Goal: Task Accomplishment & Management: Manage account settings

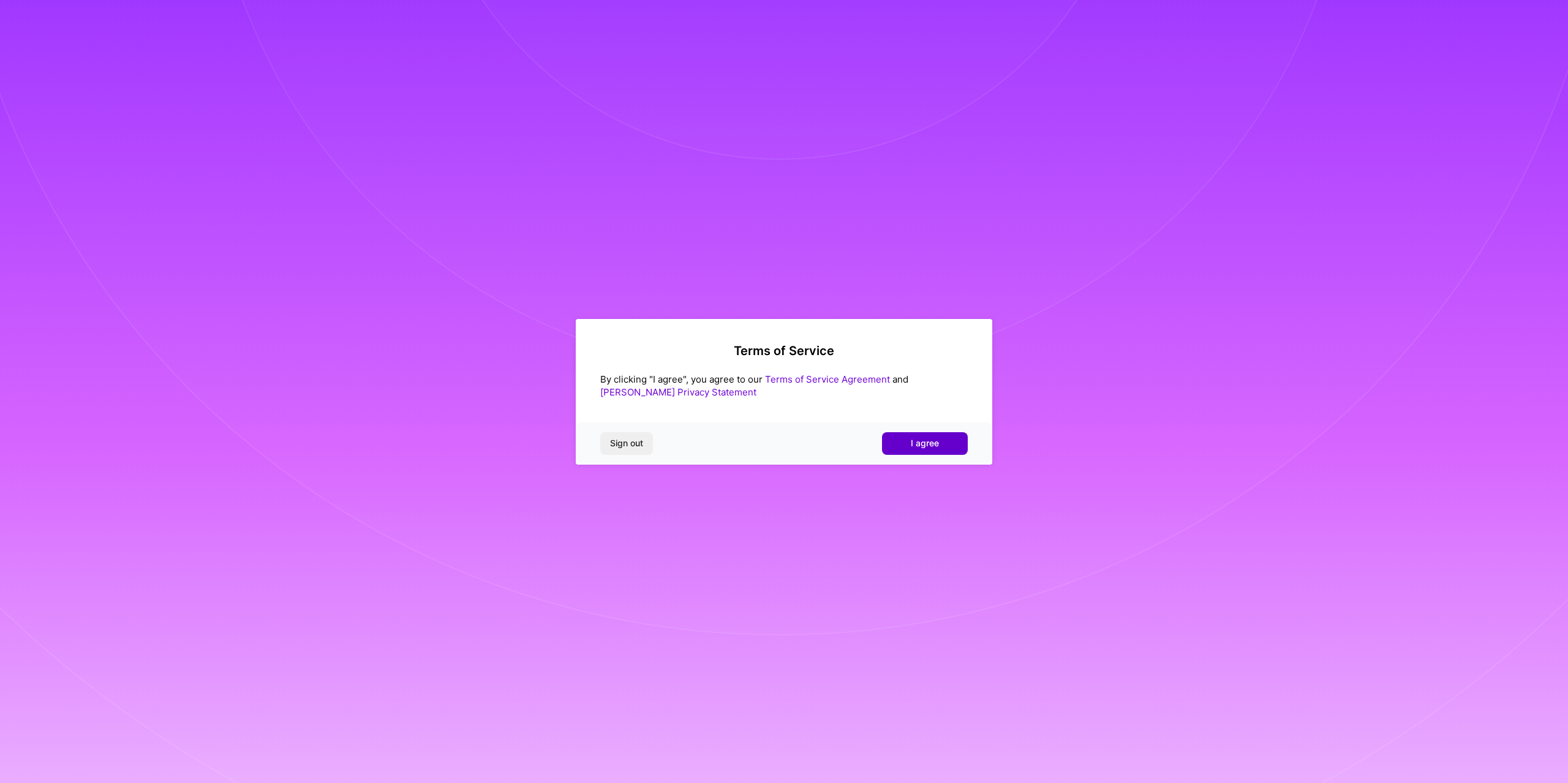
click at [931, 444] on span "I agree" at bounding box center [924, 443] width 28 height 12
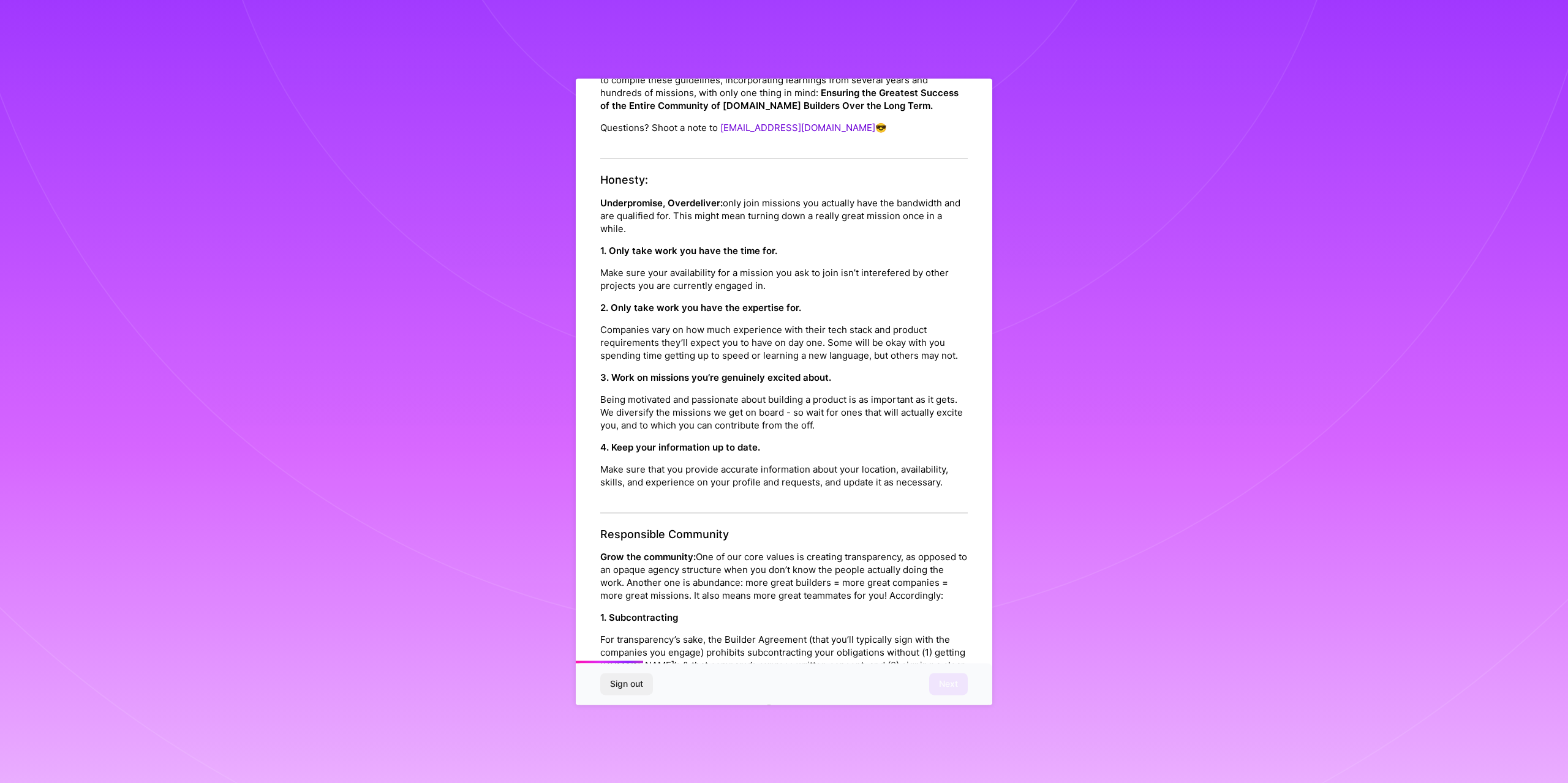
scroll to position [184, 0]
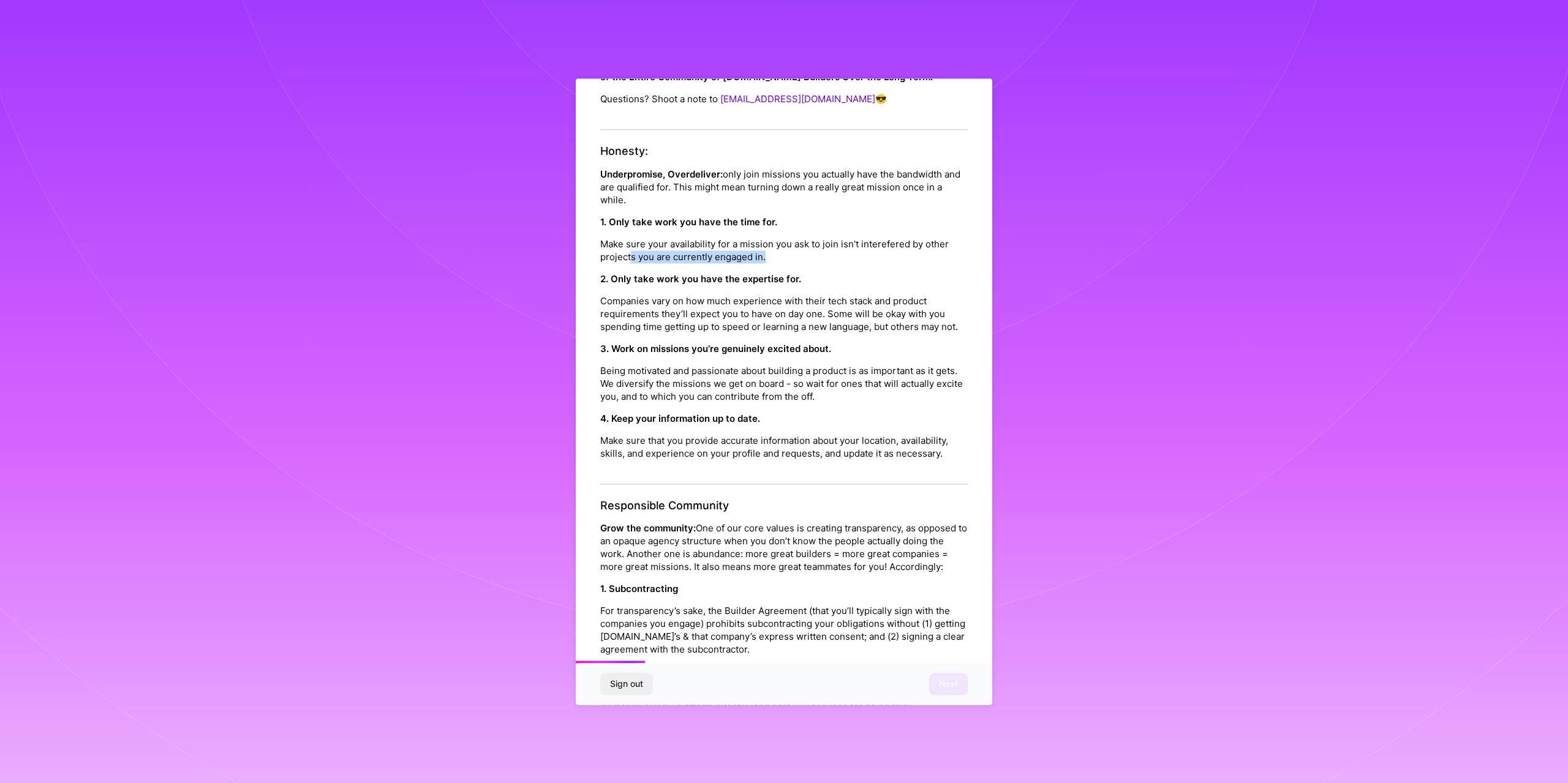
drag, startPoint x: 657, startPoint y: 257, endPoint x: 799, endPoint y: 257, distance: 142.0
click at [799, 257] on p "Make sure your availability for a mission you ask to join isn’t interefered by …" at bounding box center [784, 250] width 367 height 26
drag, startPoint x: 646, startPoint y: 282, endPoint x: 818, endPoint y: 280, distance: 172.0
click at [818, 280] on p "2. Only take work you have the expertise for." at bounding box center [784, 279] width 367 height 13
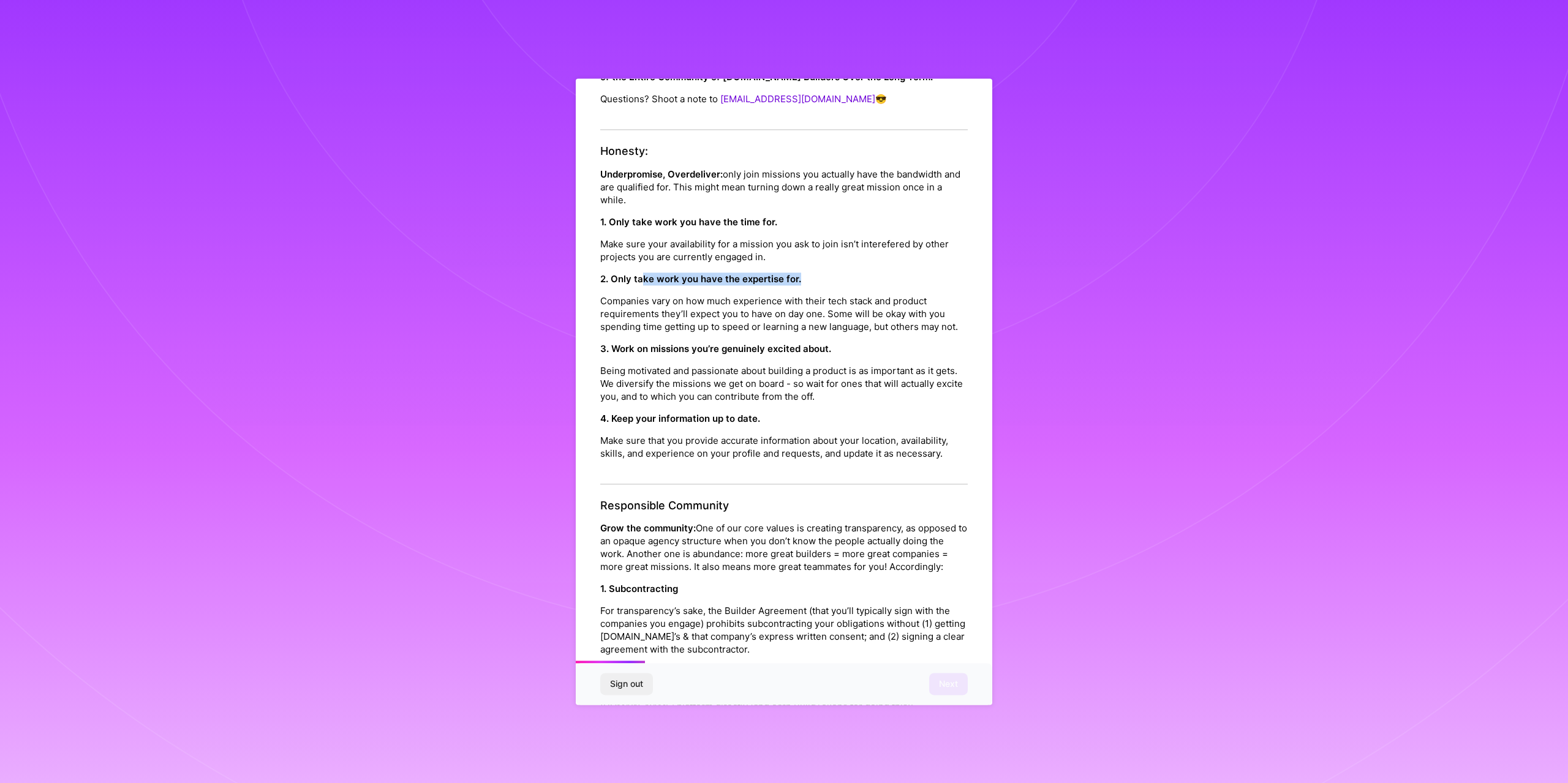
click at [818, 280] on p "2. Only take work you have the expertise for." at bounding box center [784, 279] width 367 height 13
drag, startPoint x: 649, startPoint y: 366, endPoint x: 850, endPoint y: 366, distance: 201.0
click at [850, 355] on p "3. Work on missions you’re genuinely excited about." at bounding box center [784, 349] width 367 height 13
click at [851, 355] on p "3. Work on missions you’re genuinely excited about." at bounding box center [784, 349] width 367 height 13
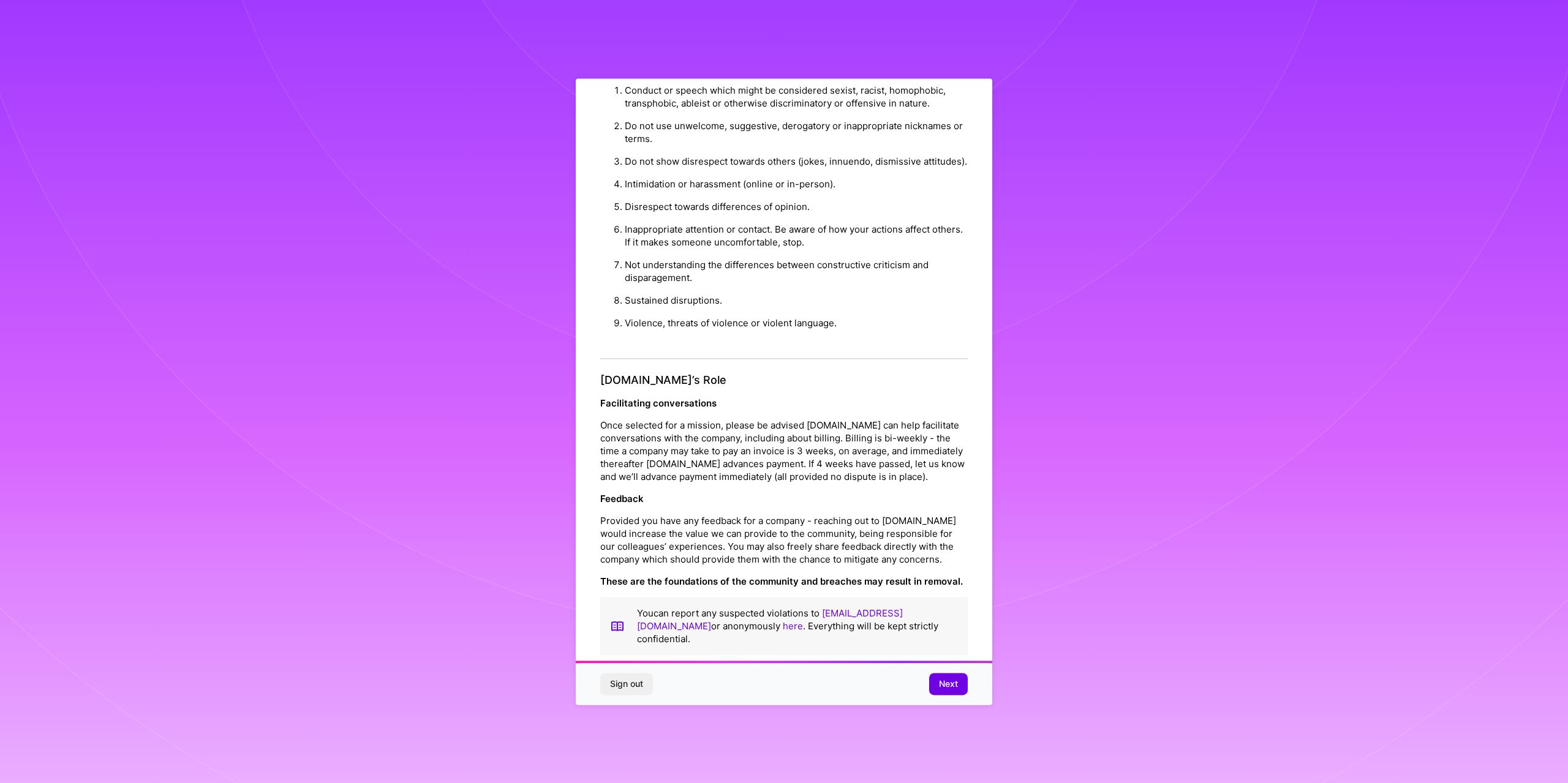
scroll to position [47, 0]
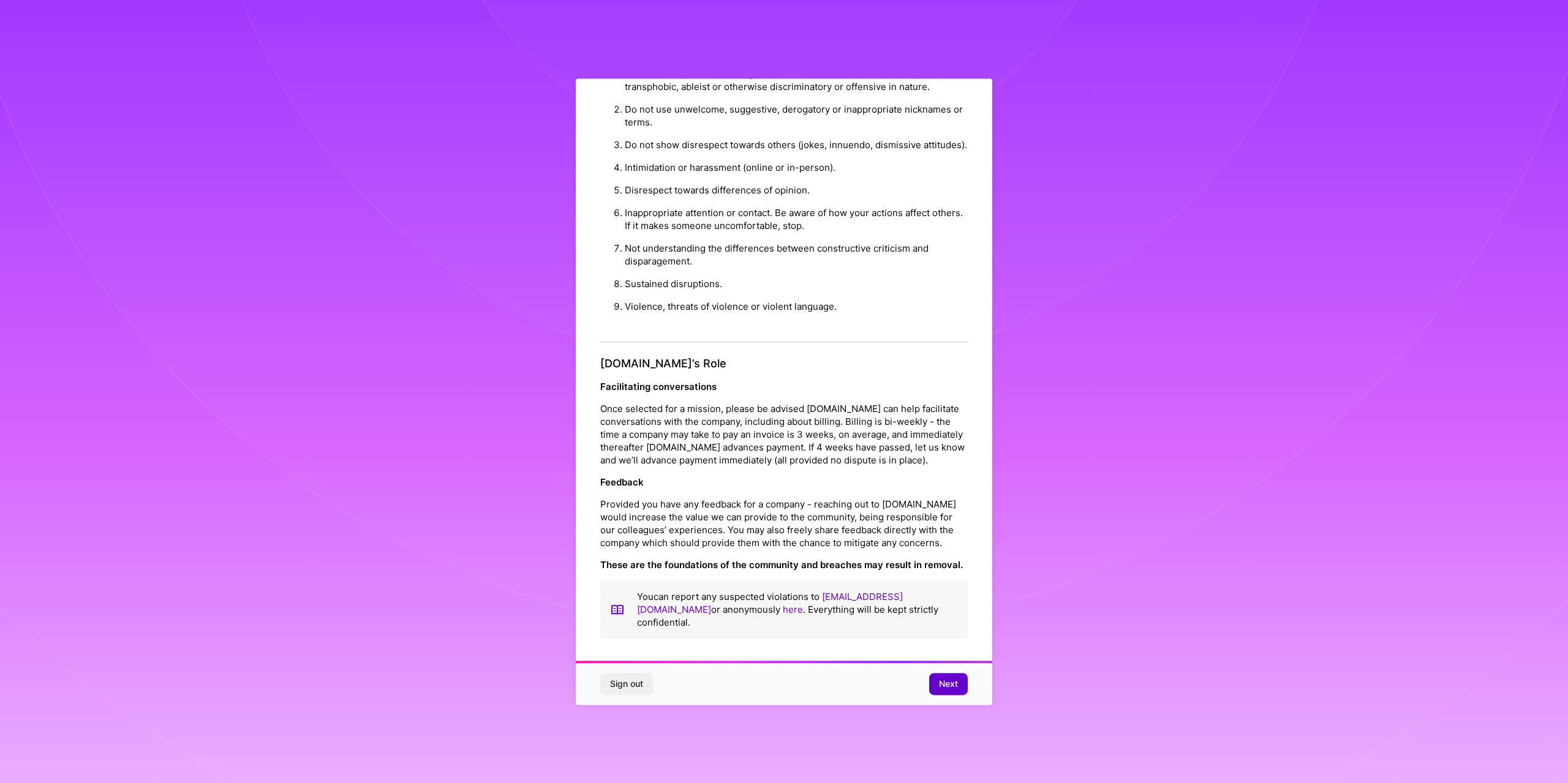
click at [949, 677] on button "Next" at bounding box center [948, 684] width 39 height 22
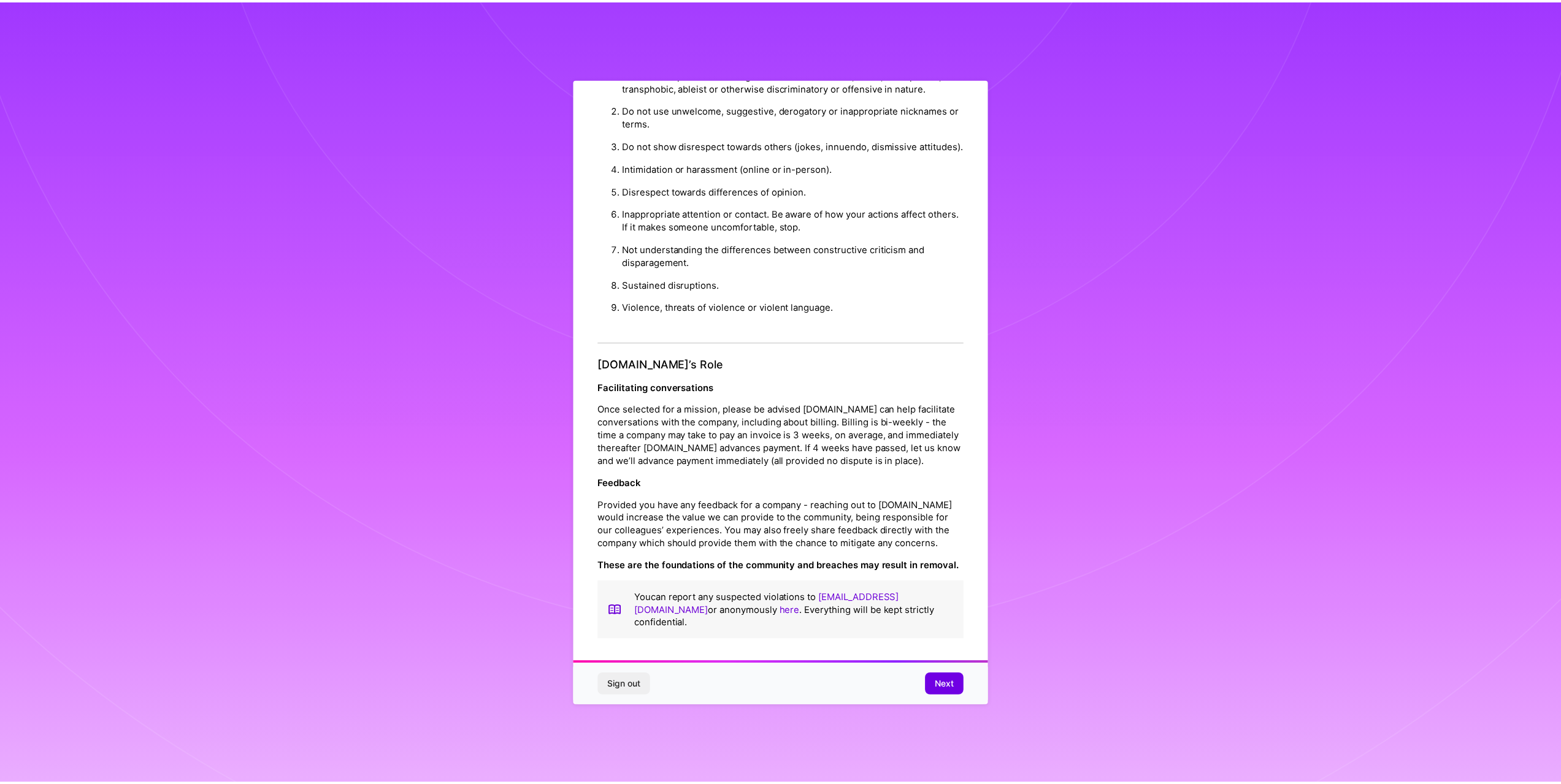
scroll to position [0, 0]
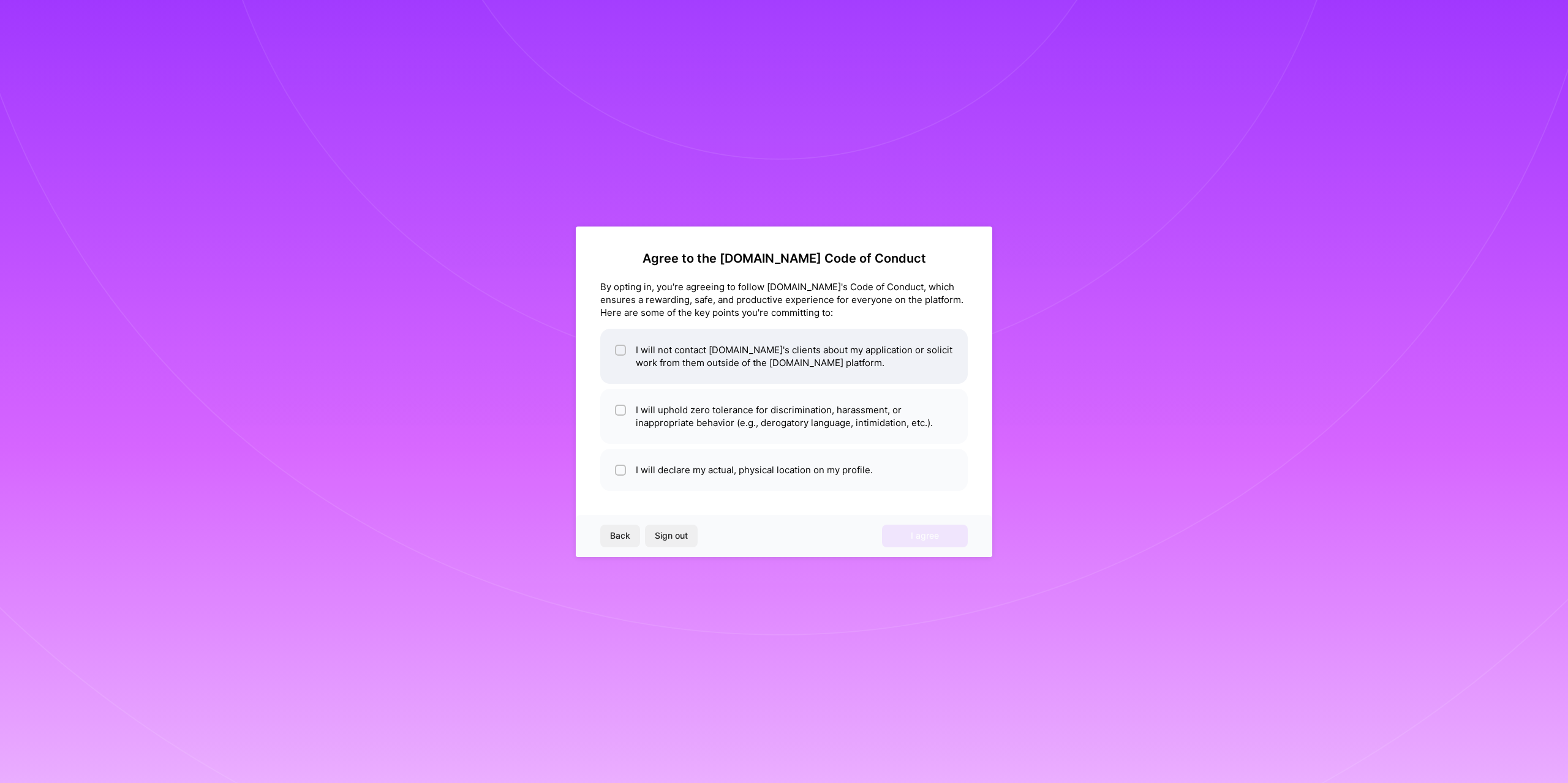
click at [622, 347] on input "checkbox" at bounding box center [621, 351] width 9 height 9
checkbox input "true"
click at [625, 407] on div at bounding box center [620, 410] width 11 height 11
checkbox input "true"
click at [616, 470] on div at bounding box center [620, 470] width 11 height 11
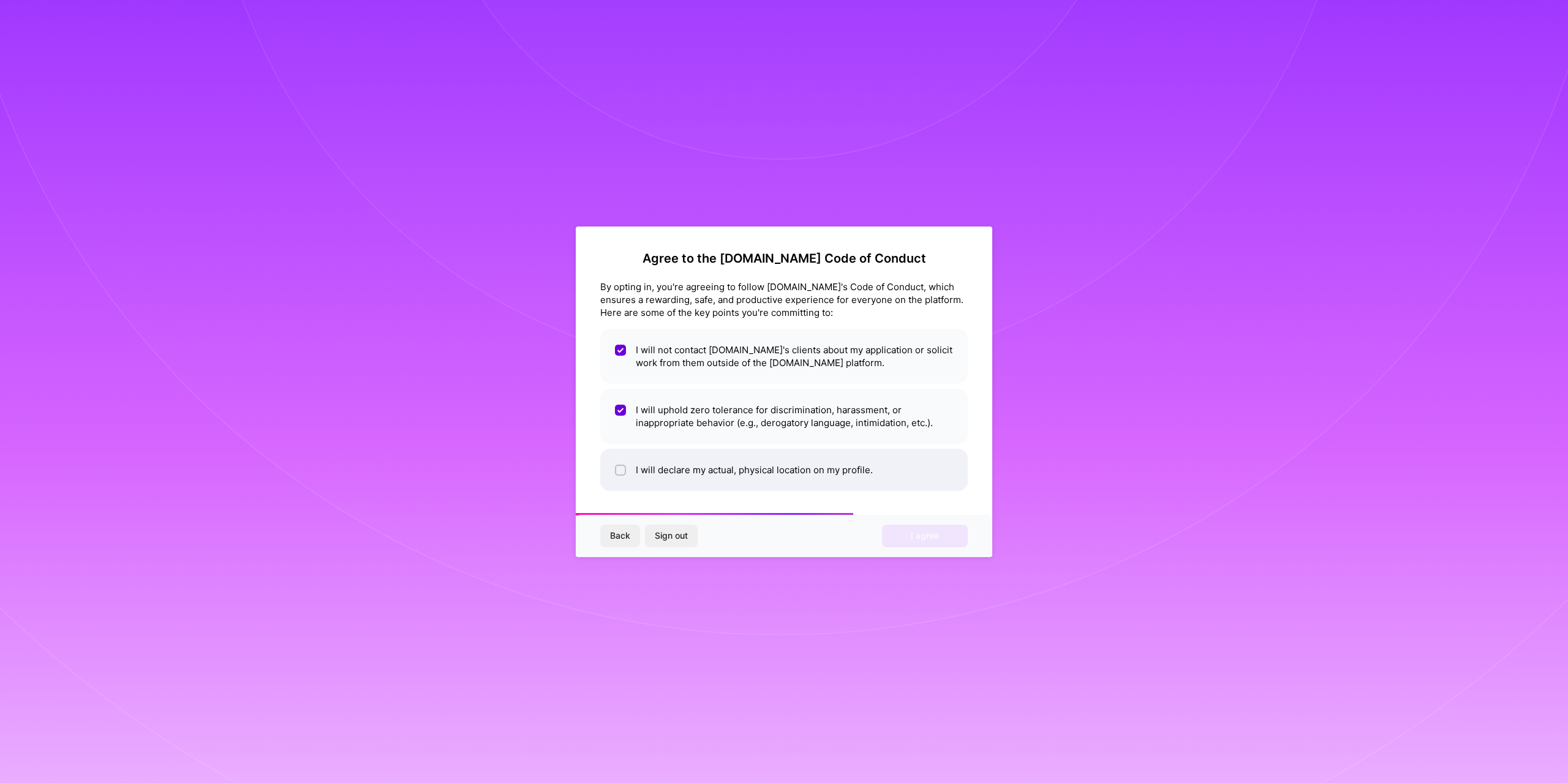
checkbox input "true"
click at [947, 533] on button "I agree" at bounding box center [924, 536] width 86 height 22
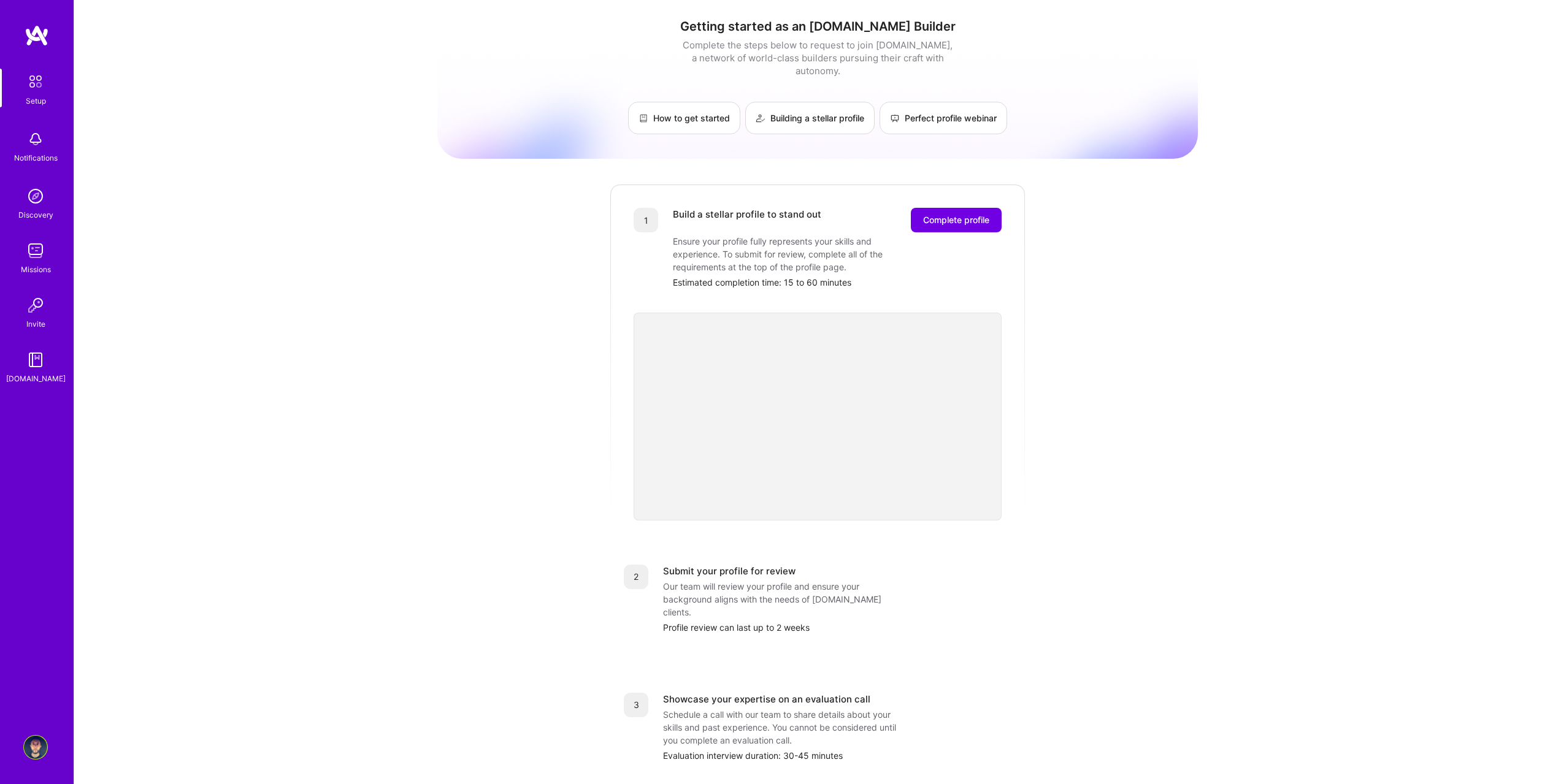
click at [1054, 349] on div "Getting started as an A.Team Builder Complete the steps below to request to joi…" at bounding box center [818, 479] width 760 height 939
click at [1085, 305] on div "Getting started as an A.Team Builder Complete the steps below to request to joi…" at bounding box center [818, 479] width 760 height 939
drag, startPoint x: 697, startPoint y: 582, endPoint x: 866, endPoint y: 582, distance: 169.0
click at [866, 582] on div "Our team will review your profile and ensure your background aligns with the ne…" at bounding box center [785, 599] width 245 height 39
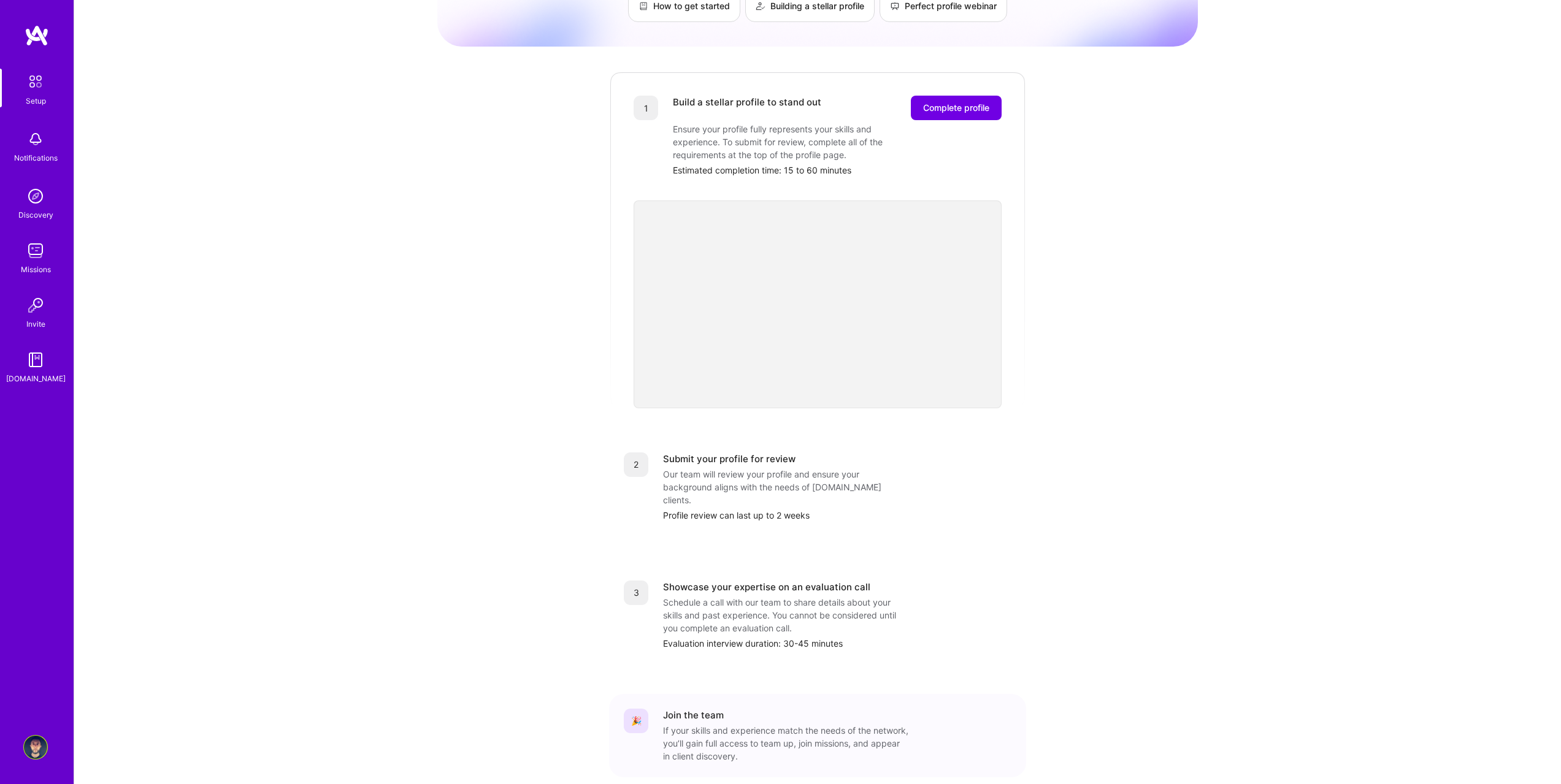
scroll to position [122, 0]
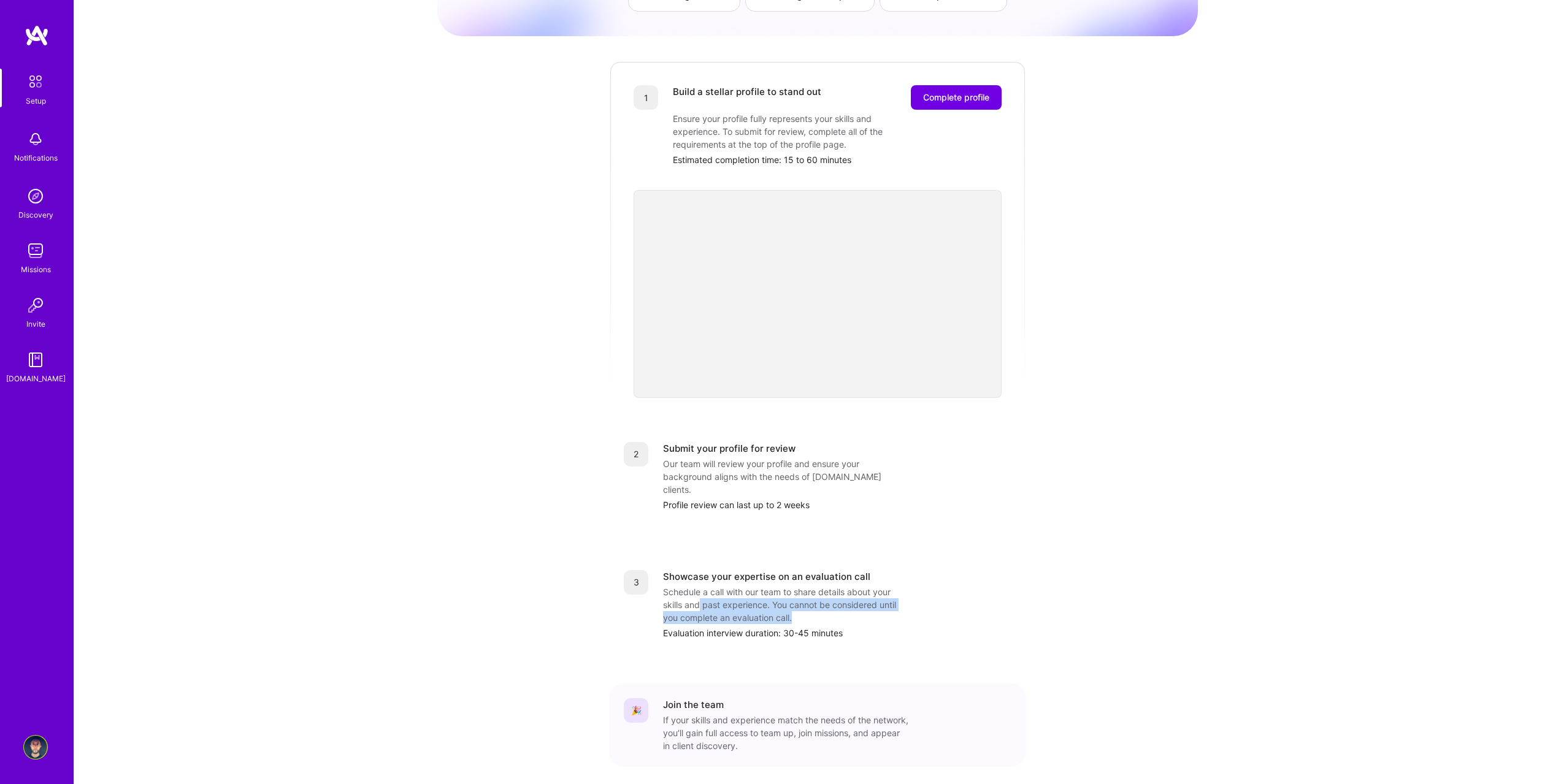
drag, startPoint x: 701, startPoint y: 578, endPoint x: 826, endPoint y: 589, distance: 125.5
click at [826, 589] on div "Schedule a call with our team to share details about your skills and past exper…" at bounding box center [785, 604] width 245 height 39
drag, startPoint x: 802, startPoint y: 587, endPoint x: 723, endPoint y: 582, distance: 79.2
click at [723, 585] on div "Schedule a call with our team to share details about your skills and past exper…" at bounding box center [785, 604] width 245 height 39
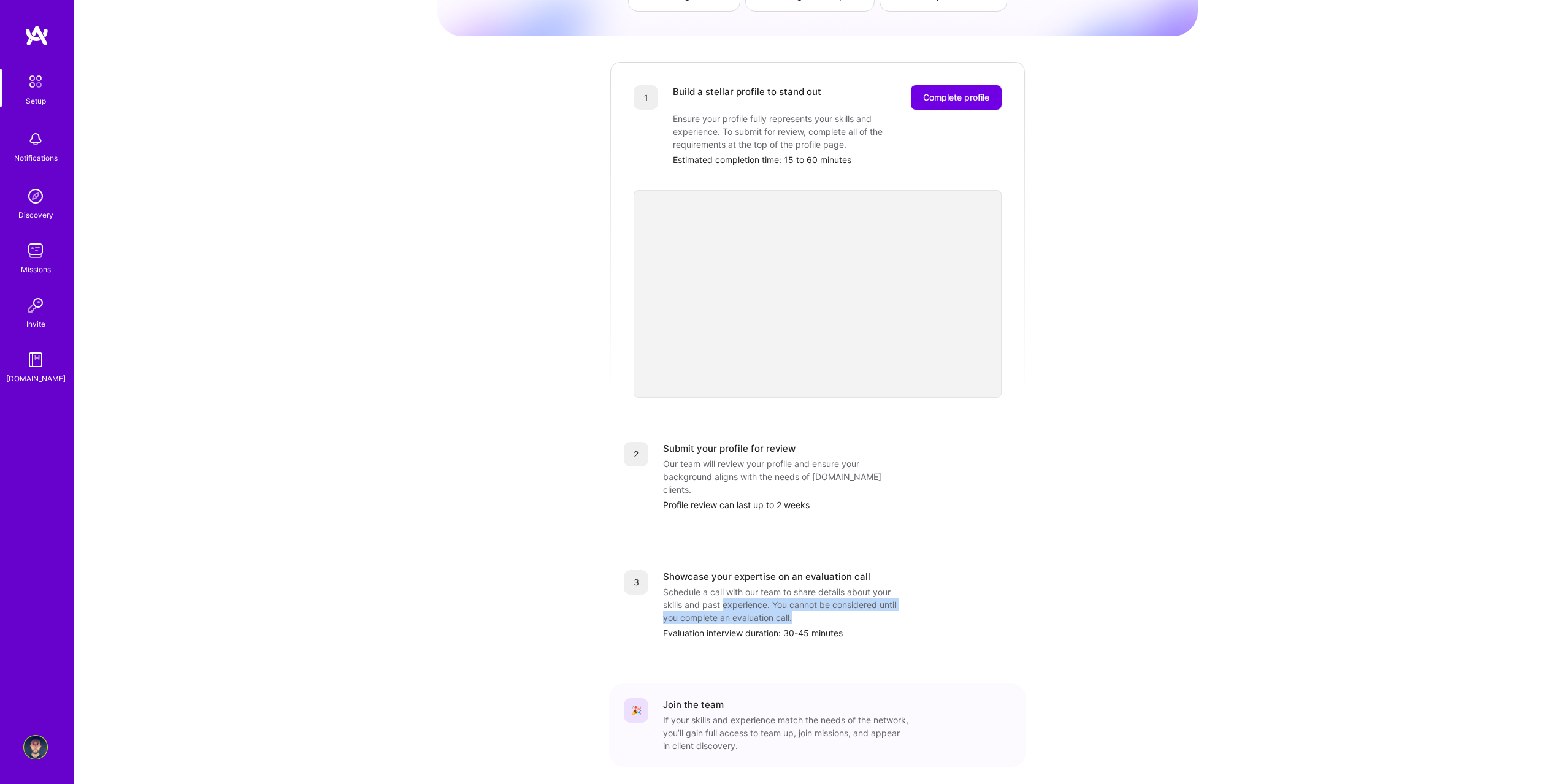
click at [723, 585] on div "Schedule a call with our team to share details about your skills and past exper…" at bounding box center [785, 604] width 245 height 39
drag, startPoint x: 699, startPoint y: 579, endPoint x: 851, endPoint y: 597, distance: 153.1
click at [851, 597] on div "Schedule a call with our team to share details about your skills and past exper…" at bounding box center [785, 604] width 245 height 39
click at [852, 597] on div "Schedule a call with our team to share details about your skills and past exper…" at bounding box center [785, 604] width 245 height 39
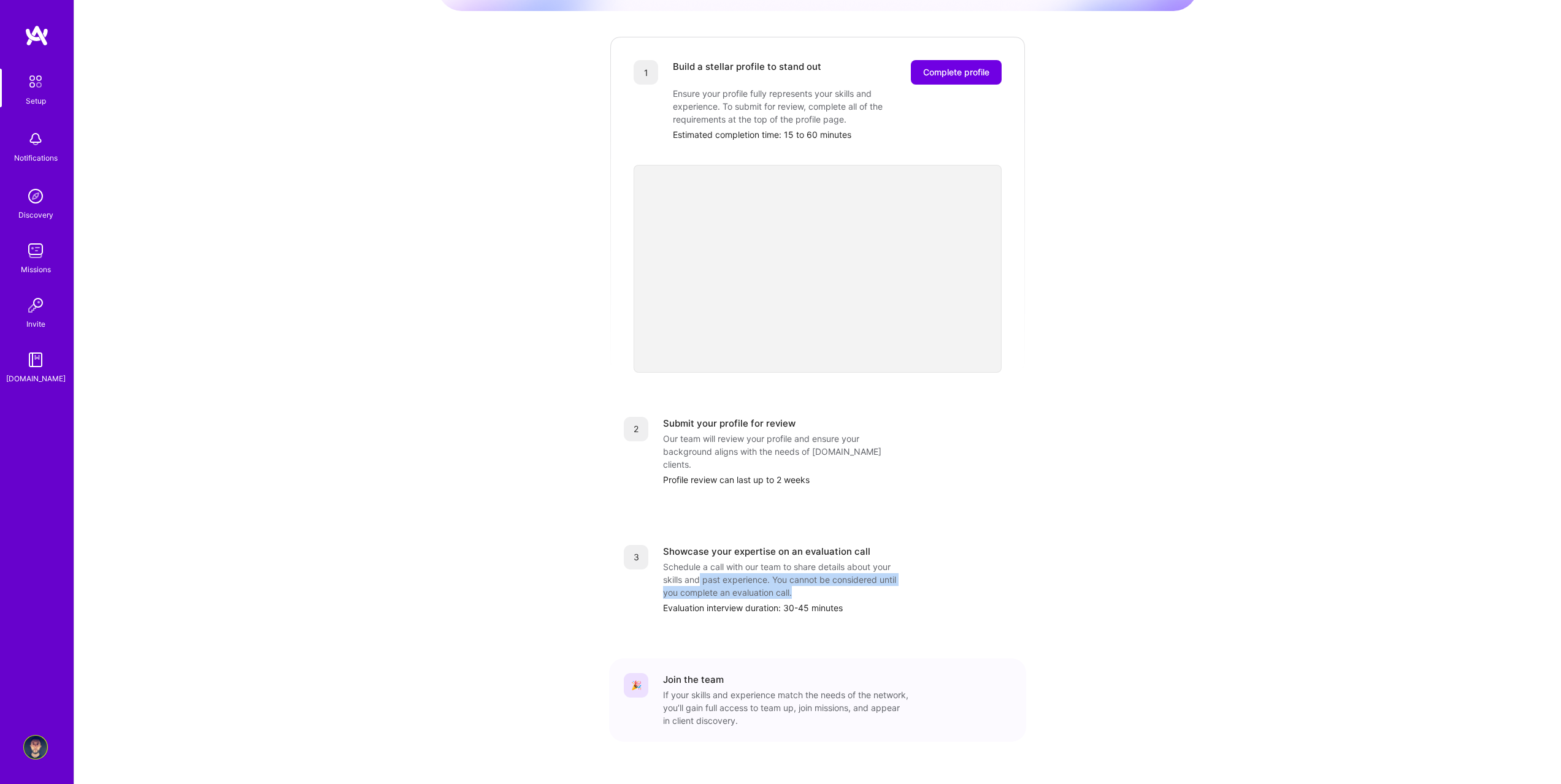
scroll to position [0, 0]
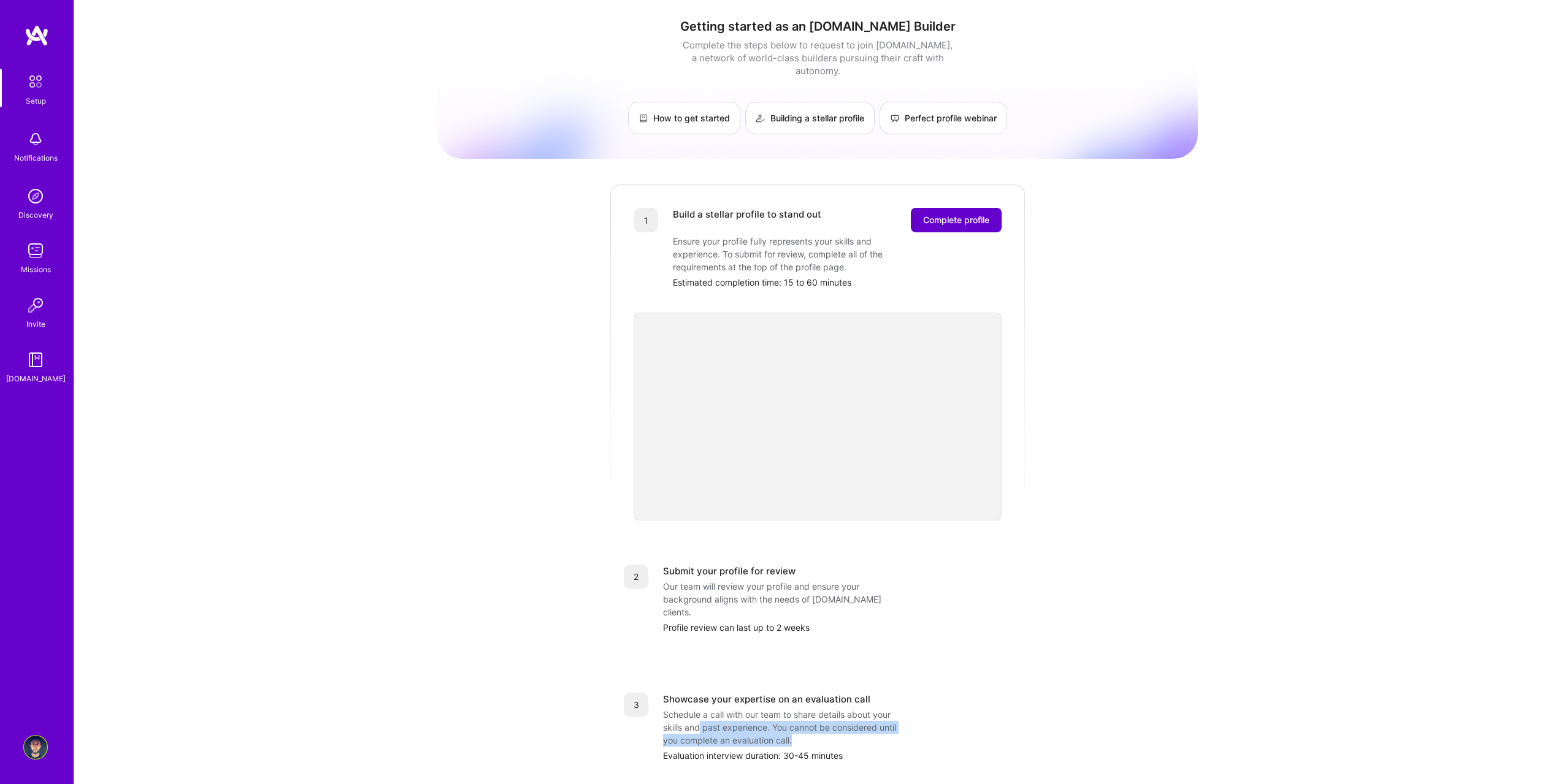
click at [965, 214] on span "Complete profile" at bounding box center [956, 220] width 66 height 12
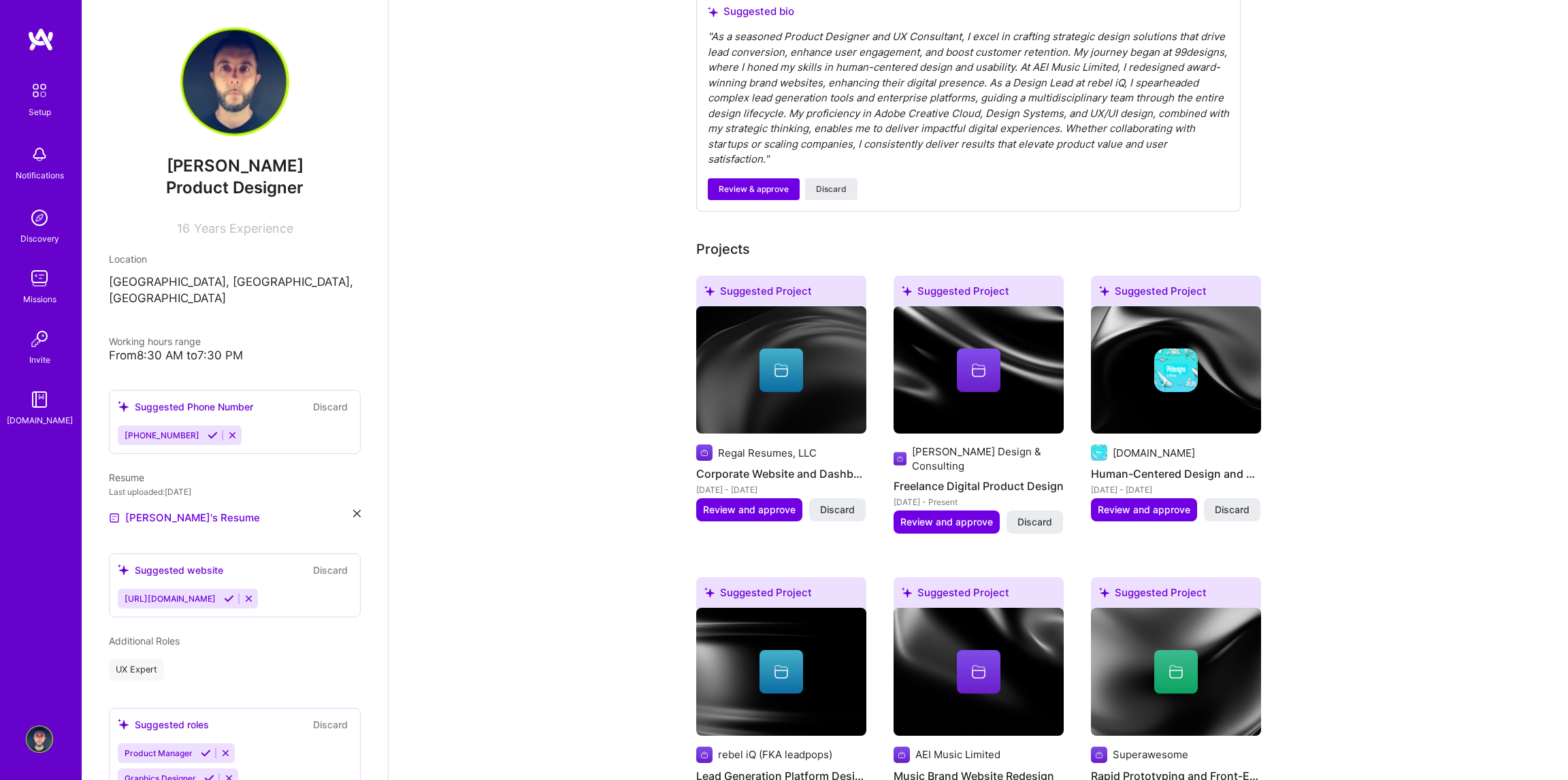
scroll to position [408, 0]
click at [836, 502] on span "Discard" at bounding box center [837, 509] width 35 height 14
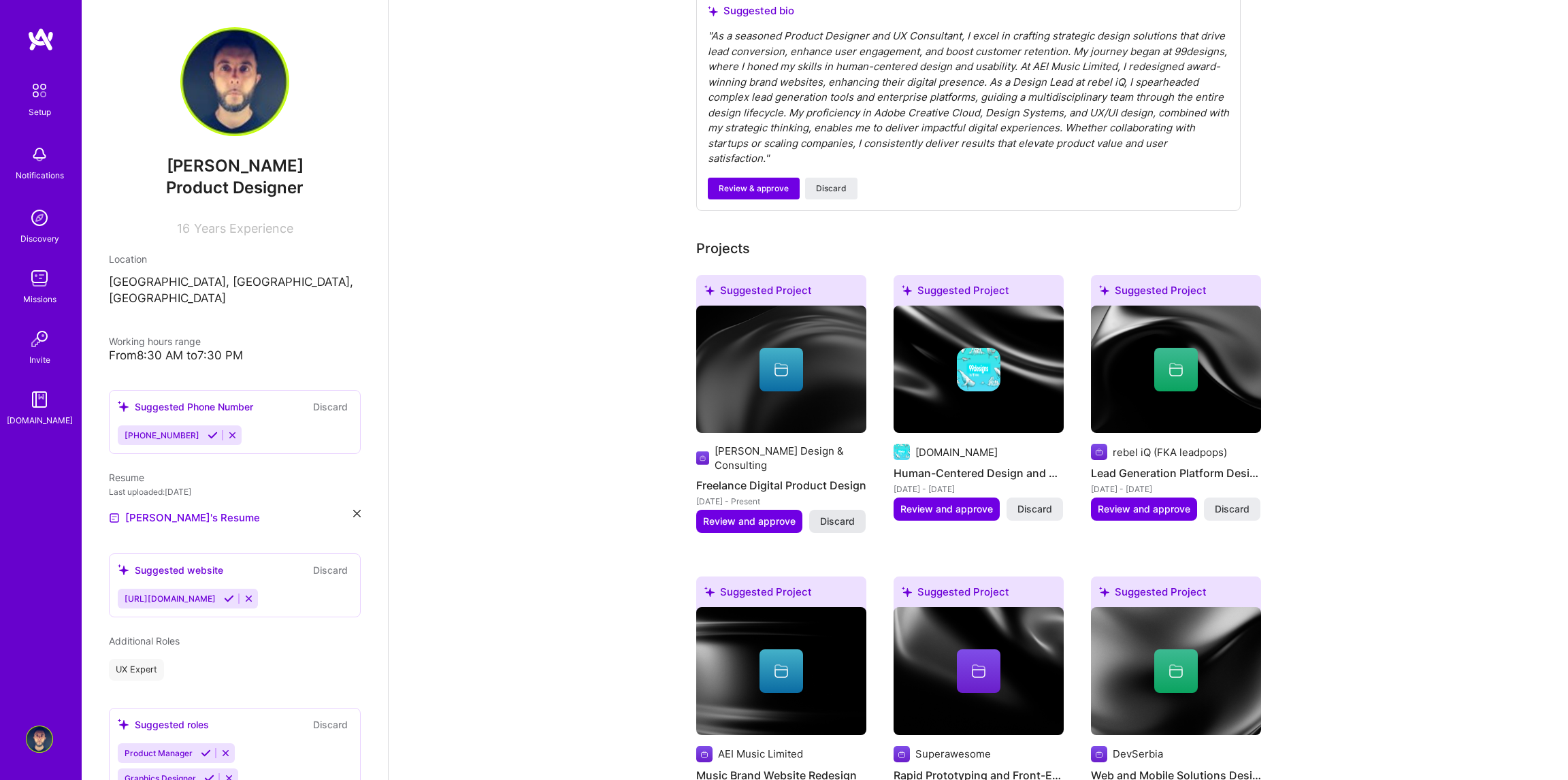
click at [821, 515] on span "Discard" at bounding box center [837, 521] width 35 height 14
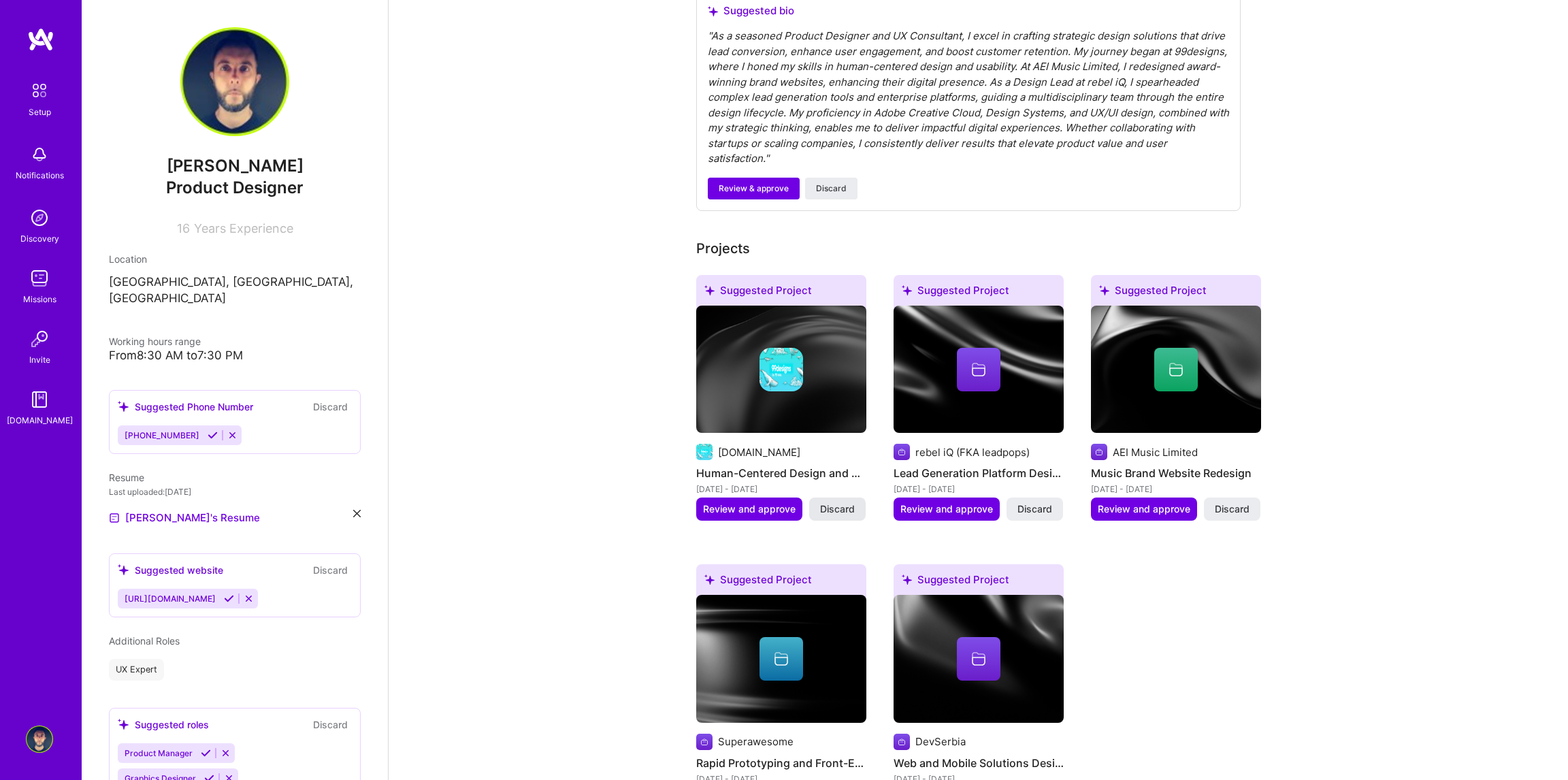
click at [828, 502] on span "Discard" at bounding box center [837, 509] width 35 height 14
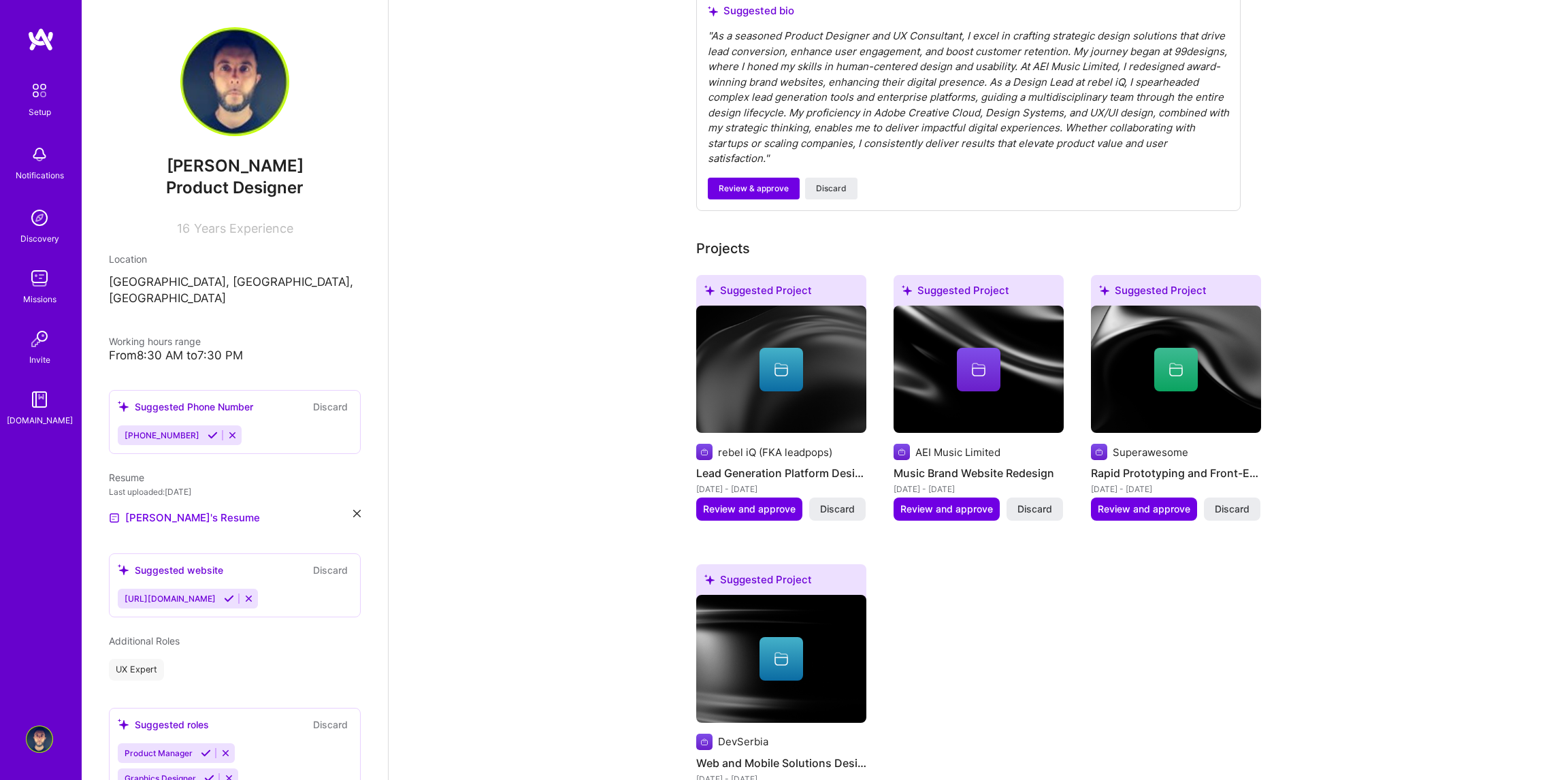
click at [828, 502] on span "Discard" at bounding box center [837, 509] width 35 height 14
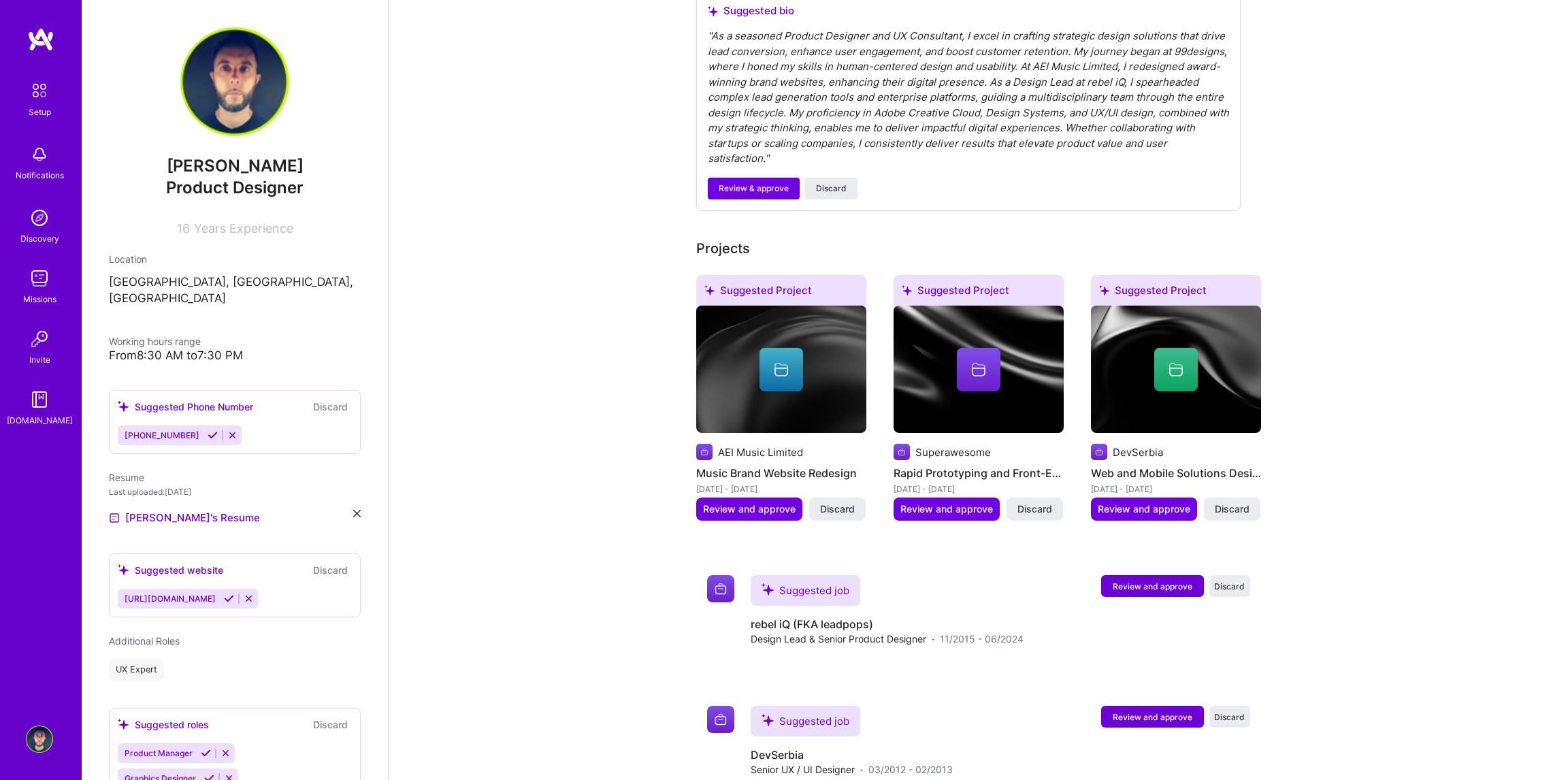
click at [828, 502] on span "Discard" at bounding box center [837, 509] width 35 height 14
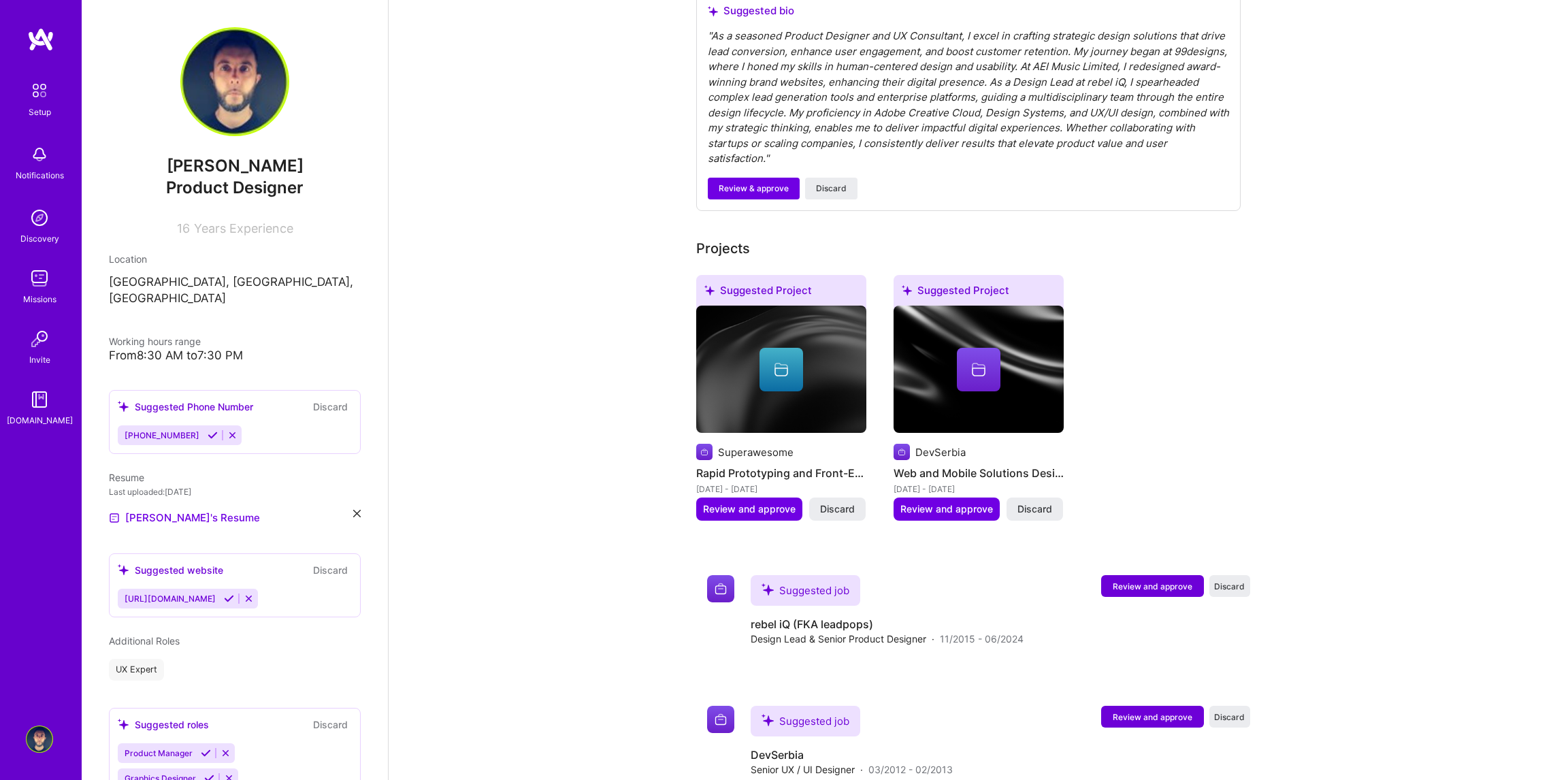
click at [828, 502] on span "Discard" at bounding box center [837, 509] width 35 height 14
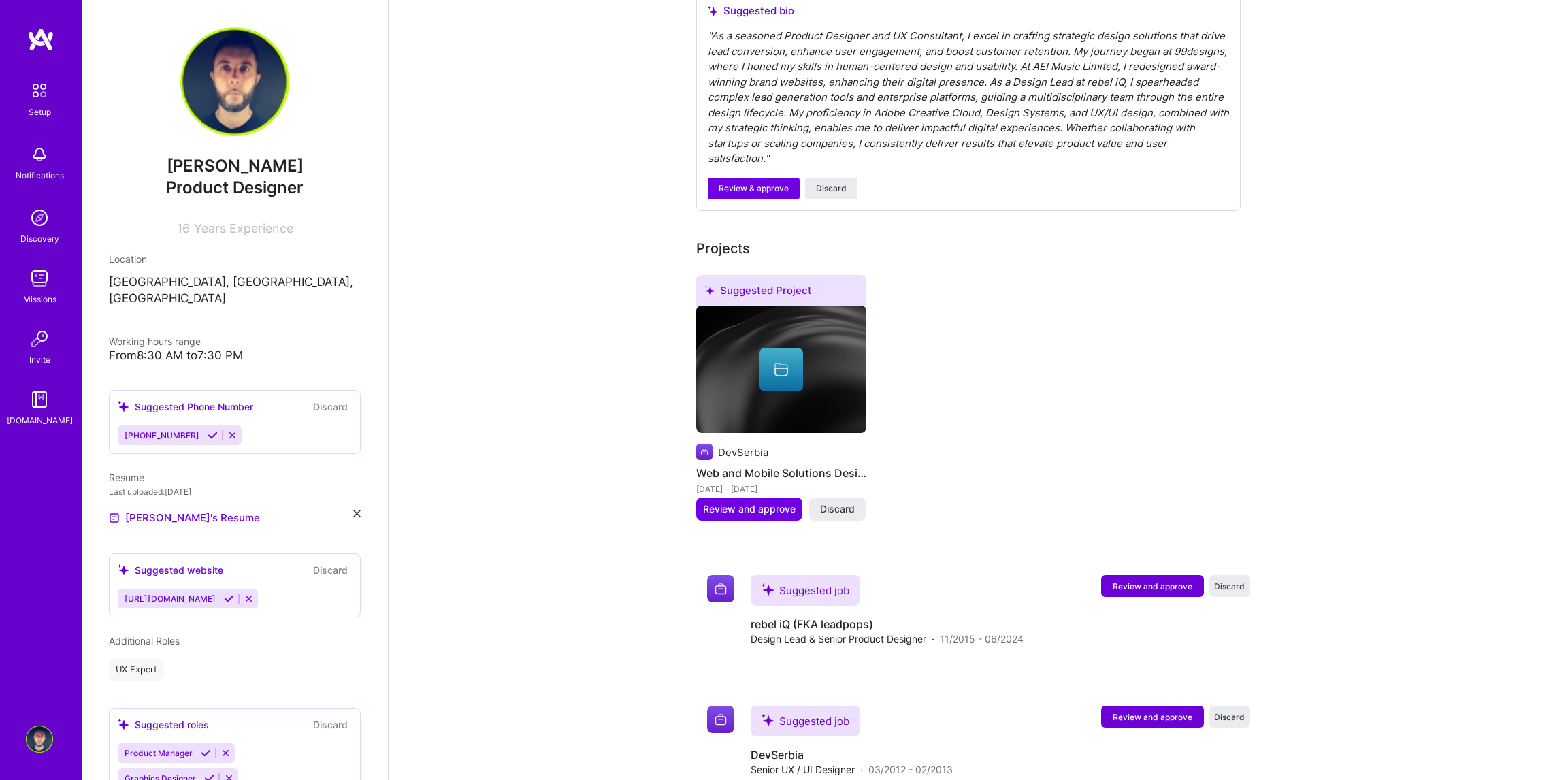
click at [828, 502] on span "Discard" at bounding box center [837, 509] width 35 height 14
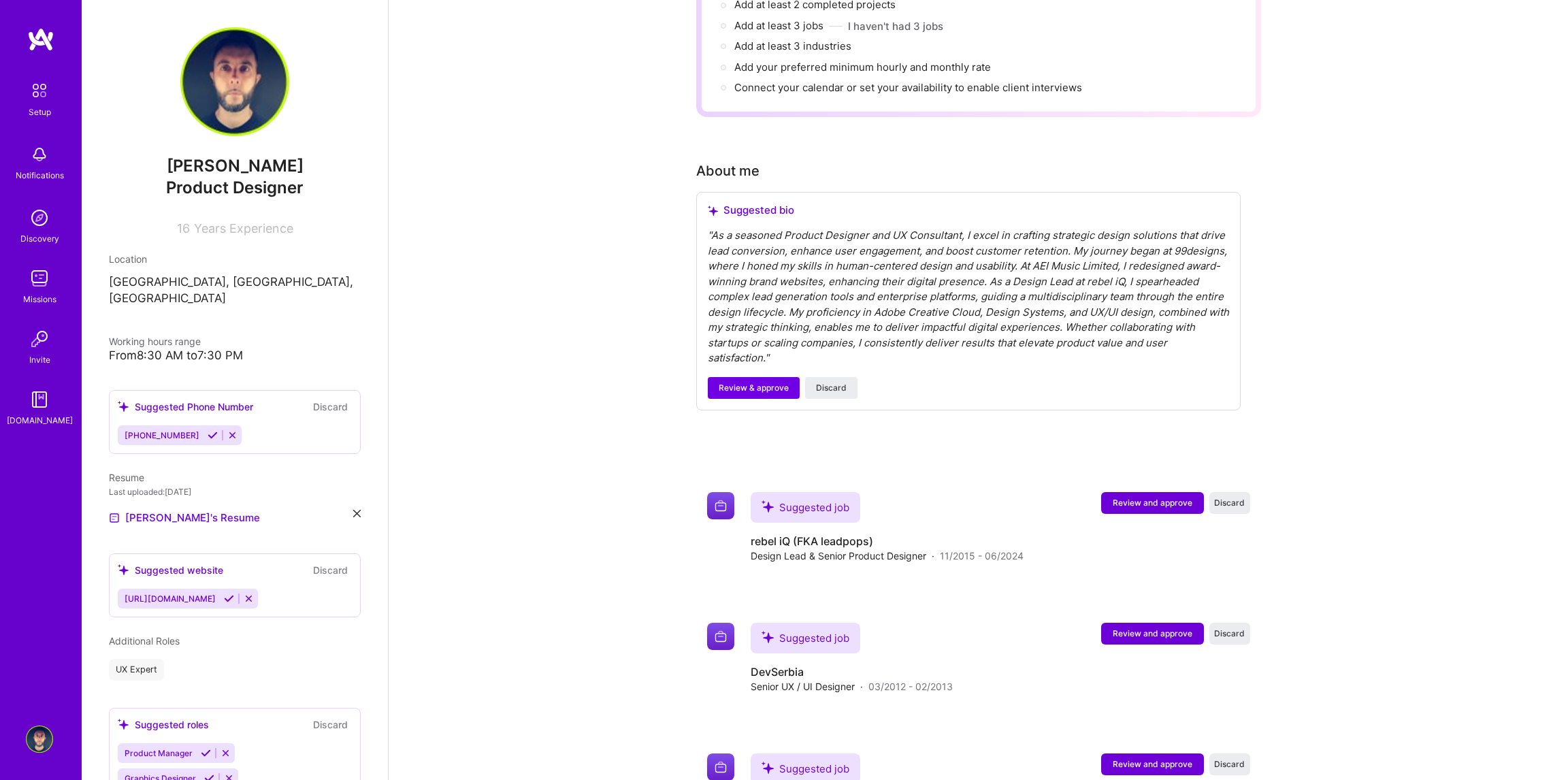
scroll to position [0, 0]
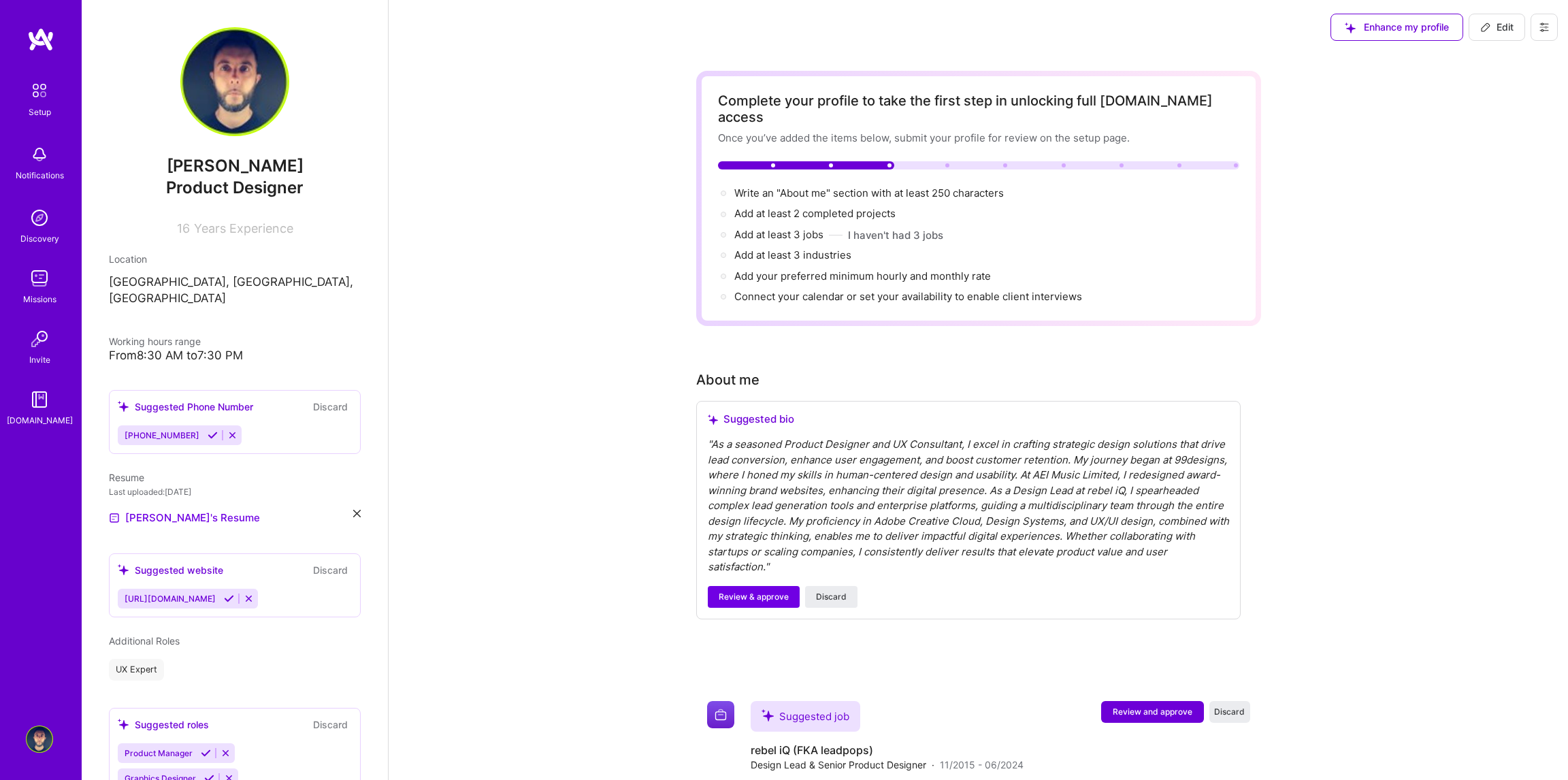
click at [207, 430] on icon at bounding box center [212, 435] width 10 height 10
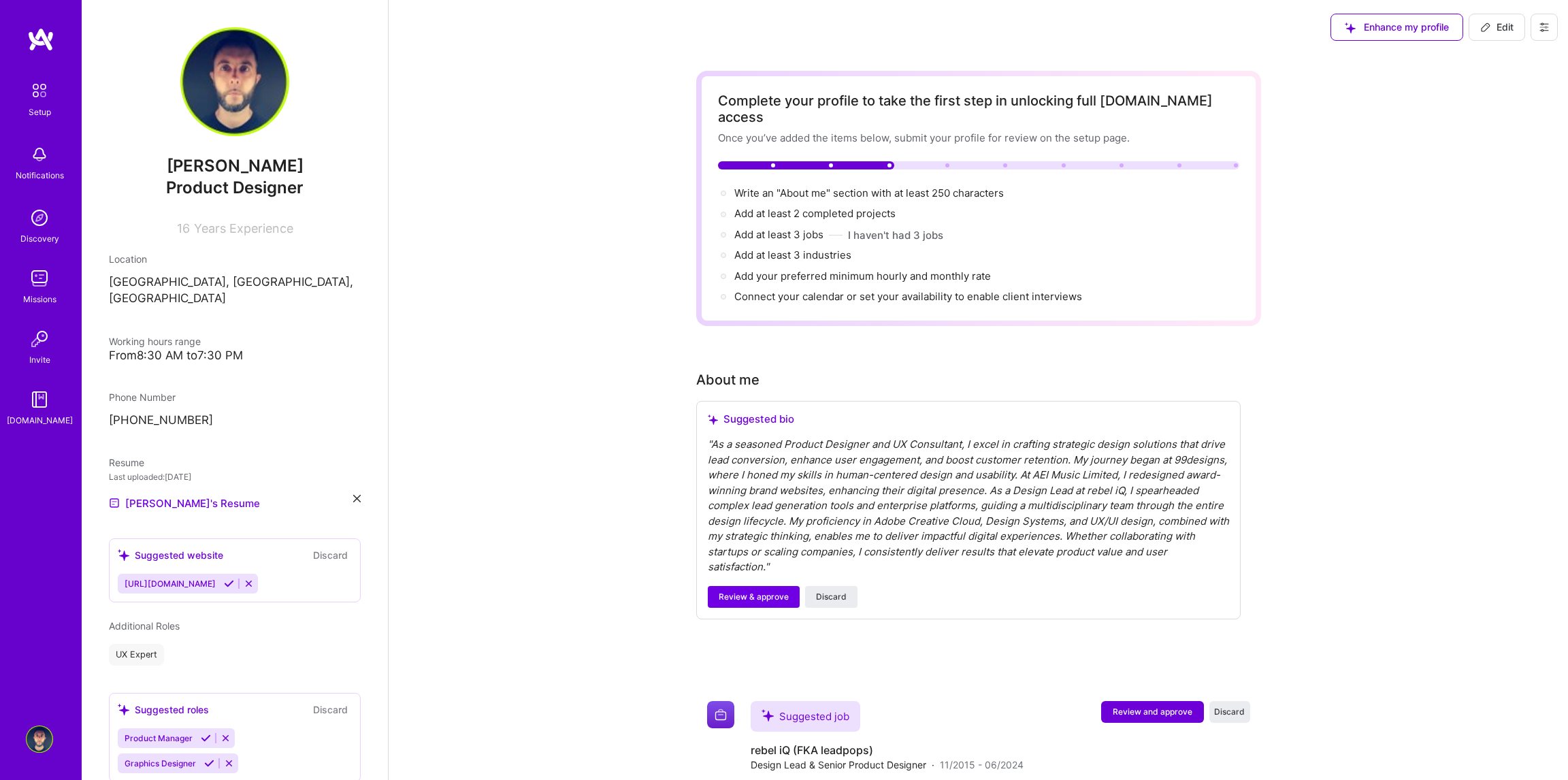
click at [234, 578] on icon at bounding box center [229, 584] width 10 height 10
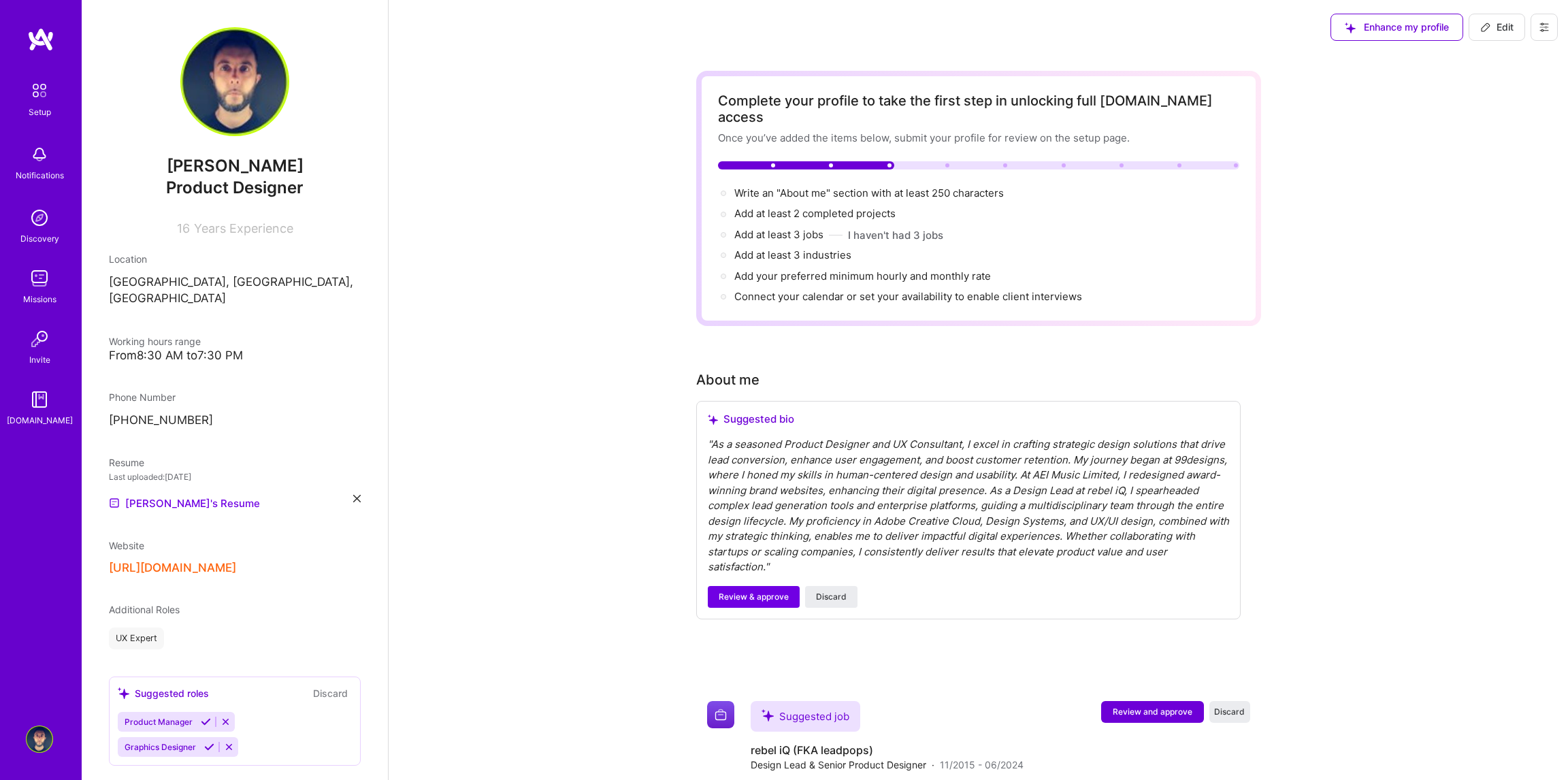
click at [215, 561] on button "[URL][DOMAIN_NAME]" at bounding box center [172, 568] width 127 height 15
click at [366, 486] on div "[PERSON_NAME] Product Designer 16 Years Experience Location [GEOGRAPHIC_DATA], …" at bounding box center [235, 390] width 307 height 780
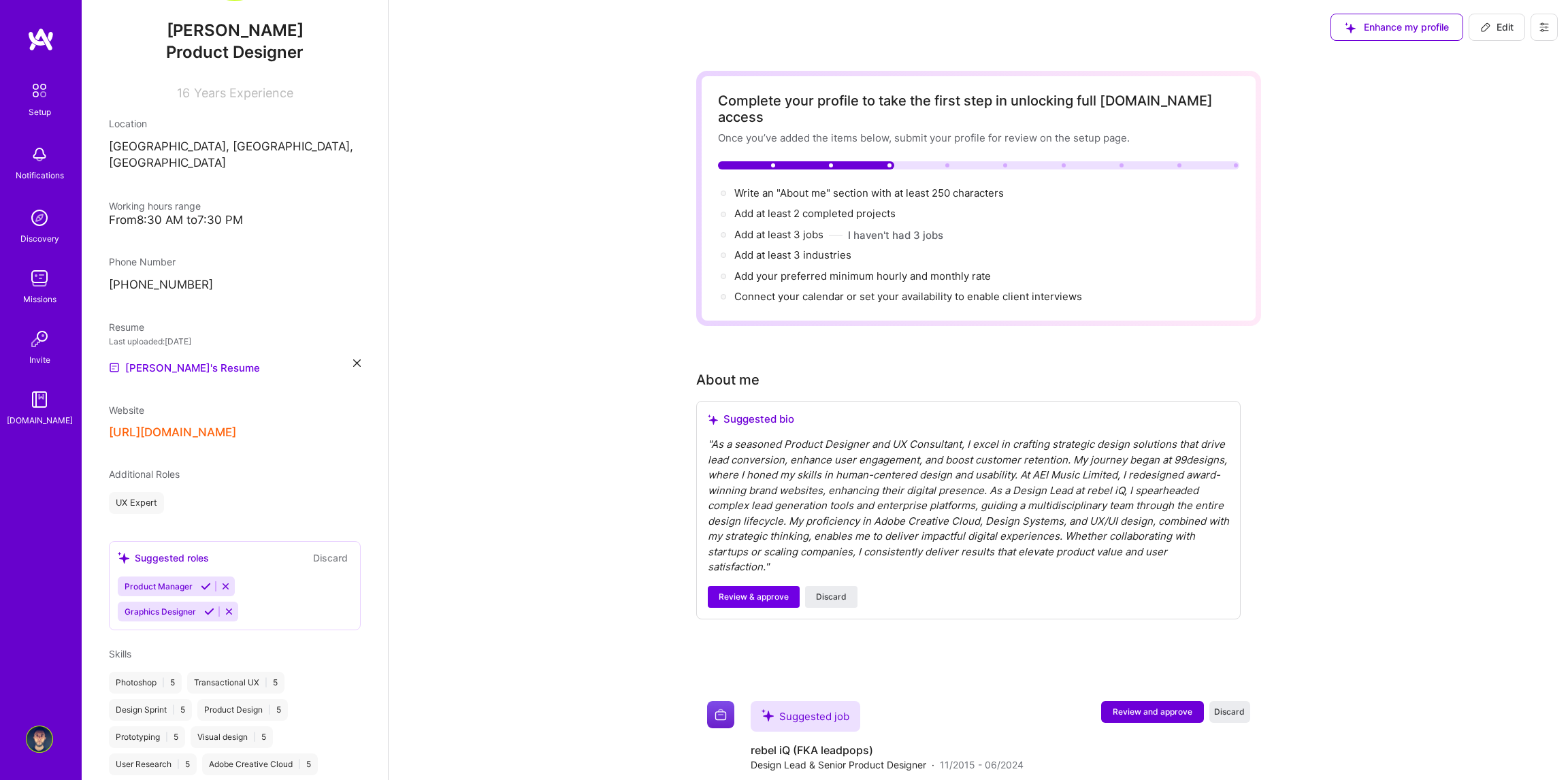
scroll to position [136, 0]
drag, startPoint x: 150, startPoint y: 459, endPoint x: 230, endPoint y: 464, distance: 80.2
click at [230, 467] on div "Additional Roles" at bounding box center [234, 474] width 252 height 15
click at [192, 497] on div "[PERSON_NAME] Product Designer 16 Years Experience Location [GEOGRAPHIC_DATA], …" at bounding box center [235, 390] width 307 height 780
click at [318, 549] on button "Discard" at bounding box center [330, 557] width 43 height 15
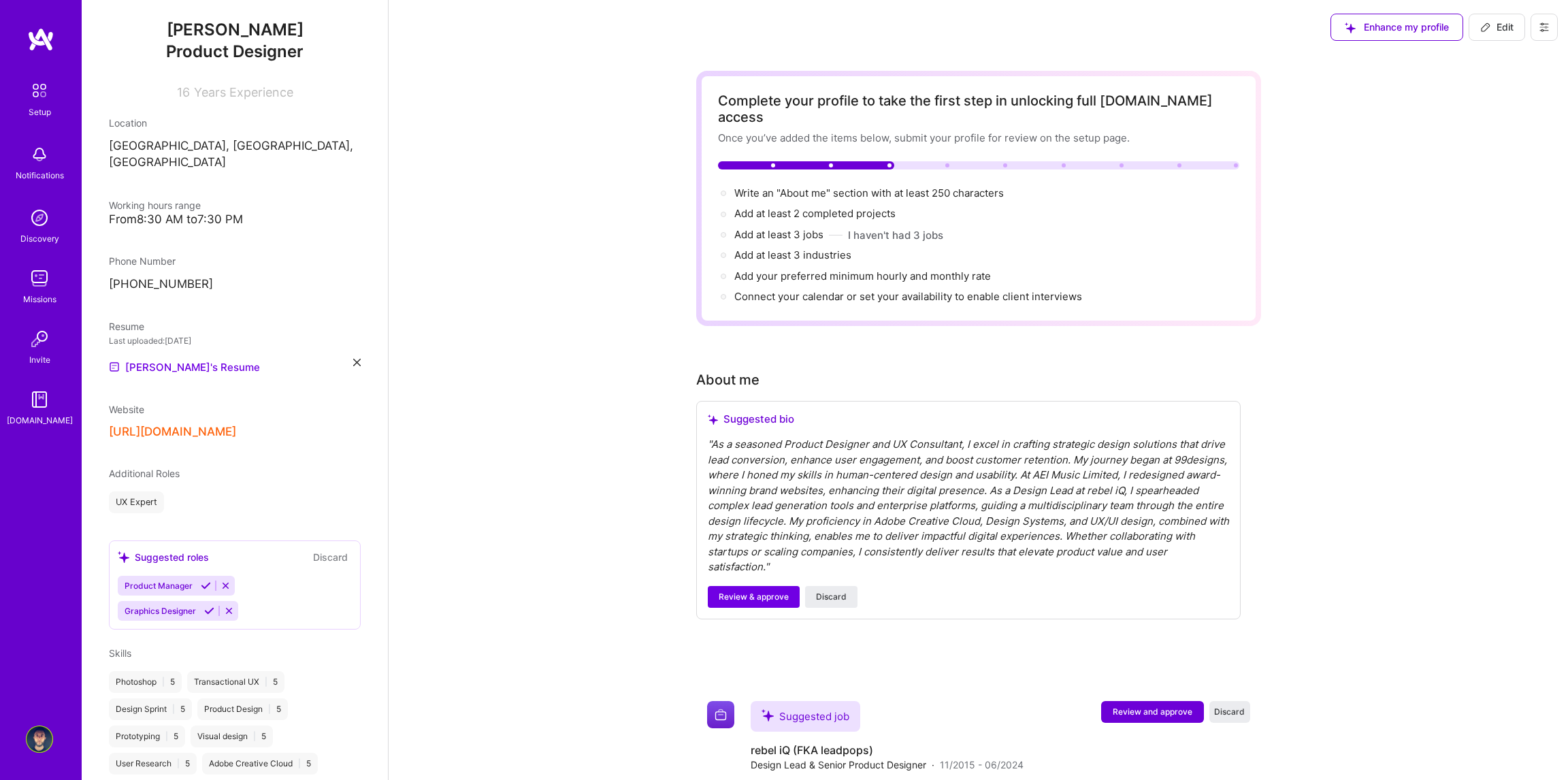
click at [320, 549] on button "Discard" at bounding box center [330, 557] width 43 height 15
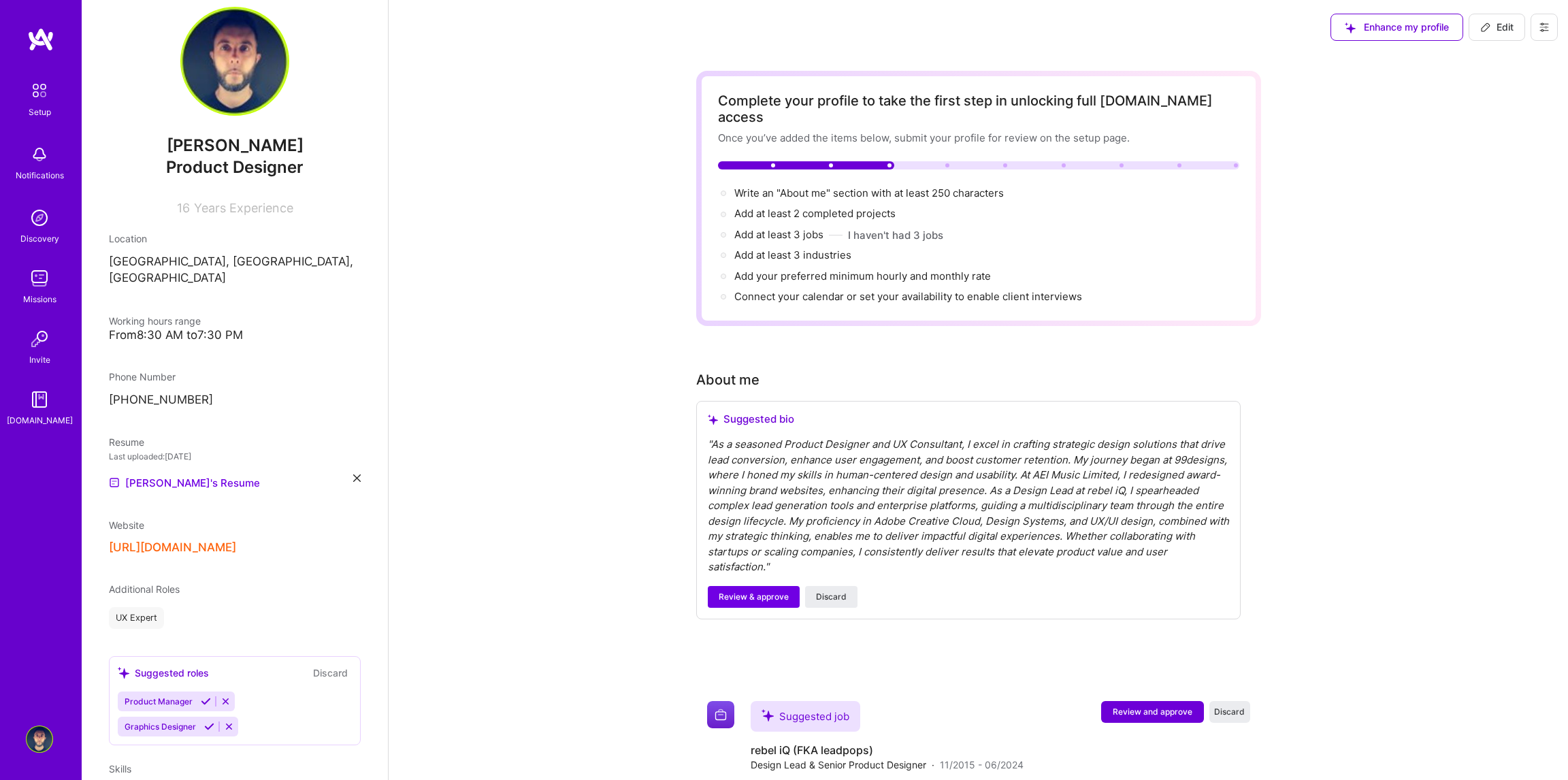
scroll to position [0, 0]
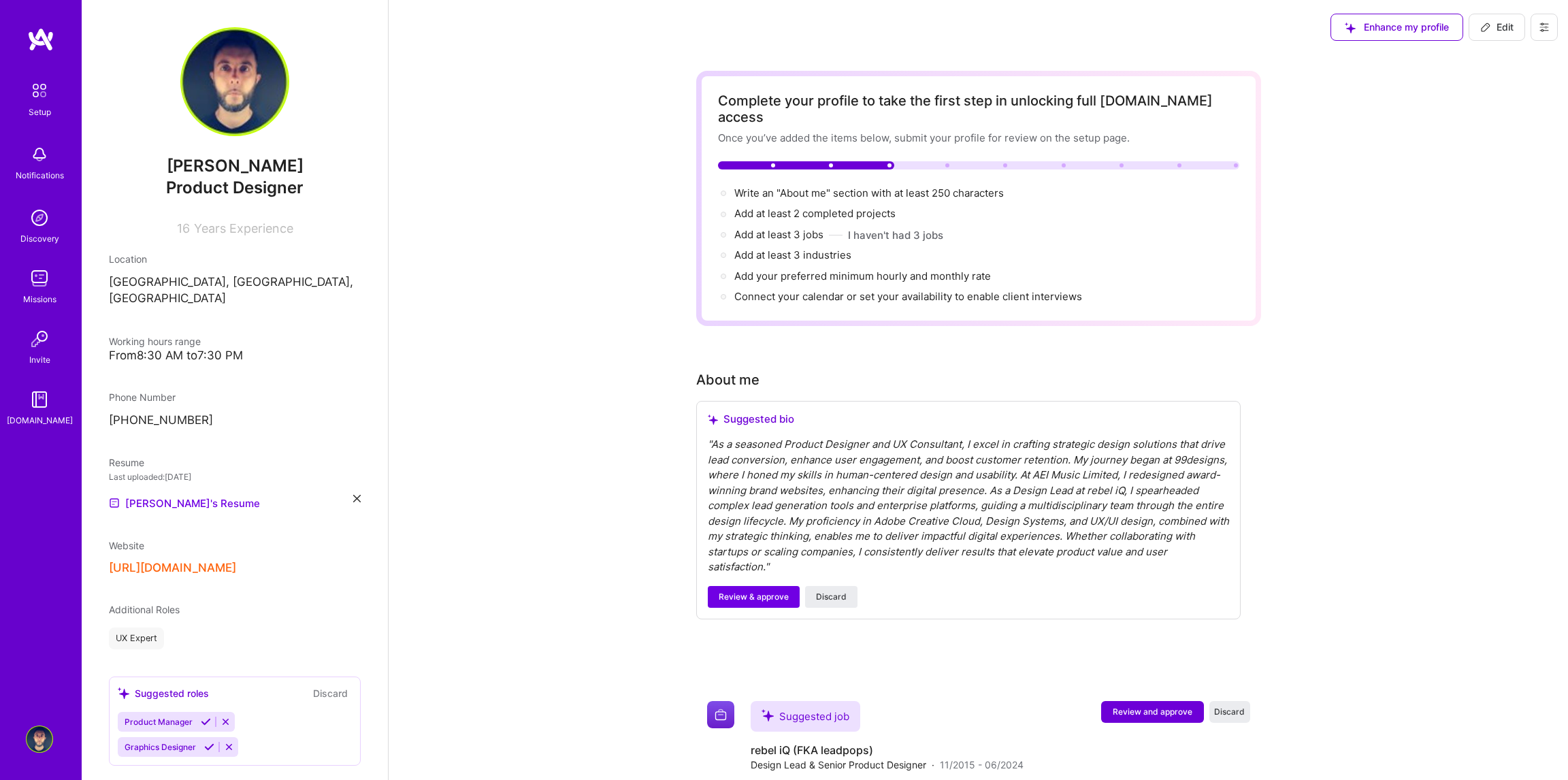
click at [1488, 29] on icon at bounding box center [1486, 27] width 11 height 11
select select "RS"
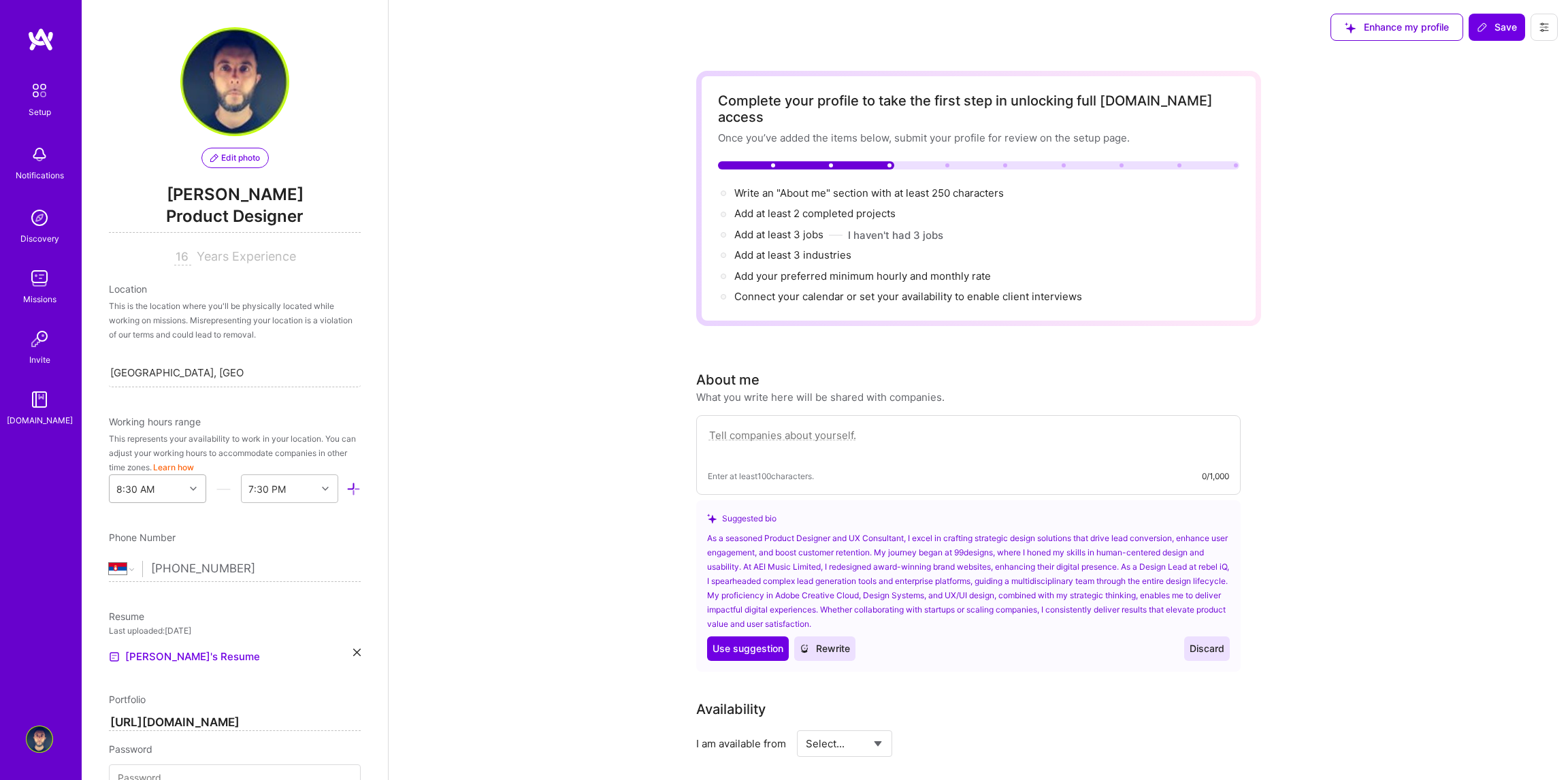
click at [190, 491] on icon at bounding box center [193, 489] width 7 height 7
click at [142, 580] on div "9:00 AM" at bounding box center [157, 581] width 97 height 25
click at [322, 486] on icon at bounding box center [325, 489] width 7 height 7
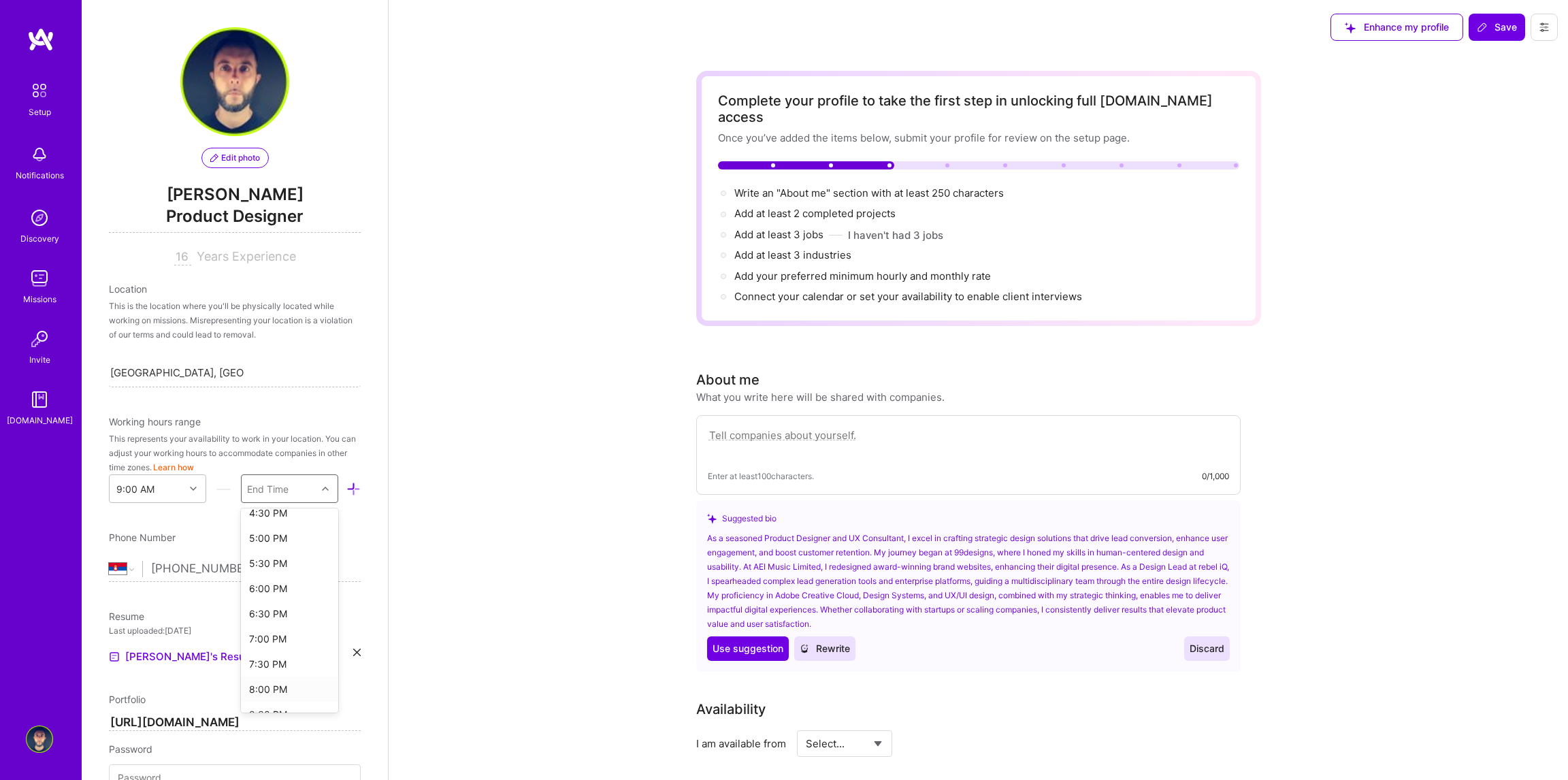
click at [270, 684] on div "8:00 PM" at bounding box center [289, 689] width 97 height 25
click at [359, 517] on div "Edit photo [PERSON_NAME] Product Designer 16 Years Experience Location This is …" at bounding box center [235, 390] width 307 height 780
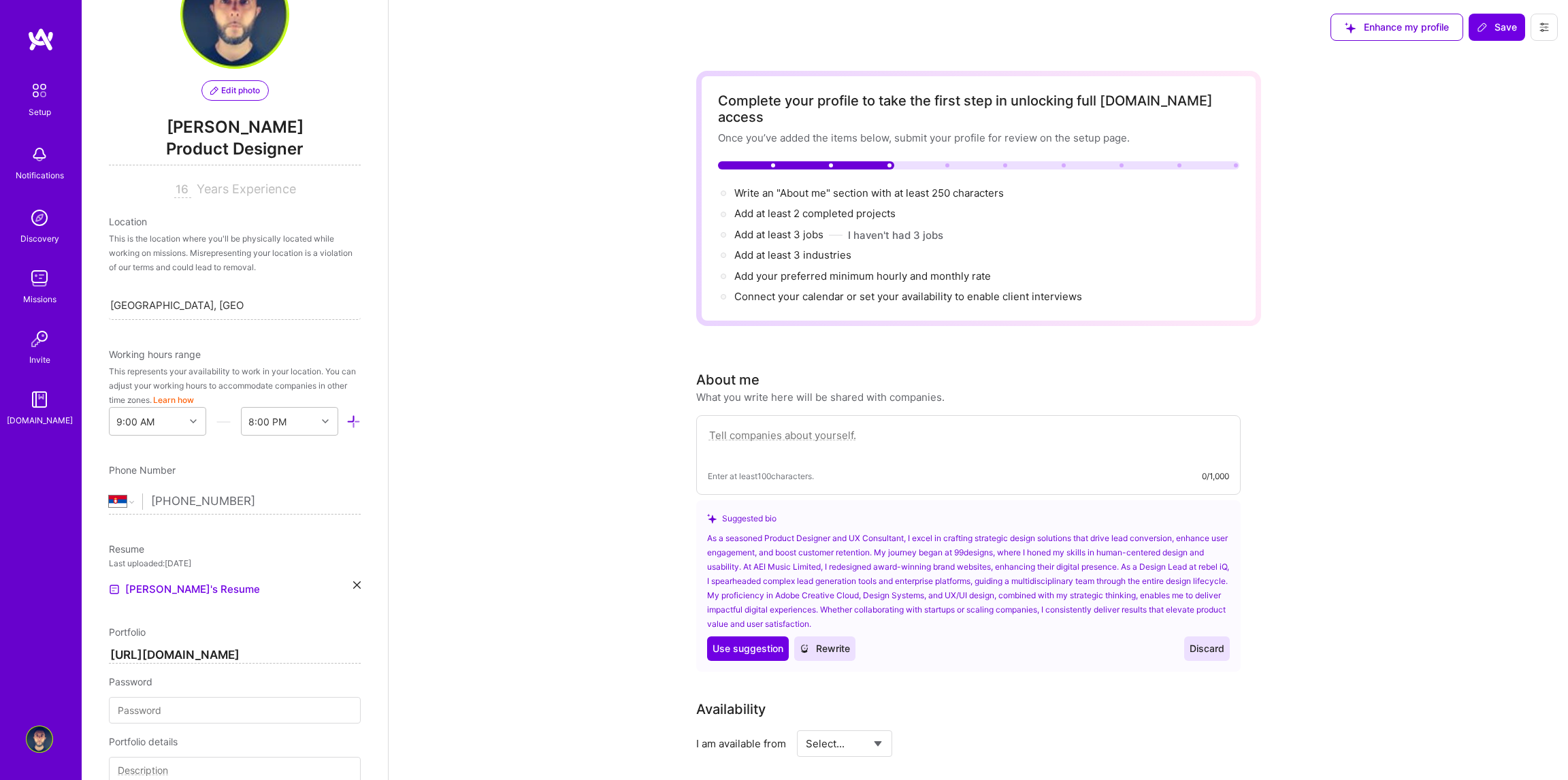
click at [360, 485] on div "Edit photo [PERSON_NAME] Product Designer 16 Years Experience Location This is …" at bounding box center [235, 390] width 307 height 780
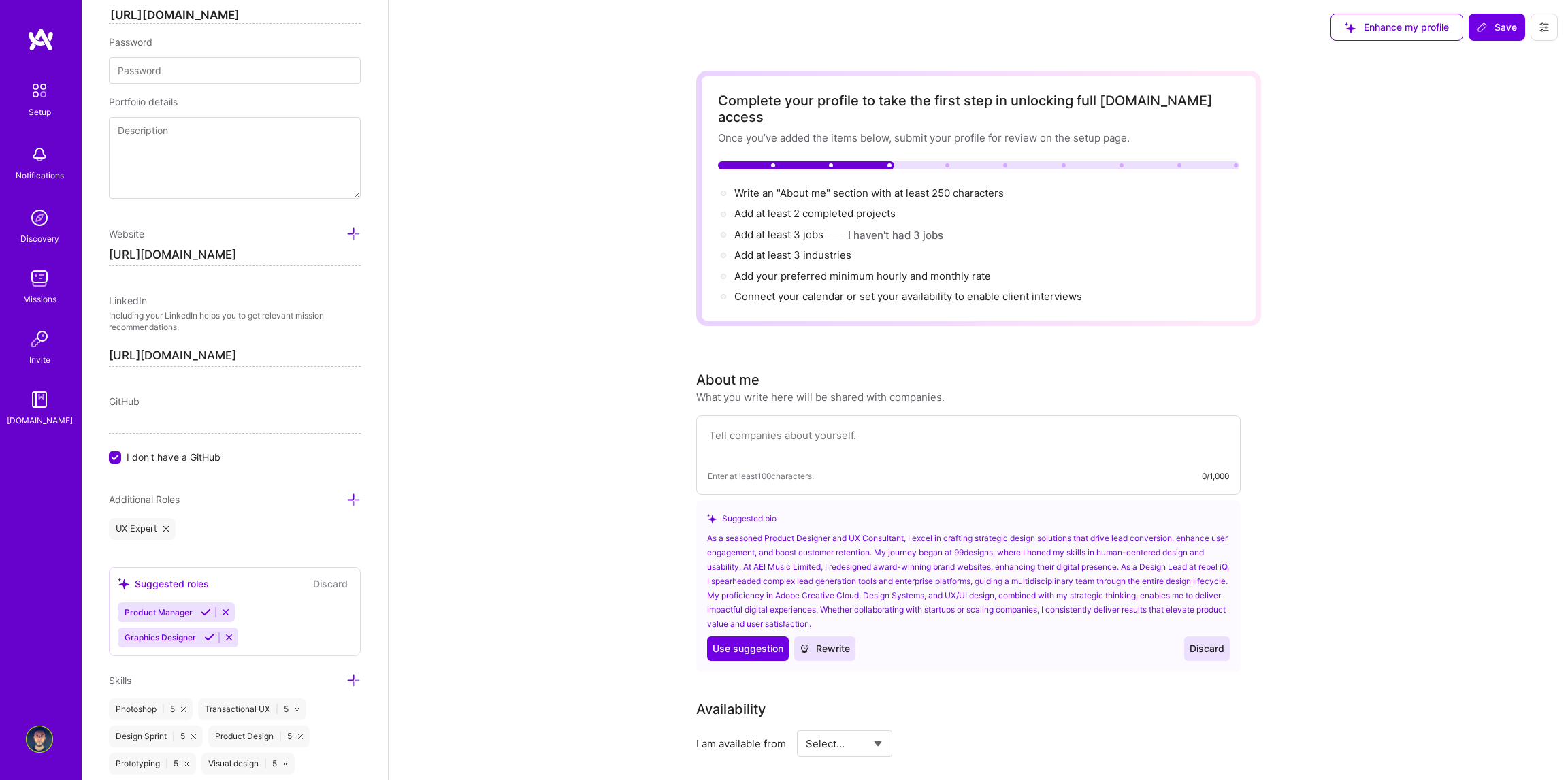
scroll to position [749, 0]
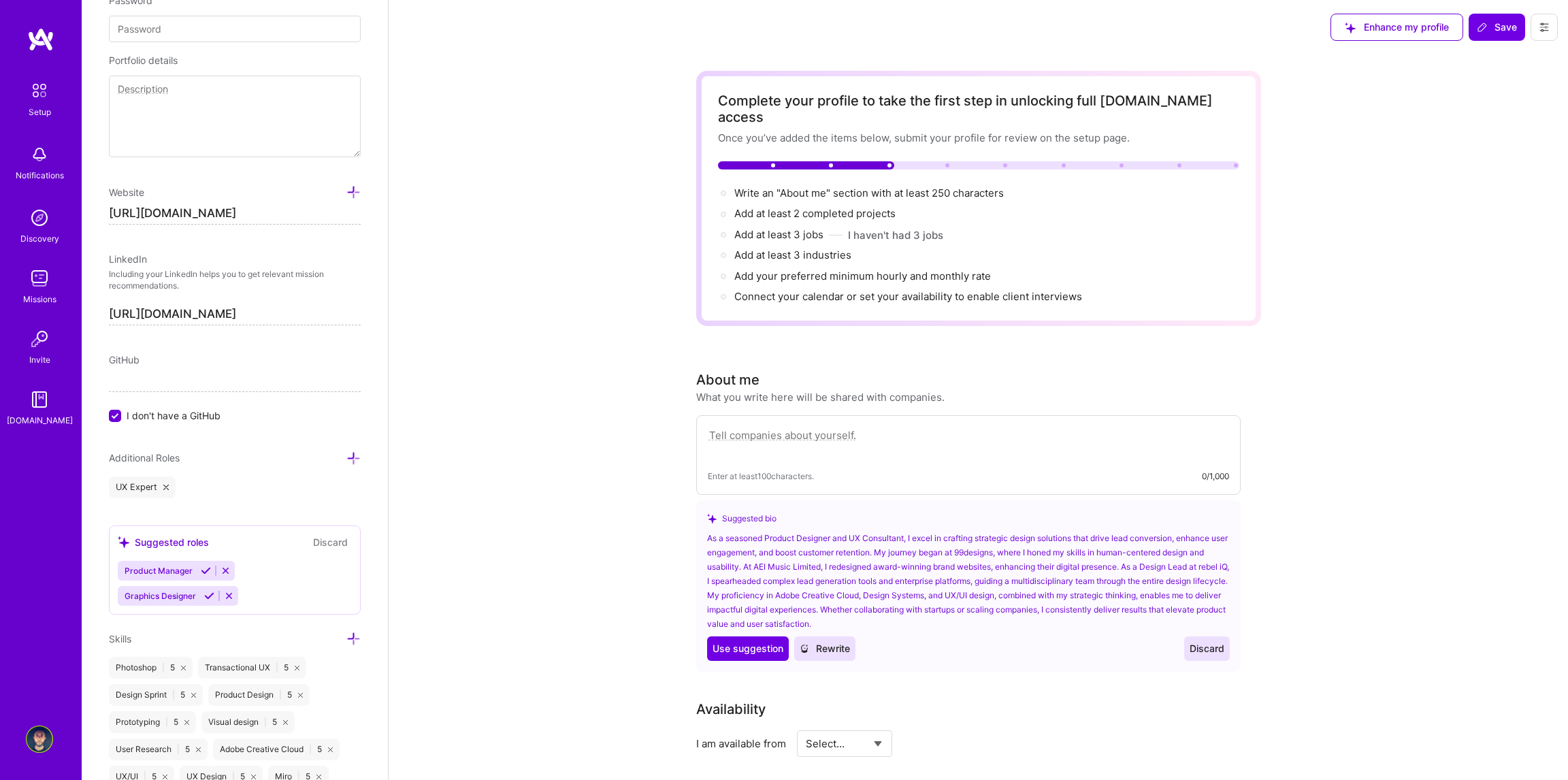
click at [319, 540] on button "Discard" at bounding box center [330, 542] width 43 height 15
click at [347, 457] on icon at bounding box center [354, 459] width 15 height 15
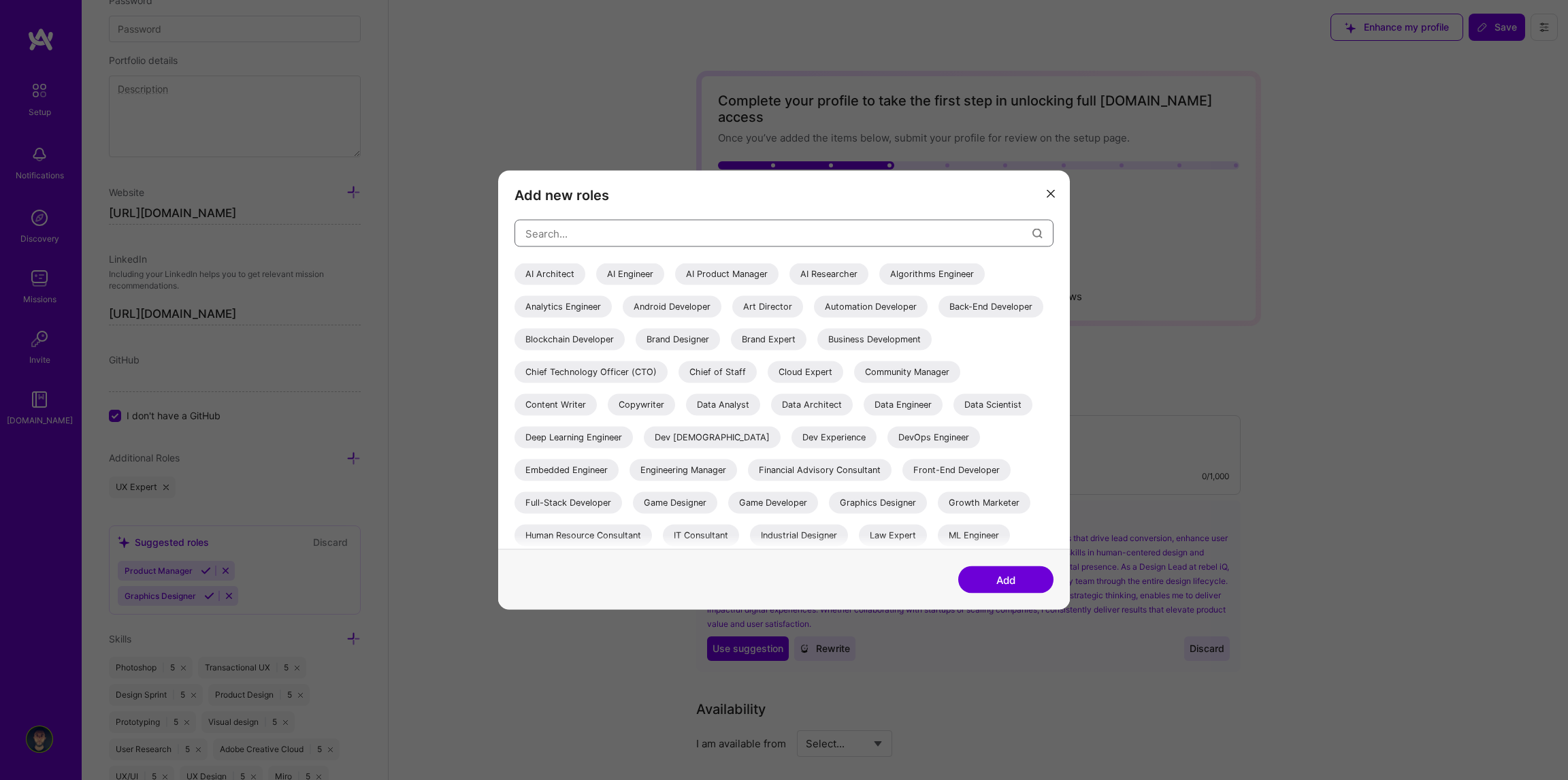
click at [683, 223] on input "modal" at bounding box center [779, 234] width 507 height 35
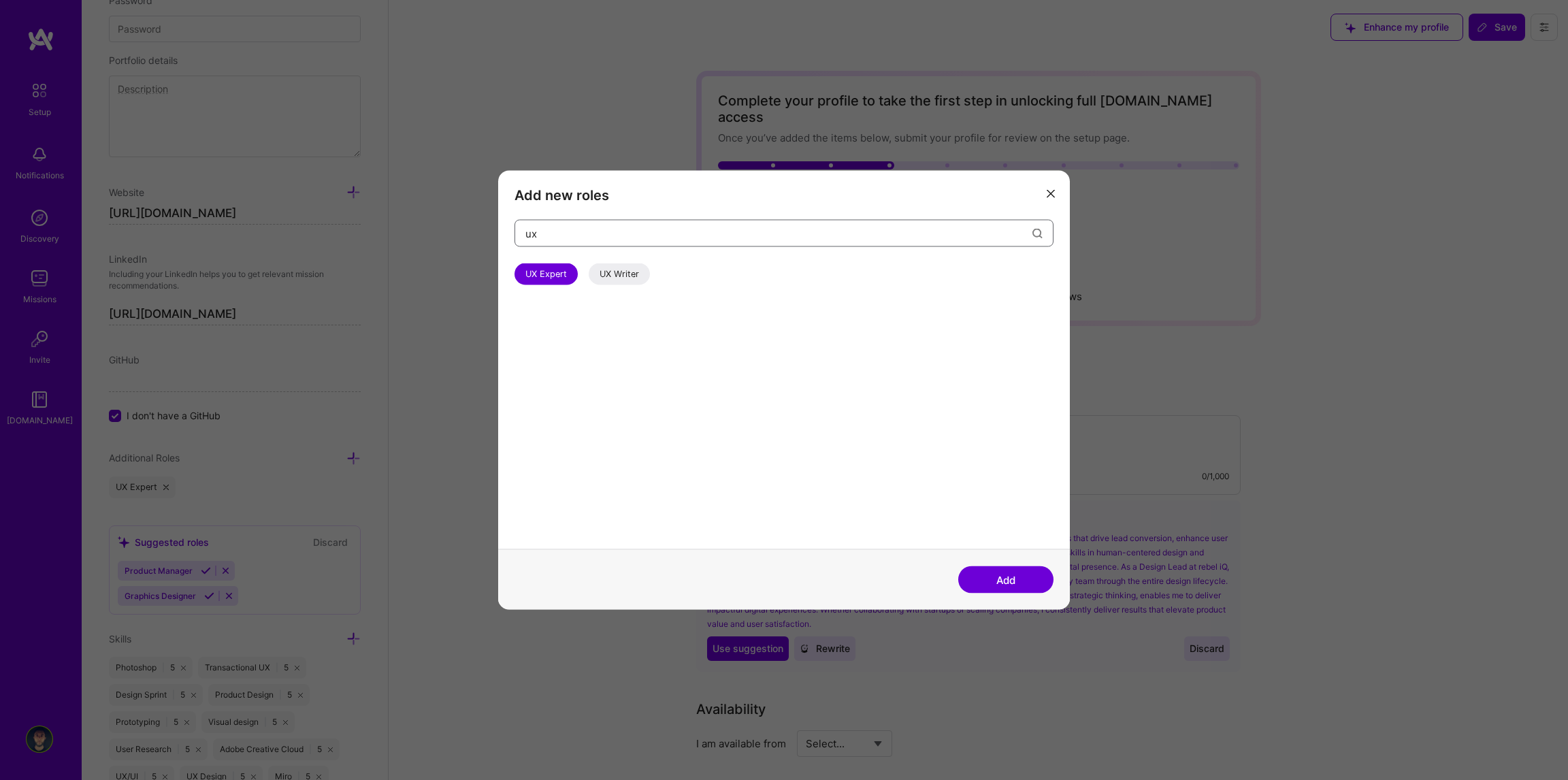
type input "u"
type input "p"
drag, startPoint x: 577, startPoint y: 229, endPoint x: 531, endPoint y: 225, distance: 46.2
click at [531, 225] on input "design" at bounding box center [779, 234] width 507 height 35
type input "d"
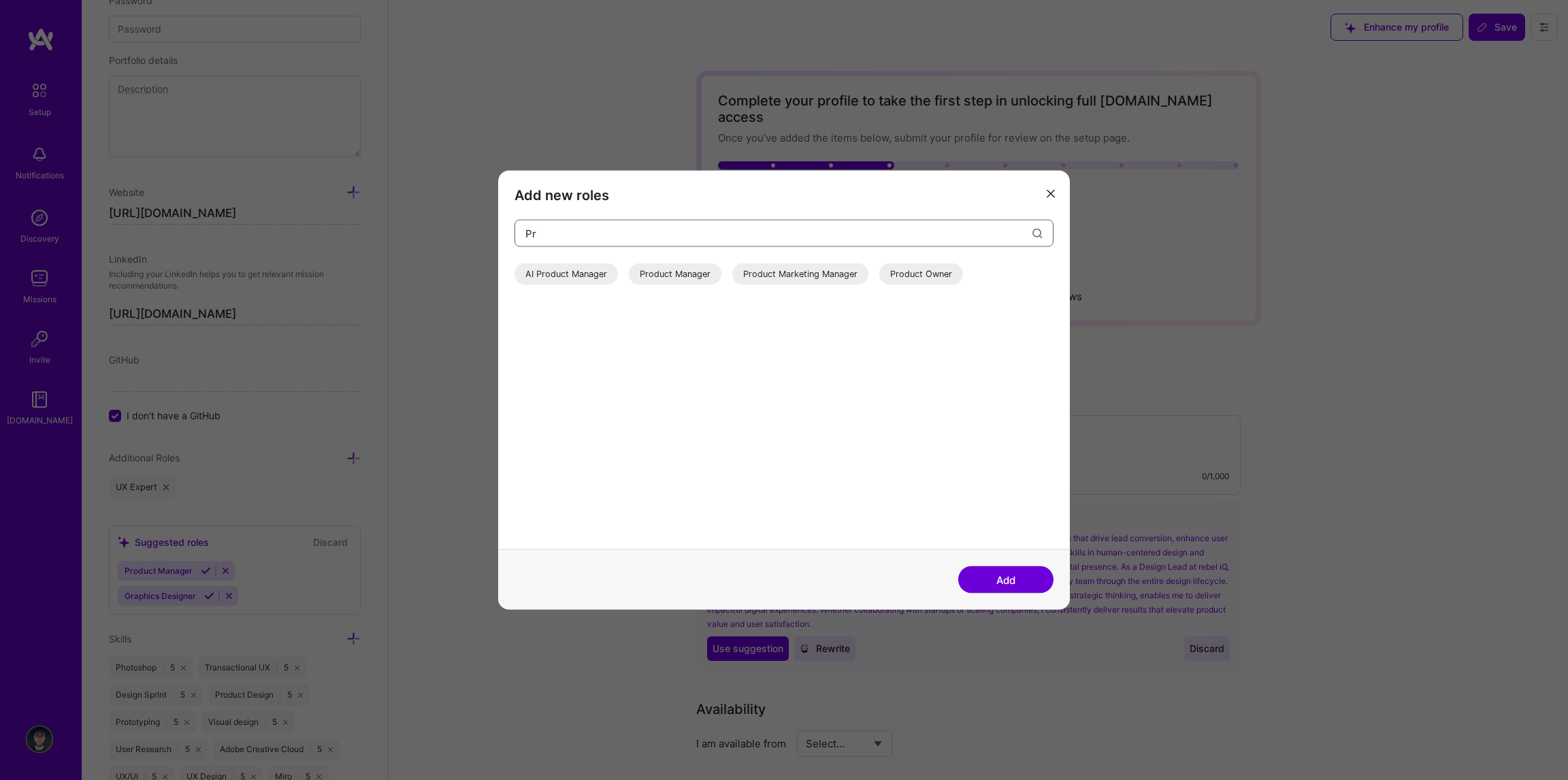
type input "P"
type input "l"
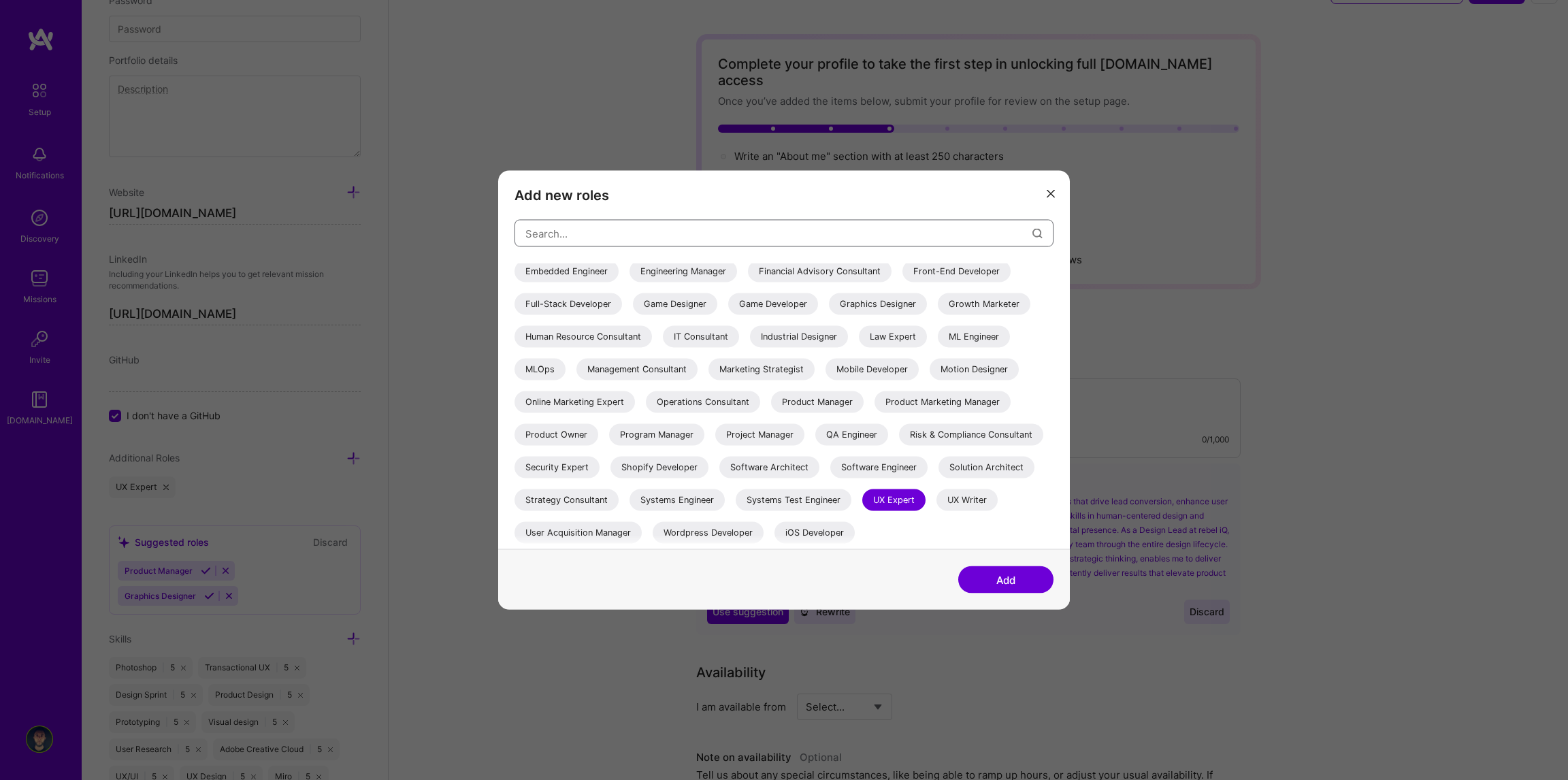
scroll to position [67, 0]
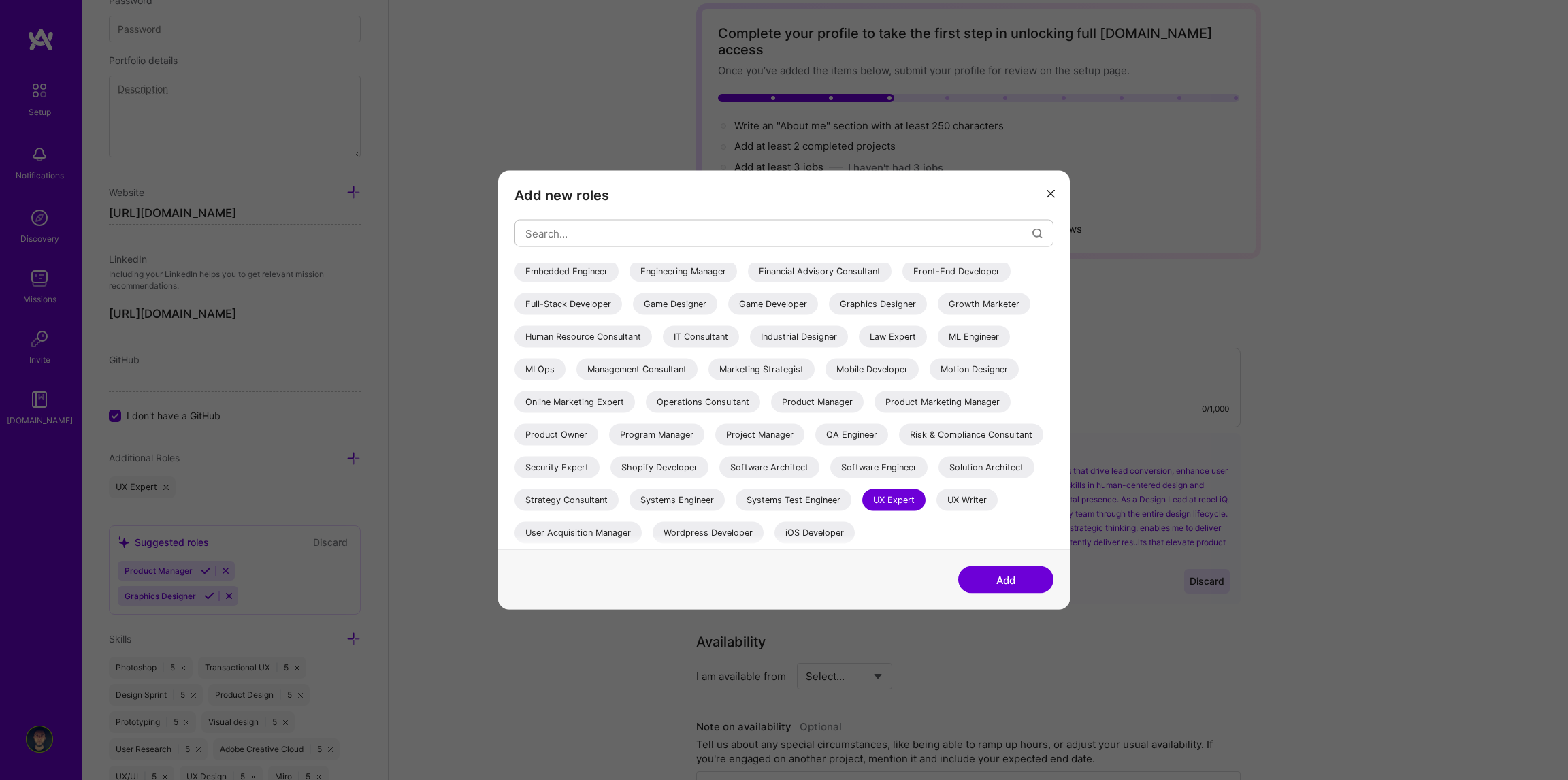
click at [993, 576] on button "Add" at bounding box center [1006, 580] width 96 height 27
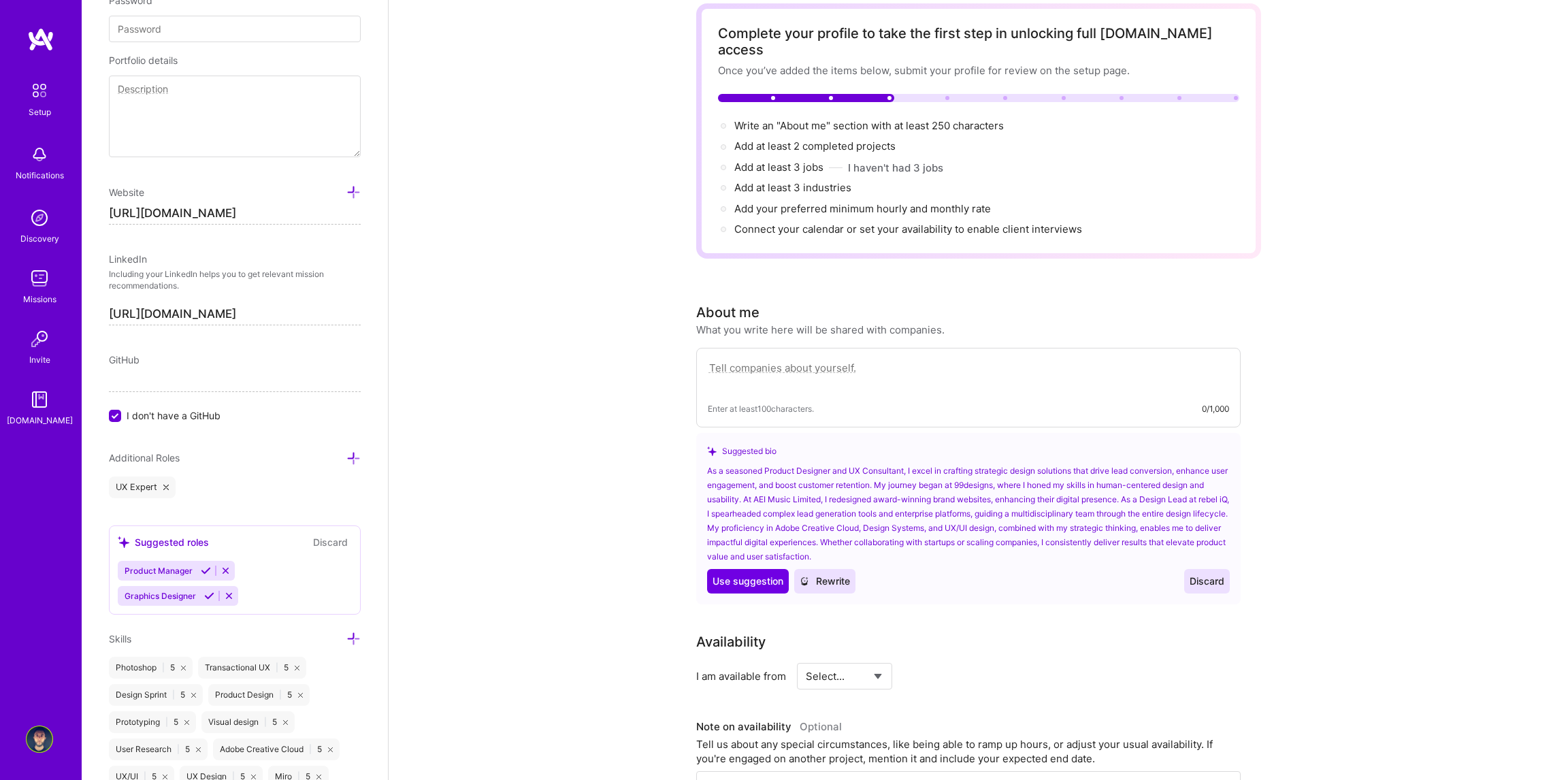
click at [359, 487] on div "Edit photo [PERSON_NAME] Product Designer 16 Years Experience Location This is …" at bounding box center [235, 390] width 307 height 780
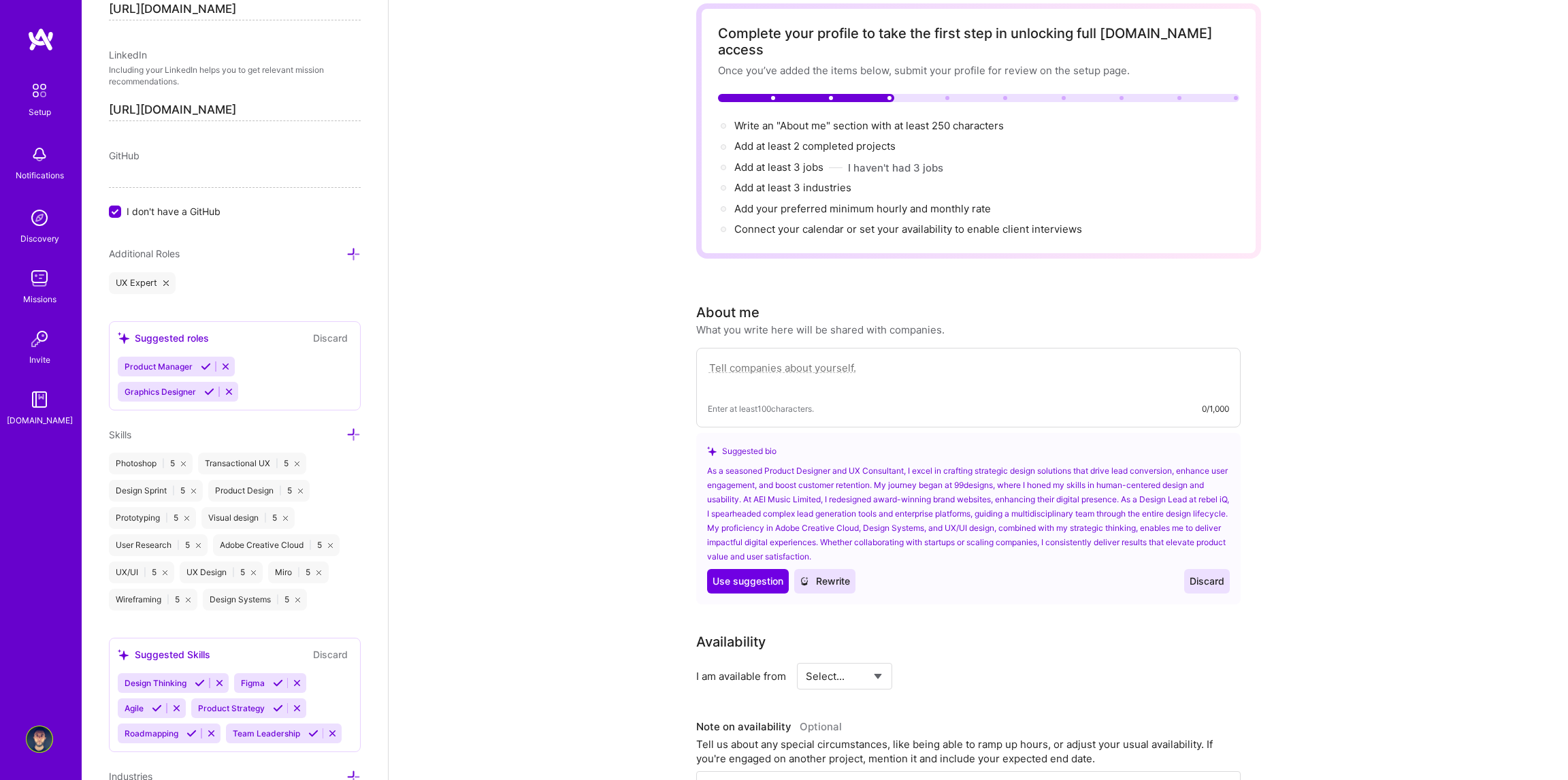
scroll to position [1020, 0]
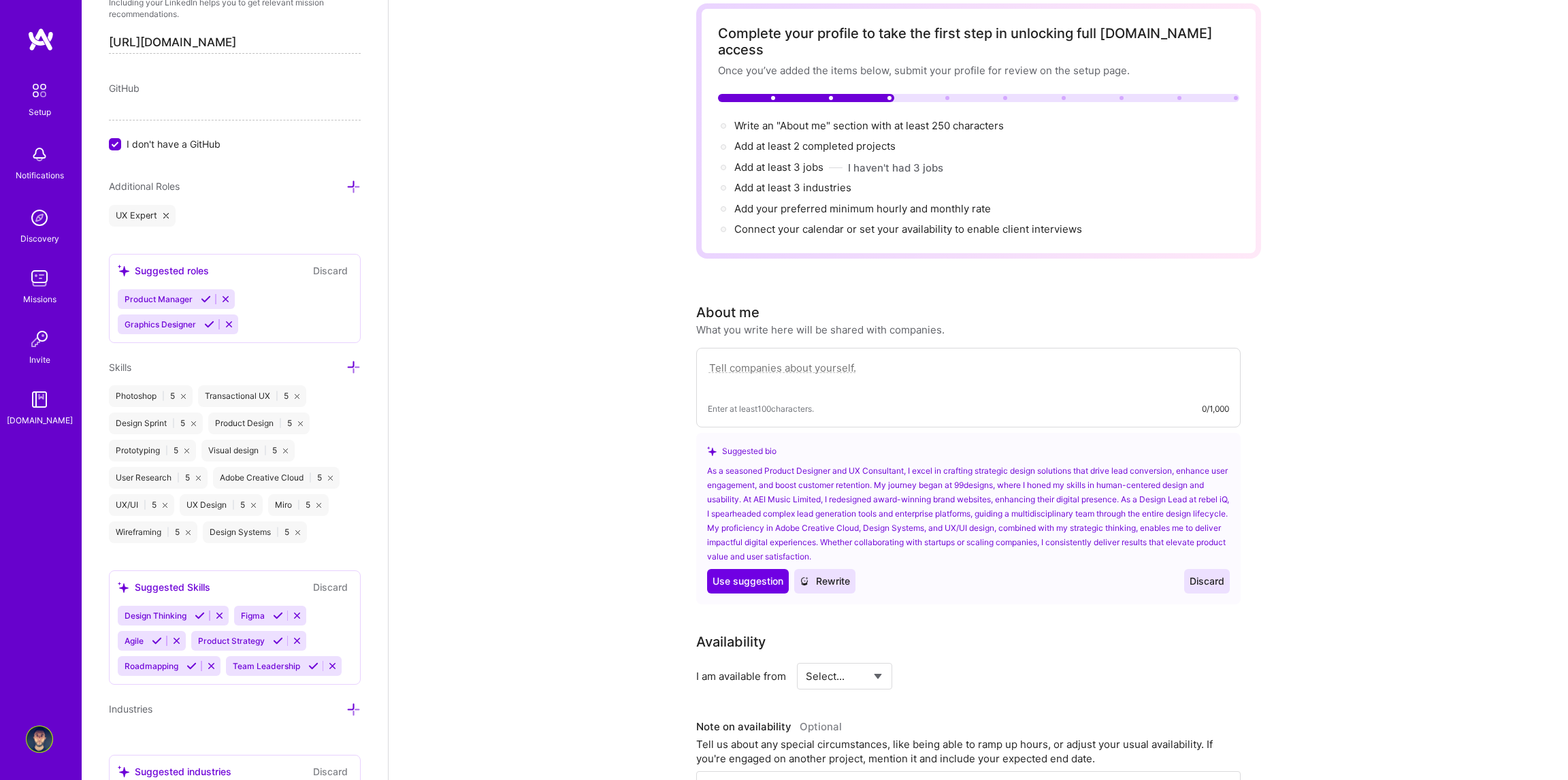
click at [183, 395] on icon at bounding box center [183, 397] width 5 height 5
click at [210, 394] on icon at bounding box center [208, 397] width 5 height 5
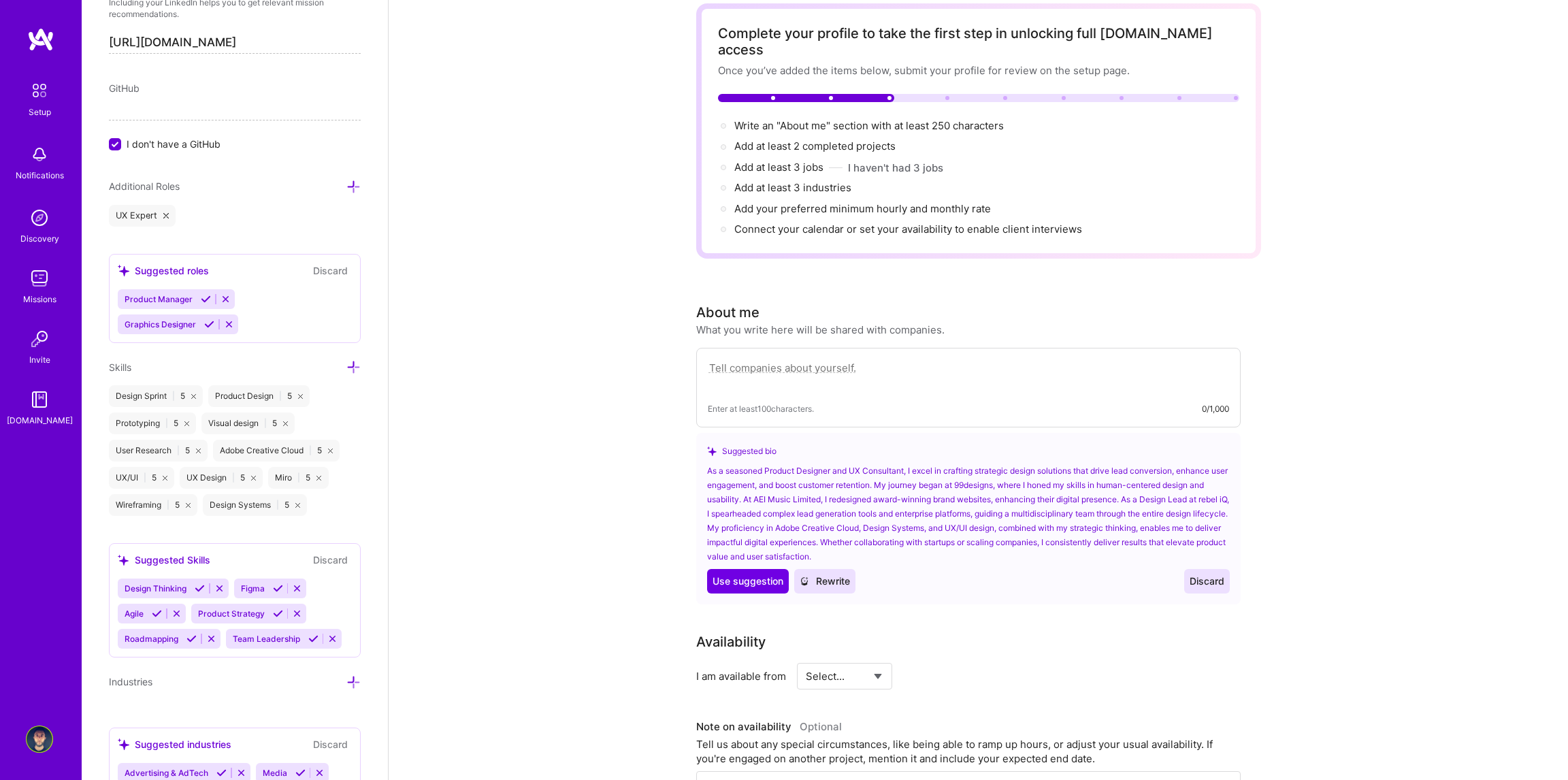
click at [300, 503] on icon at bounding box center [298, 505] width 5 height 5
click at [189, 505] on icon at bounding box center [188, 505] width 5 height 5
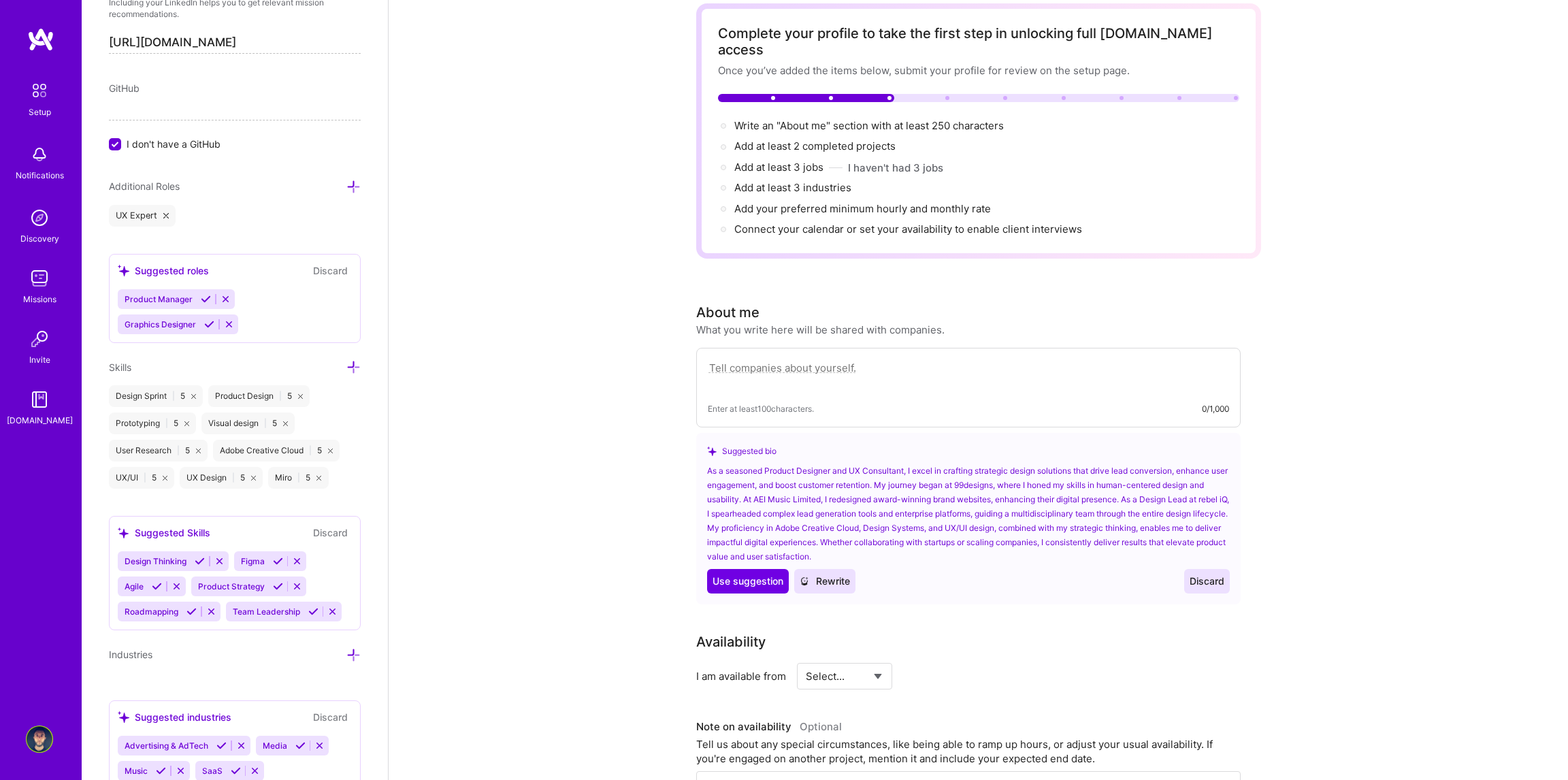
click at [164, 476] on icon at bounding box center [165, 478] width 5 height 5
click at [182, 476] on icon at bounding box center [182, 478] width 5 height 5
click at [160, 476] on icon at bounding box center [159, 478] width 5 height 5
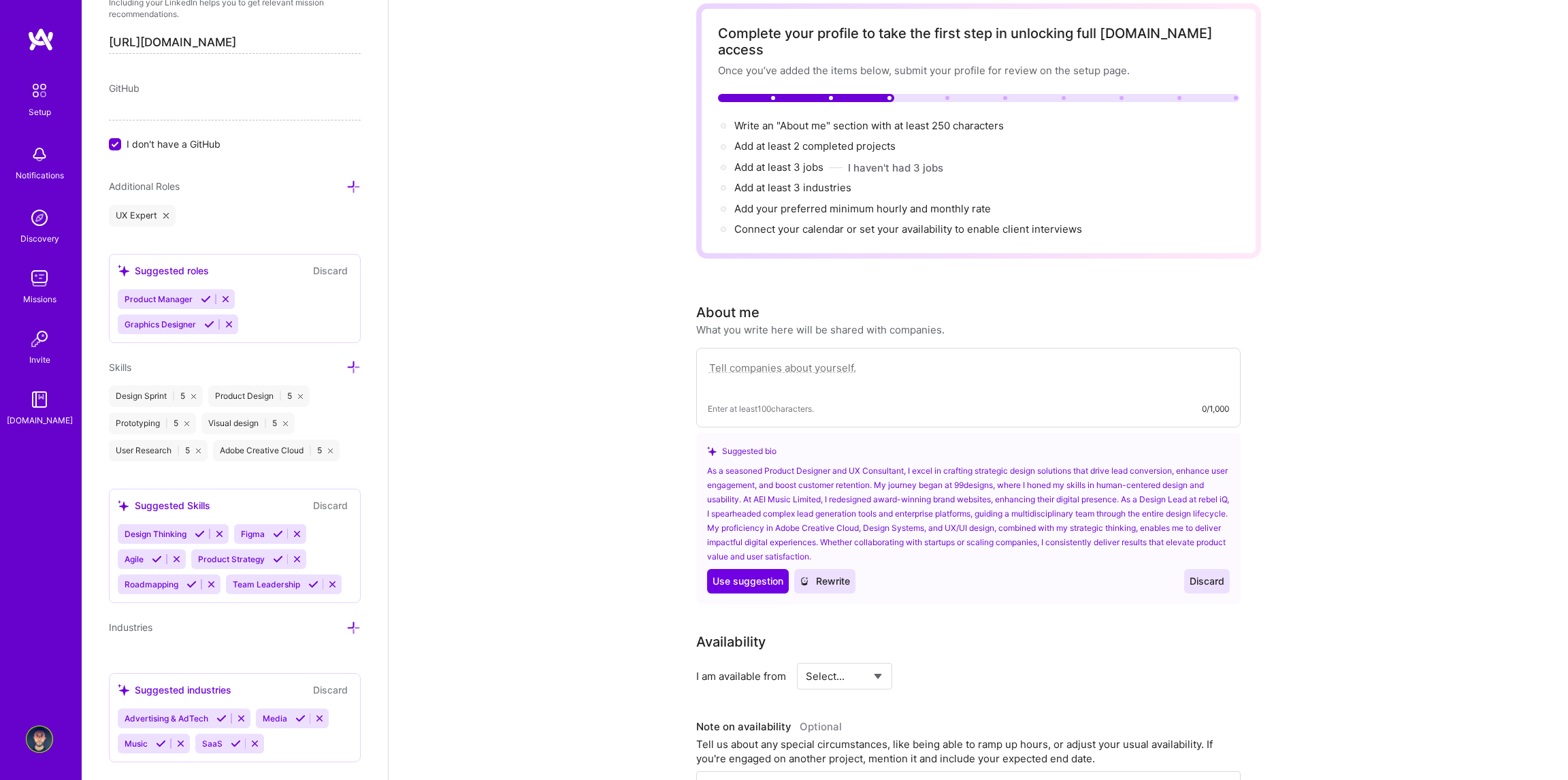
click at [199, 448] on icon at bounding box center [198, 451] width 5 height 5
click at [226, 448] on icon at bounding box center [226, 451] width 5 height 5
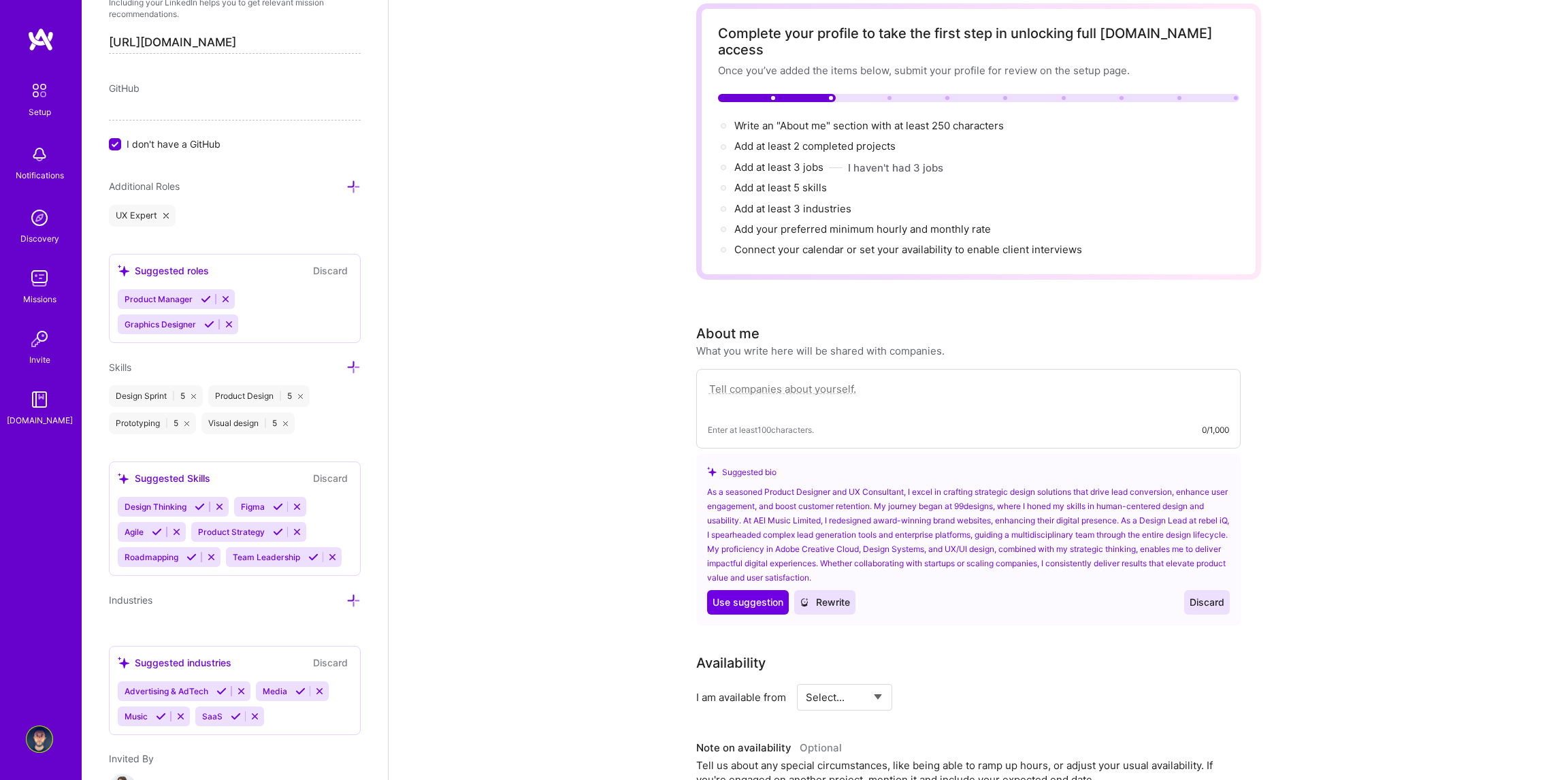
click at [286, 421] on icon at bounding box center [285, 424] width 5 height 5
click at [187, 422] on icon at bounding box center [187, 424] width 5 height 5
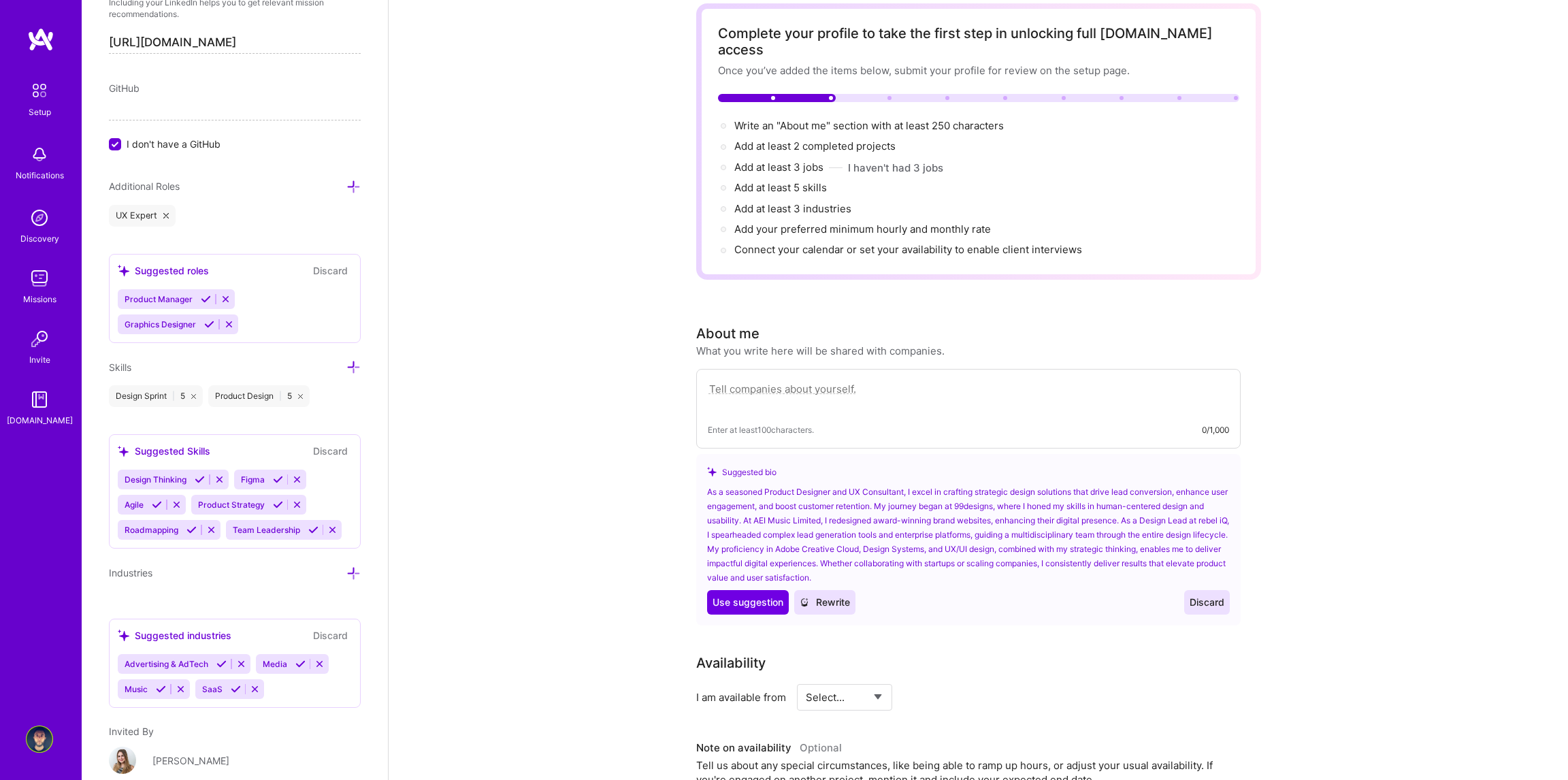
click at [195, 394] on icon at bounding box center [193, 397] width 5 height 5
click at [202, 394] on icon at bounding box center [201, 397] width 5 height 5
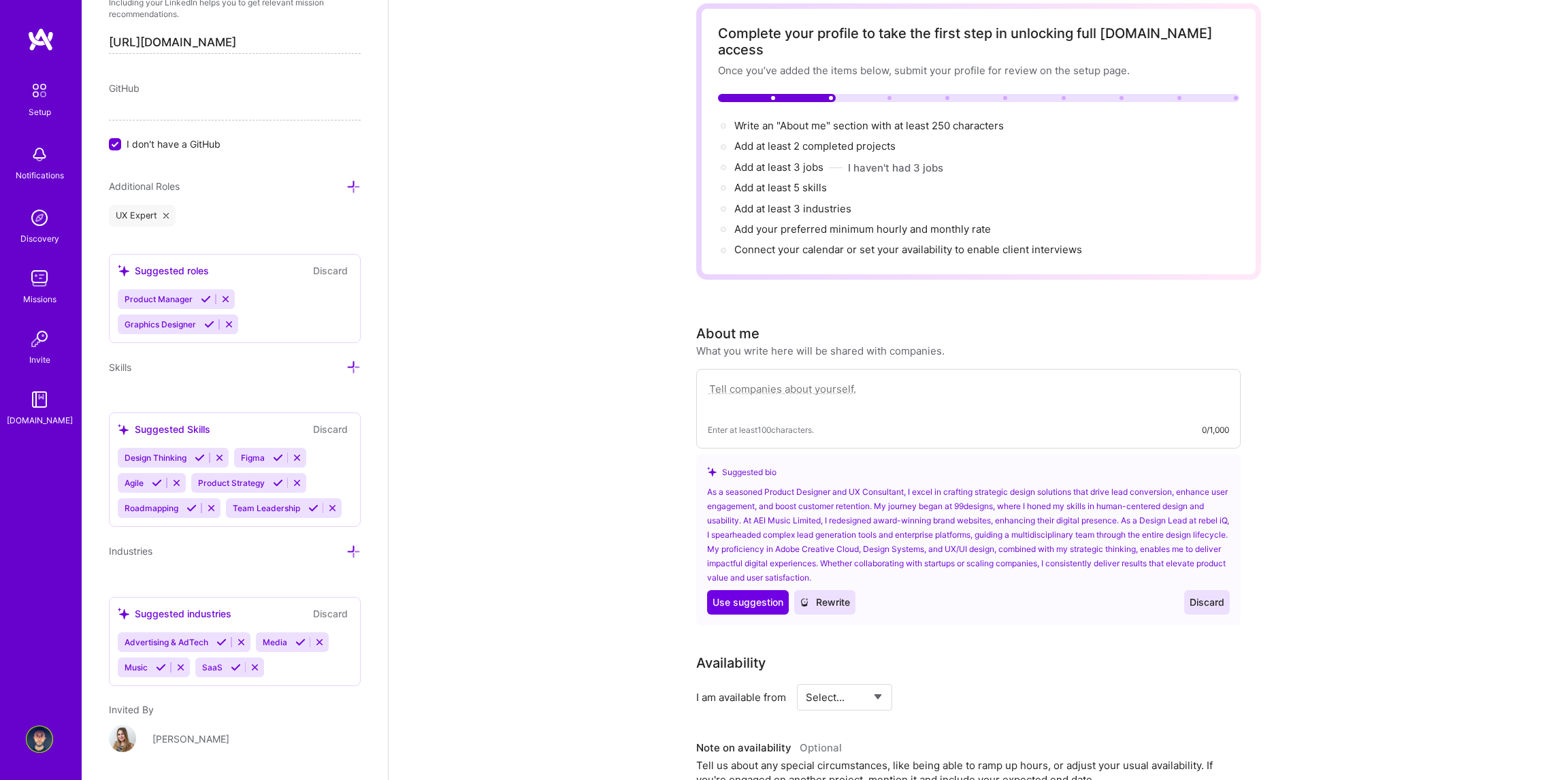
click at [347, 367] on icon at bounding box center [354, 367] width 15 height 15
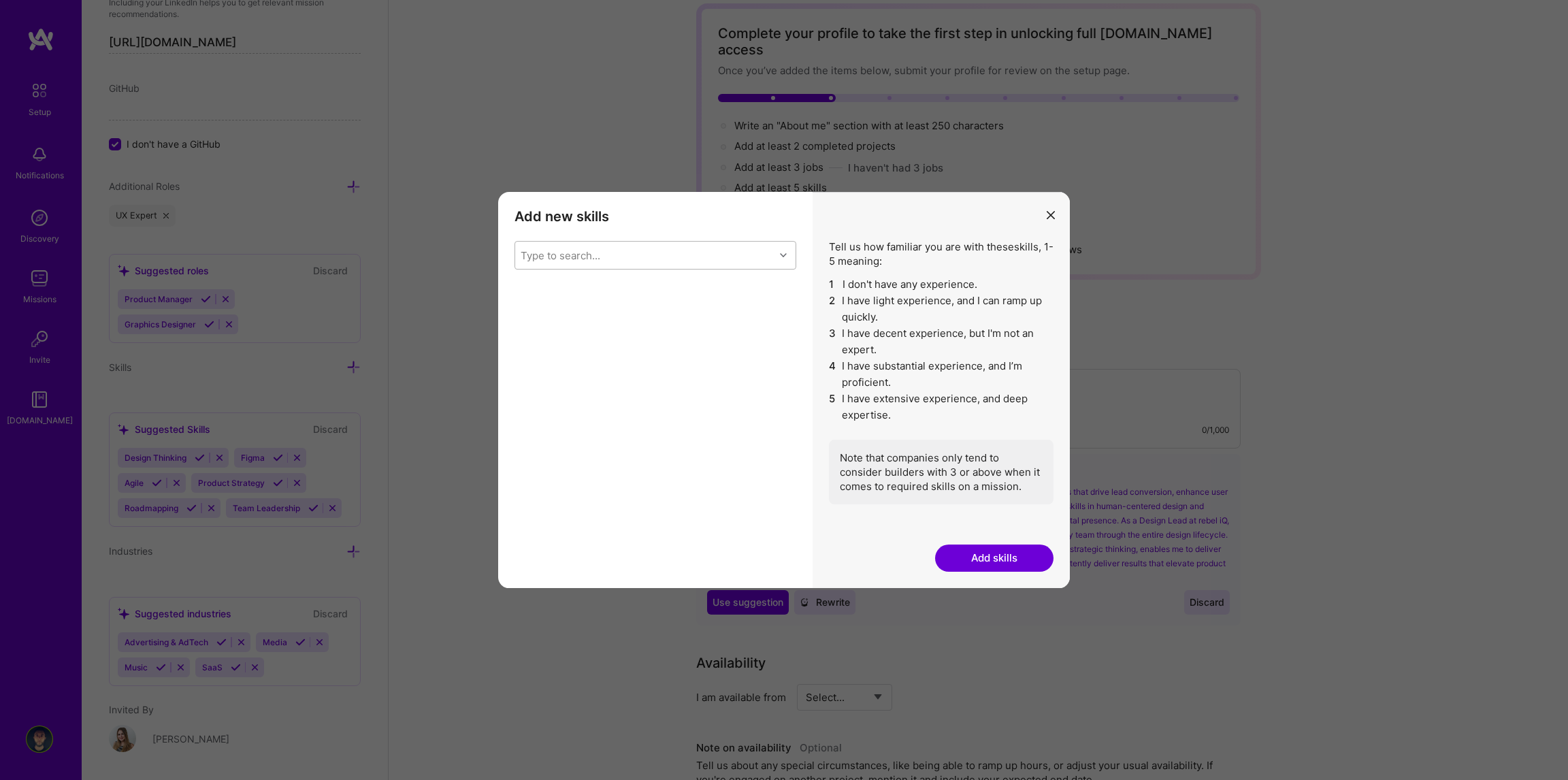
click at [665, 253] on div "Type to search..." at bounding box center [645, 255] width 259 height 27
type input "desig"
drag, startPoint x: 591, startPoint y: 250, endPoint x: 510, endPoint y: 250, distance: 81.0
click at [510, 250] on div "Add new skills Tell us how familiar you are with given skills, using between 1 …" at bounding box center [655, 390] width 315 height 397
type input "ux"
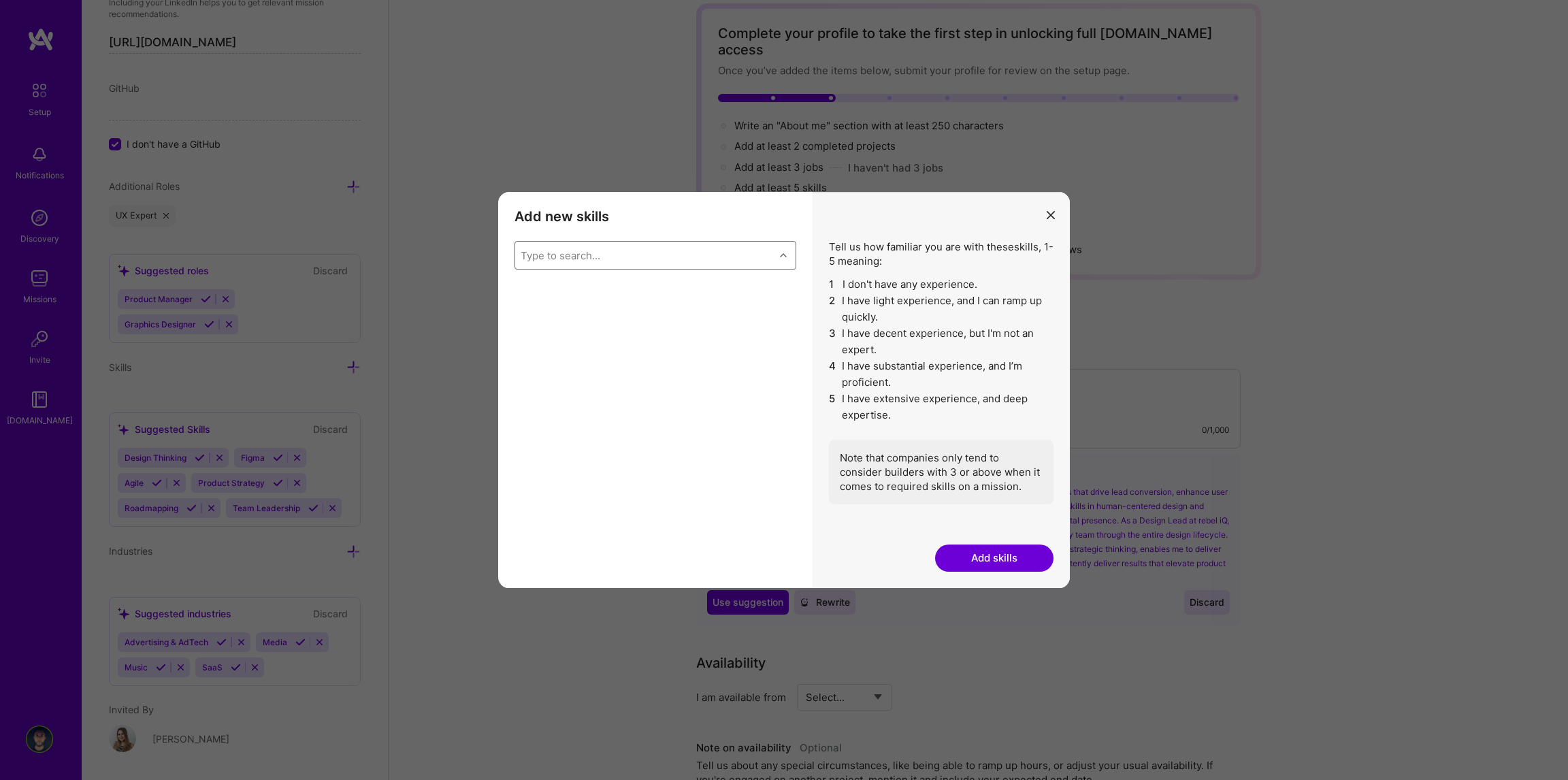
click at [610, 253] on div "Type to search..." at bounding box center [645, 255] width 259 height 27
type input "ux"
click at [526, 366] on input "modal" at bounding box center [530, 367] width 9 height 9
checkbox input "false"
click at [631, 253] on div "Type to search..." at bounding box center [645, 255] width 259 height 27
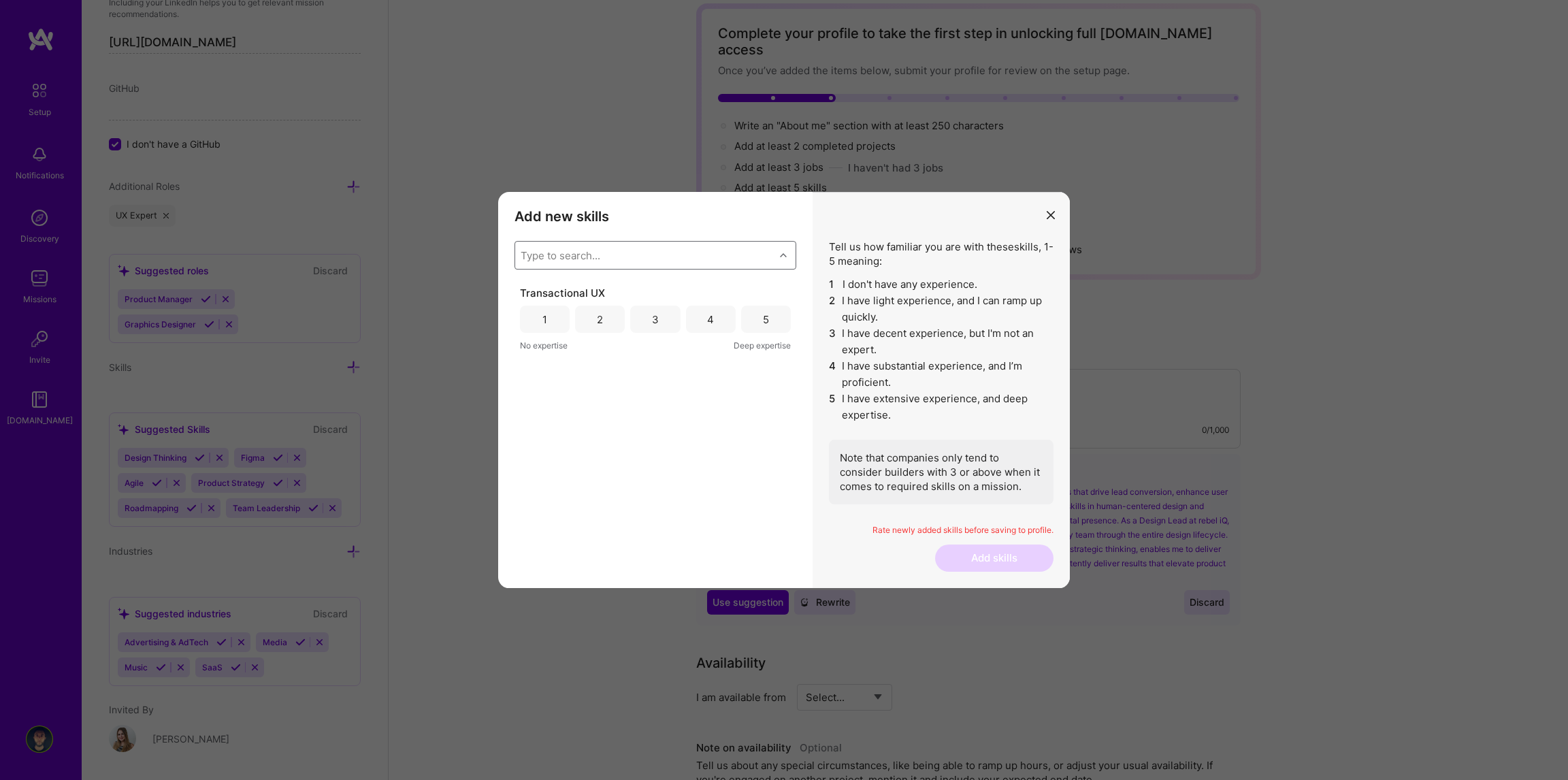
click at [769, 318] on div "5" at bounding box center [766, 319] width 50 height 27
click at [602, 254] on div "Type to search..." at bounding box center [645, 255] width 259 height 27
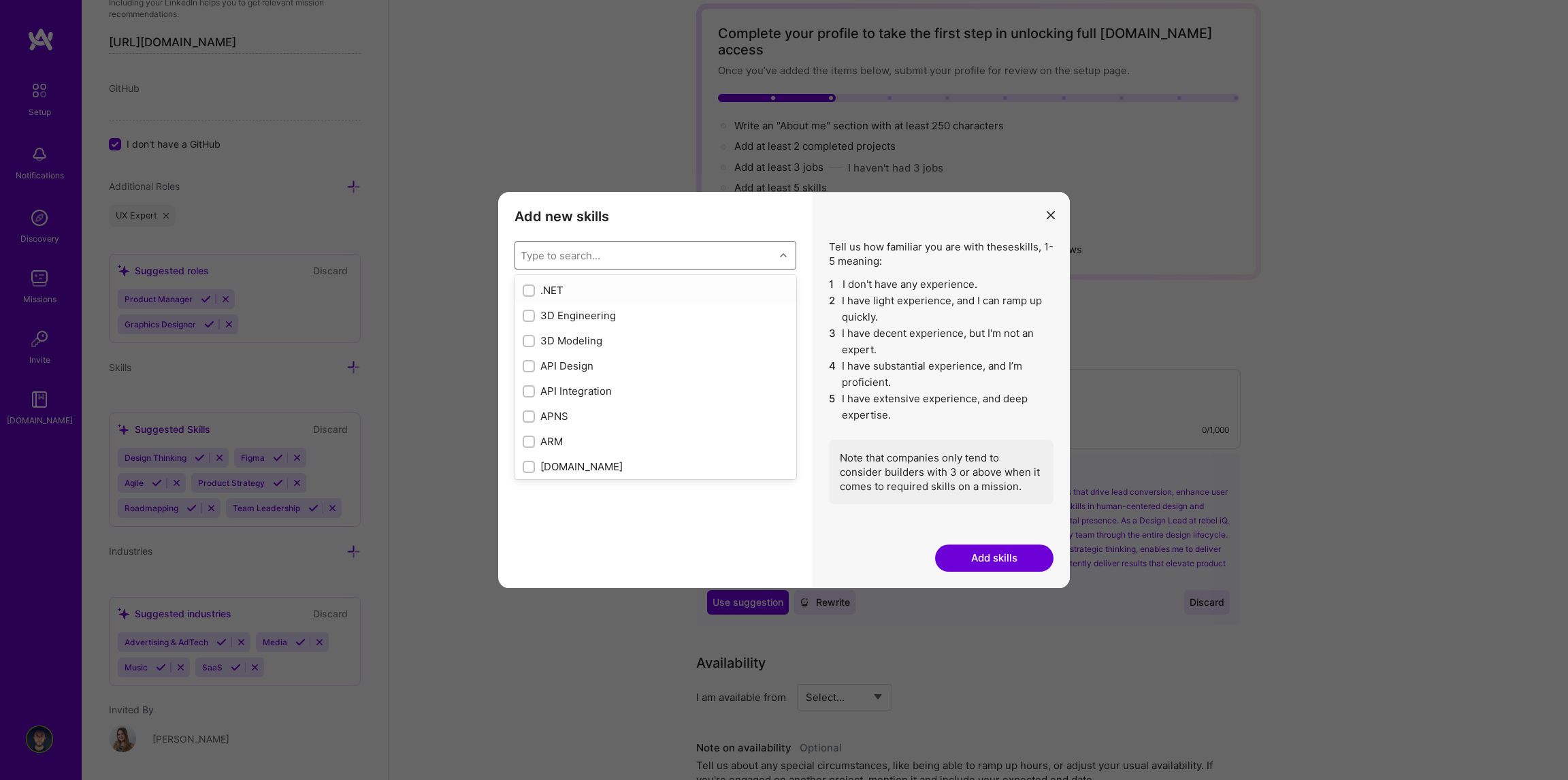
type input "u"
checkbox input "true"
type input "ux"
checkbox input "true"
click at [524, 394] on div "modal" at bounding box center [529, 391] width 12 height 12
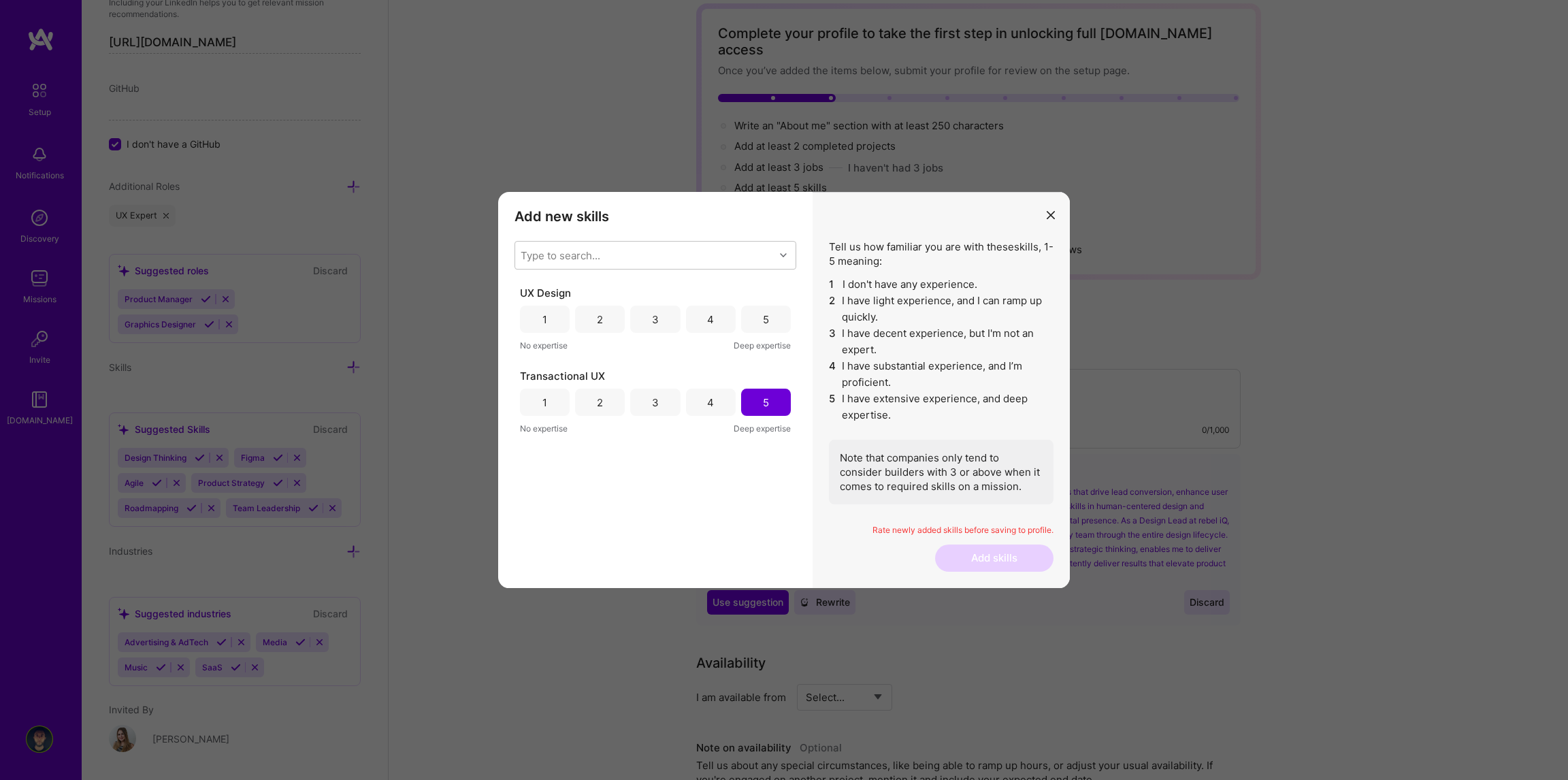
click at [769, 319] on div "5" at bounding box center [766, 319] width 50 height 27
click at [606, 253] on div "Type to search..." at bounding box center [645, 255] width 259 height 27
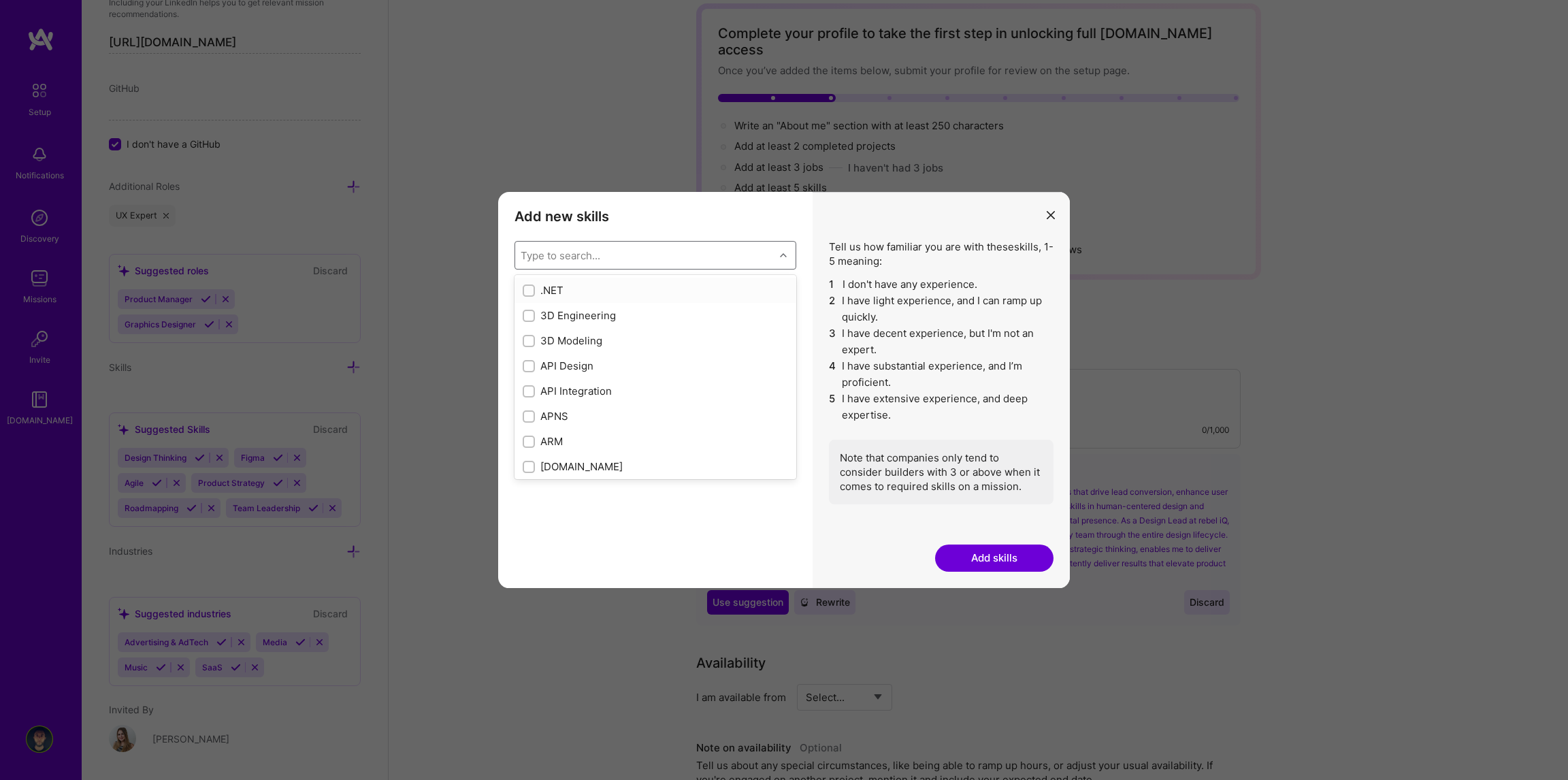
type input "u"
checkbox input "true"
type input "ux"
checkbox input "true"
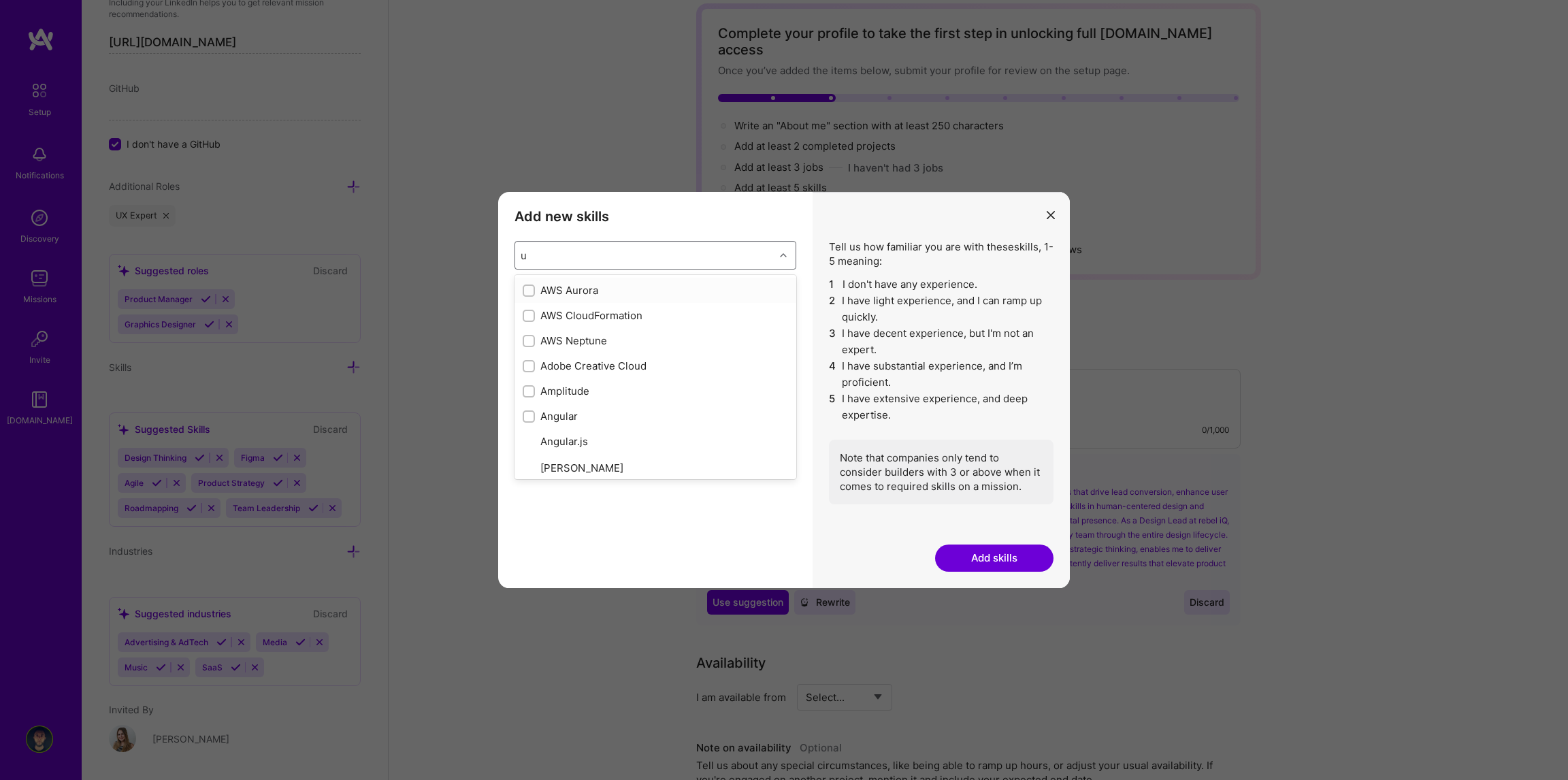
checkbox input "true"
click at [529, 421] on input "modal" at bounding box center [530, 417] width 9 height 9
checkbox input "false"
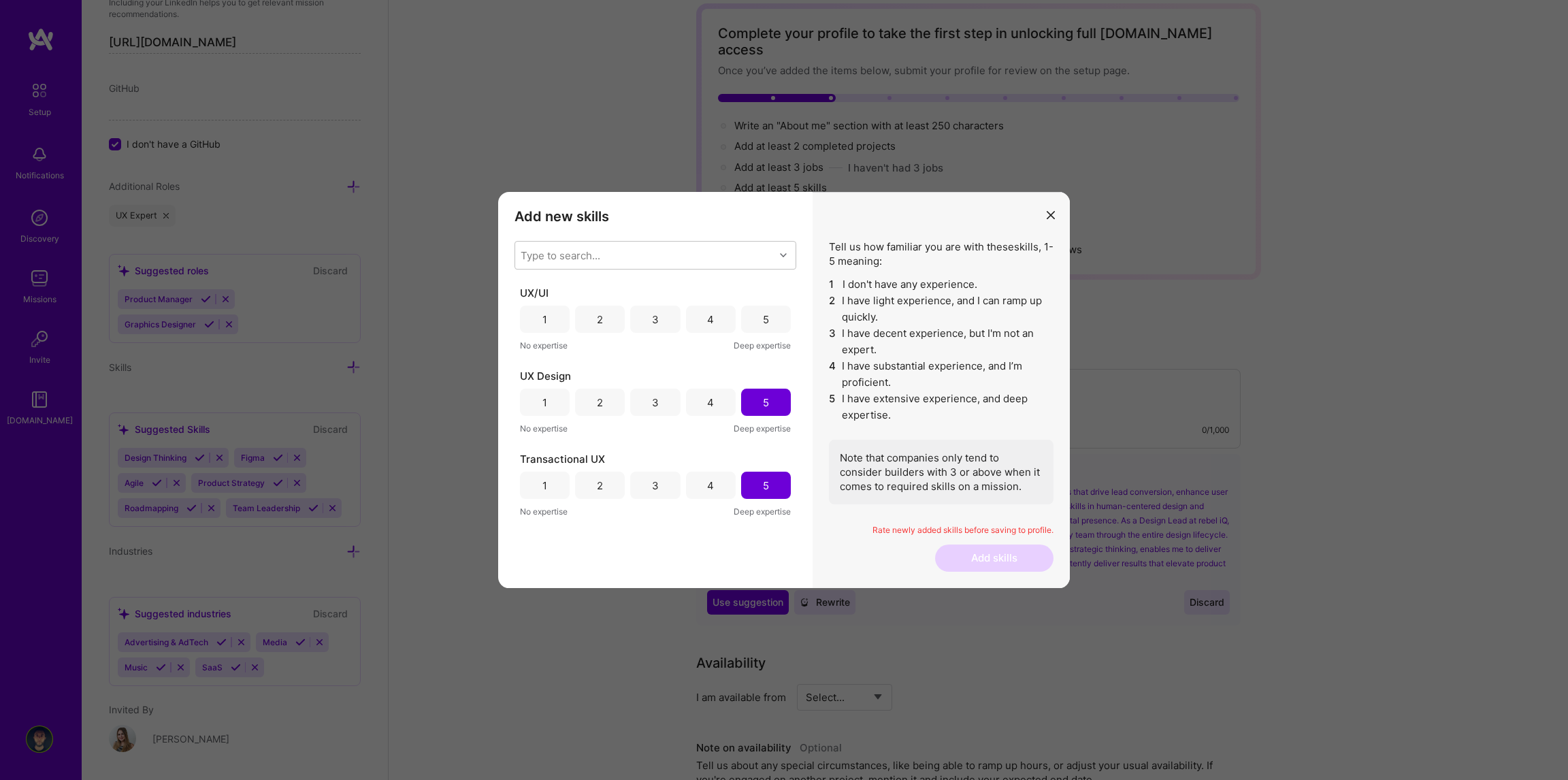
click at [755, 552] on div "UX/UI 1 2 3 4 5 No expertise Deep expertise UX Design 1 2 3 4 5 No expertise De…" at bounding box center [656, 429] width 282 height 286
click at [769, 319] on div "5" at bounding box center [766, 319] width 50 height 27
click at [639, 259] on div "Type to search..." at bounding box center [645, 255] width 259 height 27
type input "wire"
click at [529, 316] on input "modal" at bounding box center [530, 316] width 9 height 9
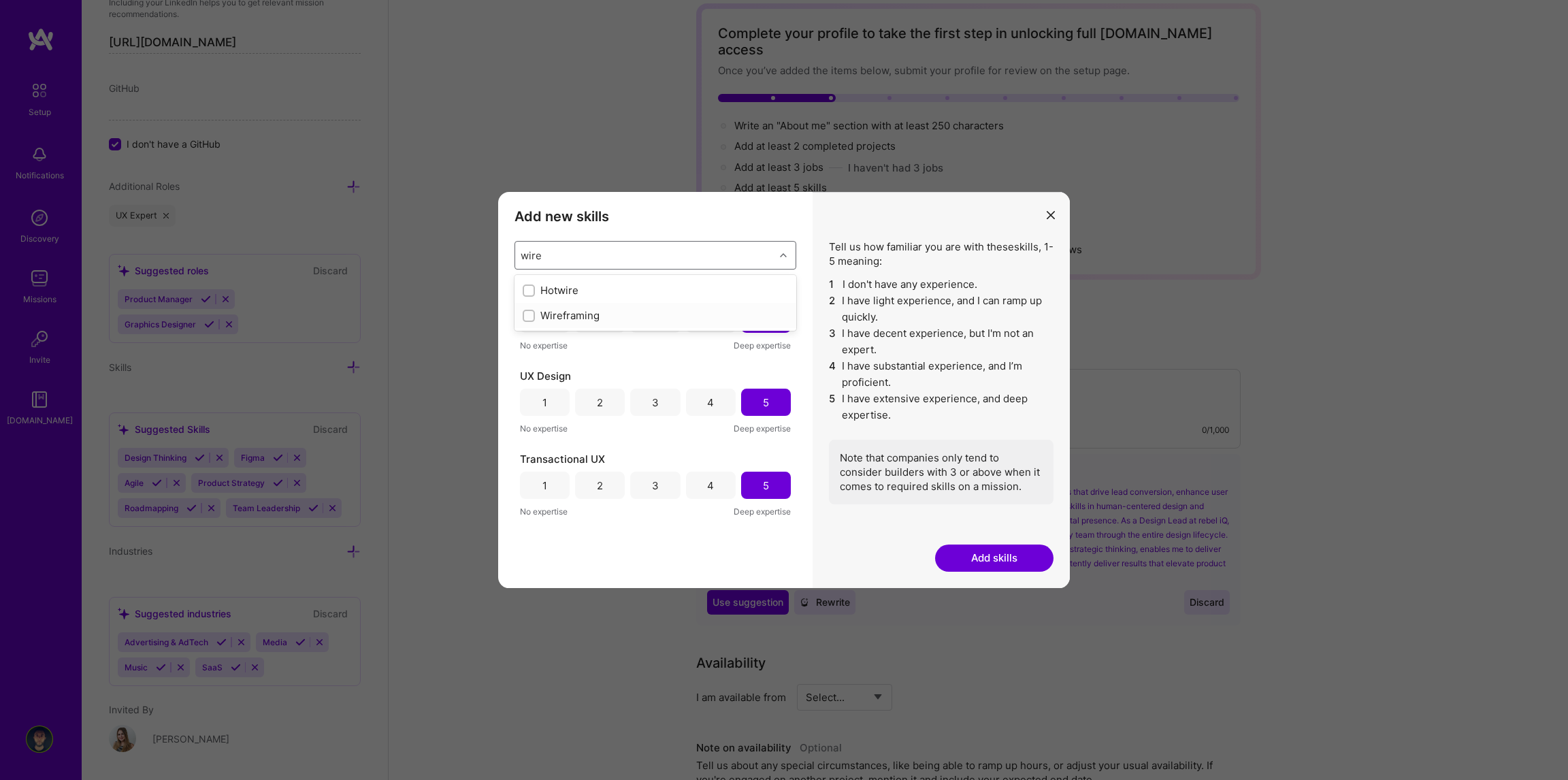
checkbox input "false"
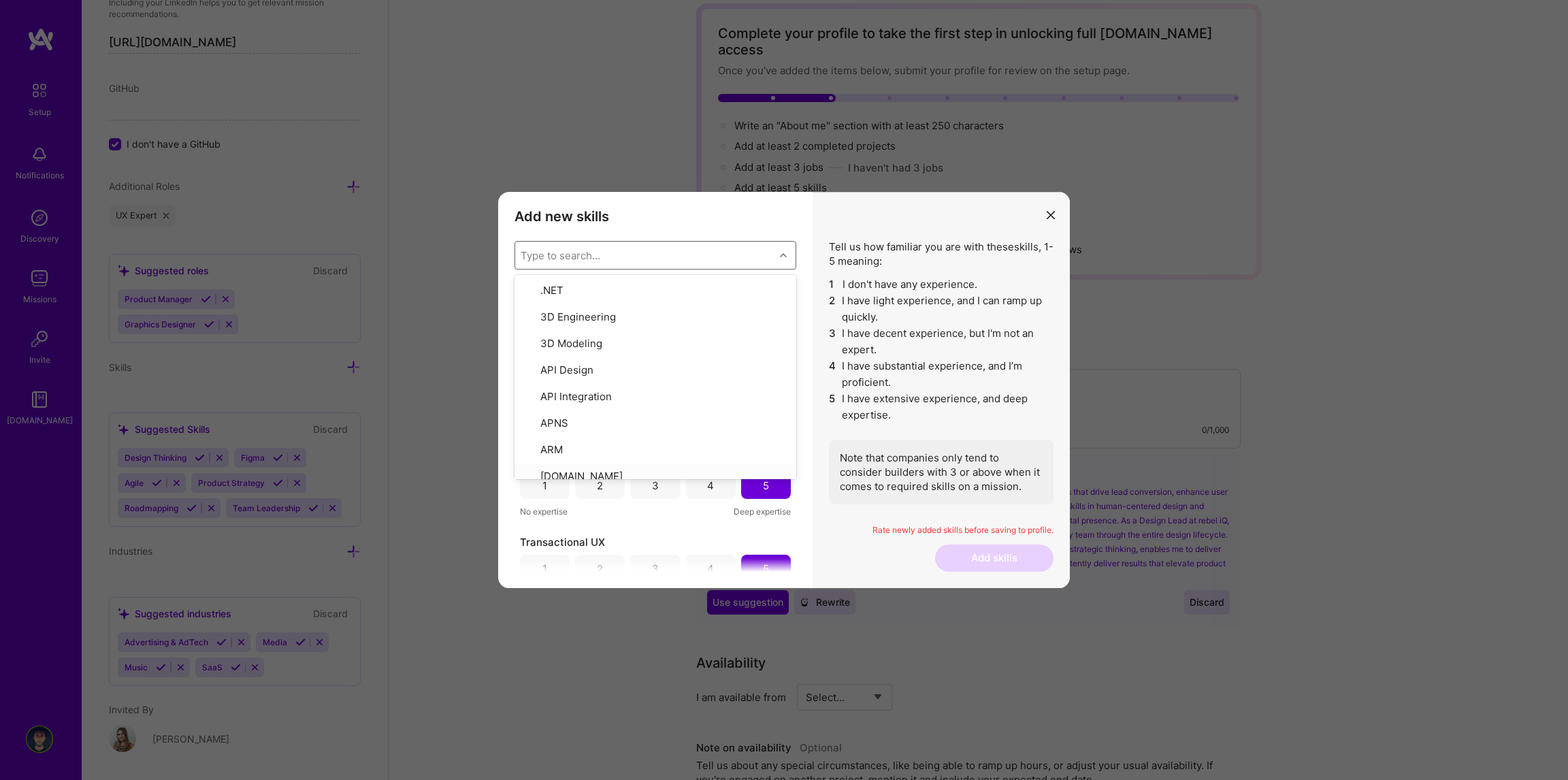
click at [810, 436] on div "Add new skills Tell us how familiar you are with given skills, using between 1 …" at bounding box center [655, 390] width 315 height 397
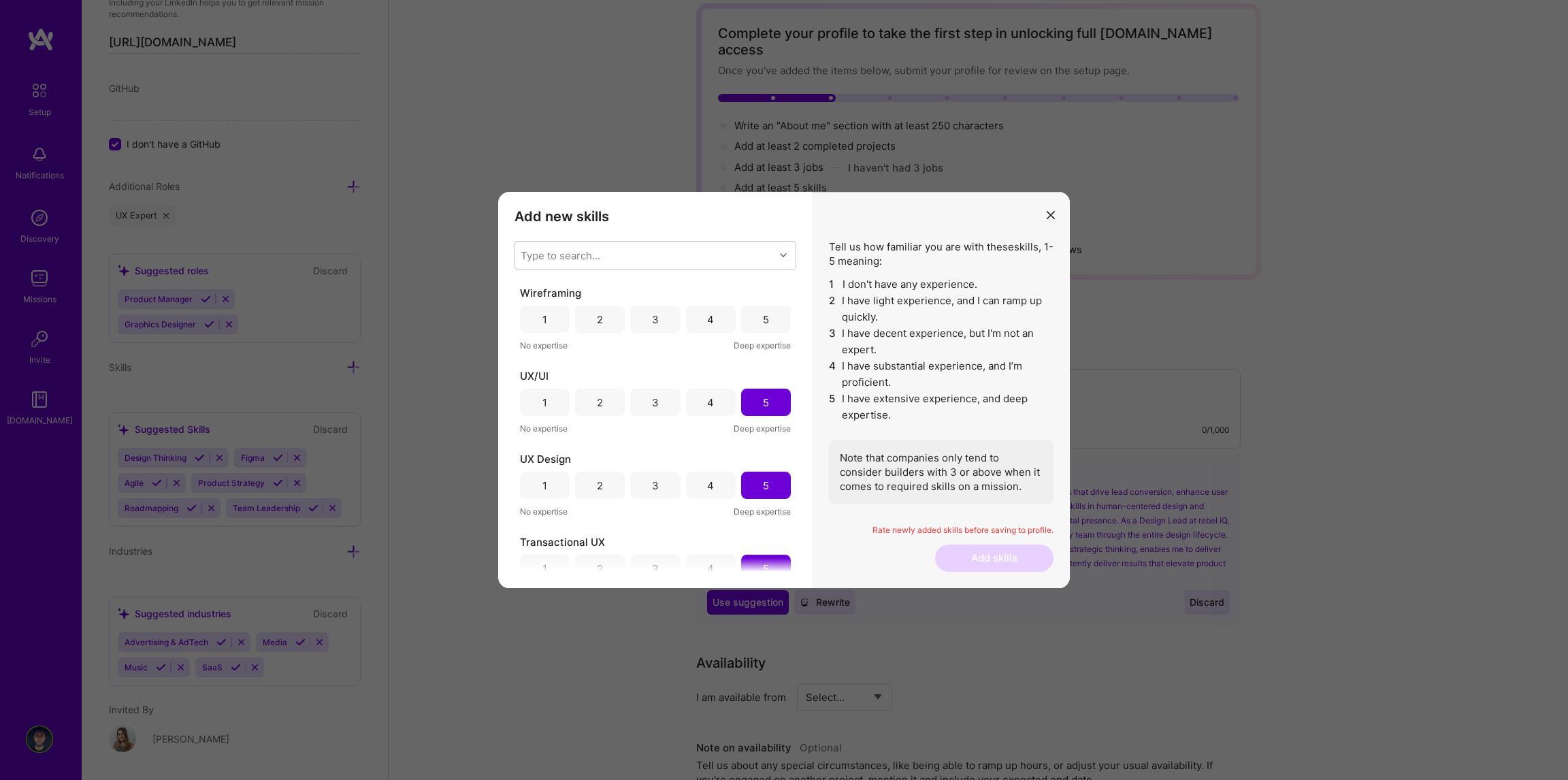
click at [752, 316] on div "5" at bounding box center [766, 319] width 50 height 27
click at [609, 256] on div "Type to search..." at bounding box center [645, 255] width 259 height 27
type input "proto"
click at [526, 316] on input "modal" at bounding box center [530, 316] width 9 height 9
checkbox input "false"
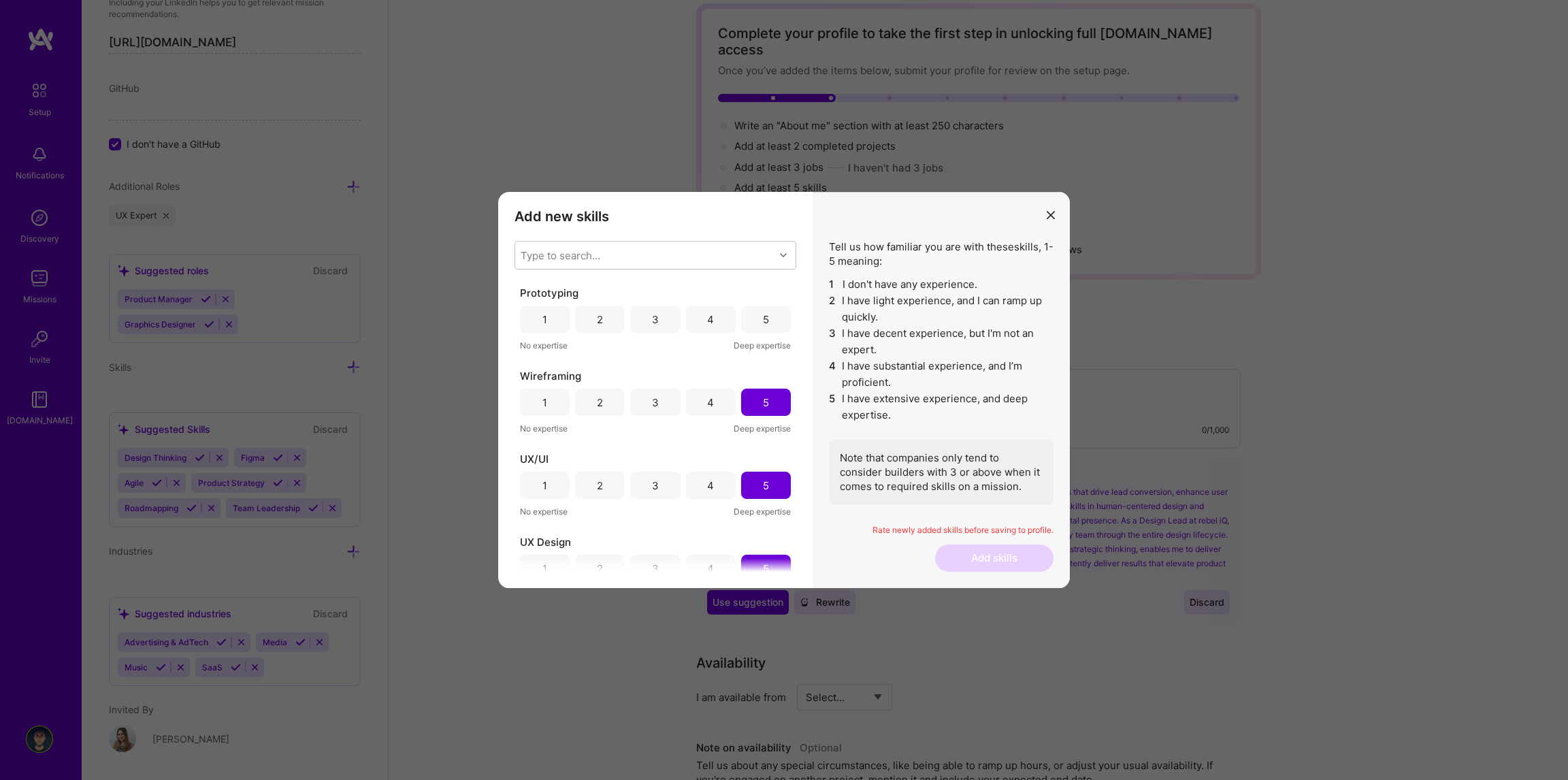
click at [807, 314] on div "Add new skills Tell us how familiar you are with given skills, using between 1 …" at bounding box center [655, 390] width 315 height 397
click at [769, 319] on div "5" at bounding box center [766, 319] width 50 height 27
click at [610, 256] on div "Type to search..." at bounding box center [645, 255] width 259 height 27
type input "agil"
click at [526, 286] on input "modal" at bounding box center [530, 291] width 9 height 9
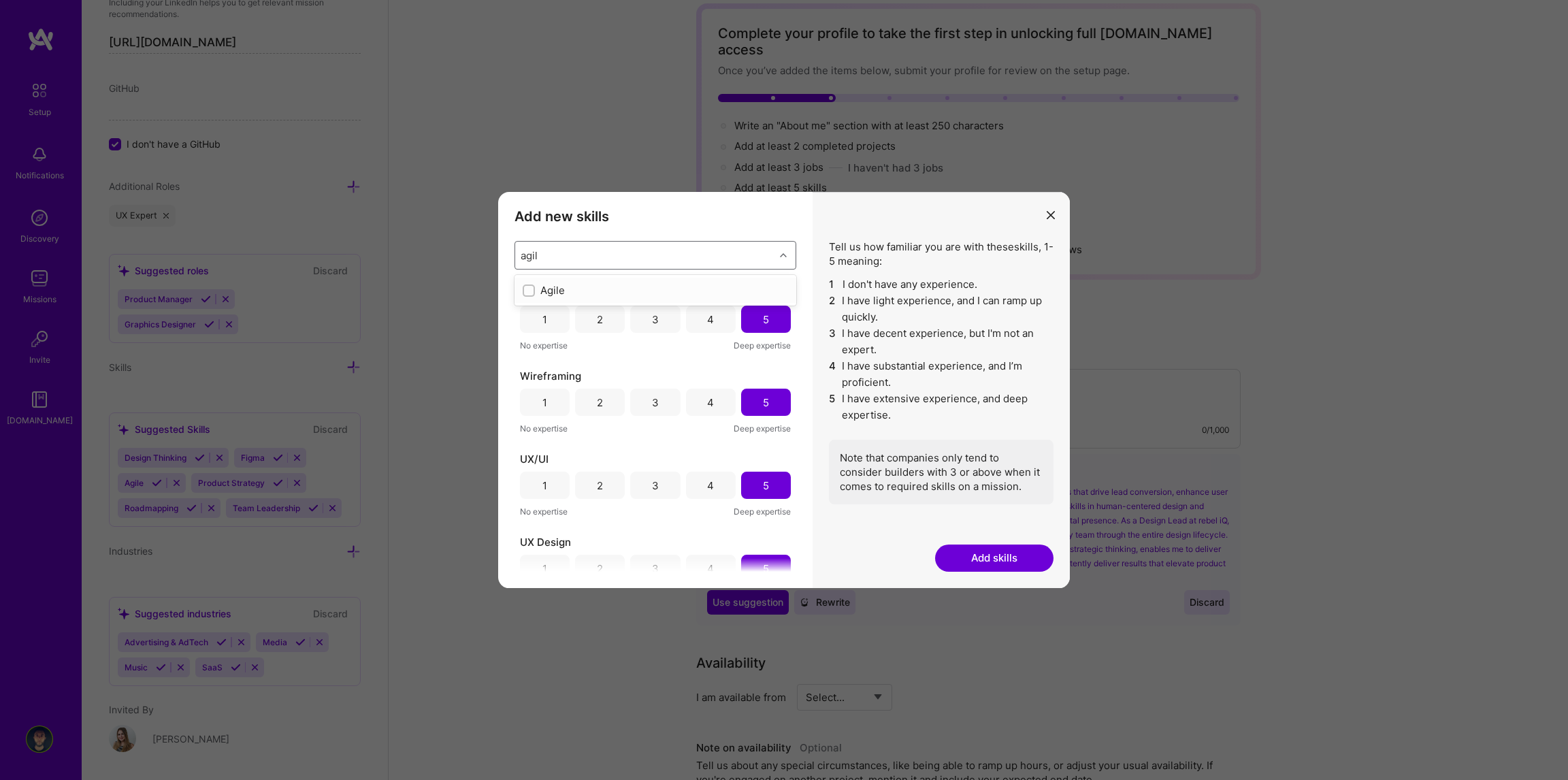
checkbox input "false"
click at [811, 269] on div "Add new skills Tell us how familiar you are with given skills, using between 1 …" at bounding box center [655, 390] width 315 height 397
click at [764, 316] on div "5" at bounding box center [766, 319] width 50 height 27
click at [628, 259] on div "Type to search..." at bounding box center [645, 255] width 259 height 27
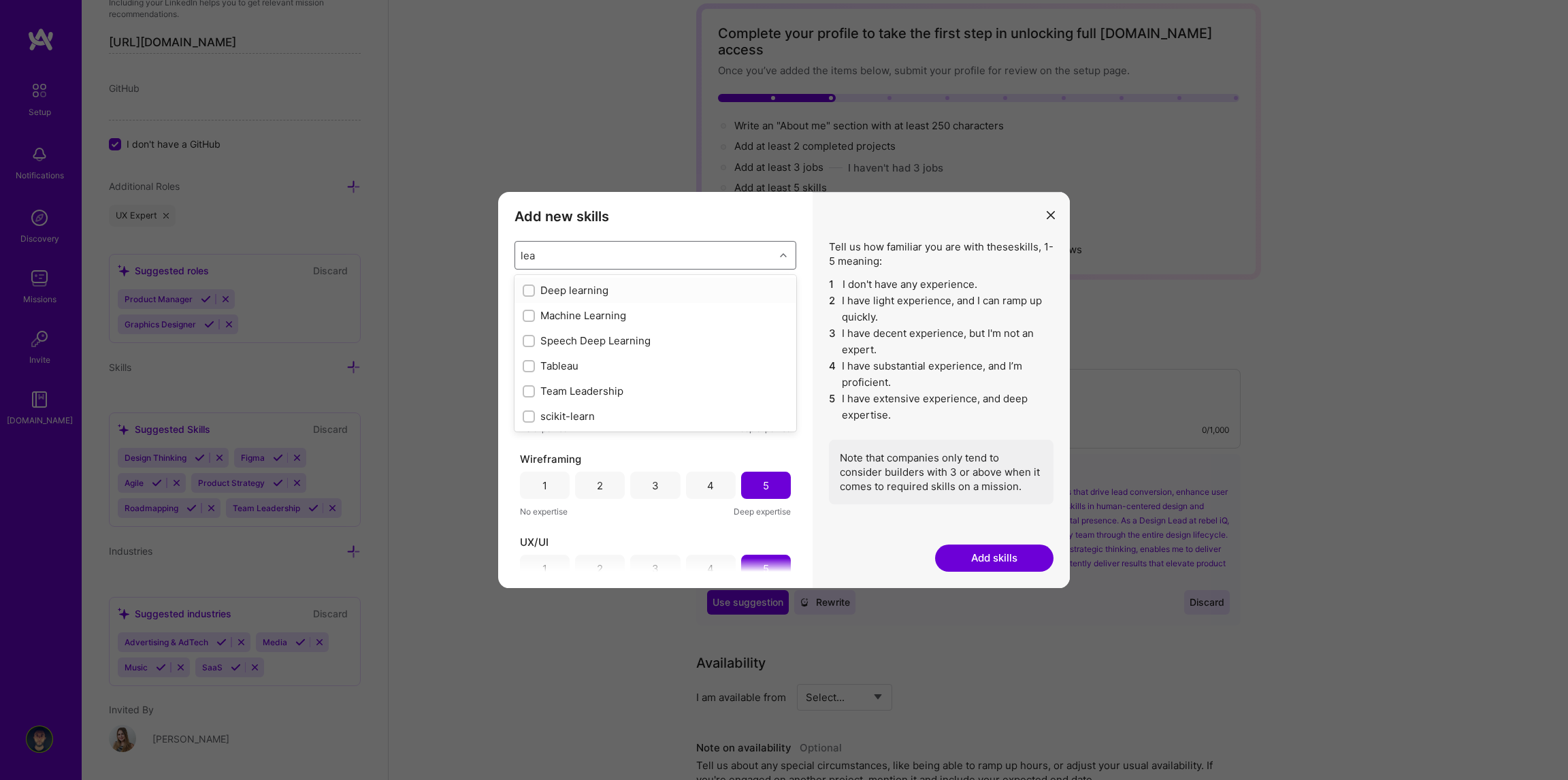
type input "le"
checkbox input "true"
type input "l"
checkbox input "false"
checkbox input "true"
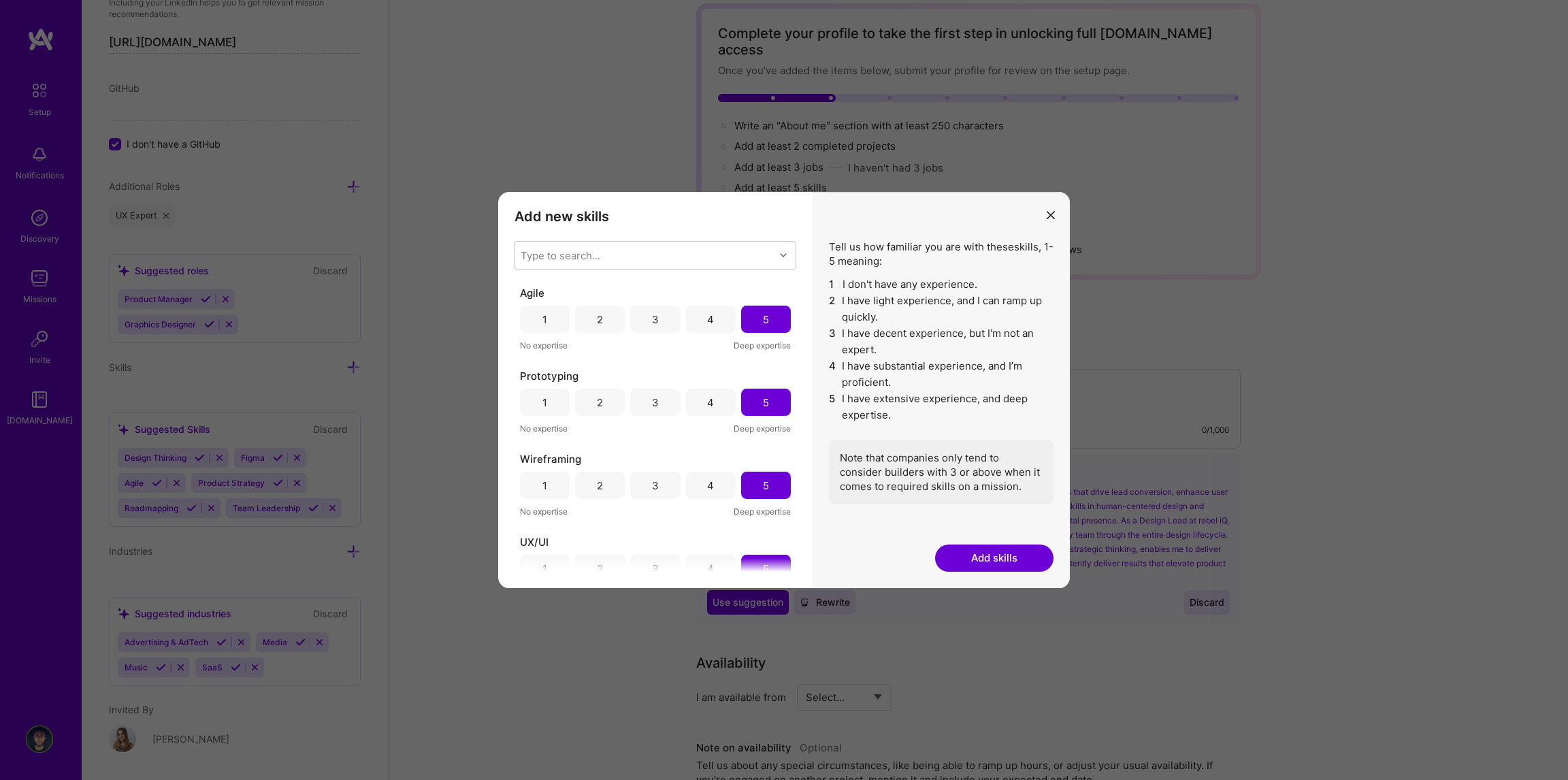
click at [763, 223] on h3 "Add new skills" at bounding box center [656, 216] width 282 height 16
click at [658, 257] on div "Type to search..." at bounding box center [645, 255] width 259 height 27
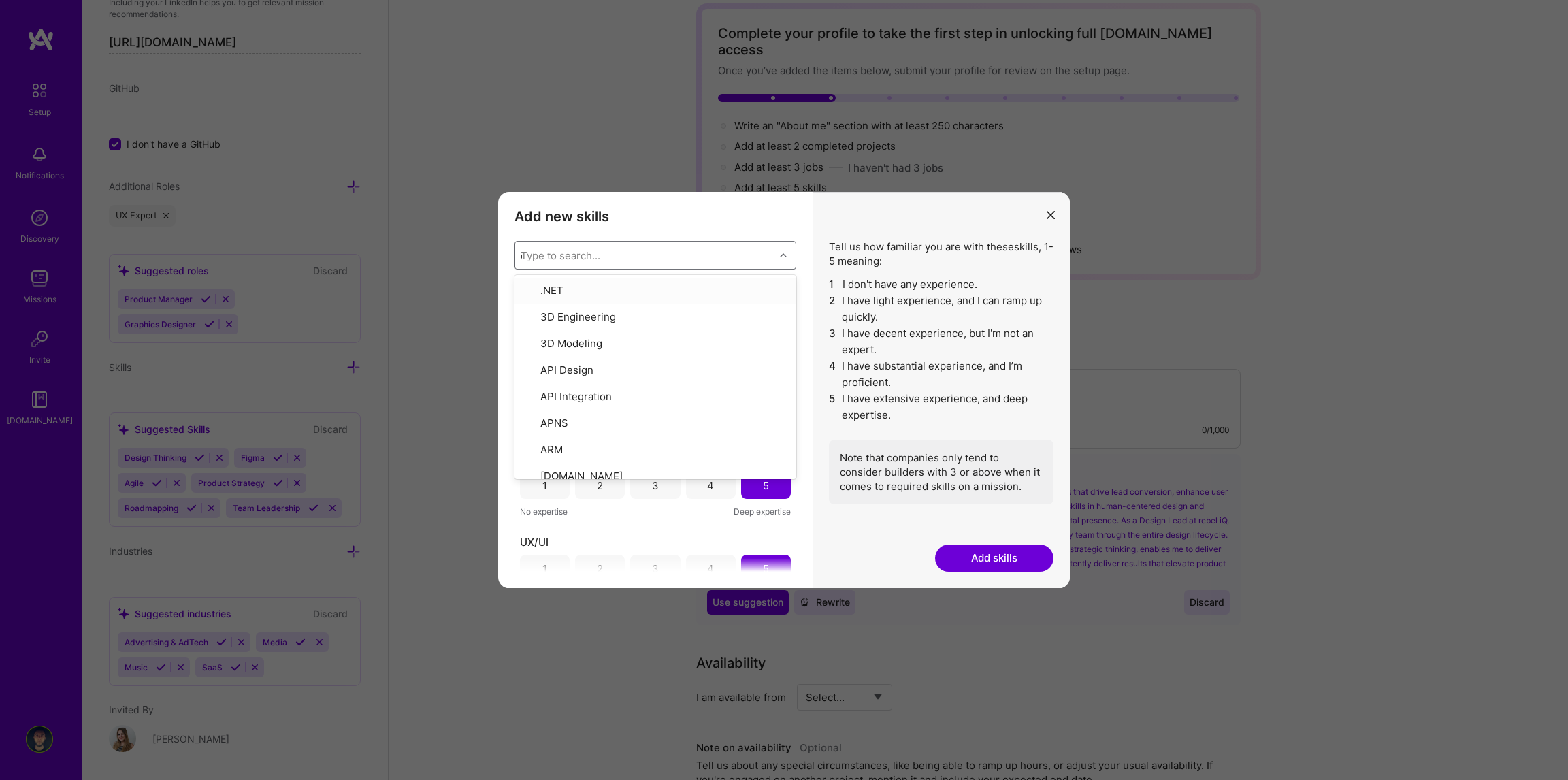
type input "de"
checkbox input "false"
type input "desi"
checkbox input "true"
type input "design"
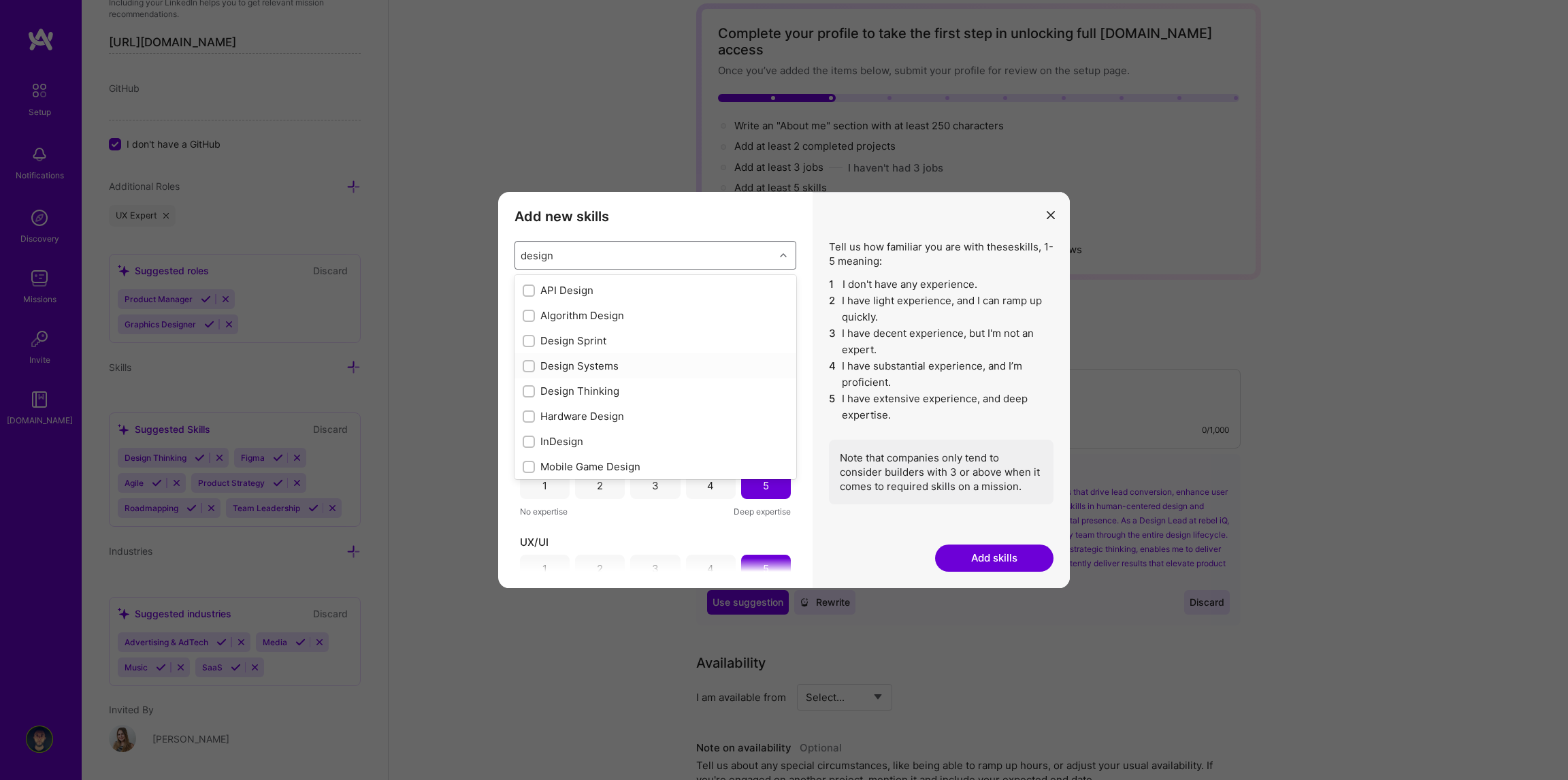
click at [527, 367] on input "modal" at bounding box center [530, 367] width 9 height 9
checkbox input "false"
click at [804, 284] on div "Add new skills Tell us how familiar you are with given skills, using between 1 …" at bounding box center [655, 390] width 315 height 397
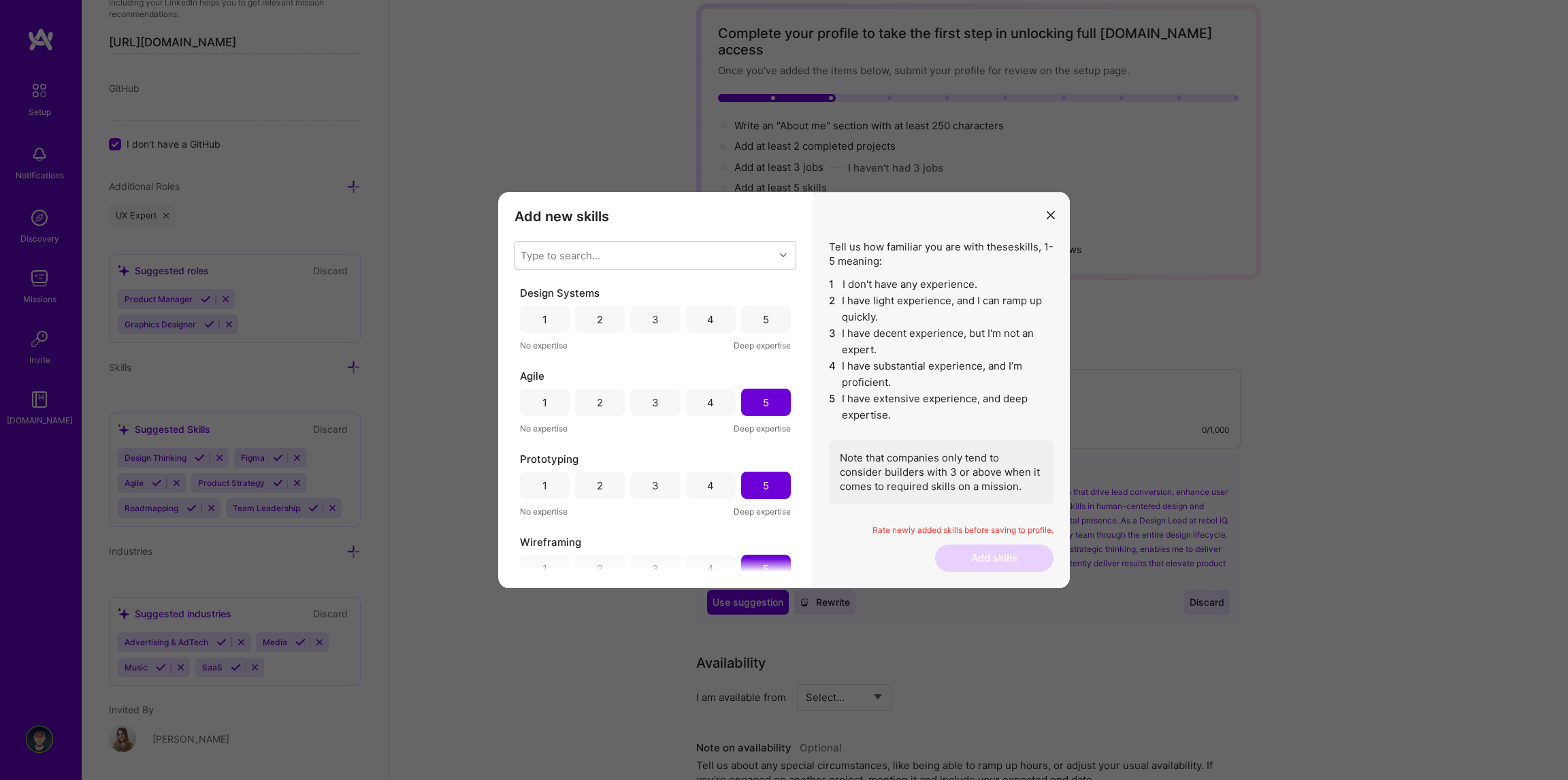
click at [763, 325] on div "5" at bounding box center [766, 320] width 6 height 15
click at [627, 260] on div "Type to search..." at bounding box center [645, 255] width 259 height 27
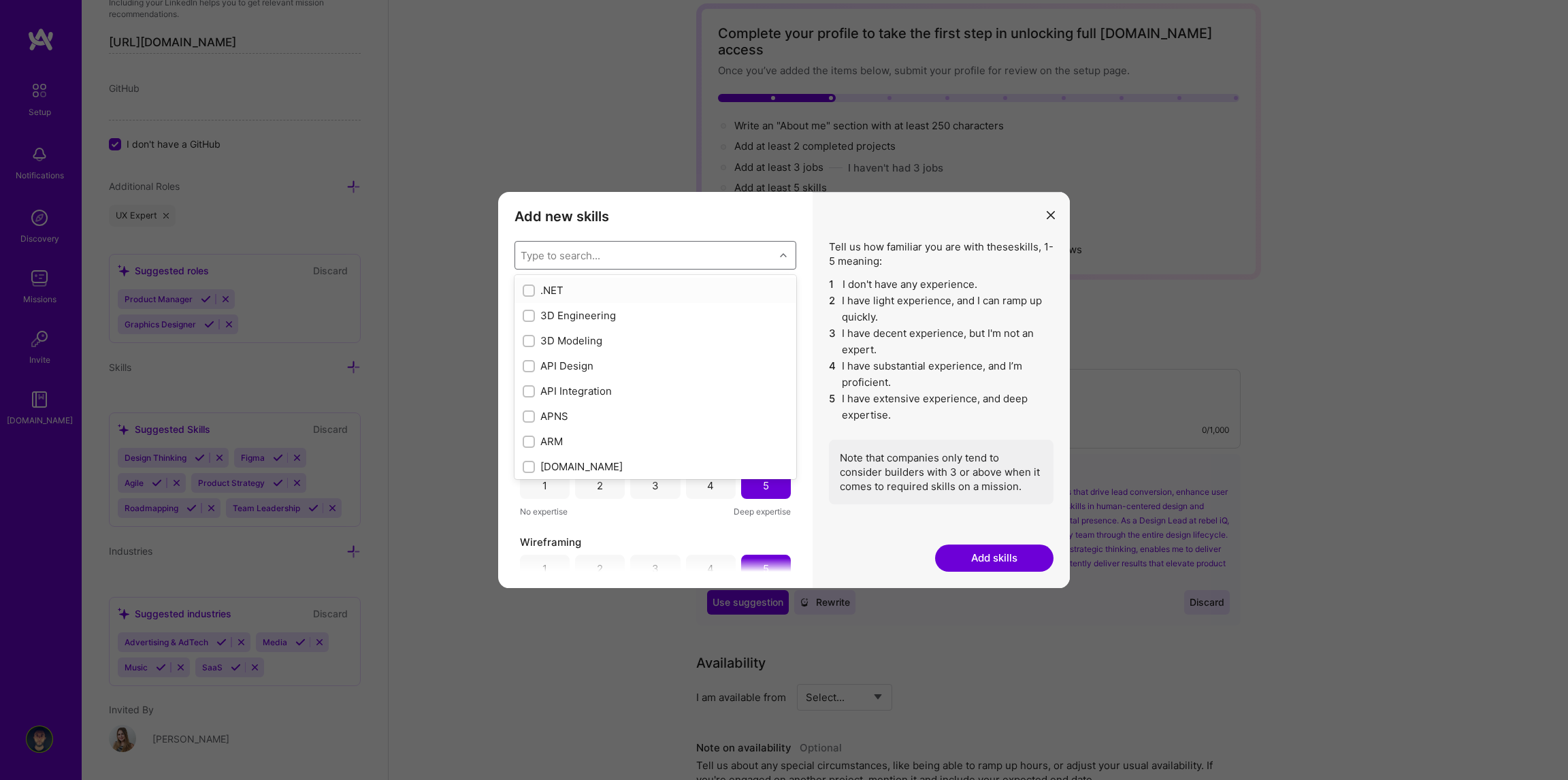
type input "d"
checkbox input "false"
type input "de"
checkbox input "true"
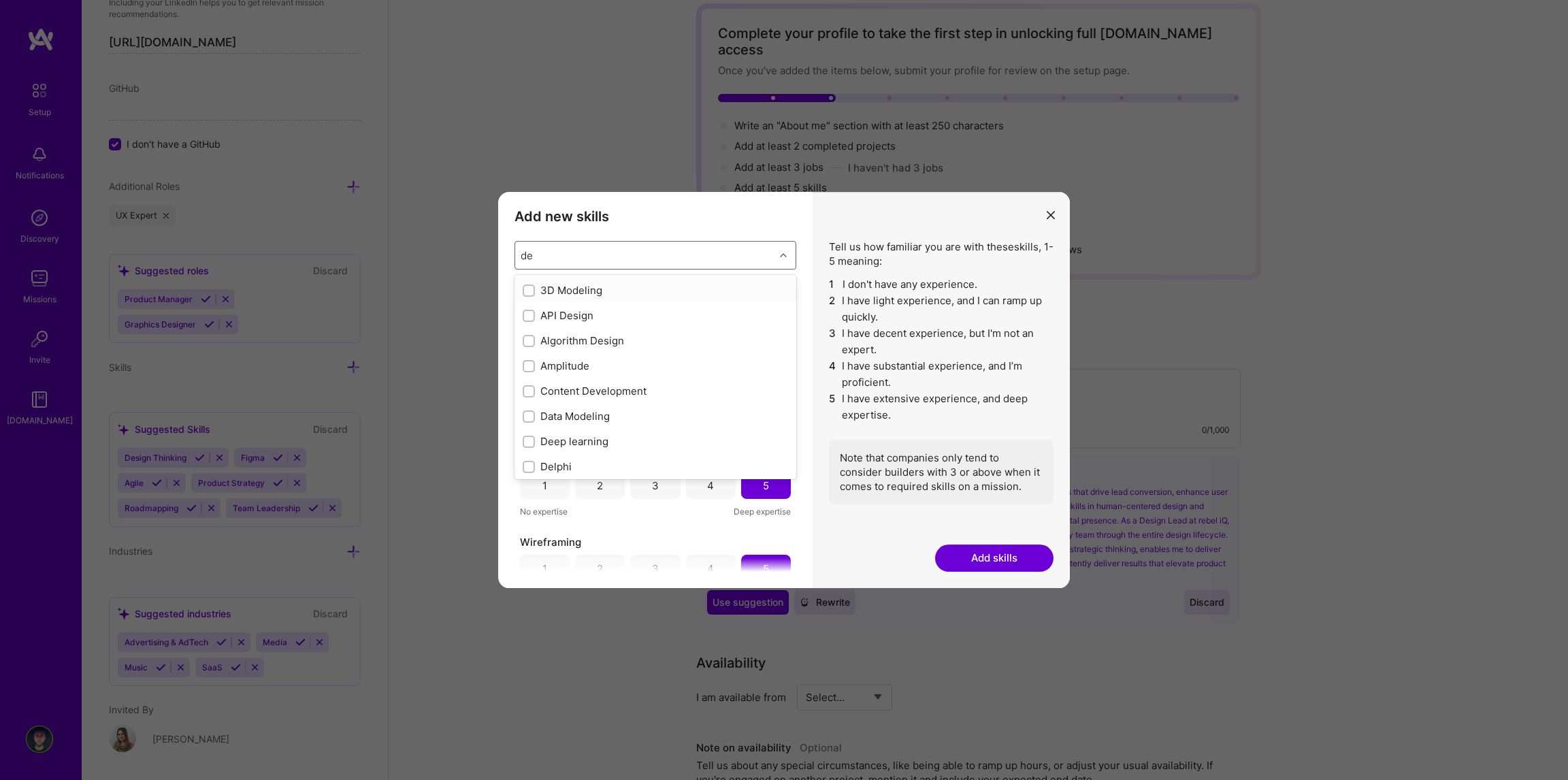
type input "des"
checkbox input "true"
checkbox input "false"
checkbox input "true"
type input "design"
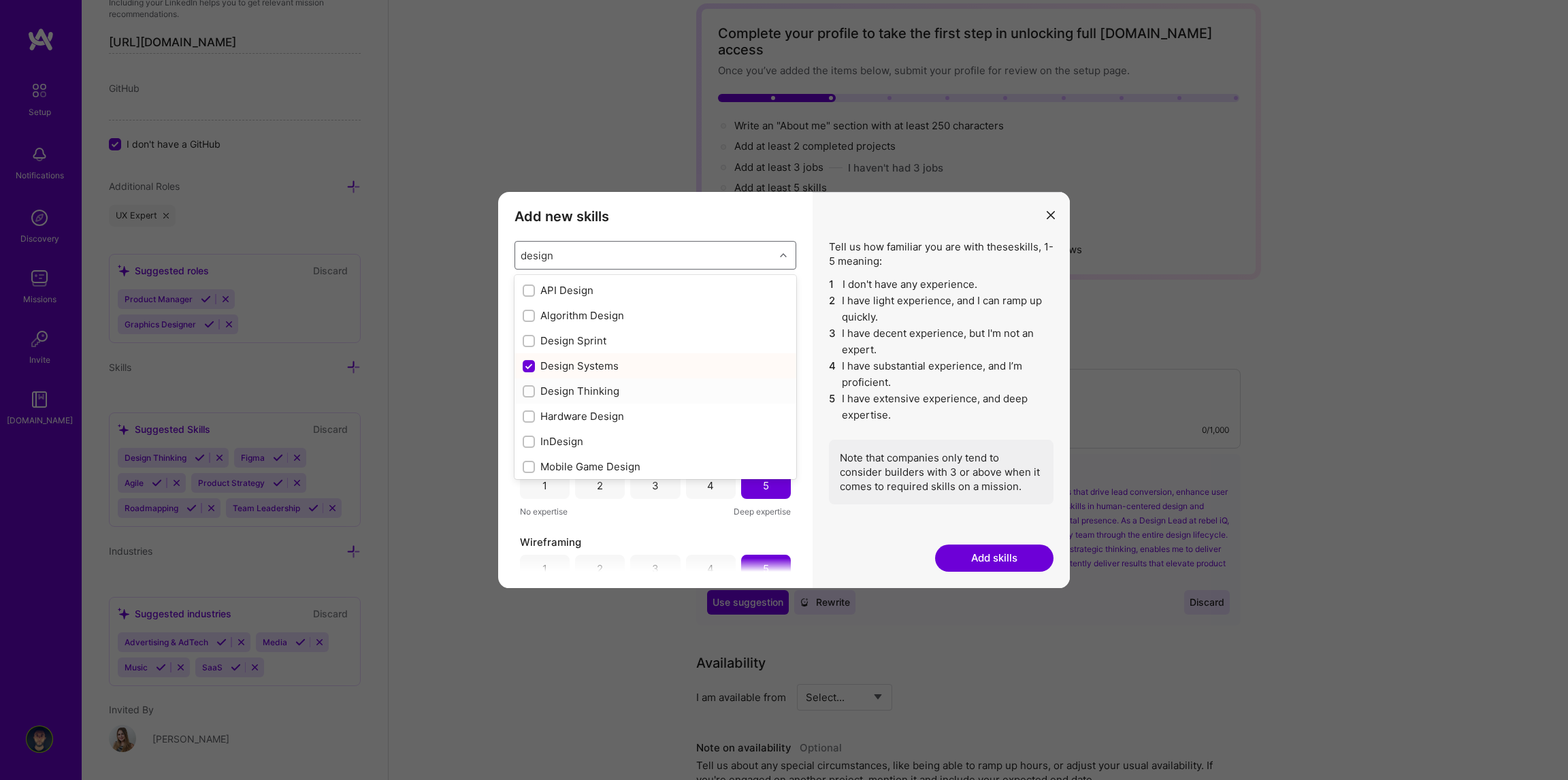
click at [526, 389] on input "modal" at bounding box center [530, 391] width 9 height 9
checkbox input "false"
click at [812, 260] on div "Tell us how familiar you are with these skills , 1-5 meaning: 1 I don't have an…" at bounding box center [941, 390] width 257 height 397
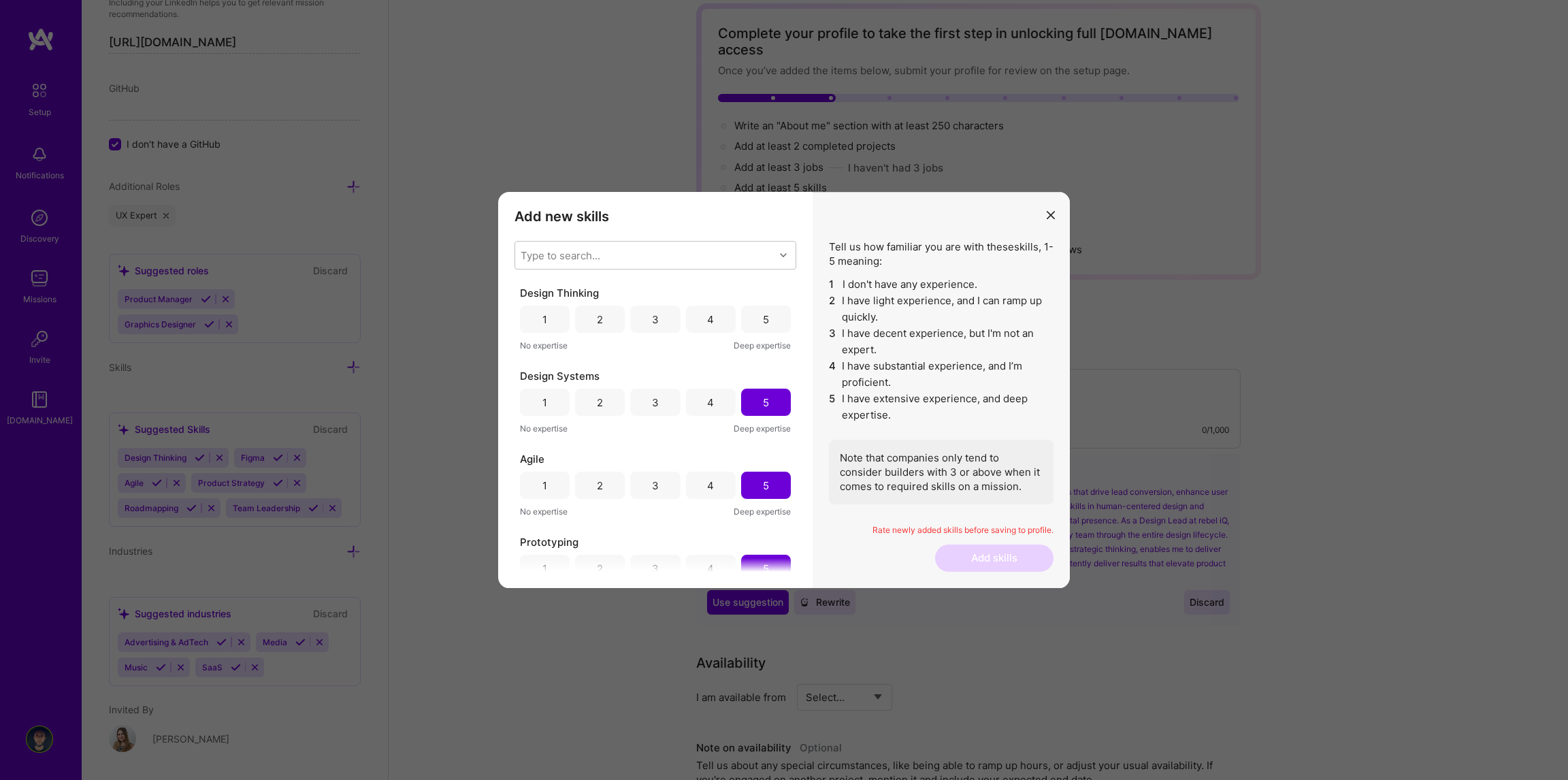
click at [766, 316] on div "5" at bounding box center [766, 319] width 50 height 27
click at [631, 259] on div "Type to search..." at bounding box center [645, 255] width 259 height 27
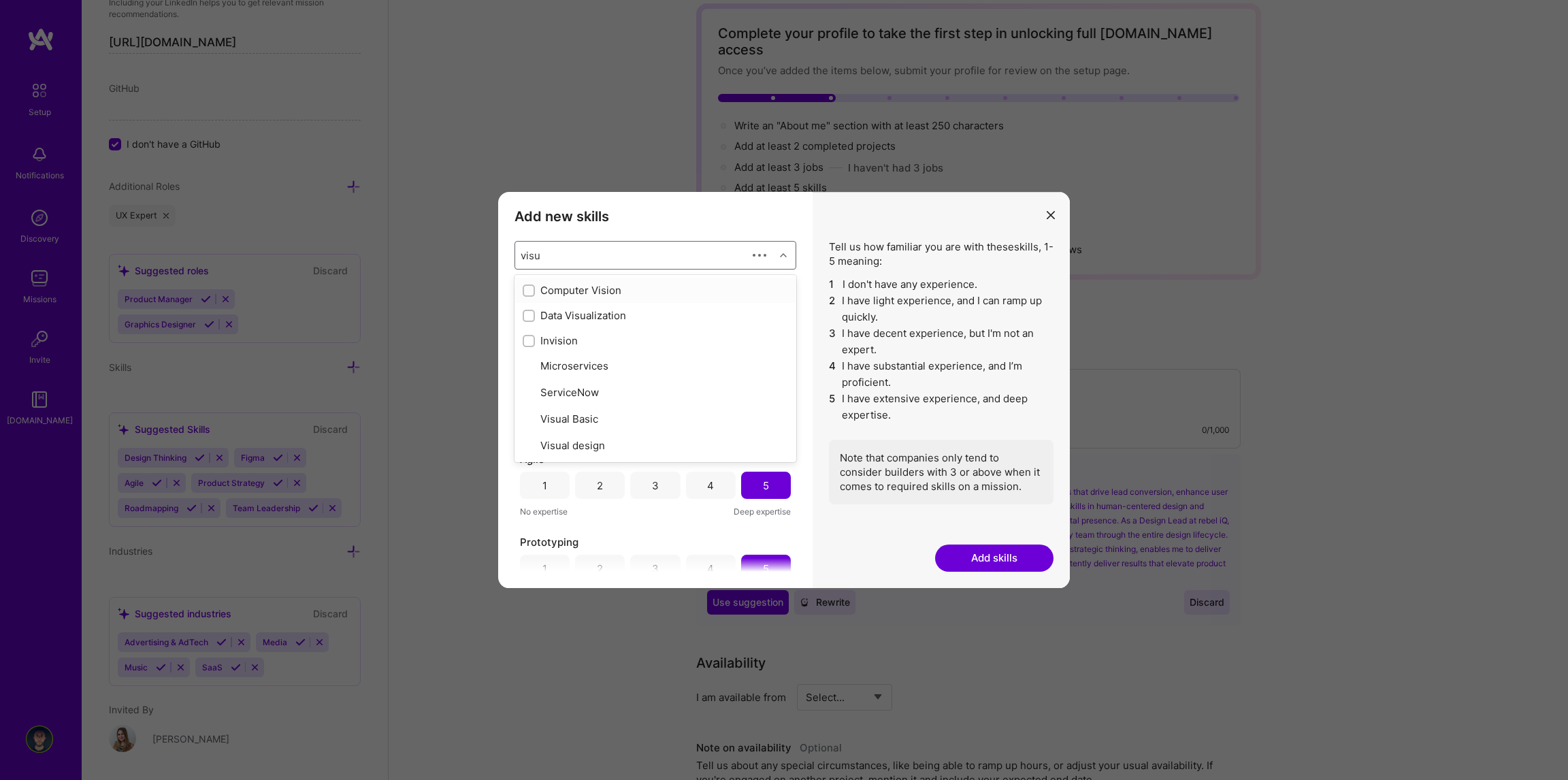
type input "visua"
click at [526, 339] on input "modal" at bounding box center [530, 341] width 9 height 9
checkbox input "false"
click at [810, 237] on div "Add new skills Tell us how familiar you are with given skills, using between 1 …" at bounding box center [655, 390] width 315 height 397
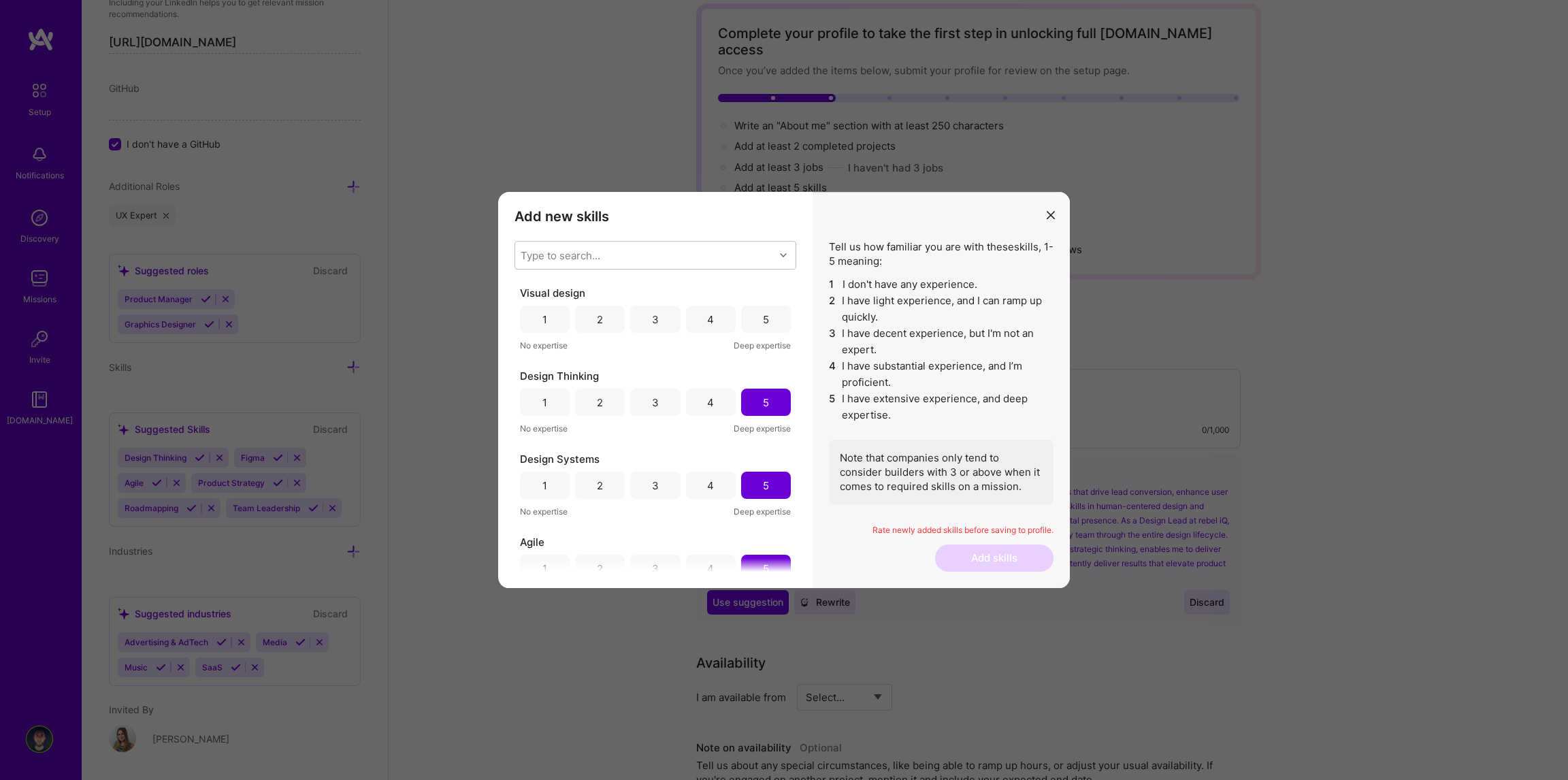
click at [756, 313] on div "5" at bounding box center [766, 319] width 50 height 27
click at [596, 256] on div "Type to search..." at bounding box center [560, 256] width 80 height 15
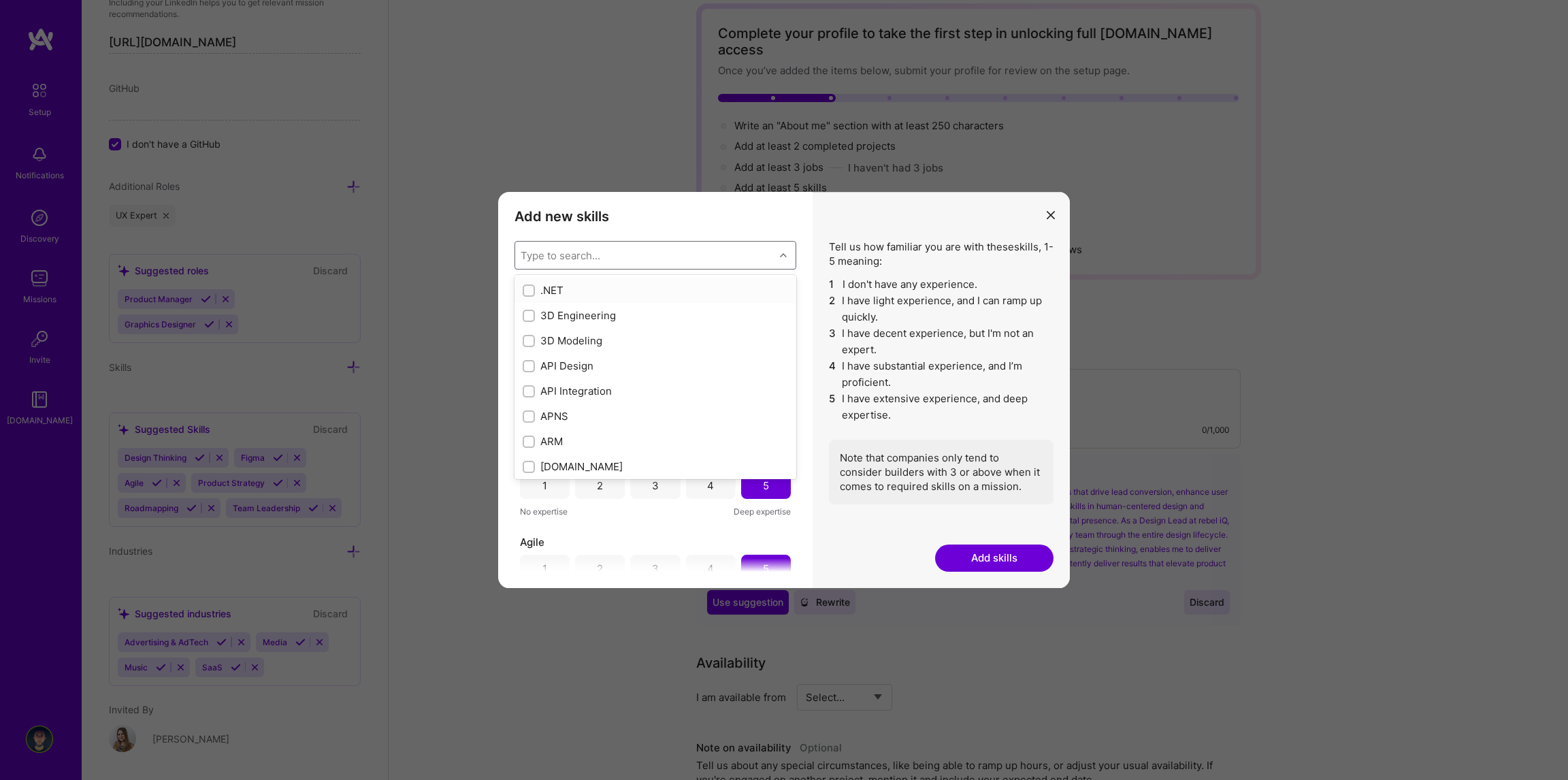
type input "d"
checkbox input "false"
checkbox input "true"
checkbox input "false"
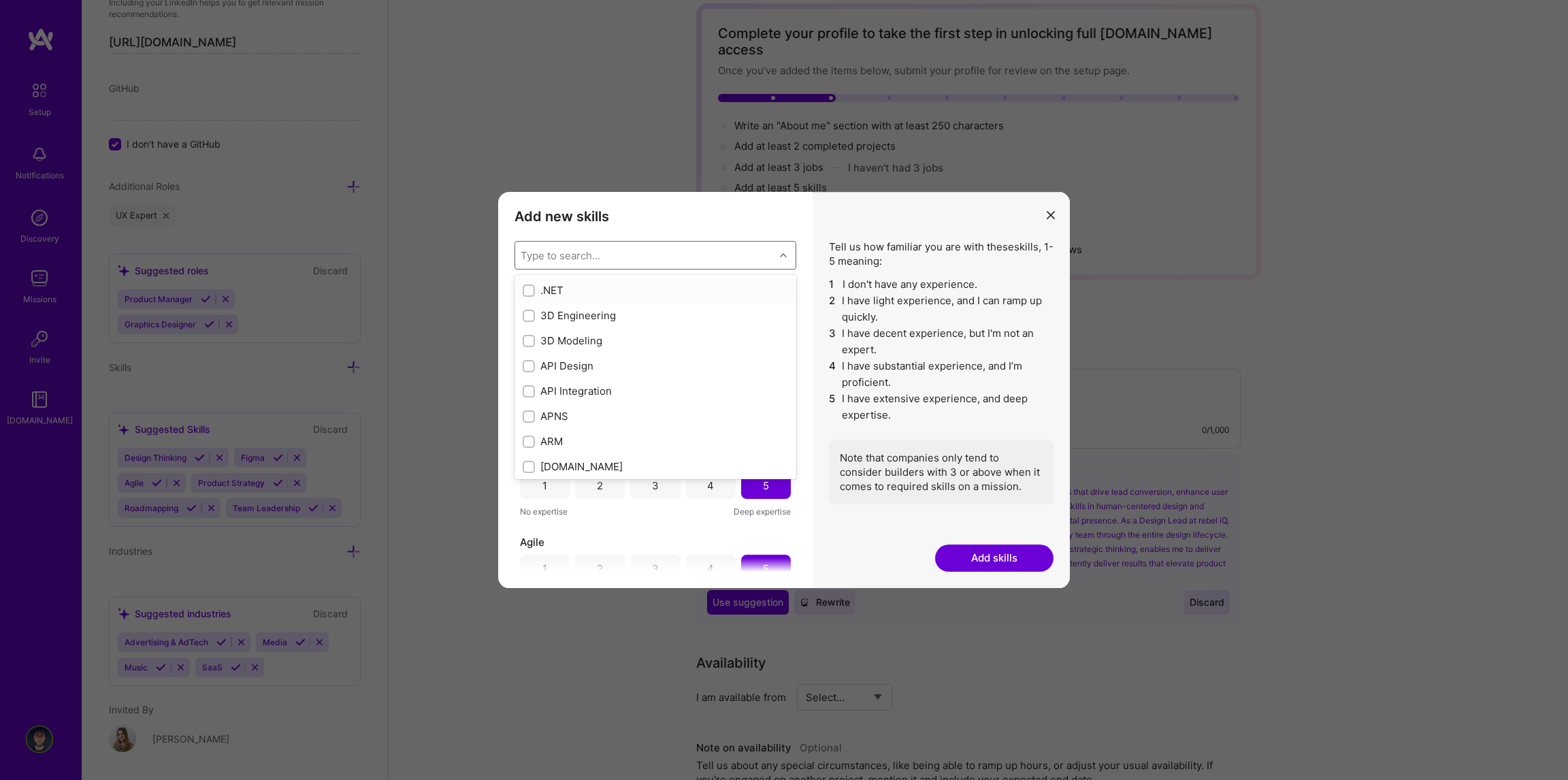
checkbox input "true"
type input "data"
click at [561, 437] on div "Data Visualization" at bounding box center [656, 442] width 266 height 15
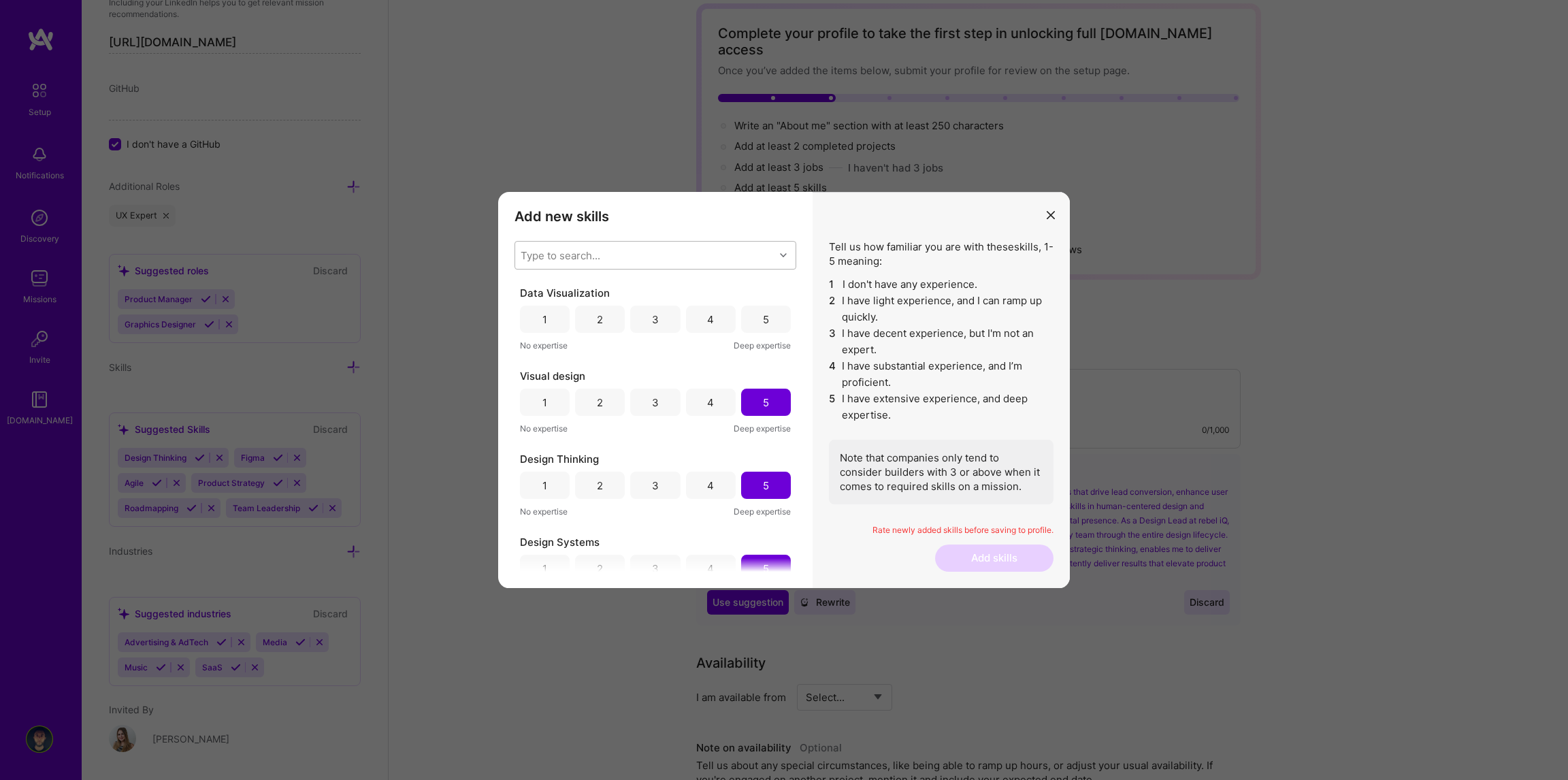
click at [815, 221] on div "Tell us how familiar you are with these skills , 1-5 meaning: 1 I don't have an…" at bounding box center [941, 390] width 257 height 397
click at [764, 325] on div "5" at bounding box center [766, 320] width 6 height 15
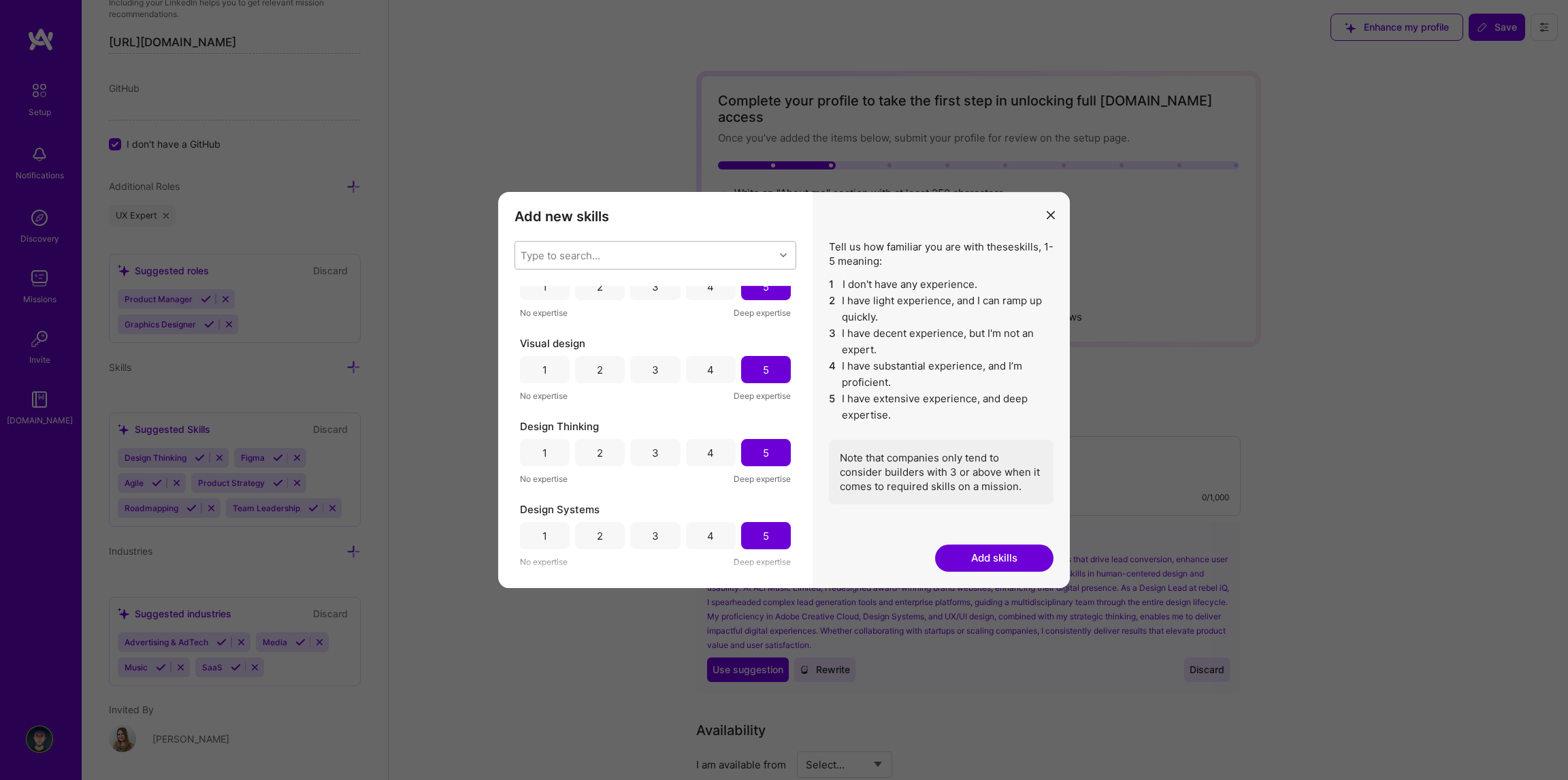
scroll to position [0, 0]
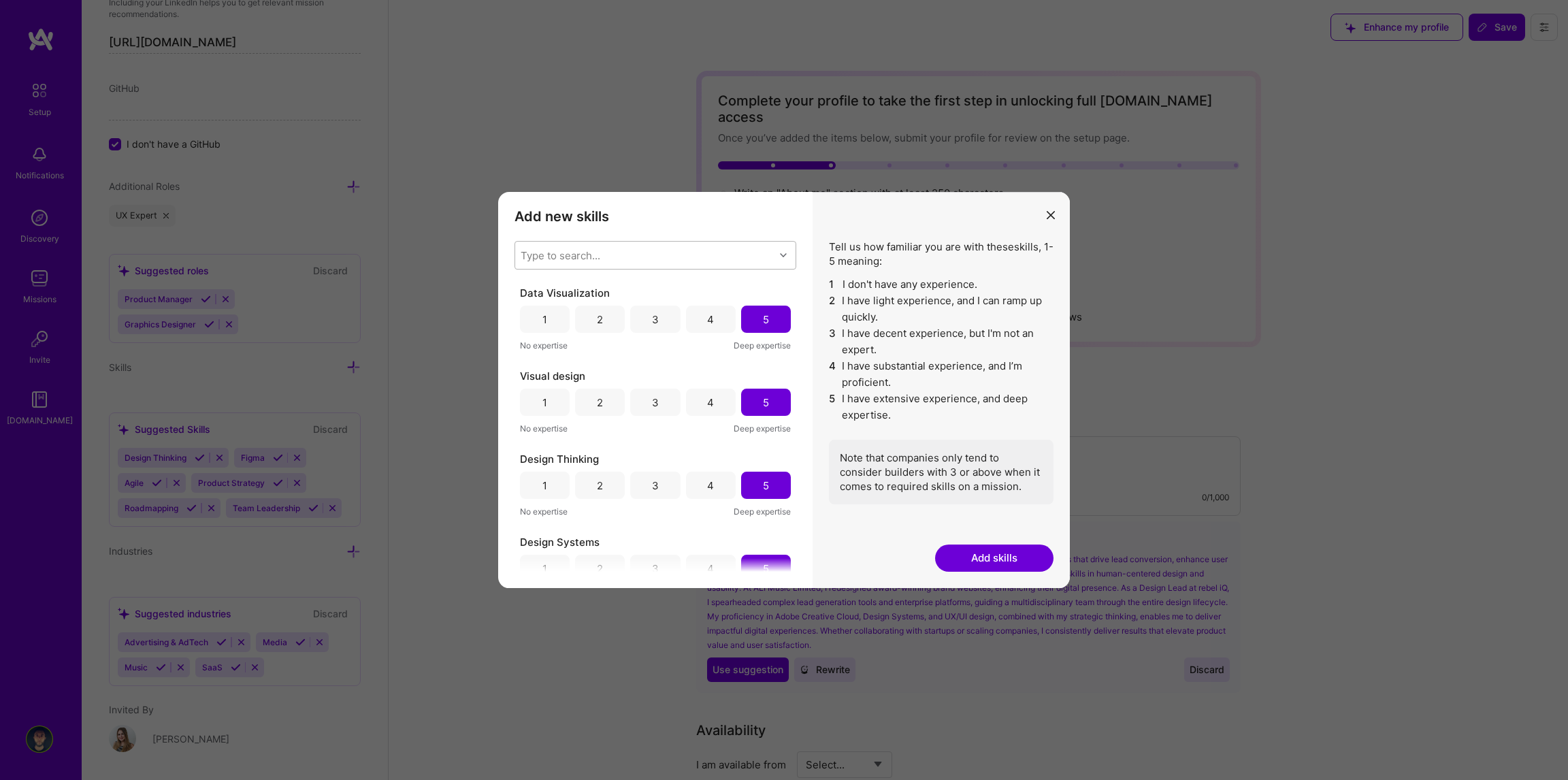
click at [617, 256] on div "Type to search..." at bounding box center [645, 255] width 259 height 27
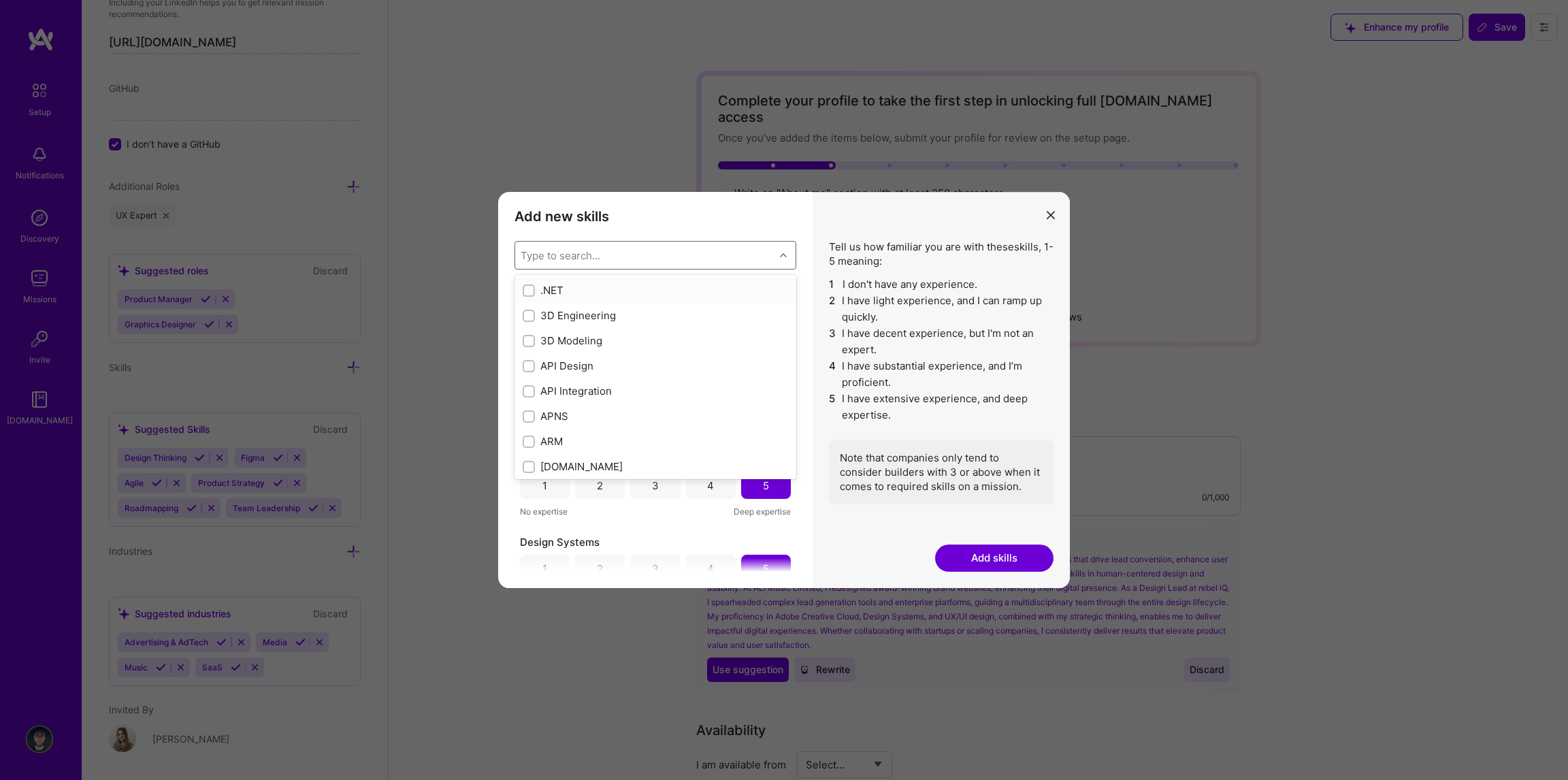
type input "d"
checkbox input "false"
checkbox input "true"
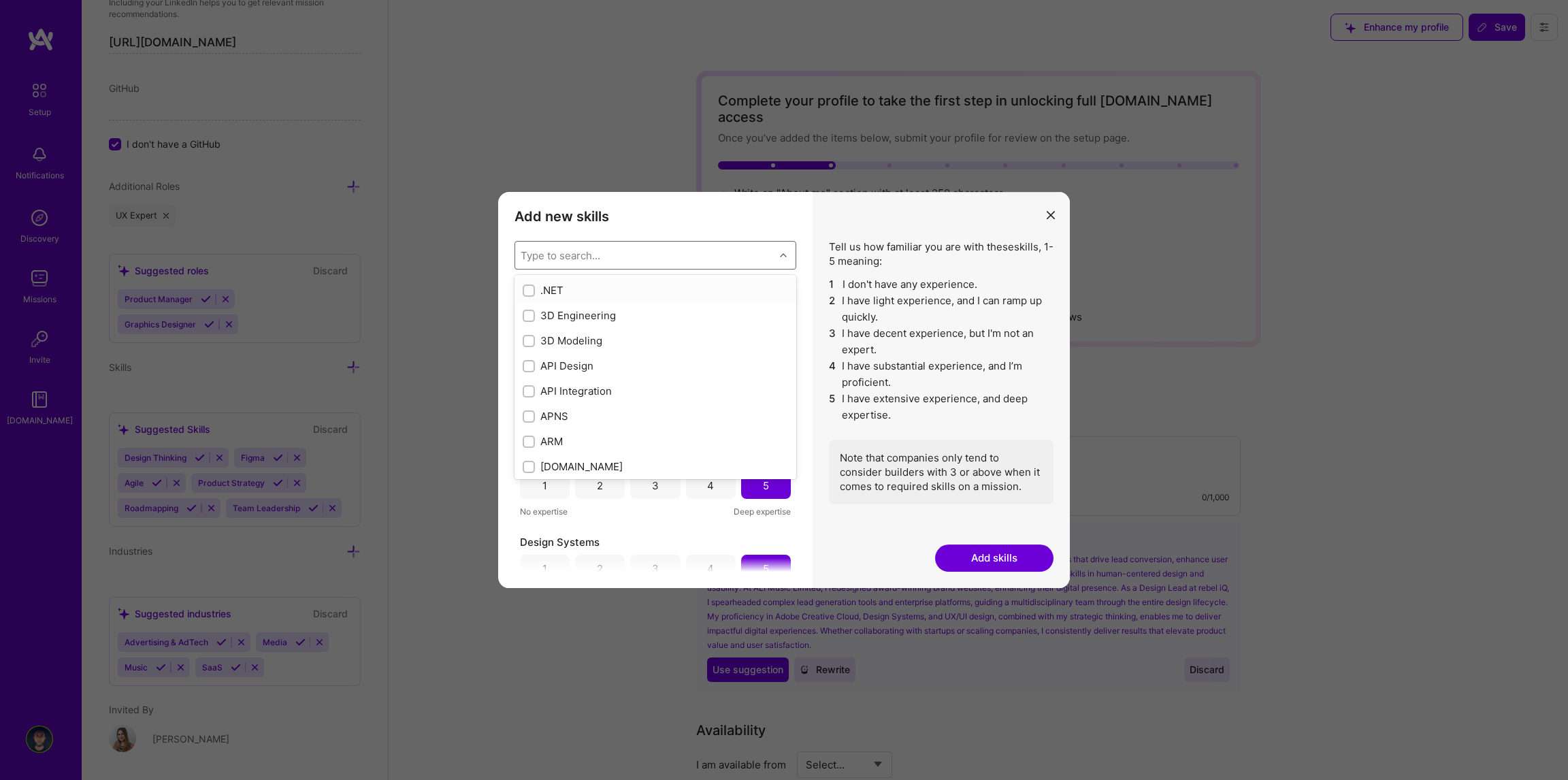
checkbox input "false"
checkbox input "true"
type input "de"
checkbox input "true"
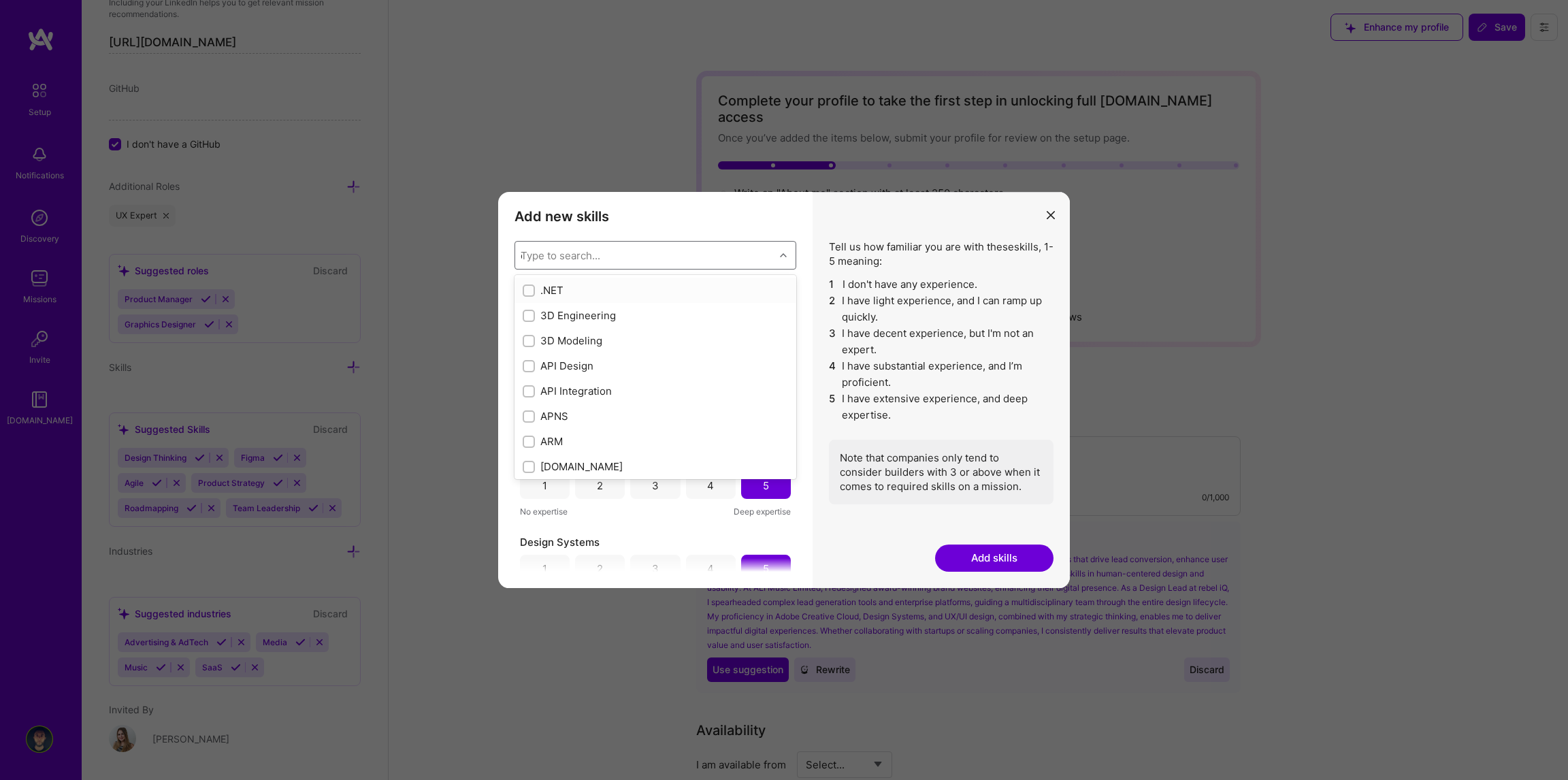
checkbox input "true"
checkbox input "false"
checkbox input "true"
type input "des"
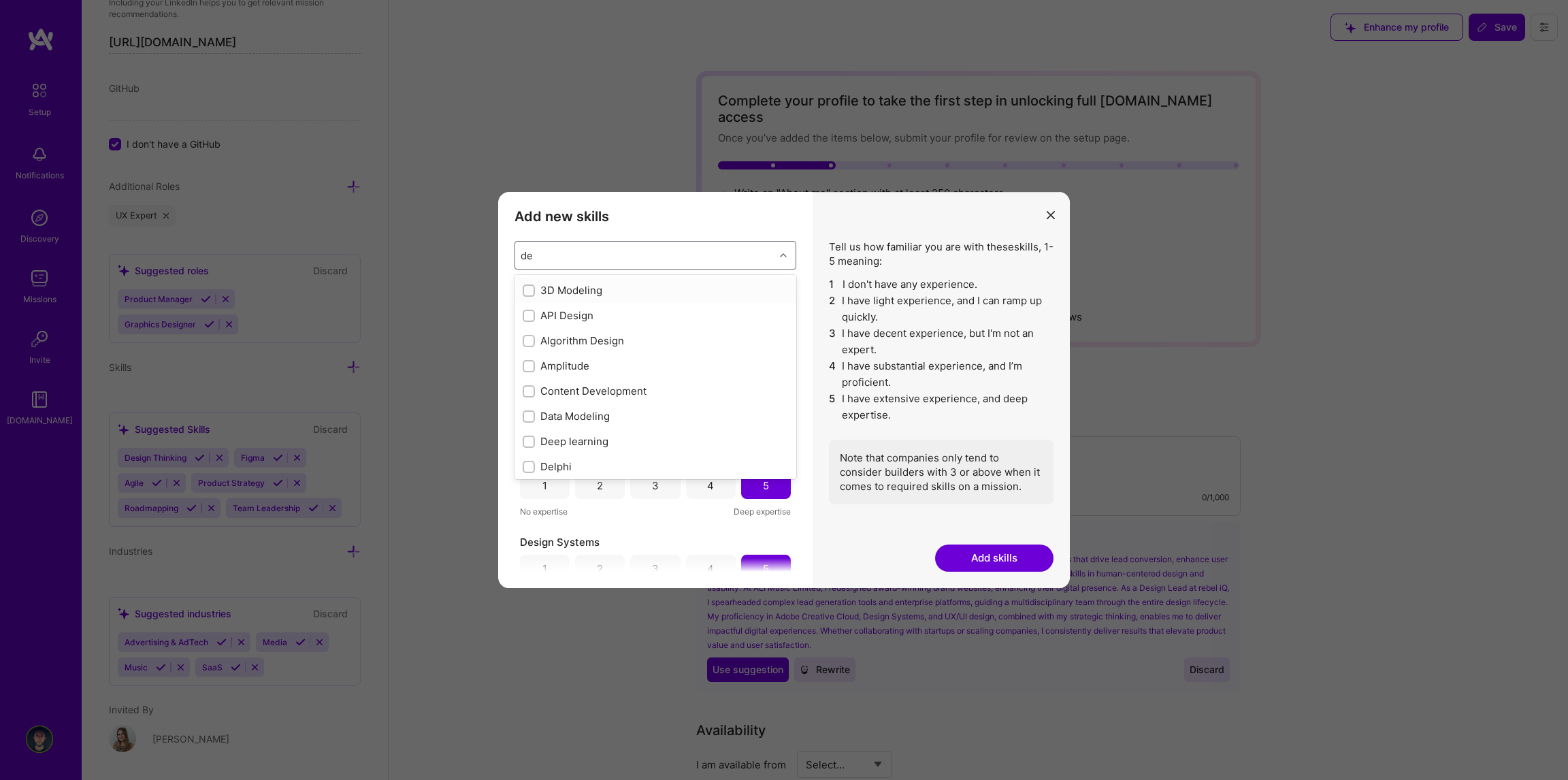
checkbox input "true"
checkbox input "false"
checkbox input "true"
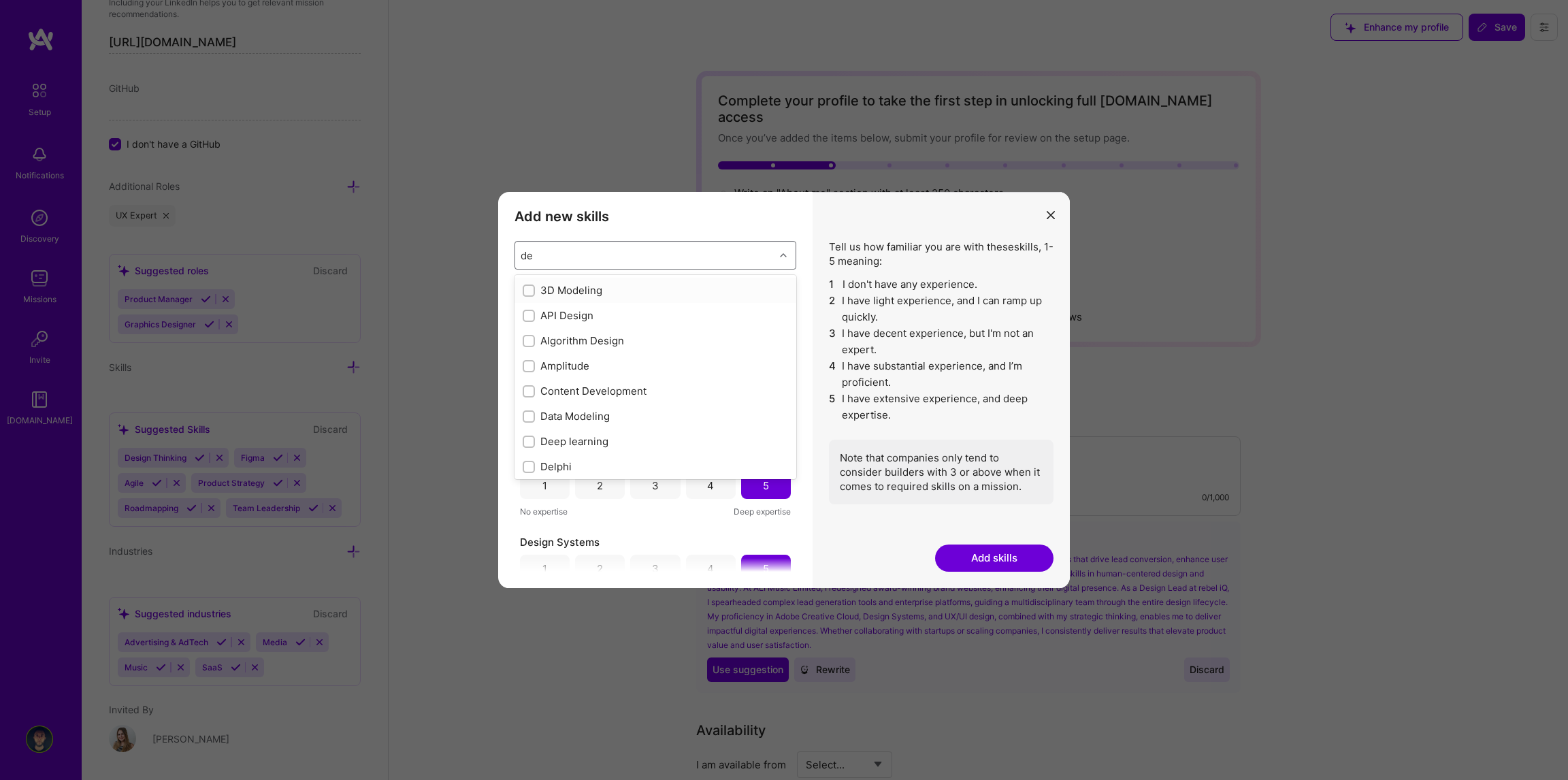
checkbox input "true"
type input "design"
click at [526, 337] on input "modal" at bounding box center [530, 341] width 9 height 9
checkbox input "false"
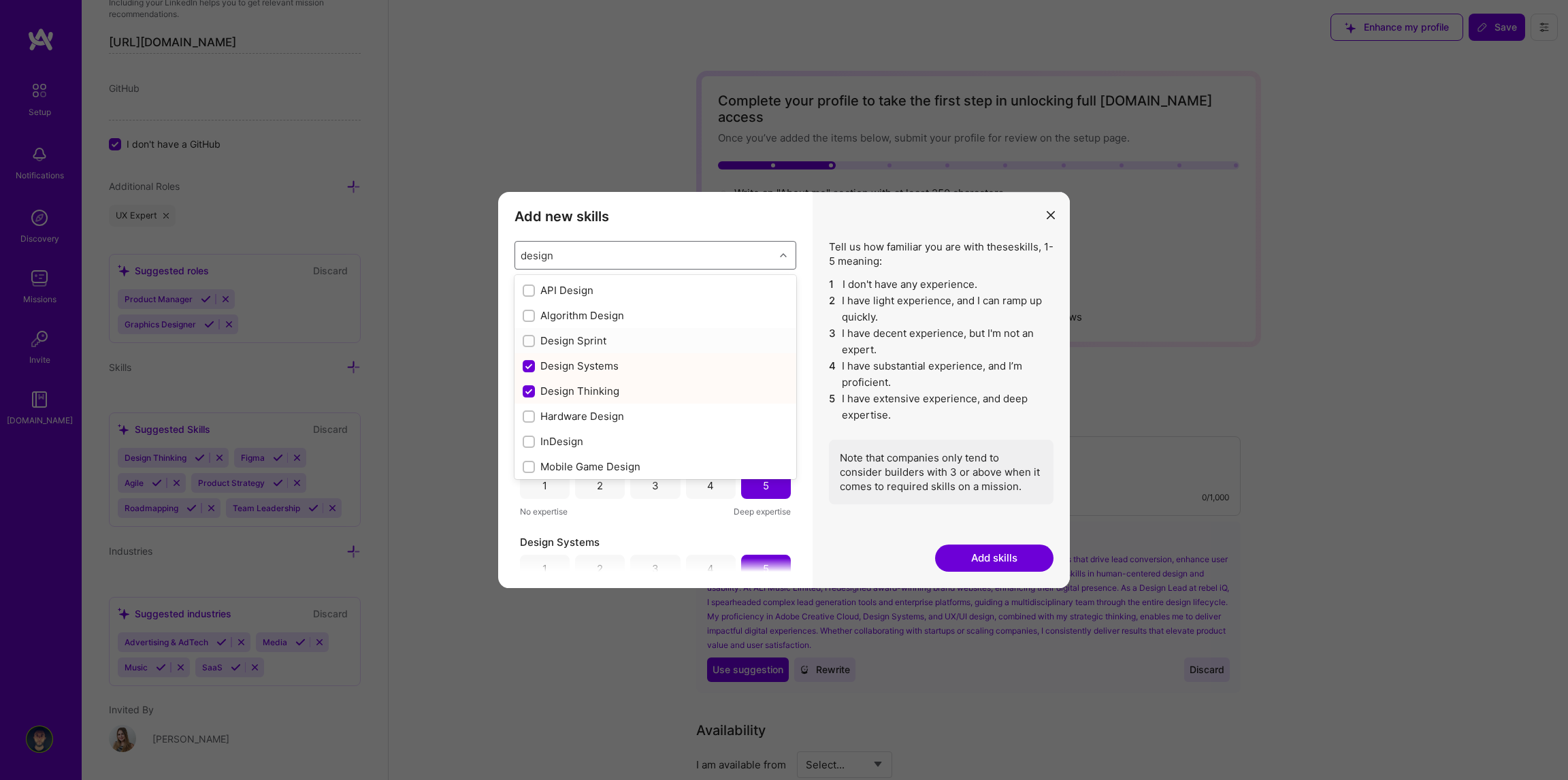
checkbox input "false"
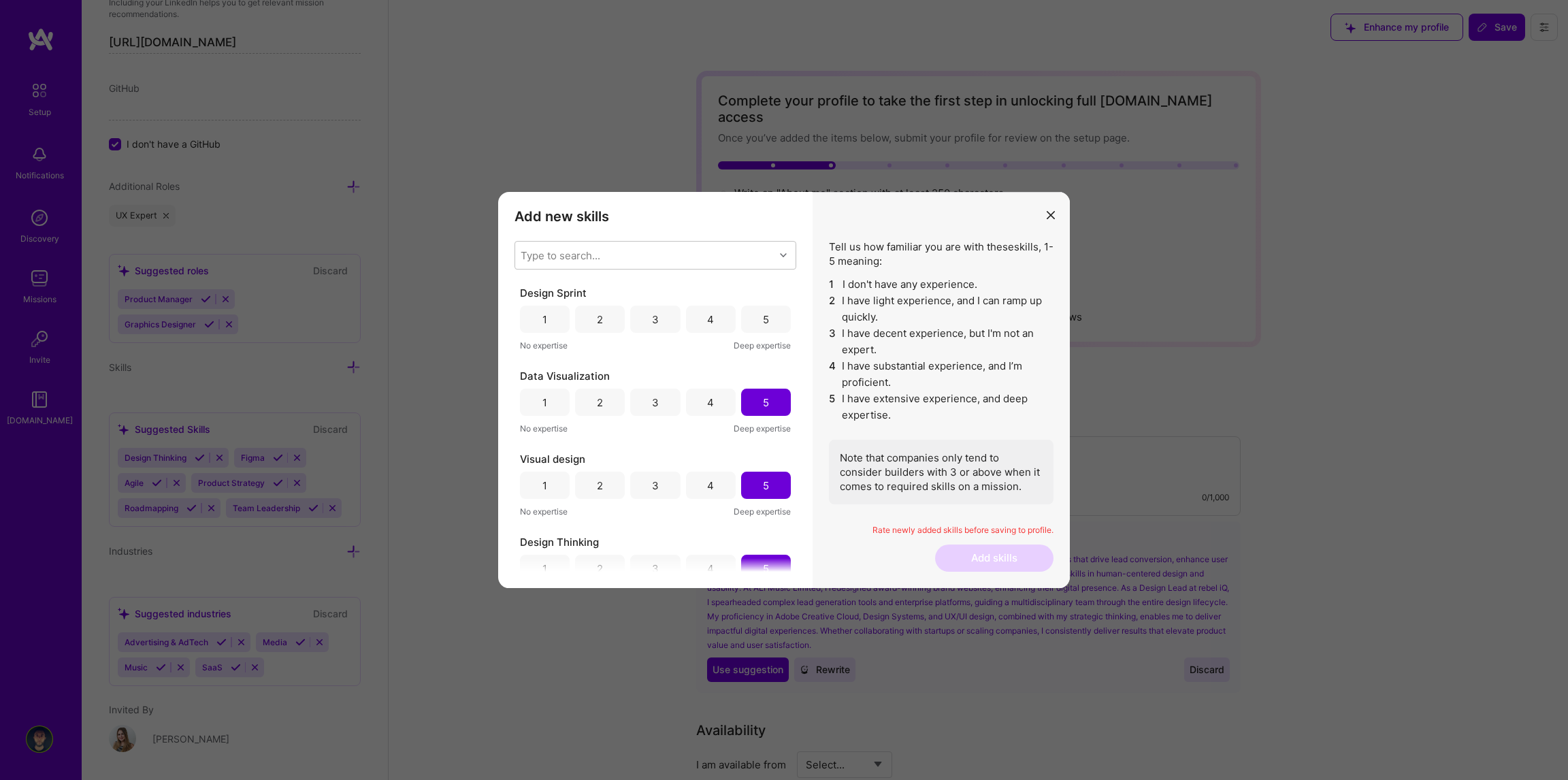
click at [818, 264] on div "Tell us how familiar you are with these skills , 1-5 meaning: 1 I don't have an…" at bounding box center [941, 390] width 257 height 397
click at [758, 310] on div "5" at bounding box center [766, 319] width 50 height 27
click at [672, 258] on div "Type to search..." at bounding box center [645, 255] width 259 height 27
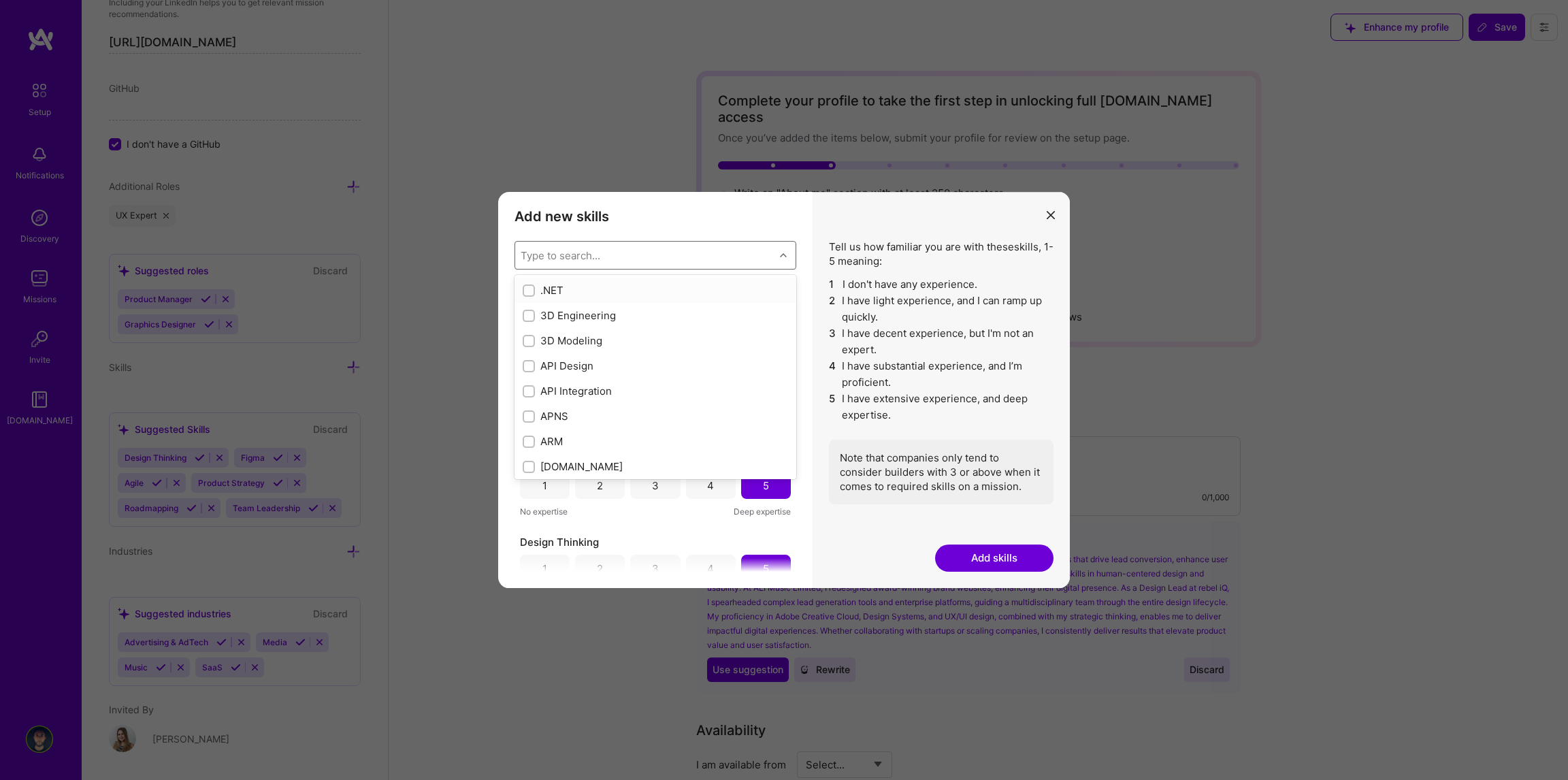
type input "u"
checkbox input "true"
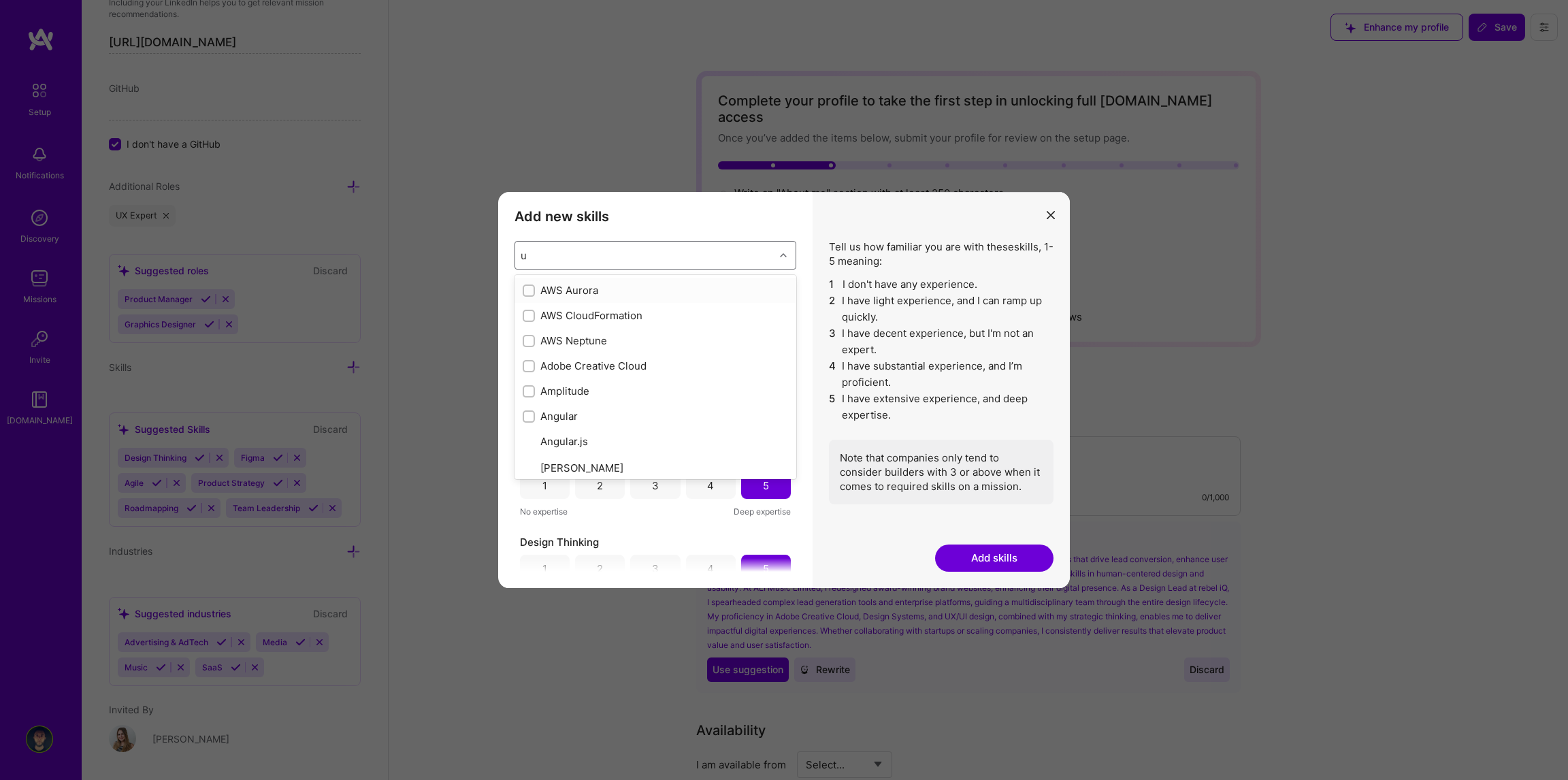
type input "ux"
checkbox input "true"
type input "u"
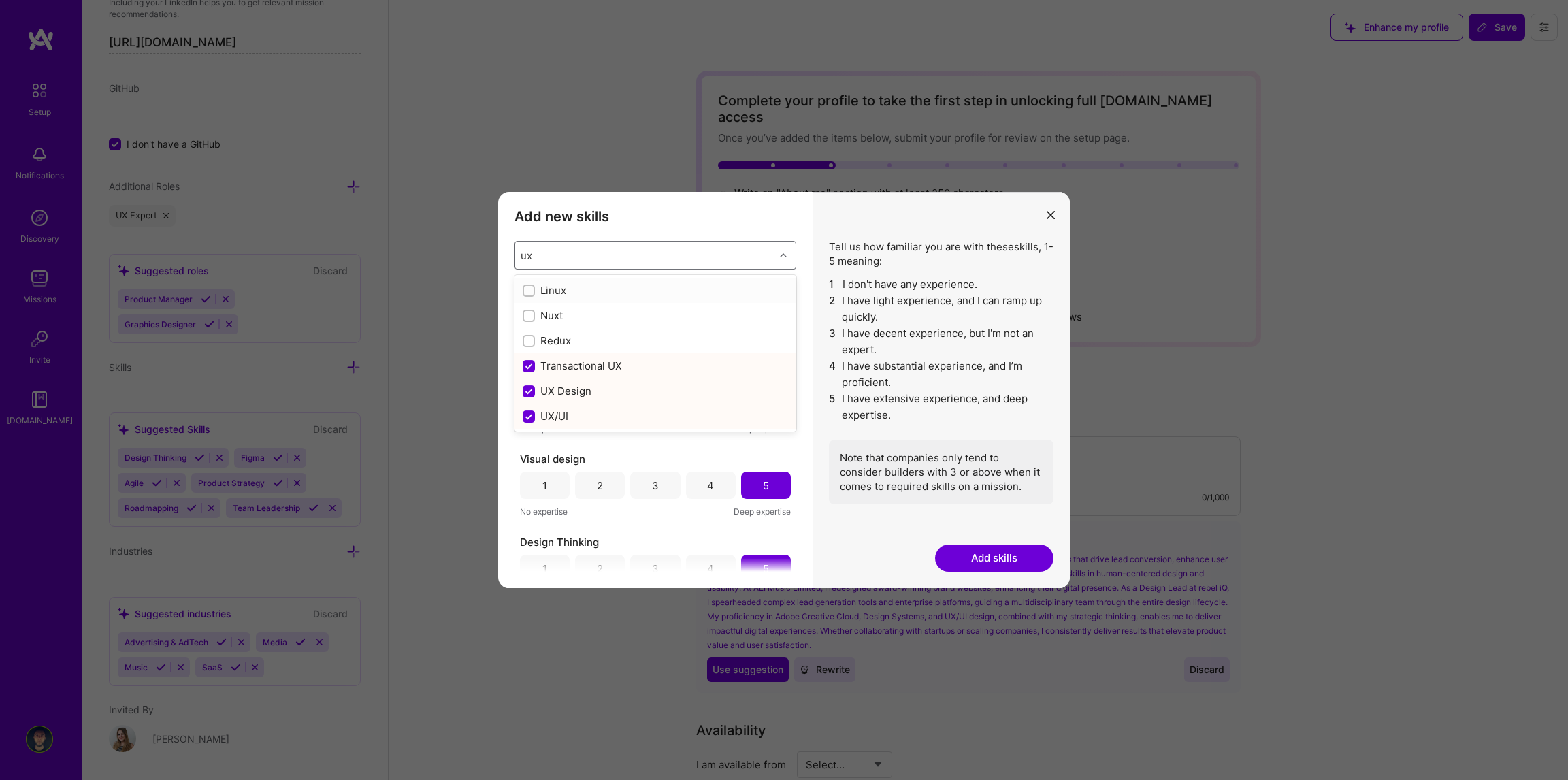
checkbox input "false"
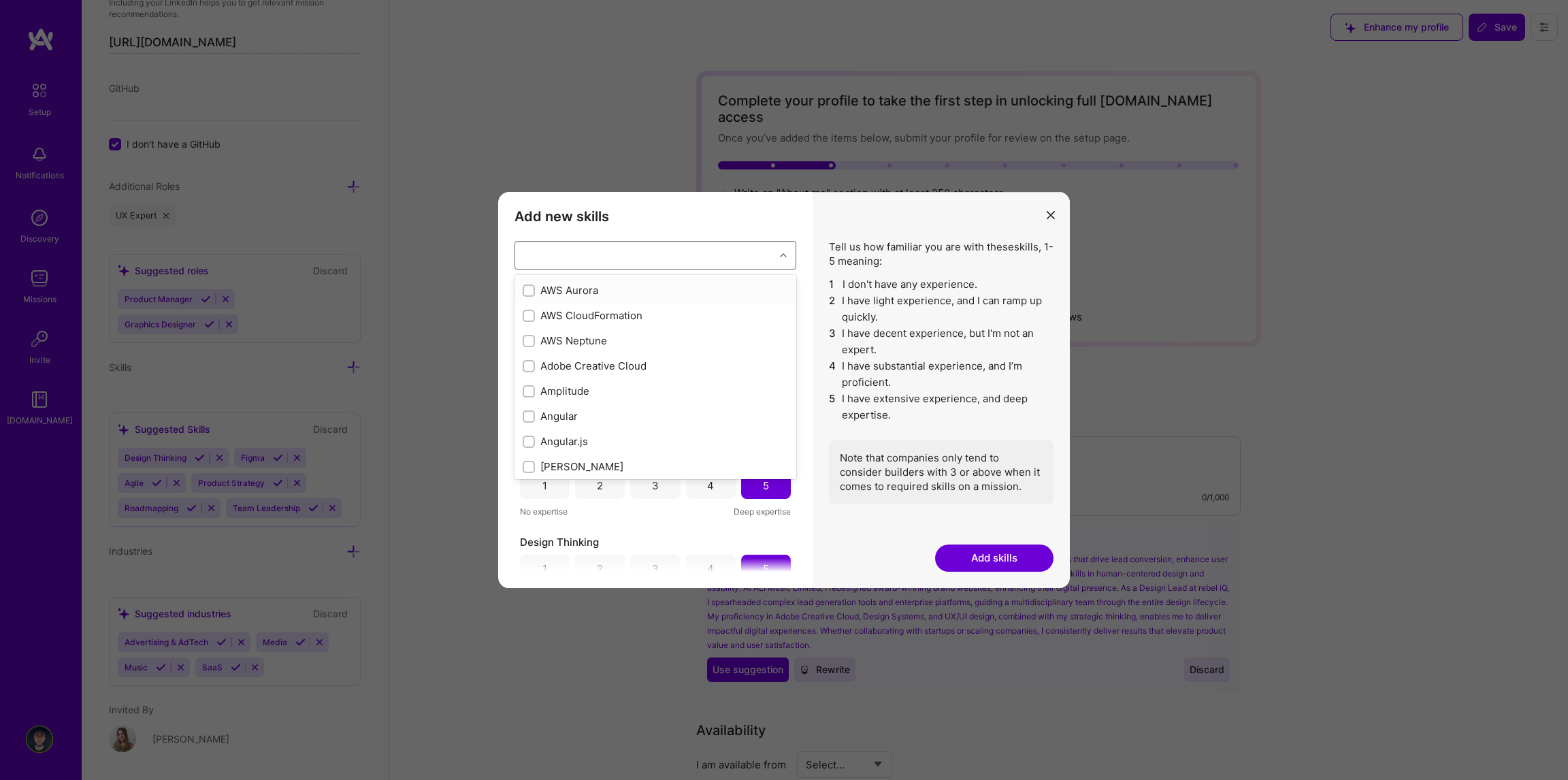
checkbox input "false"
type input "rese"
click at [527, 286] on input "modal" at bounding box center [530, 291] width 9 height 9
checkbox input "false"
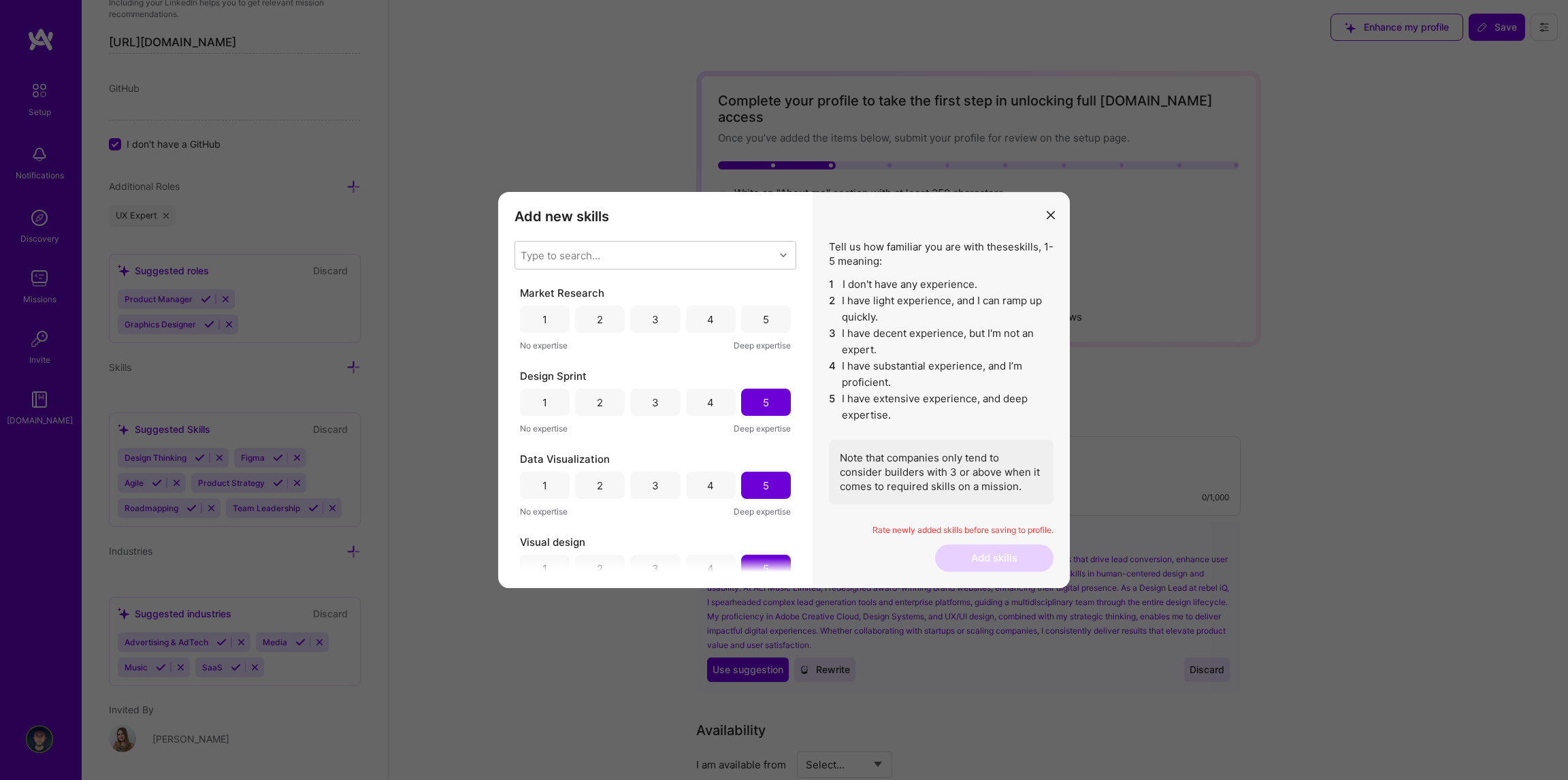
click at [810, 293] on div "Add new skills Tell us how familiar you are with given skills, using between 1 …" at bounding box center [655, 390] width 315 height 397
click at [764, 316] on div "5" at bounding box center [766, 319] width 50 height 27
click at [629, 261] on div "Type to search..." at bounding box center [645, 255] width 259 height 27
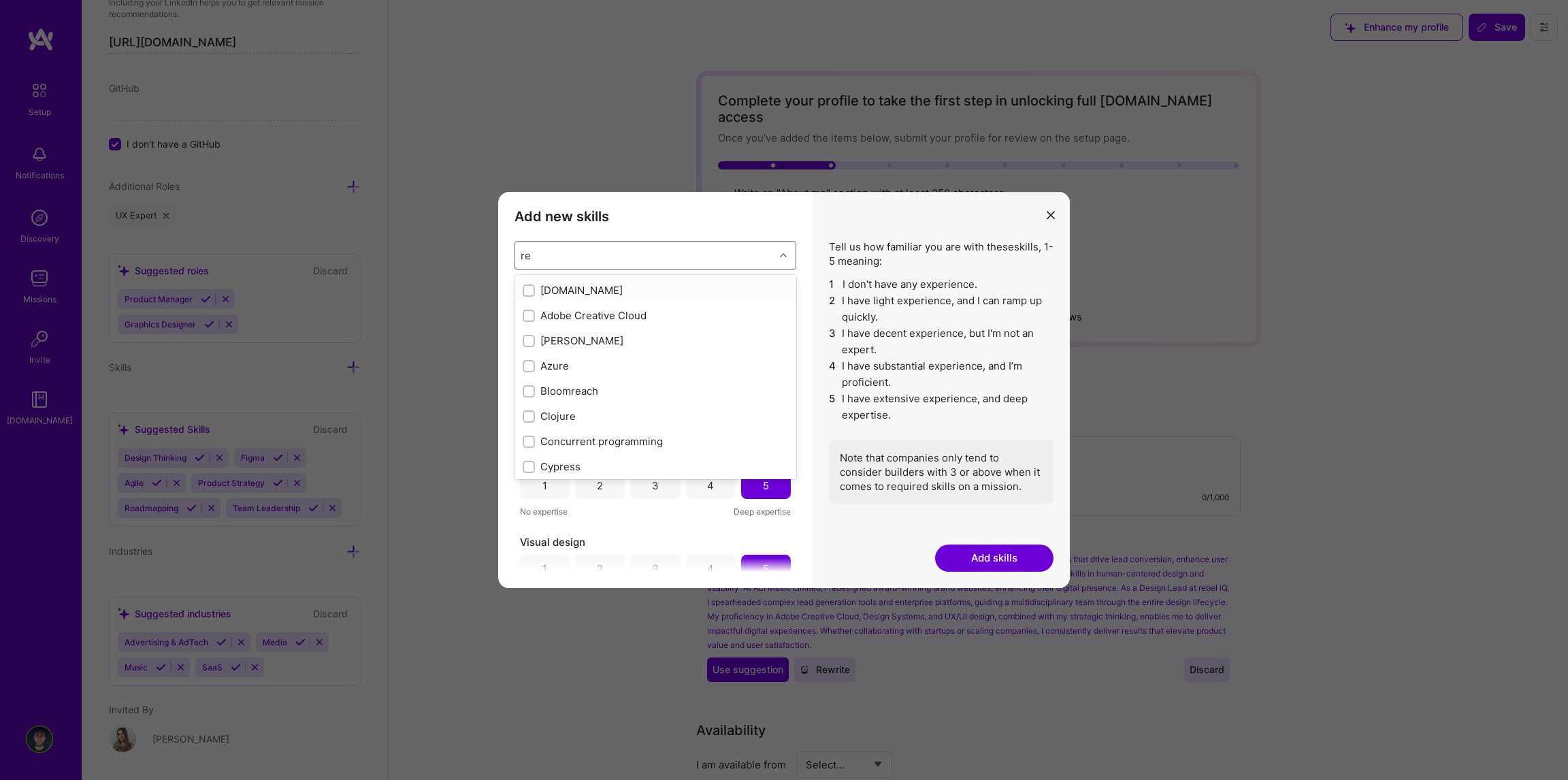
type input "res"
checkbox input "true"
type input "rese"
checkbox input "true"
checkbox input "false"
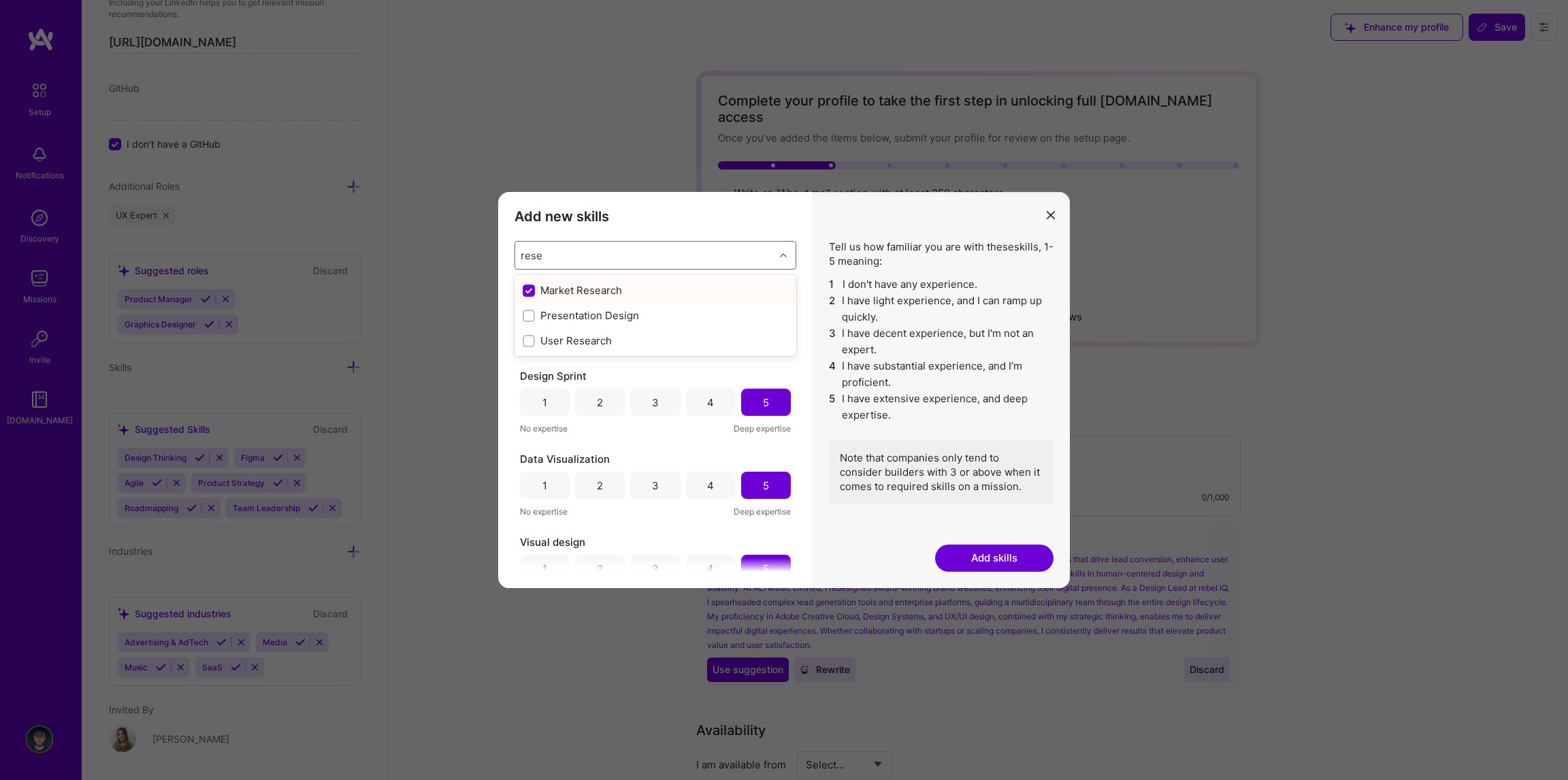
type input "resea"
click at [529, 316] on input "modal" at bounding box center [530, 316] width 9 height 9
checkbox input "false"
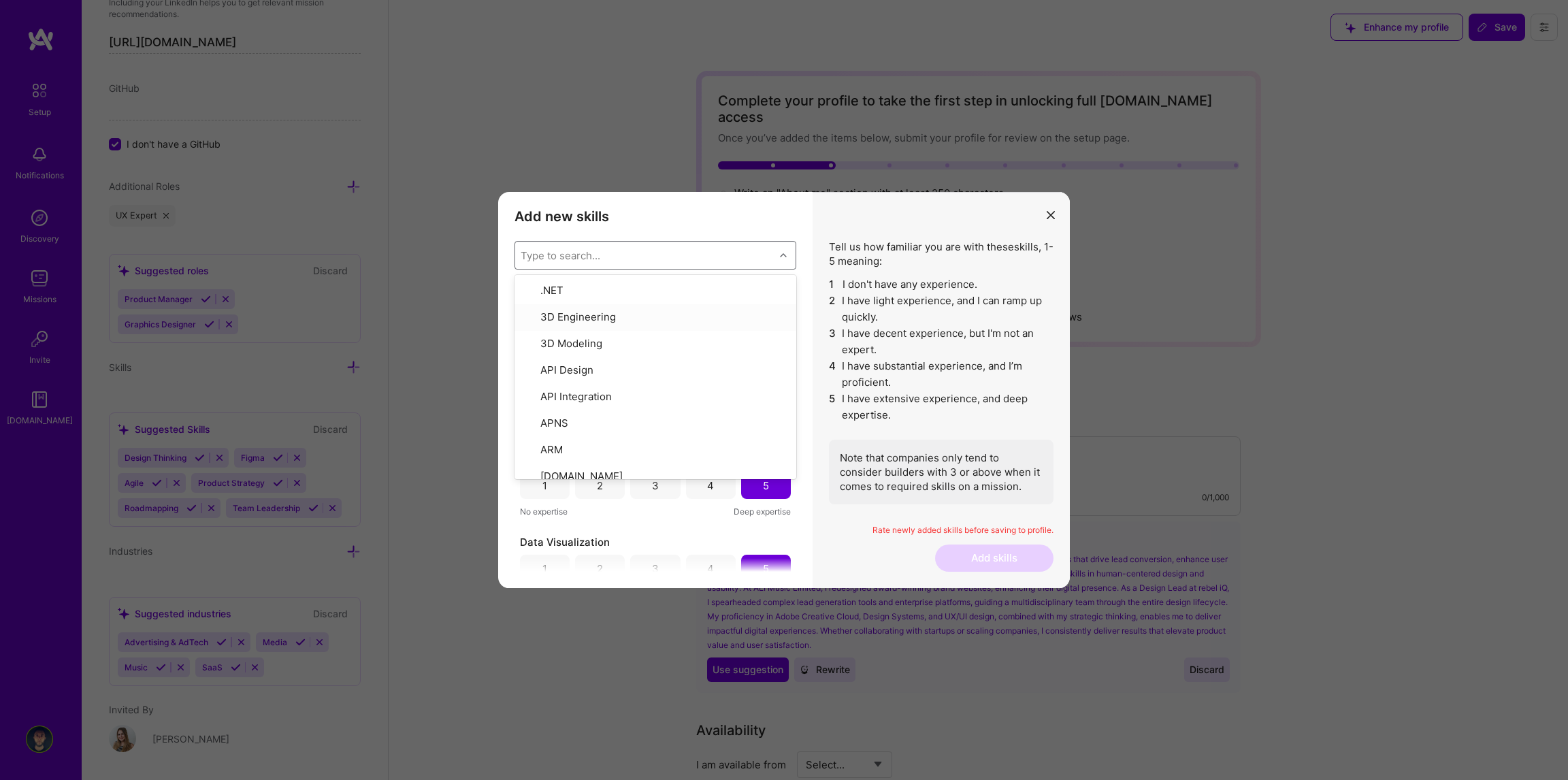
click at [813, 312] on div "Tell us how familiar you are with these skills , 1-5 meaning: 1 I don't have an…" at bounding box center [941, 390] width 257 height 397
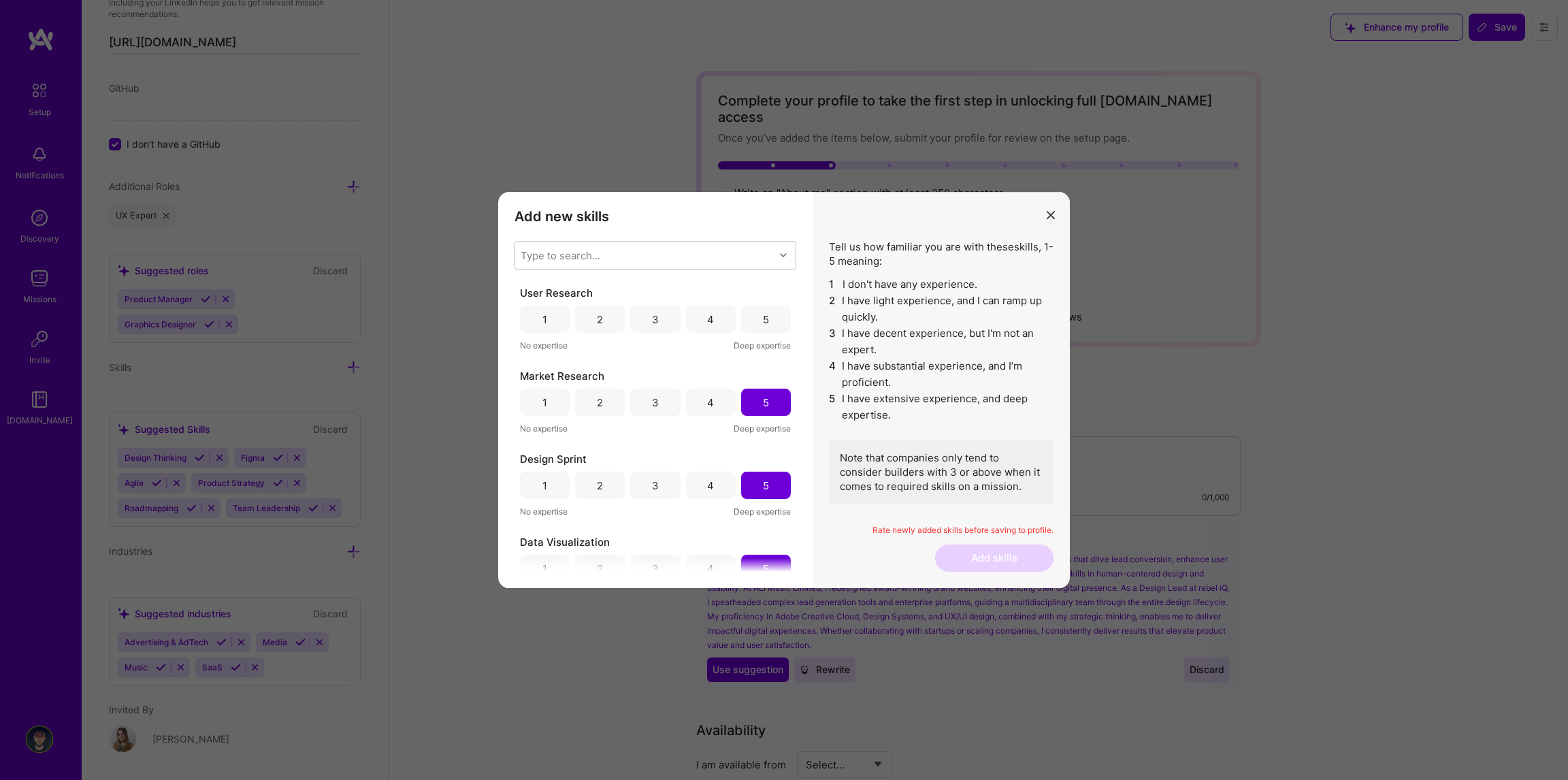
click at [770, 314] on div "5" at bounding box center [766, 319] width 50 height 27
click at [605, 253] on div "Type to search..." at bounding box center [645, 255] width 259 height 27
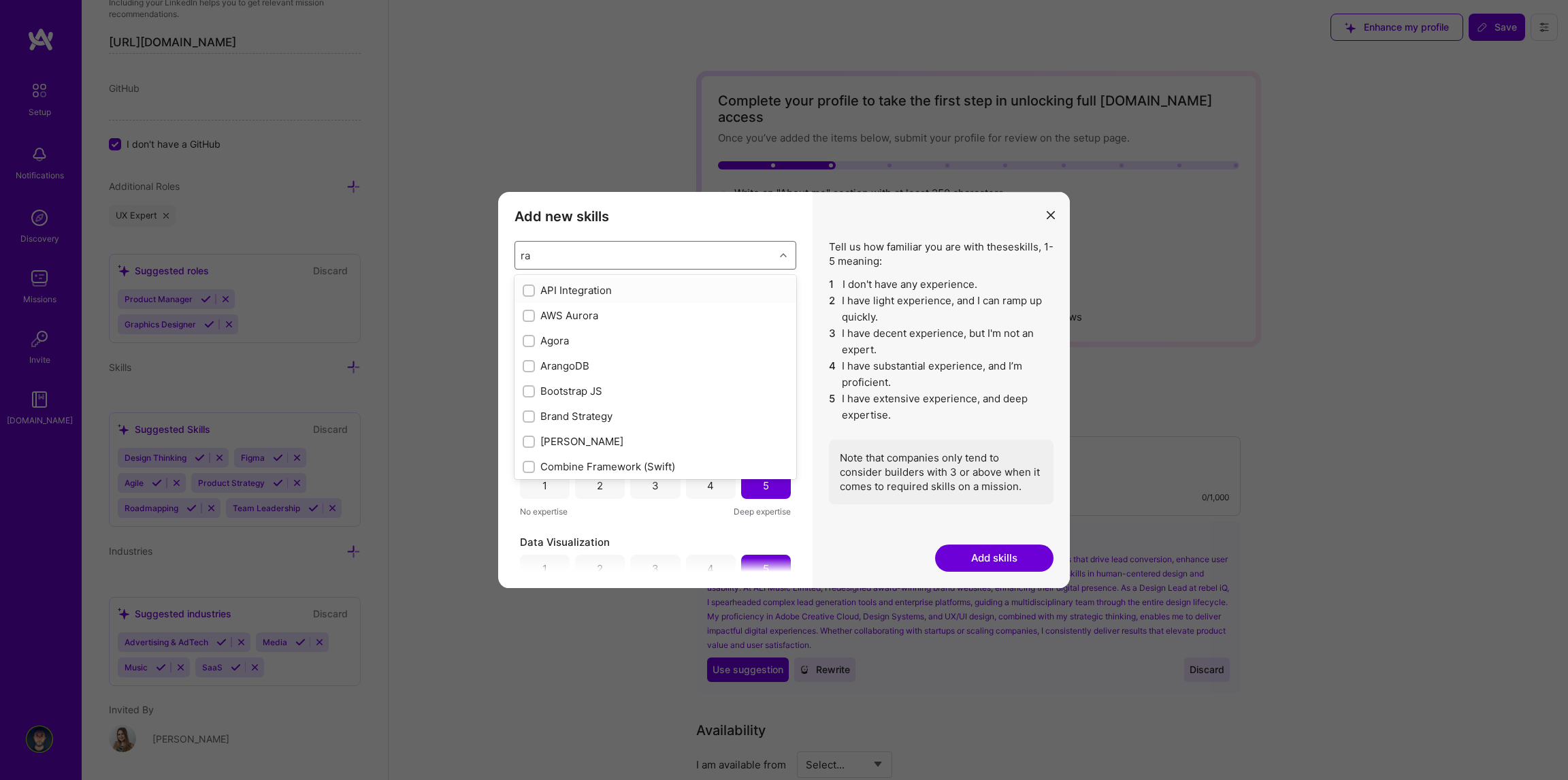
type input "r"
checkbox input "true"
checkbox input "false"
type input "d"
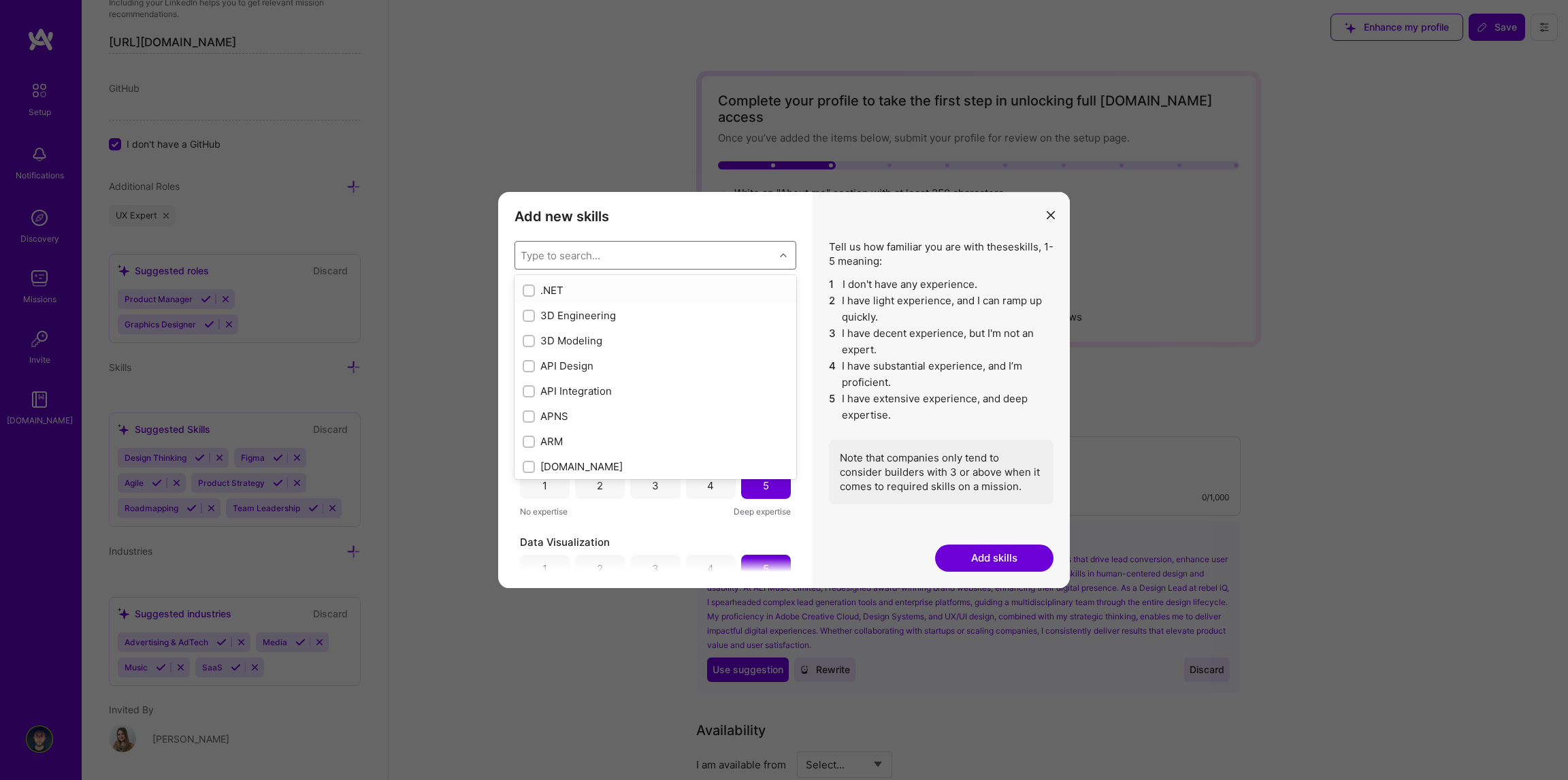
checkbox input "false"
checkbox input "true"
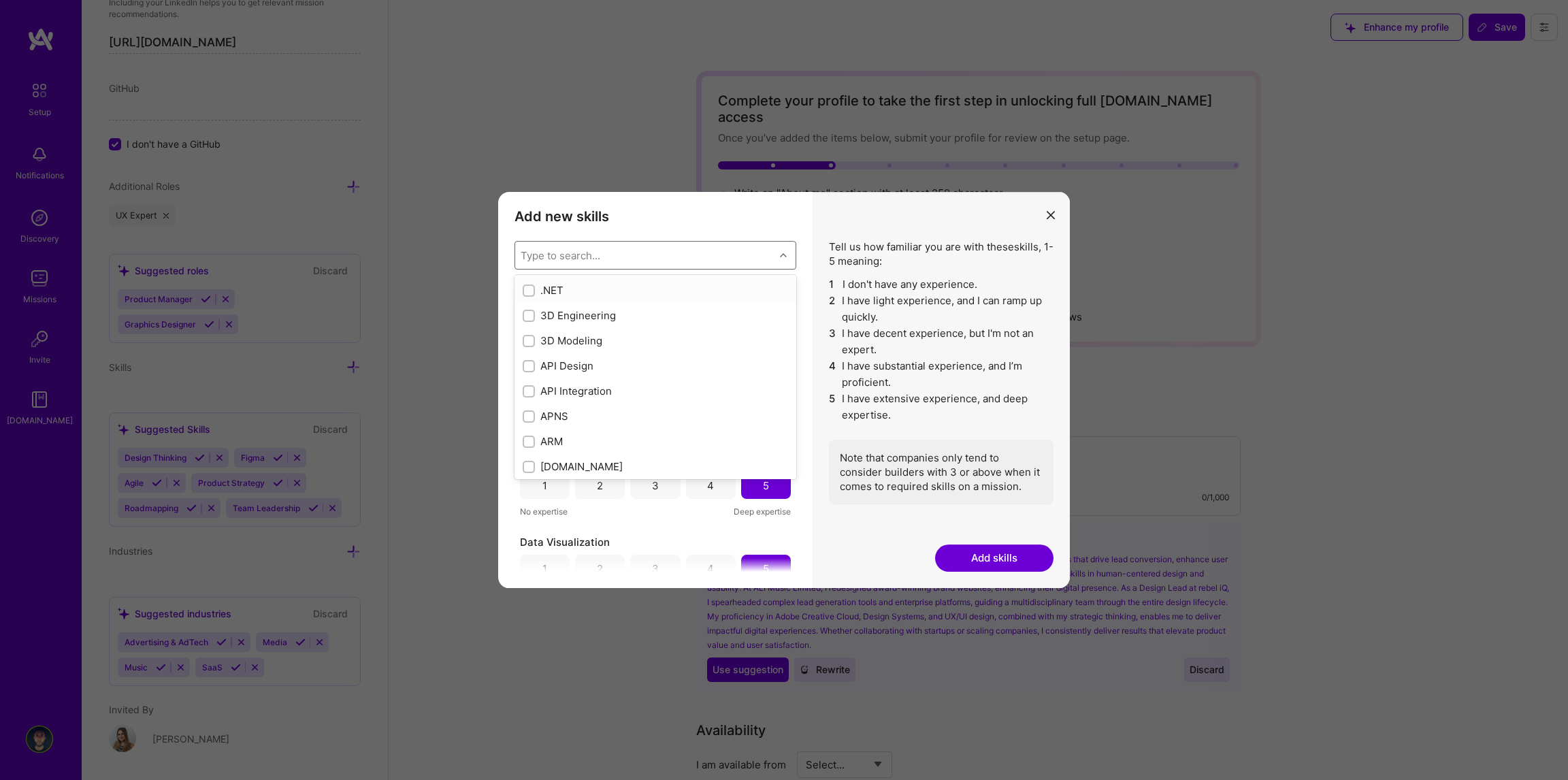
checkbox input "false"
checkbox input "true"
type input "de"
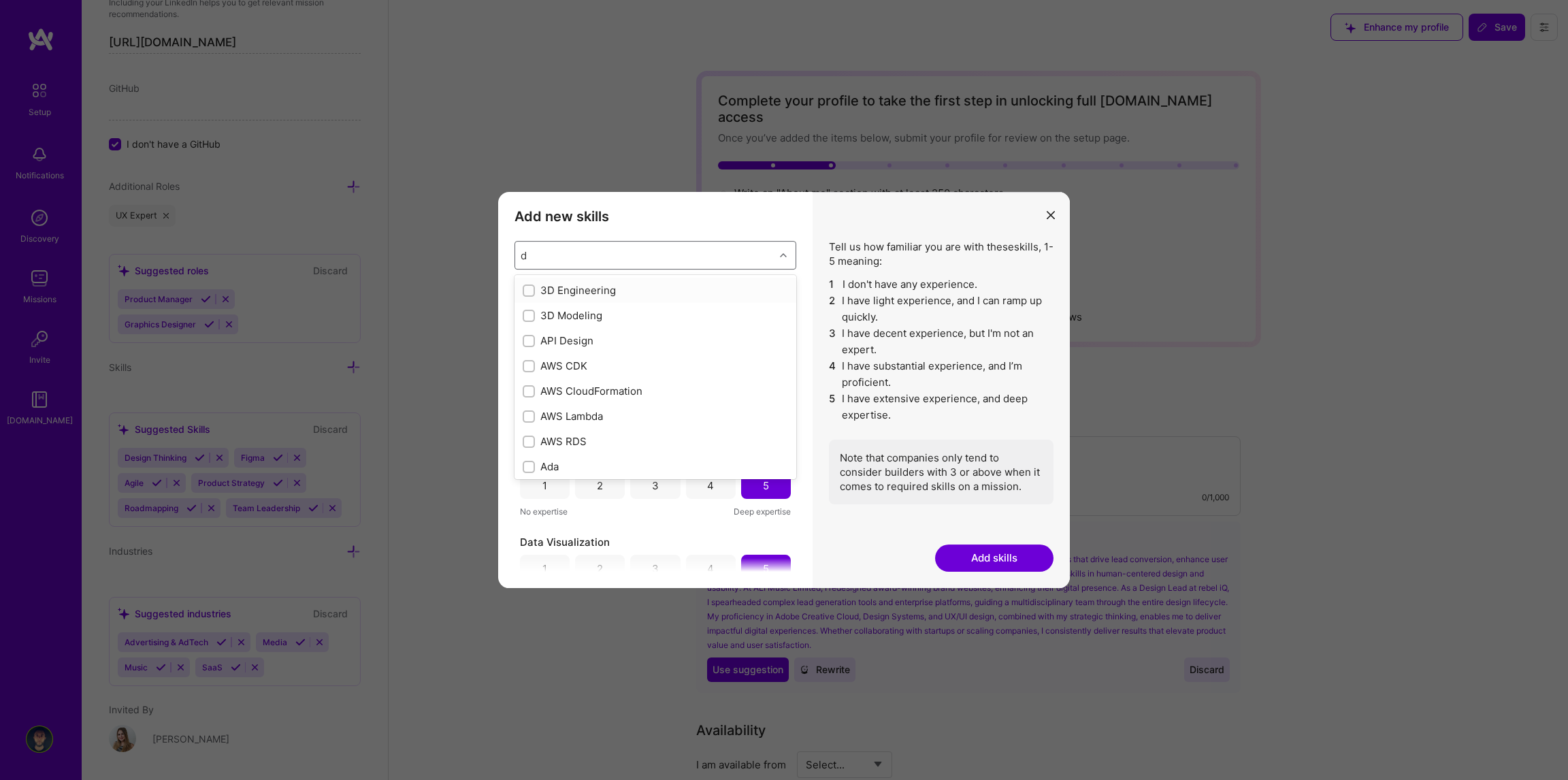
checkbox input "true"
checkbox input "false"
checkbox input "true"
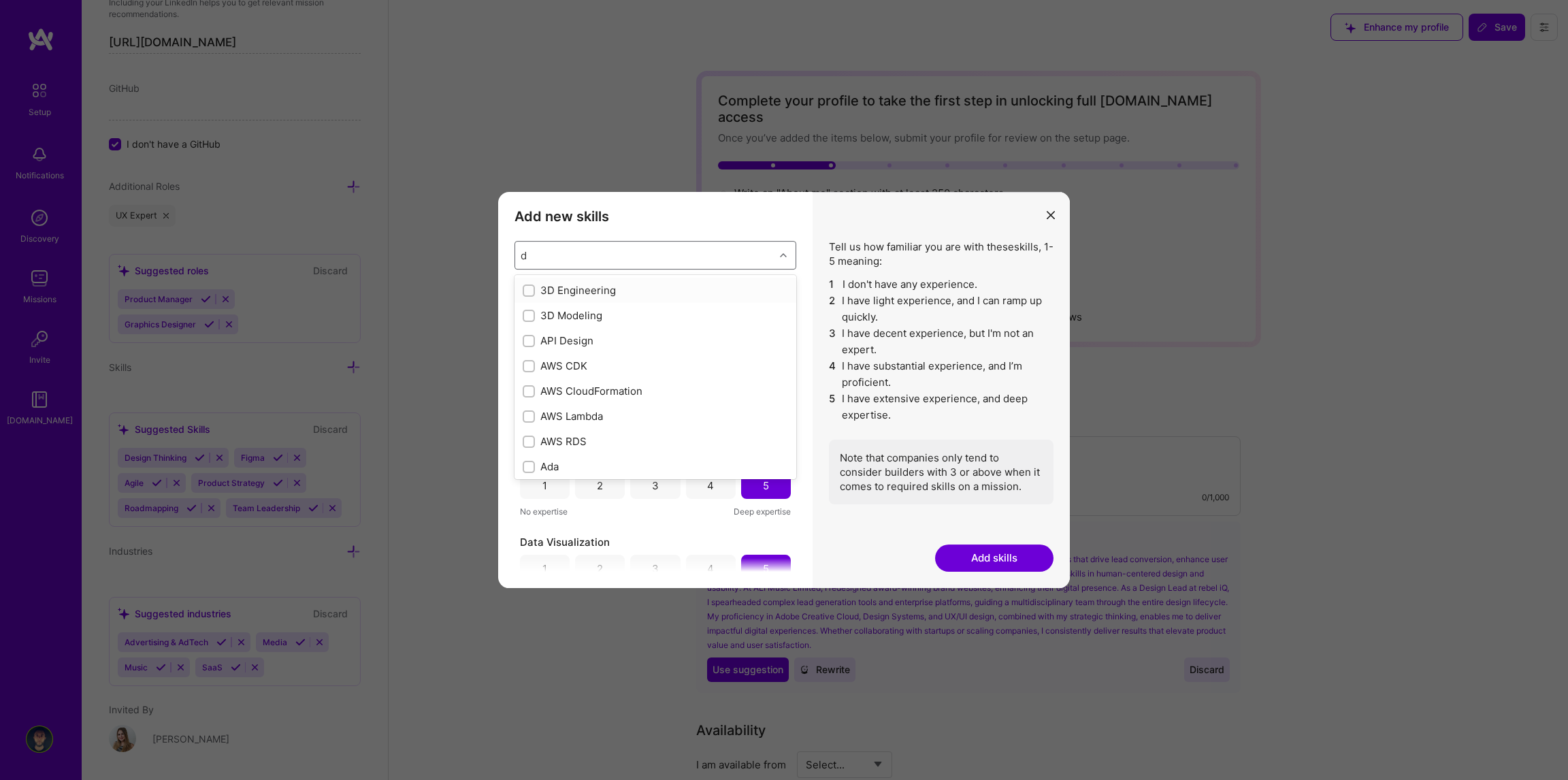
checkbox input "true"
type input "des"
checkbox input "true"
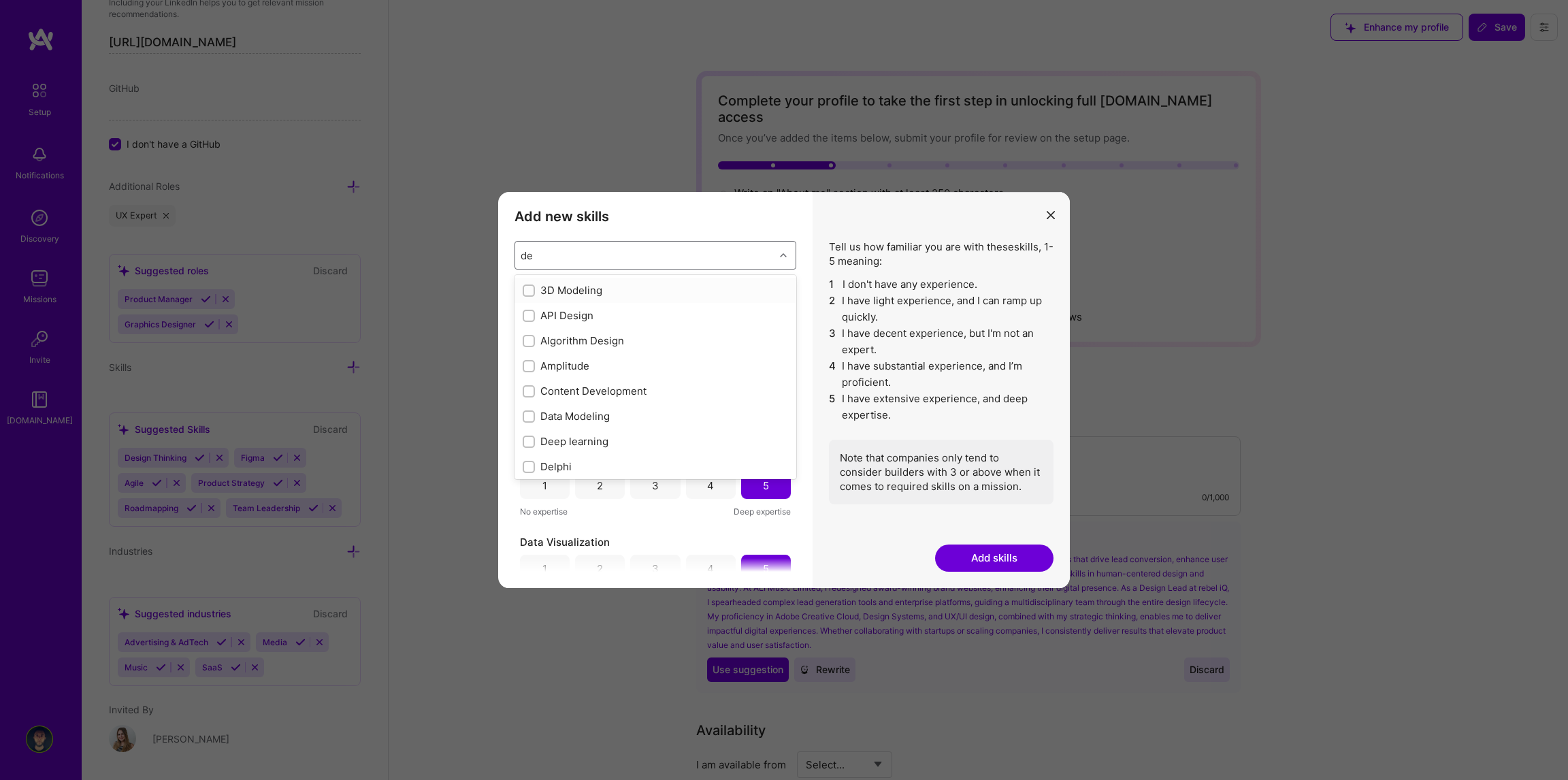
checkbox input "false"
checkbox input "true"
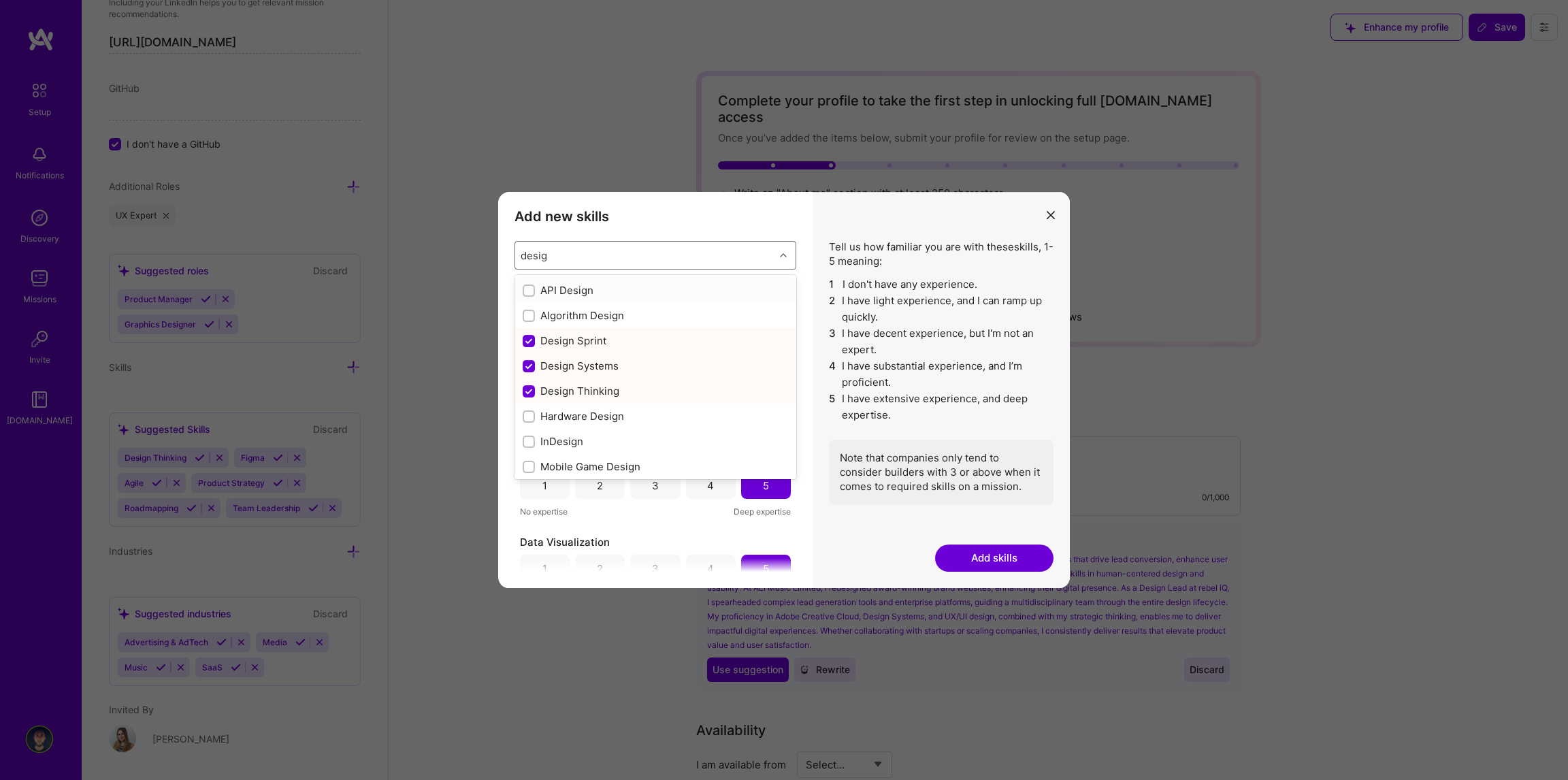
type input "design"
click at [527, 386] on input "modal" at bounding box center [530, 390] width 9 height 9
checkbox input "false"
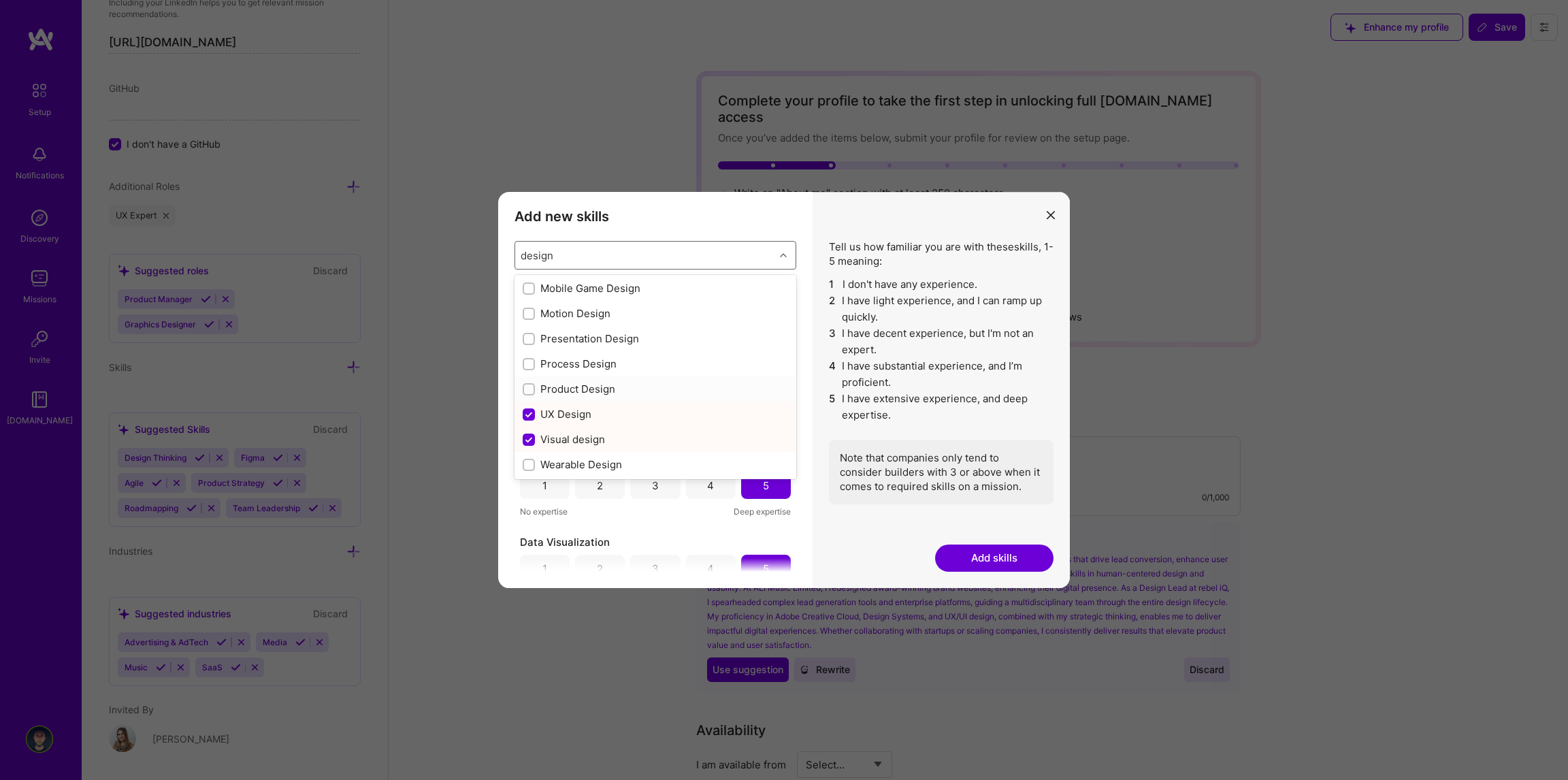
checkbox input "false"
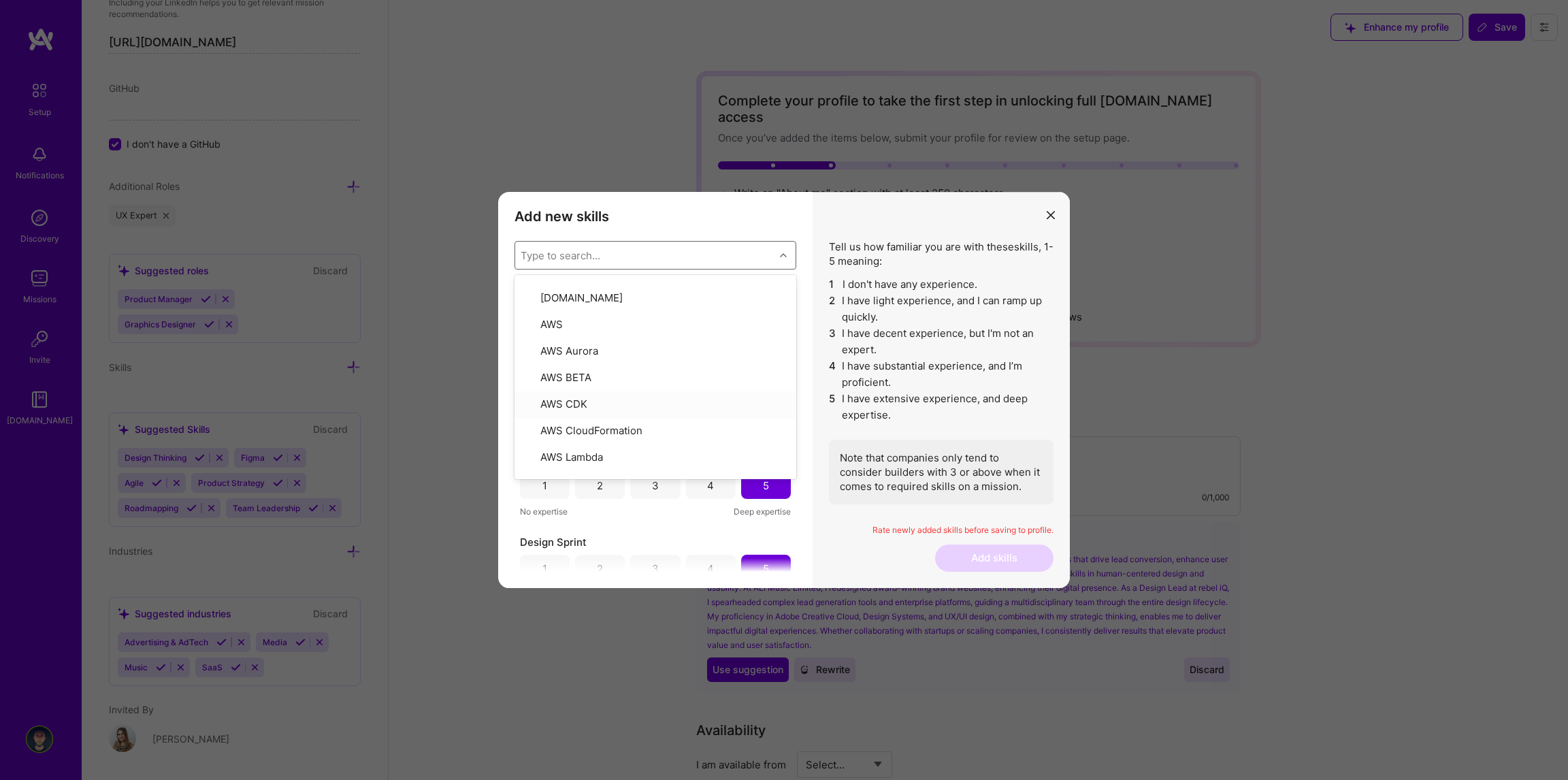
click at [820, 454] on div "Tell us how familiar you are with these skills , 1-5 meaning: 1 I don't have an…" at bounding box center [941, 390] width 257 height 397
click at [775, 316] on div "5" at bounding box center [766, 319] width 50 height 27
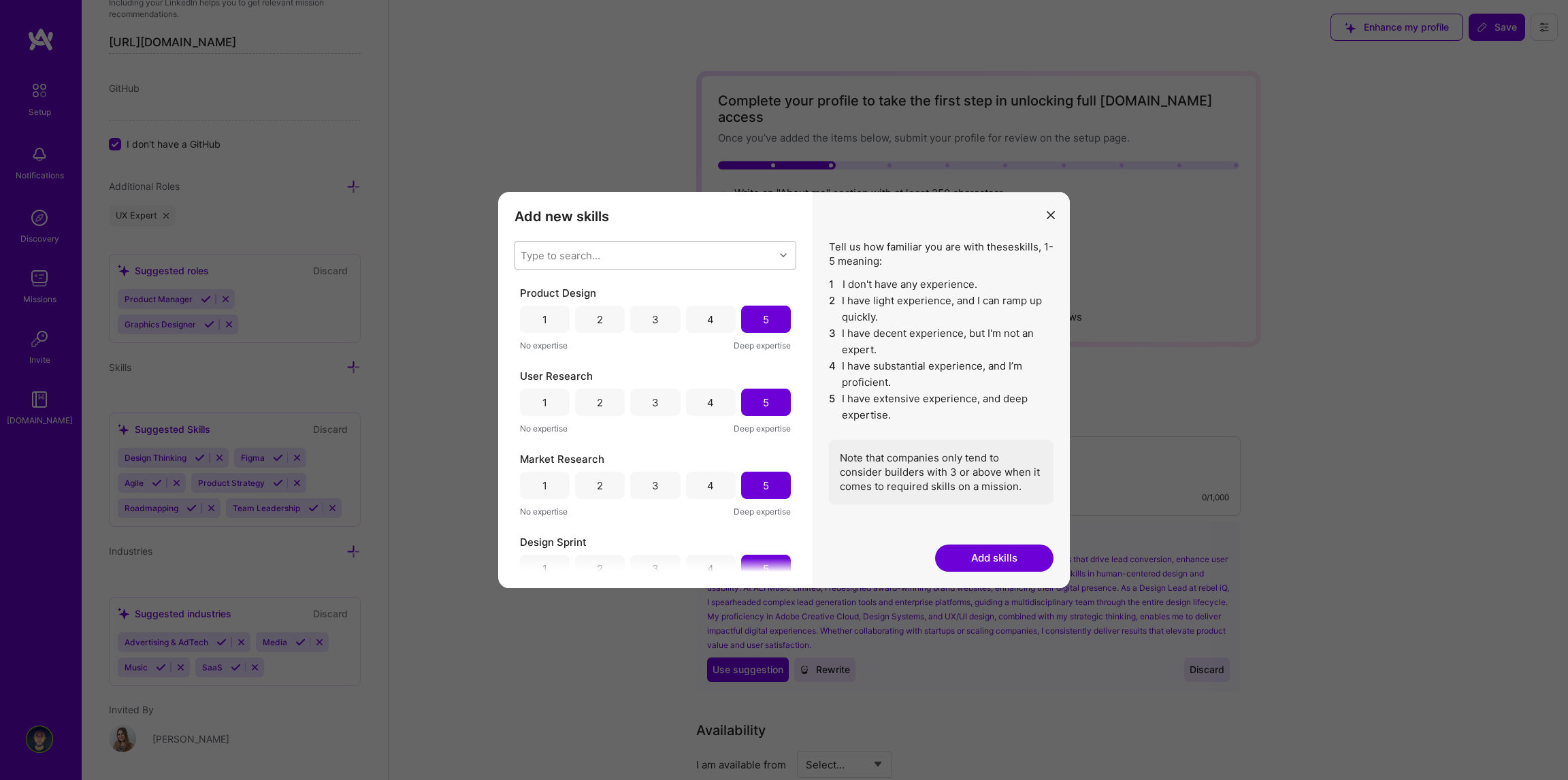
click at [677, 259] on div "Type to search..." at bounding box center [645, 255] width 259 height 27
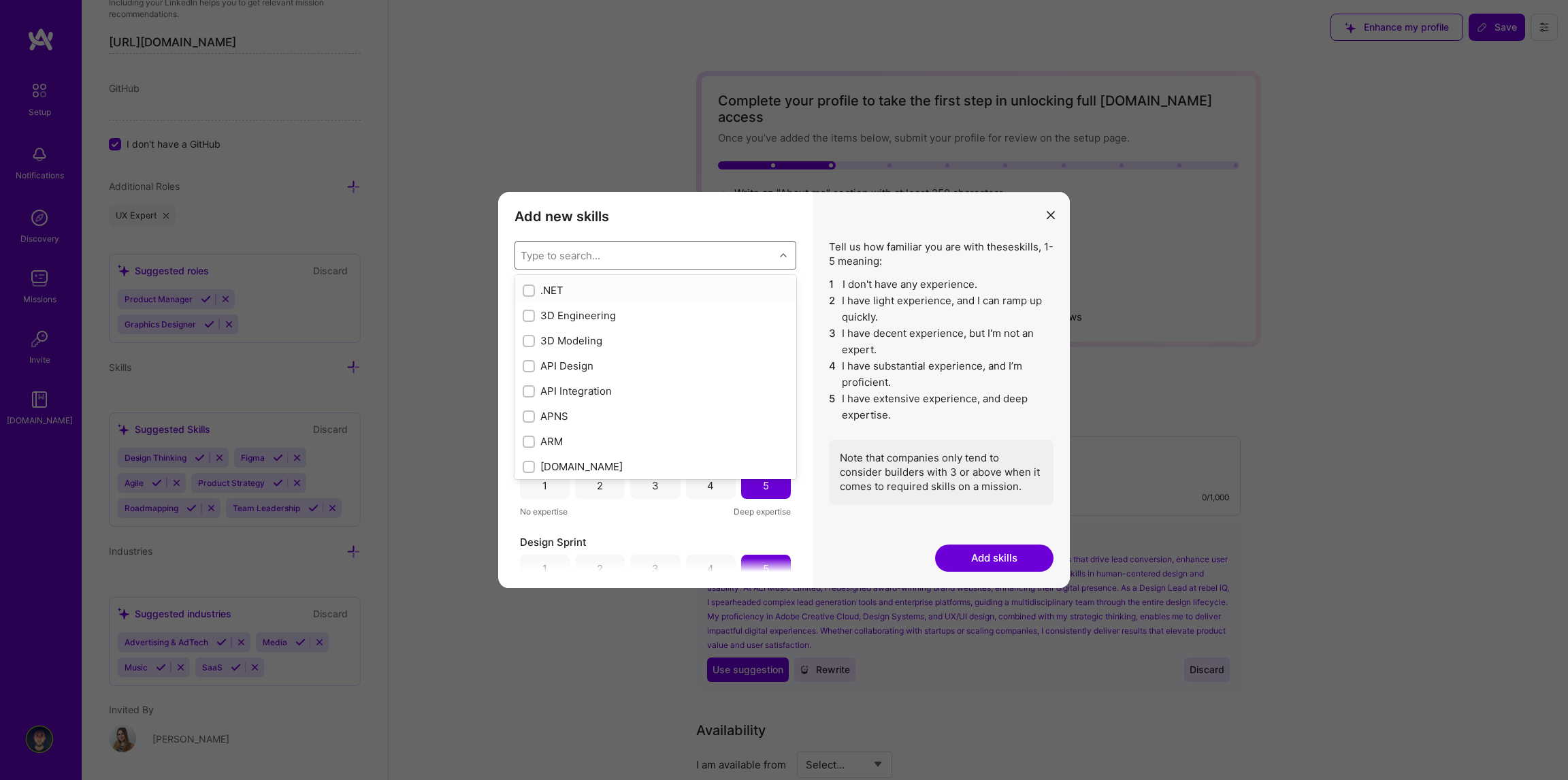
type input "d"
checkbox input "false"
checkbox input "true"
type input "de"
checkbox input "true"
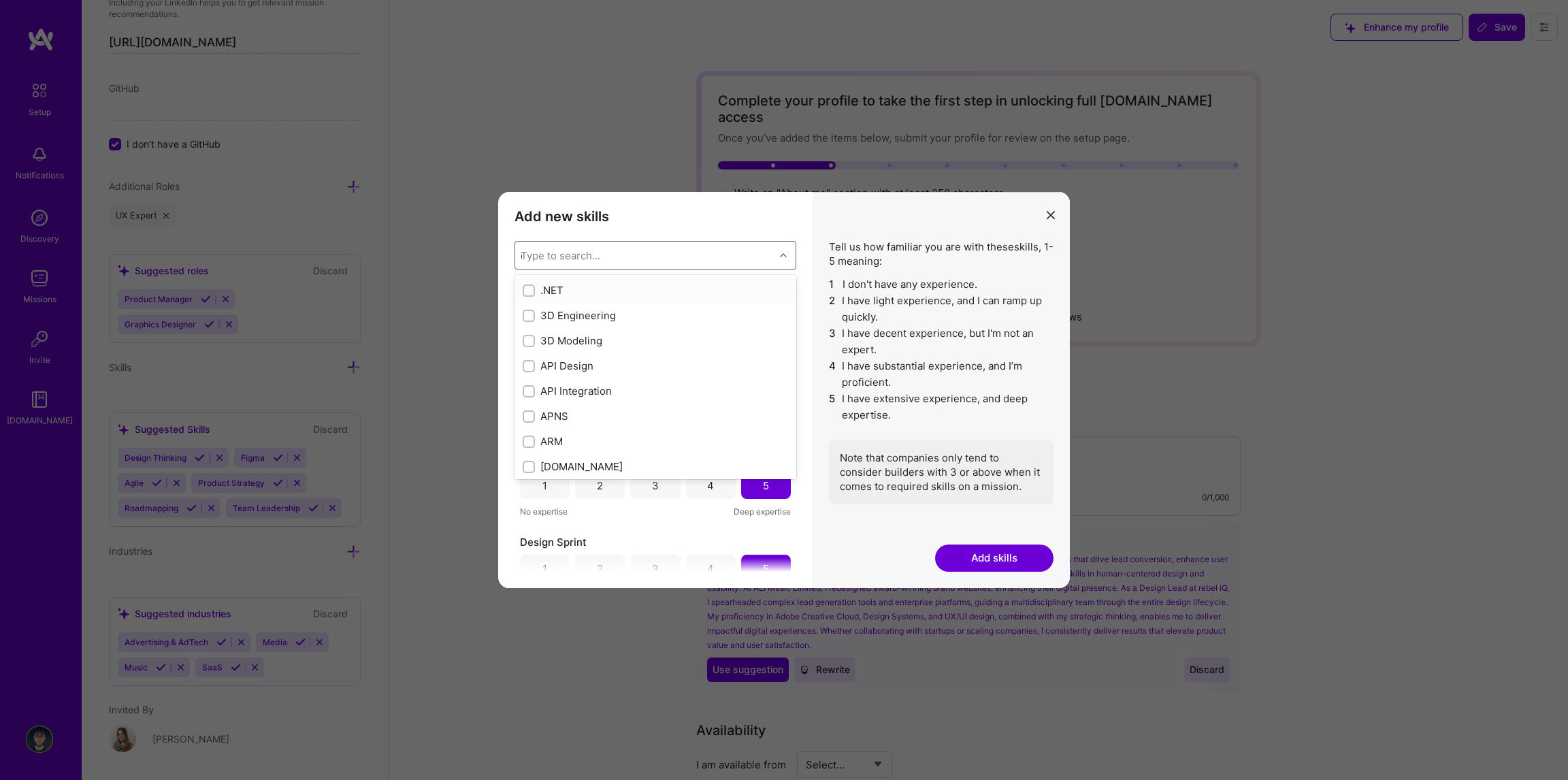
checkbox input "true"
checkbox input "false"
checkbox input "true"
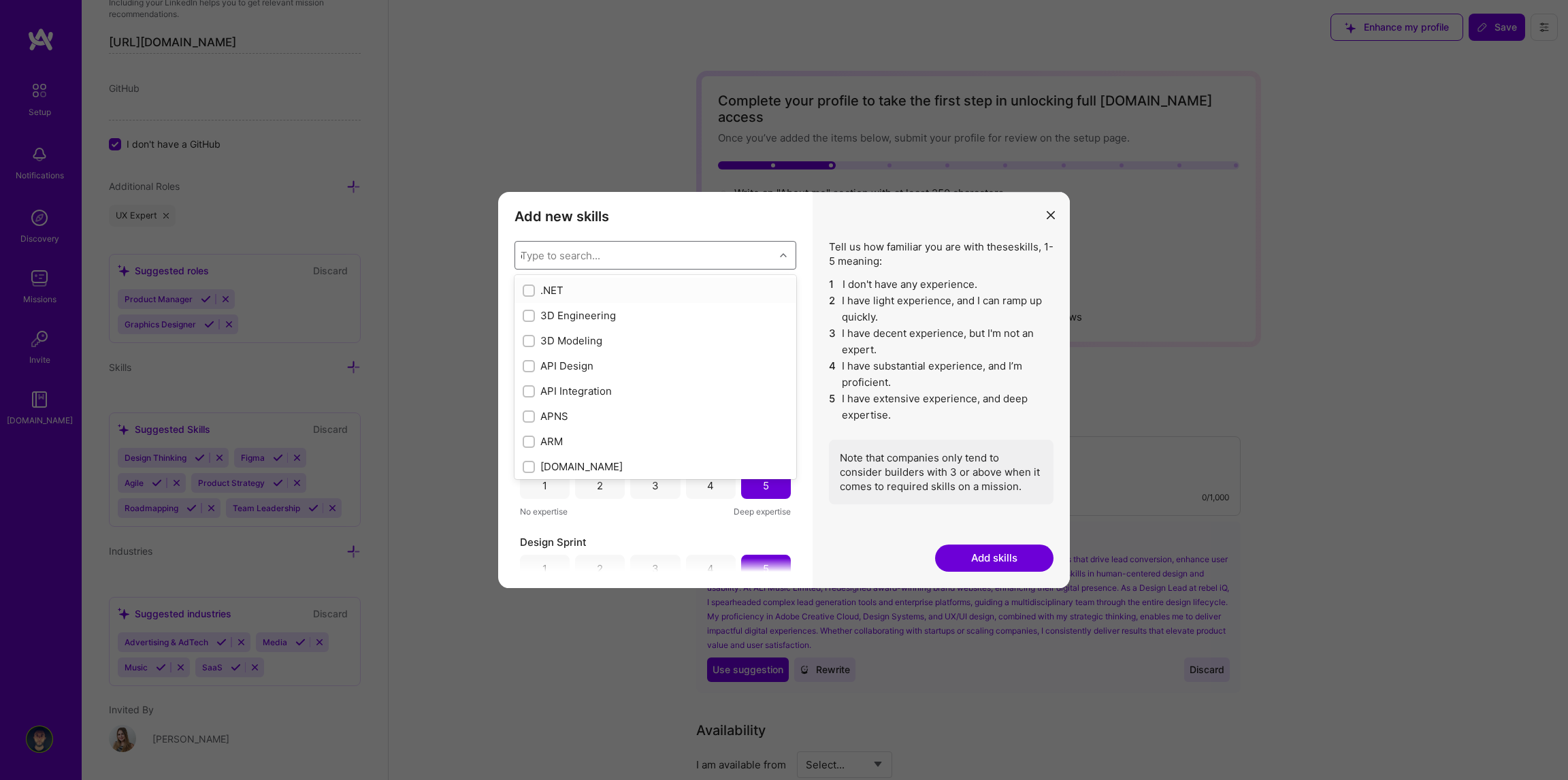
checkbox input "true"
type input "des"
checkbox input "true"
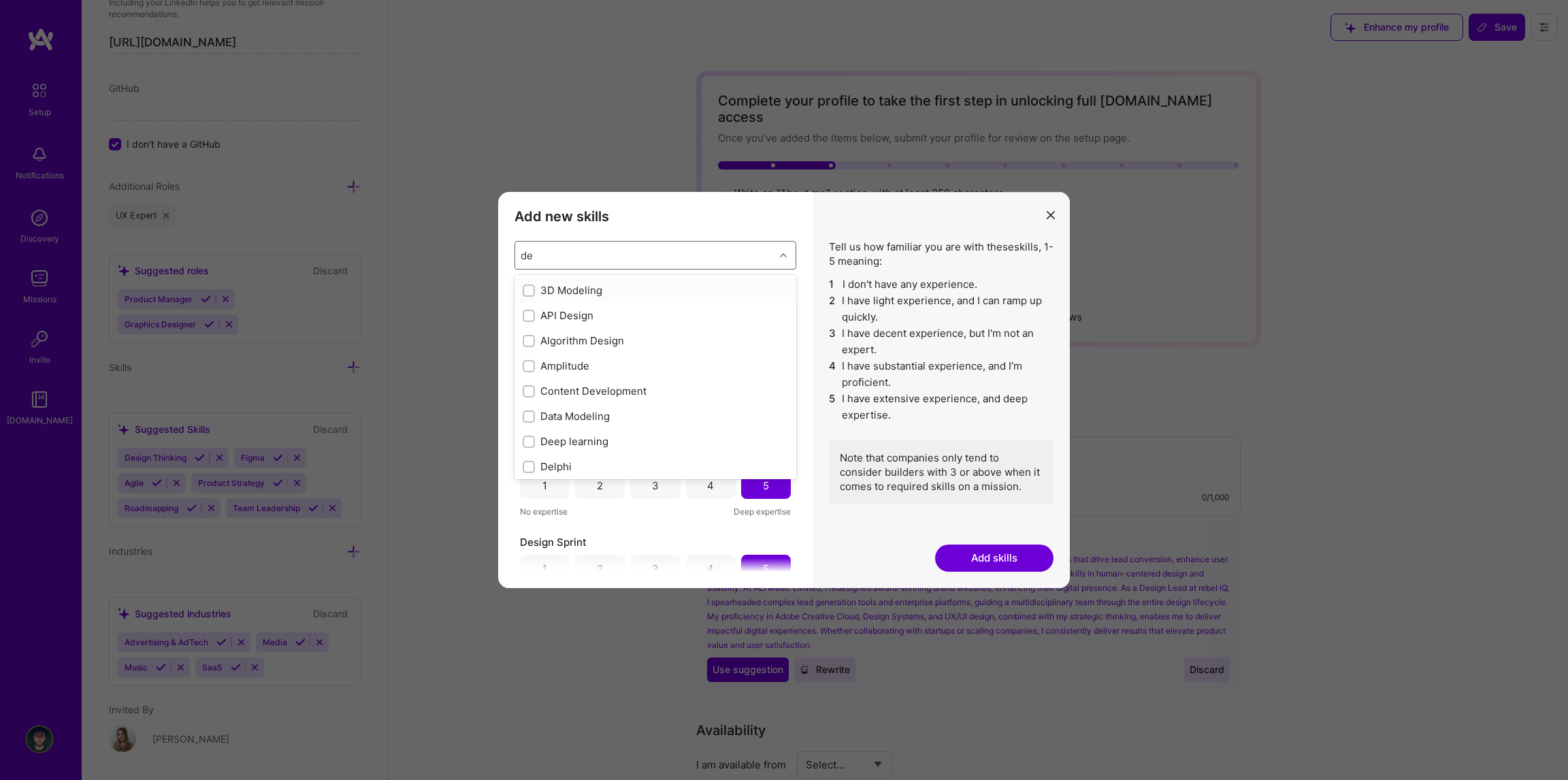
checkbox input "false"
checkbox input "true"
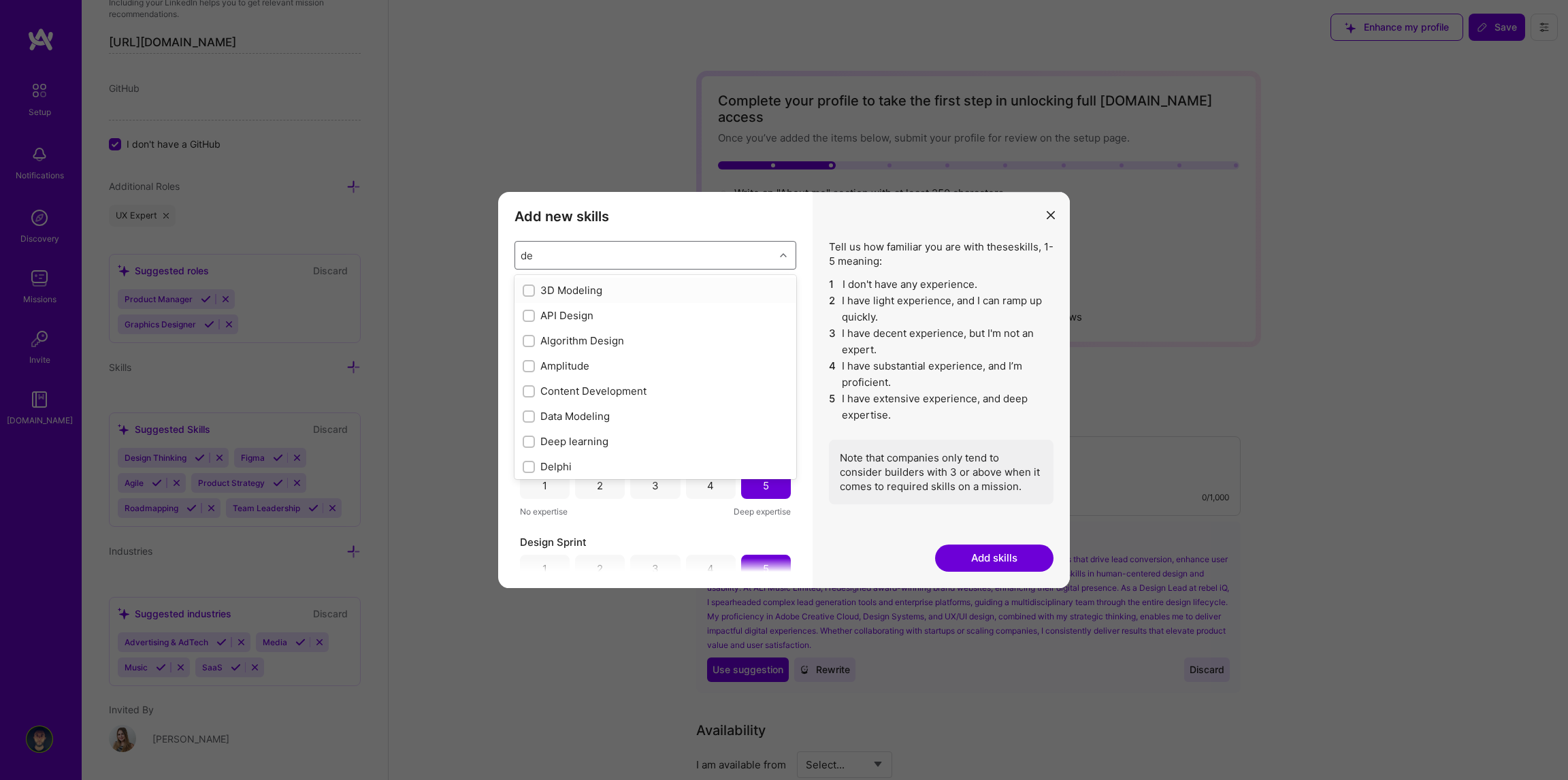
checkbox input "true"
type input "design"
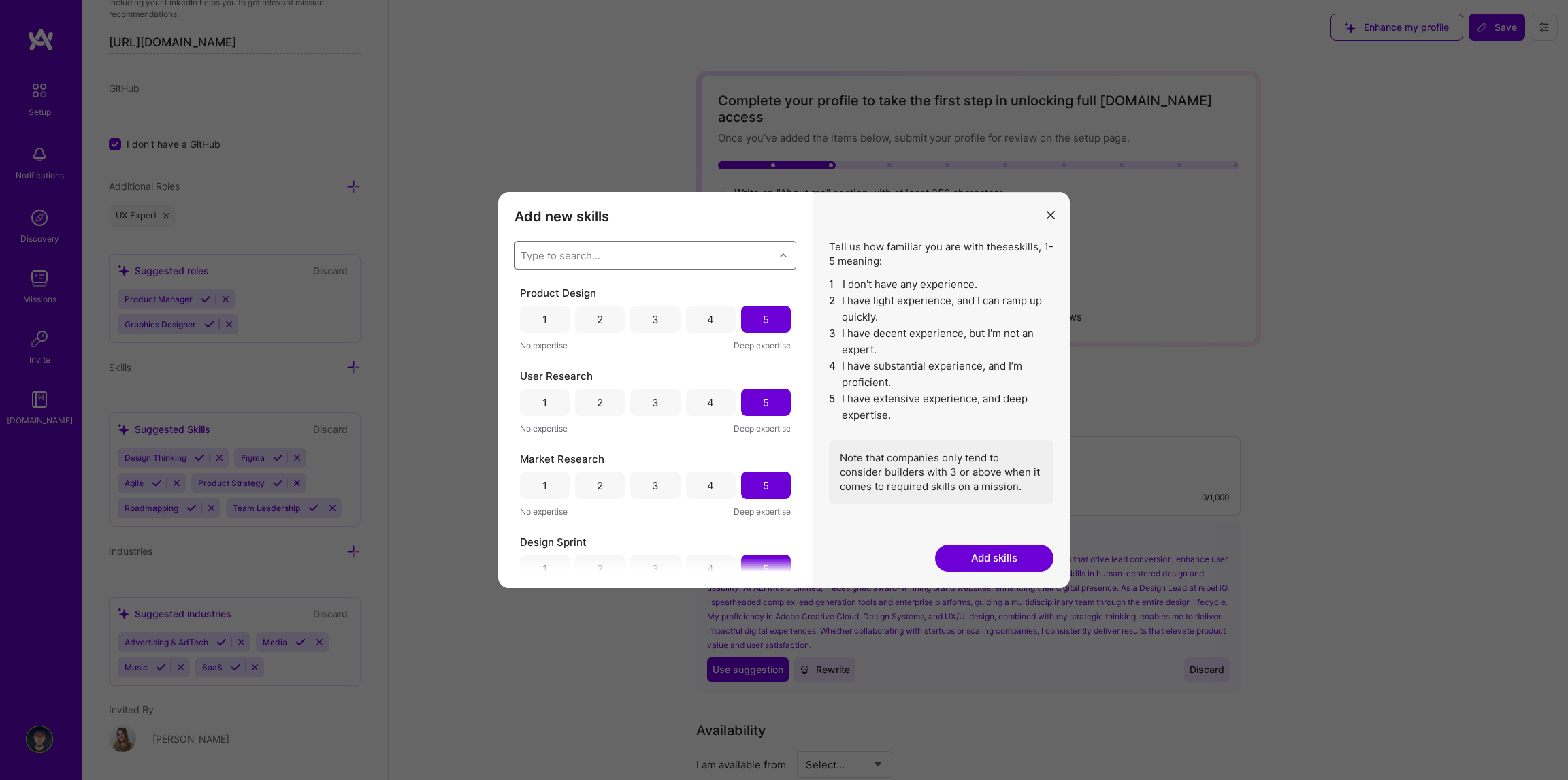
click at [599, 254] on div "Type to search..." at bounding box center [645, 255] width 259 height 27
click at [599, 254] on div "Type to search..." at bounding box center [560, 256] width 80 height 15
type input "fig"
click at [527, 287] on input "modal" at bounding box center [530, 291] width 9 height 9
checkbox input "false"
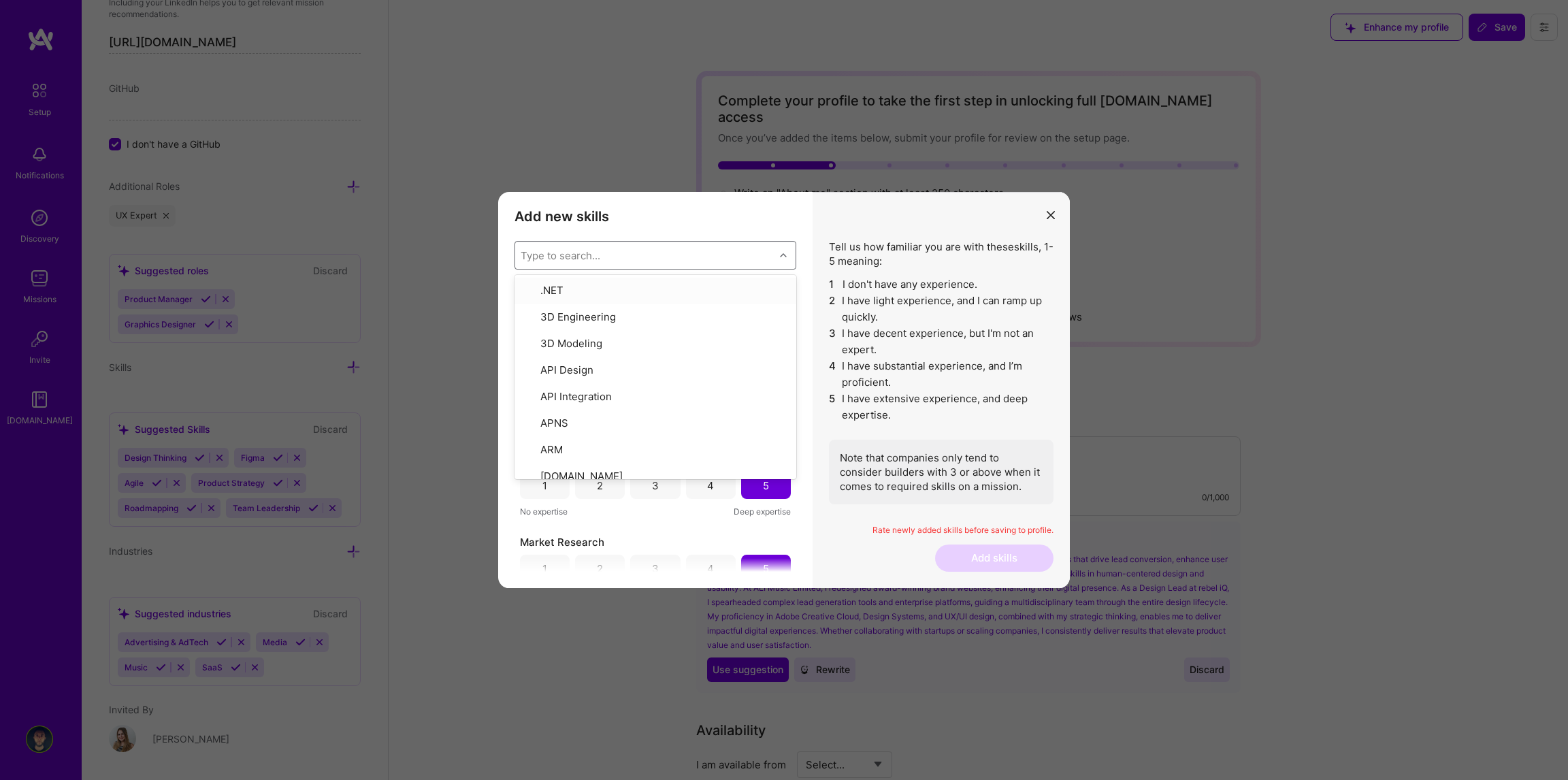
click at [822, 291] on div "Tell us how familiar you are with these skills , 1-5 meaning: 1 I don't have an…" at bounding box center [941, 390] width 257 height 397
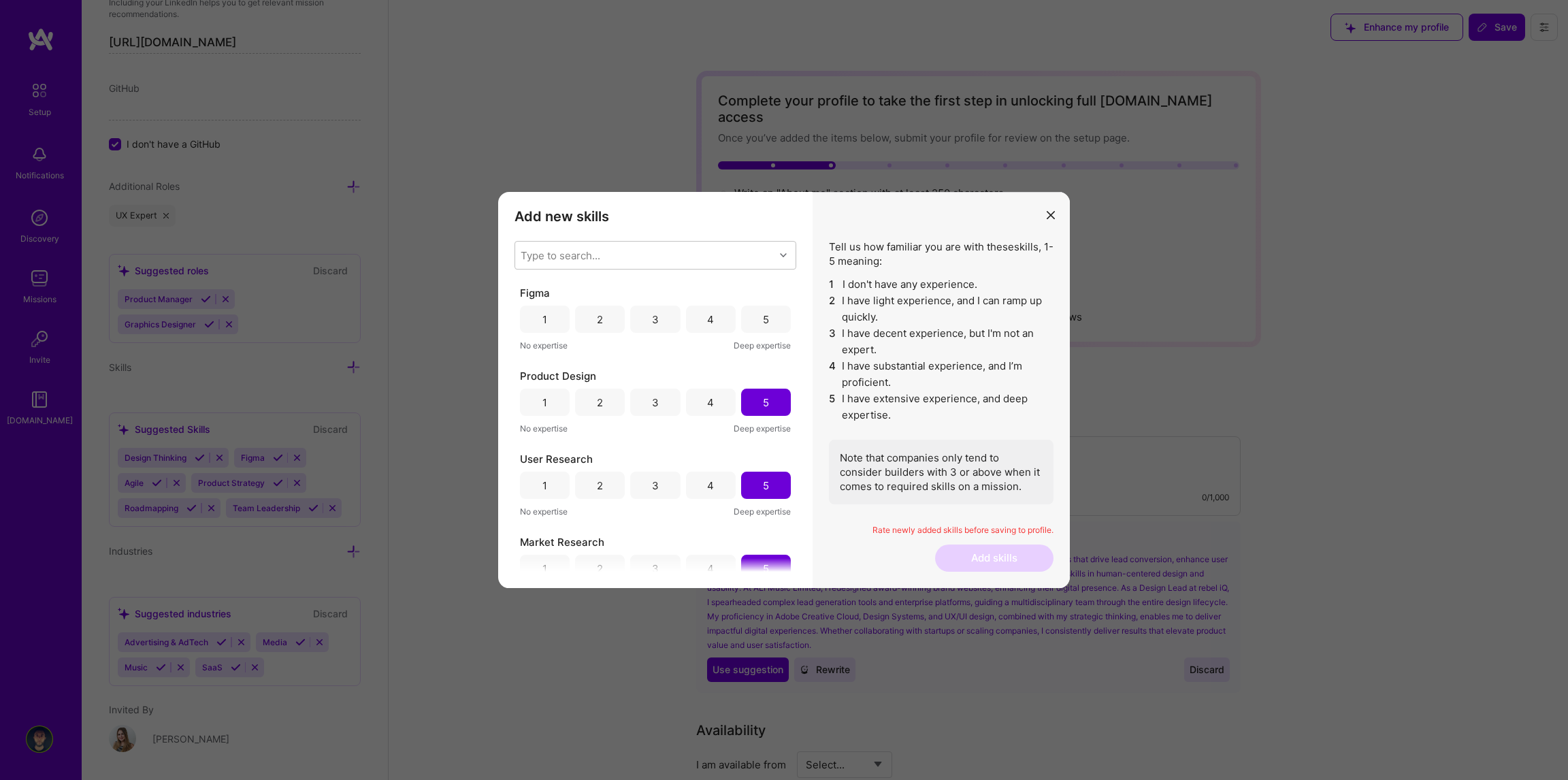
click at [763, 313] on div "5" at bounding box center [766, 320] width 6 height 15
click at [604, 248] on div "Type to search..." at bounding box center [645, 255] width 259 height 27
type input "mir"
click at [528, 288] on input "modal" at bounding box center [530, 291] width 9 height 9
checkbox input "false"
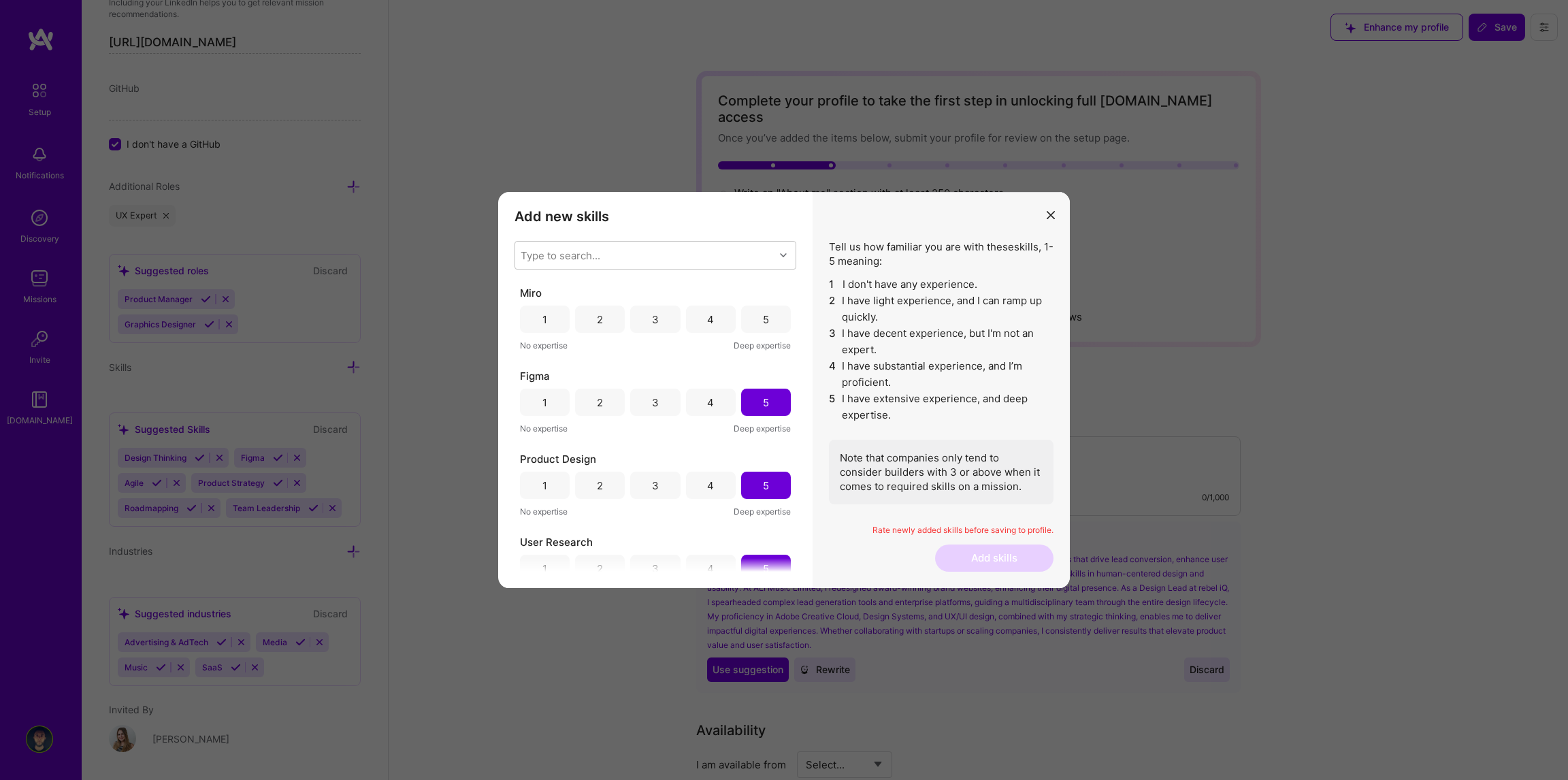
click at [813, 289] on div "Tell us how familiar you are with these skills , 1-5 meaning: 1 I don't have an…" at bounding box center [941, 390] width 257 height 397
click at [764, 316] on div "5" at bounding box center [766, 320] width 6 height 15
click at [653, 256] on div "Type to search..." at bounding box center [645, 255] width 259 height 27
type input "ado"
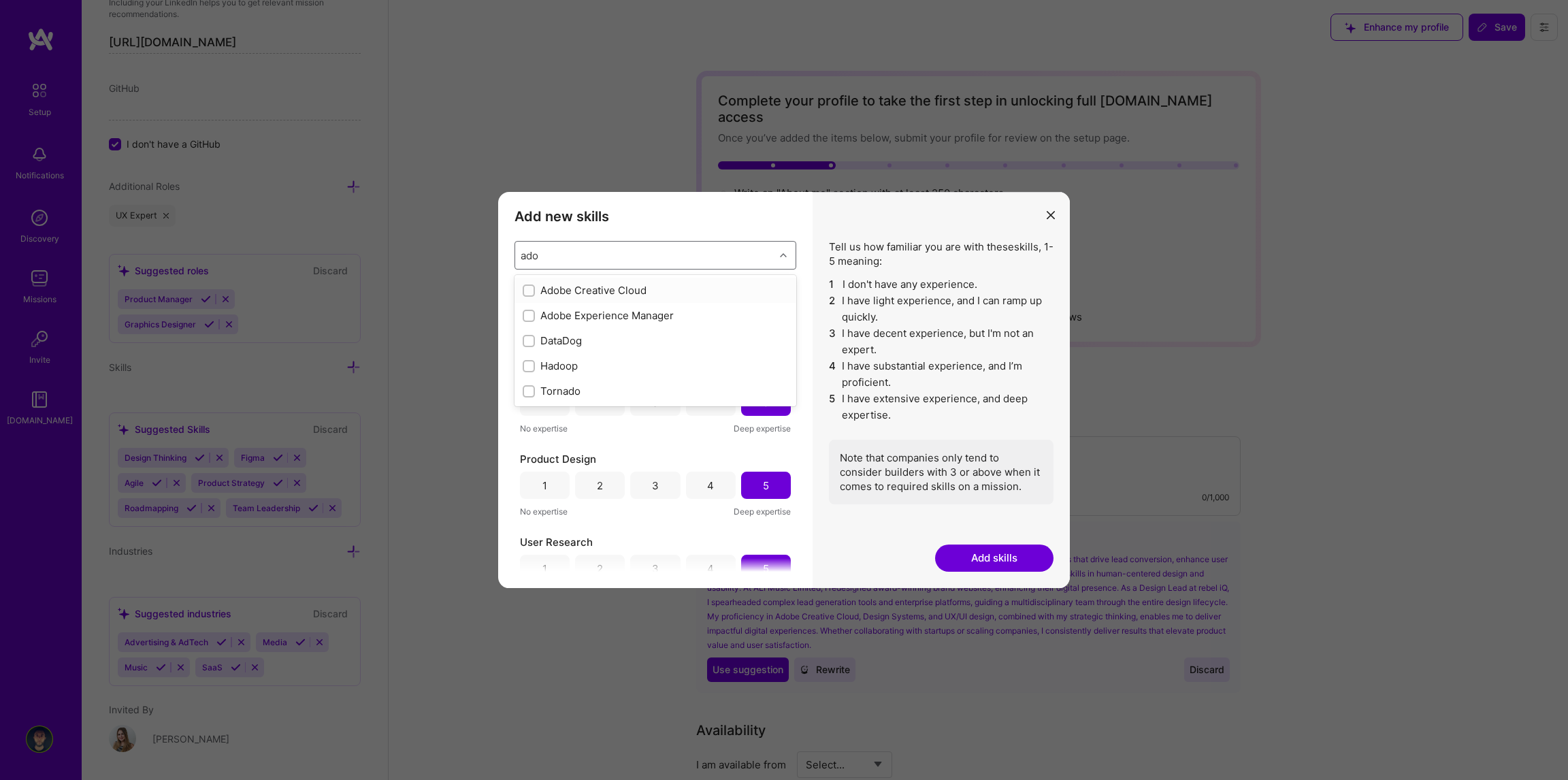
click at [526, 290] on input "modal" at bounding box center [530, 291] width 9 height 9
checkbox input "false"
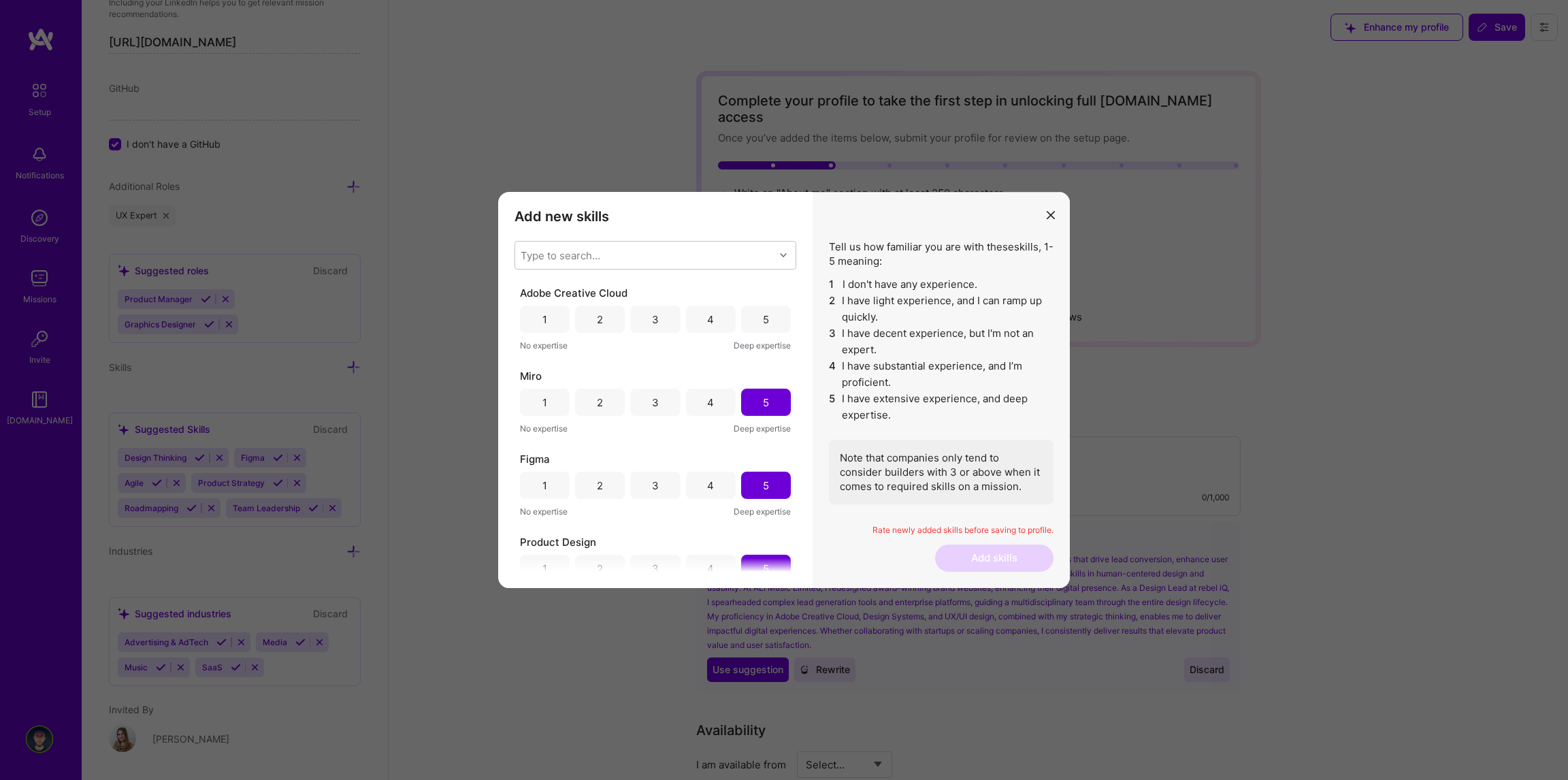
click at [808, 280] on div "Add new skills Tell us how familiar you are with given skills, using between 1 …" at bounding box center [655, 390] width 315 height 397
drag, startPoint x: 764, startPoint y: 316, endPoint x: 739, endPoint y: 303, distance: 28.2
click at [764, 316] on div "5" at bounding box center [766, 320] width 6 height 15
click at [1009, 549] on button "Add skills" at bounding box center [994, 558] width 118 height 27
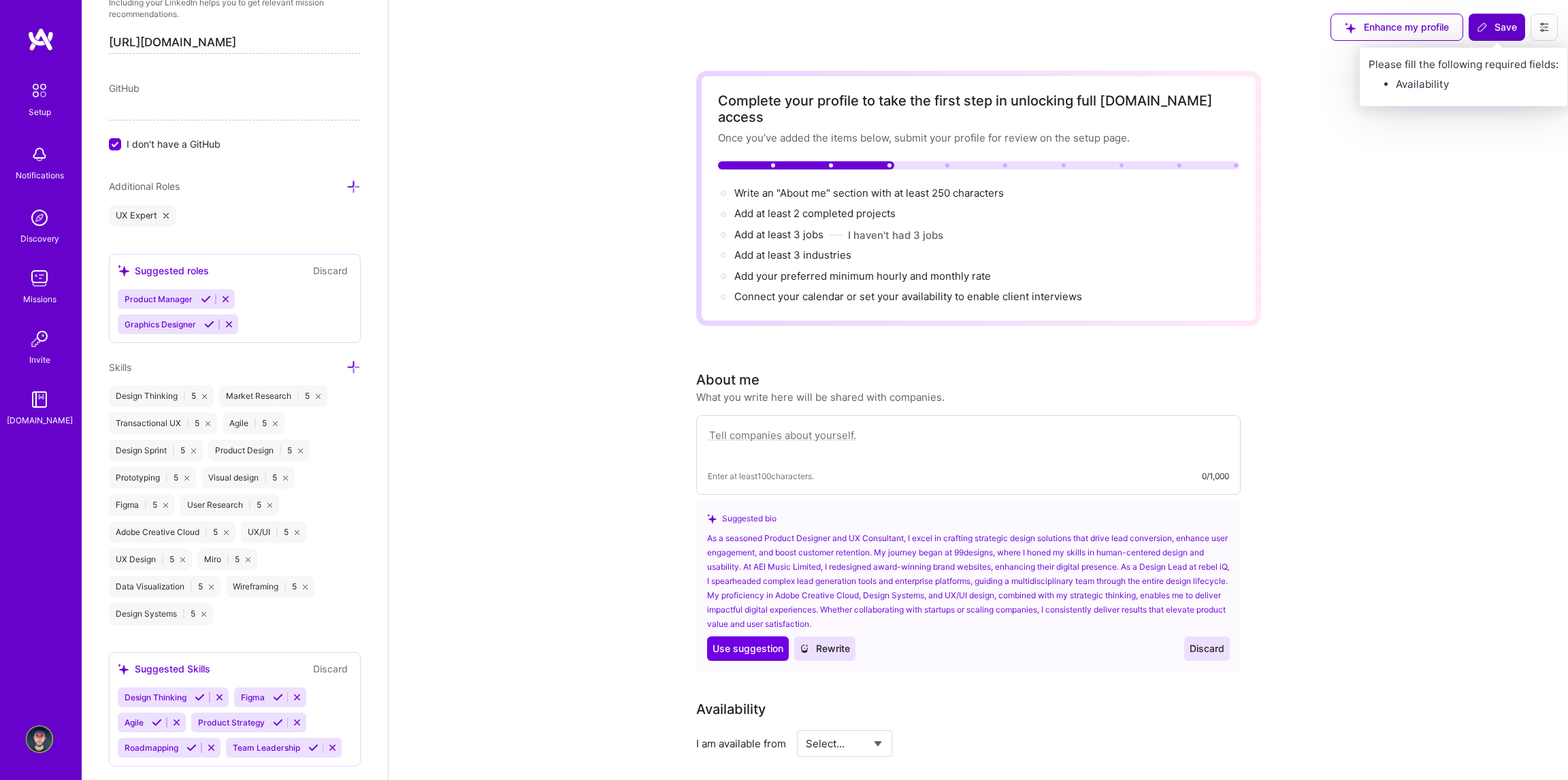
click at [1499, 31] on span "Save" at bounding box center [1496, 27] width 40 height 14
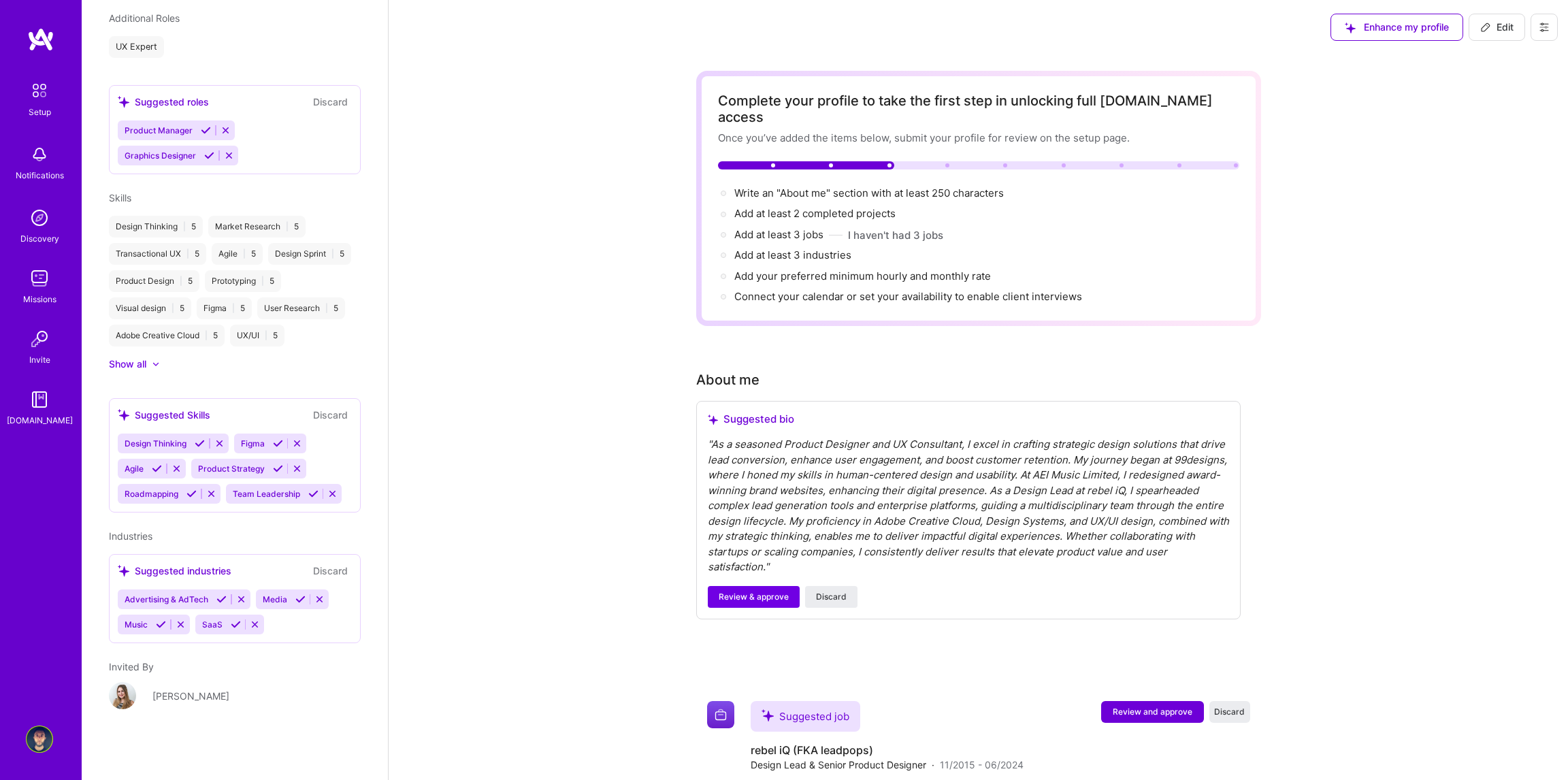
scroll to position [410, 0]
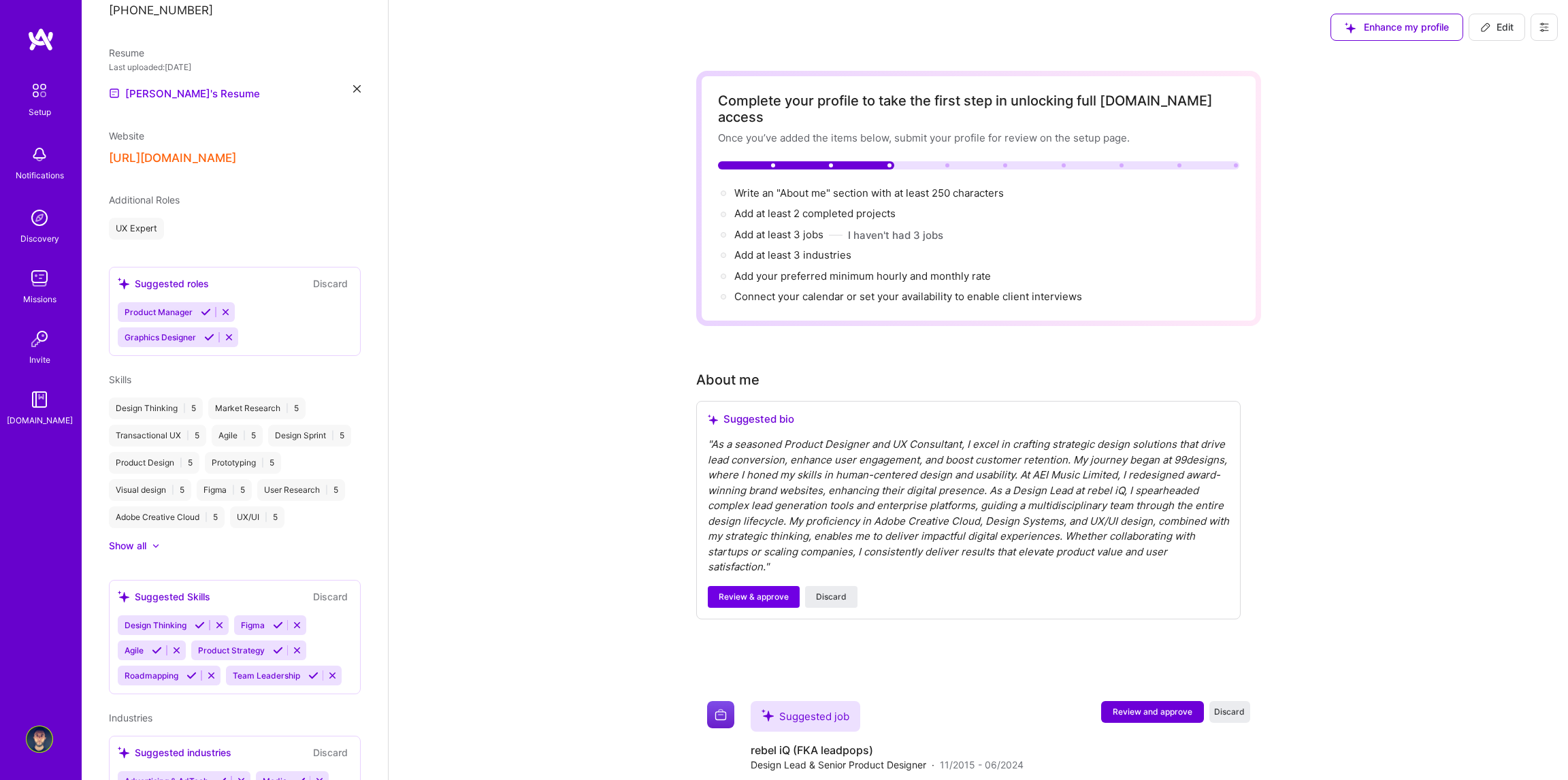
click at [146, 553] on div at bounding box center [148, 546] width 5 height 14
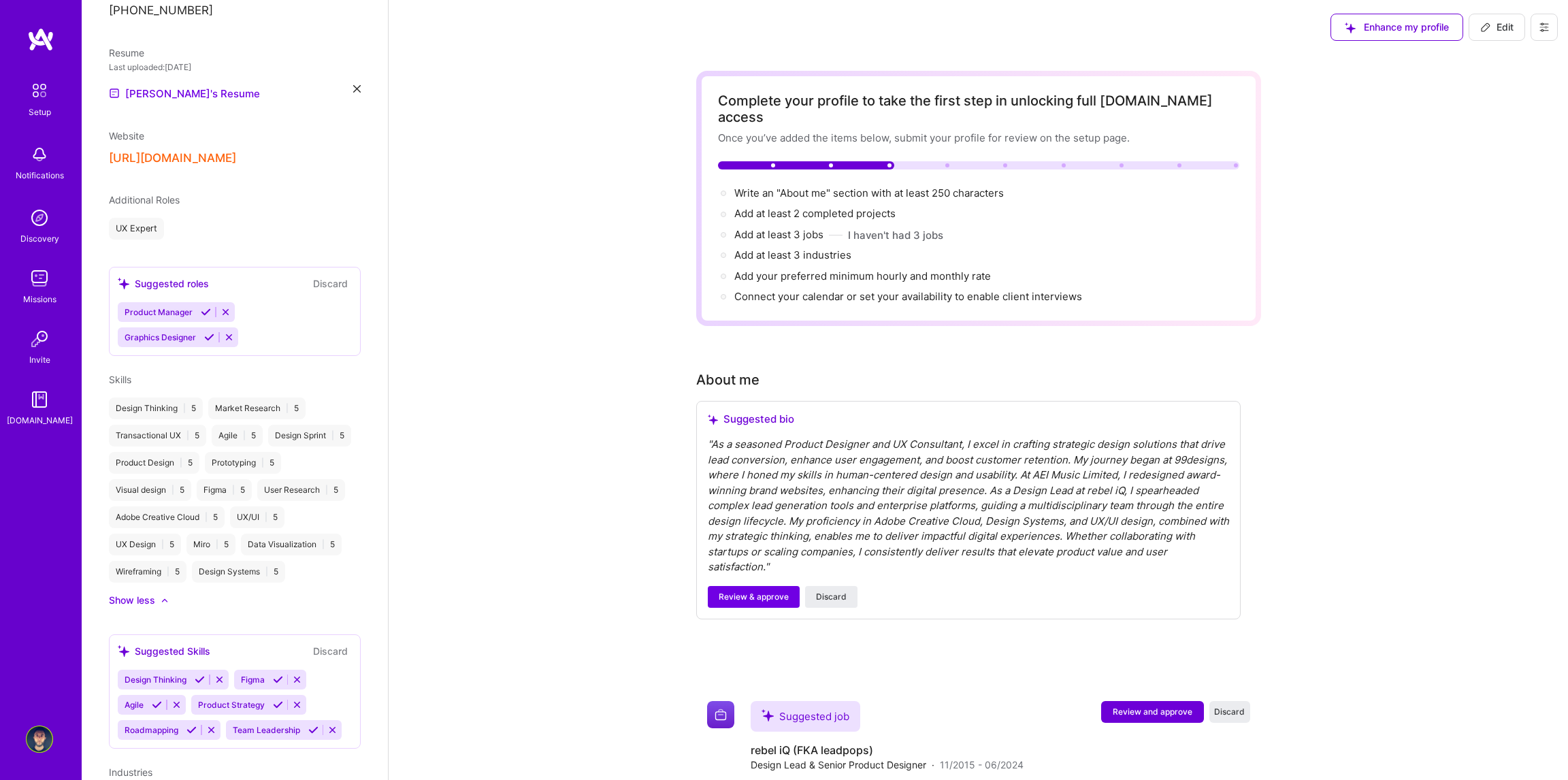
click at [327, 276] on button "Discard" at bounding box center [330, 283] width 43 height 15
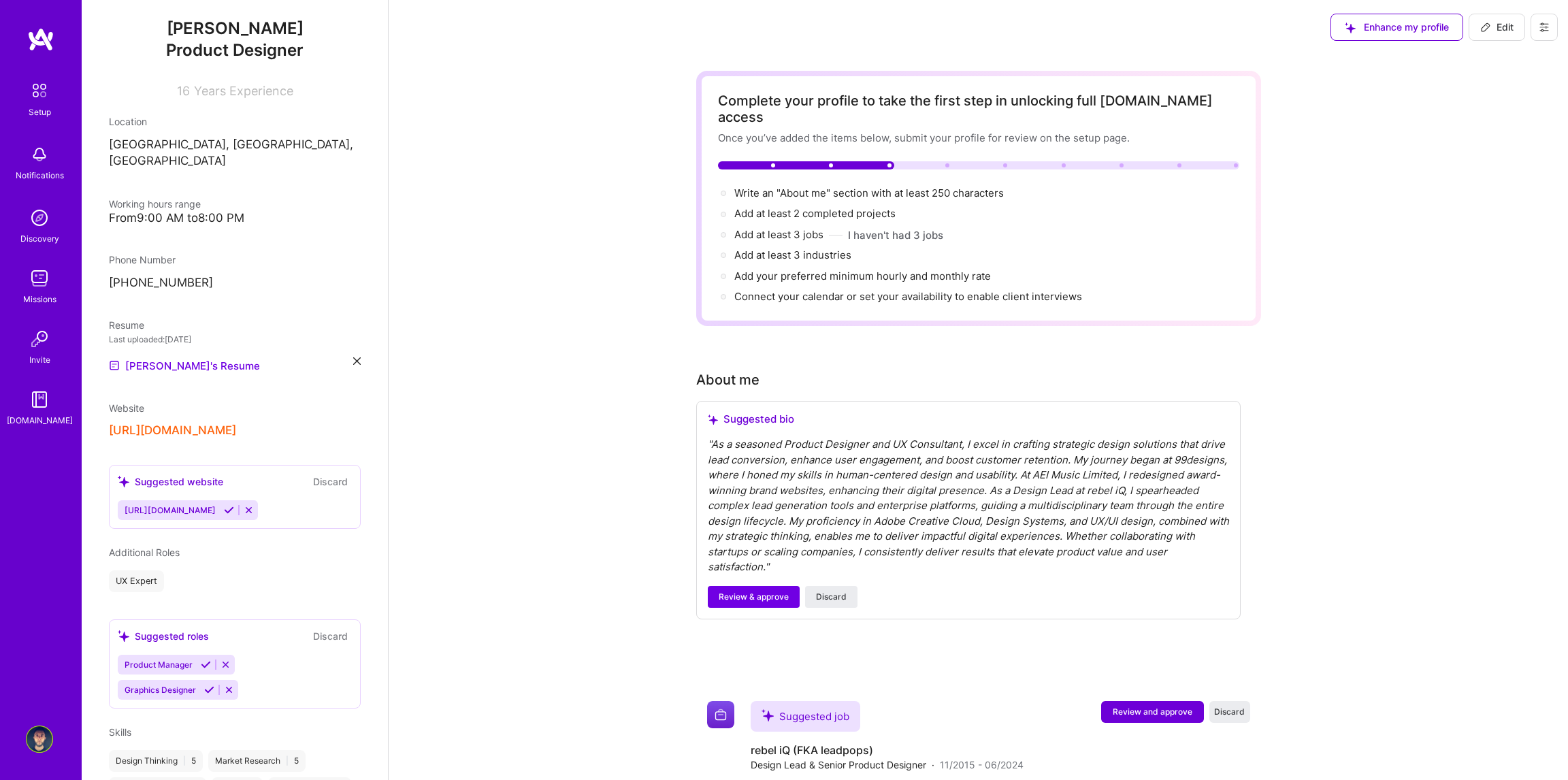
scroll to position [69, 0]
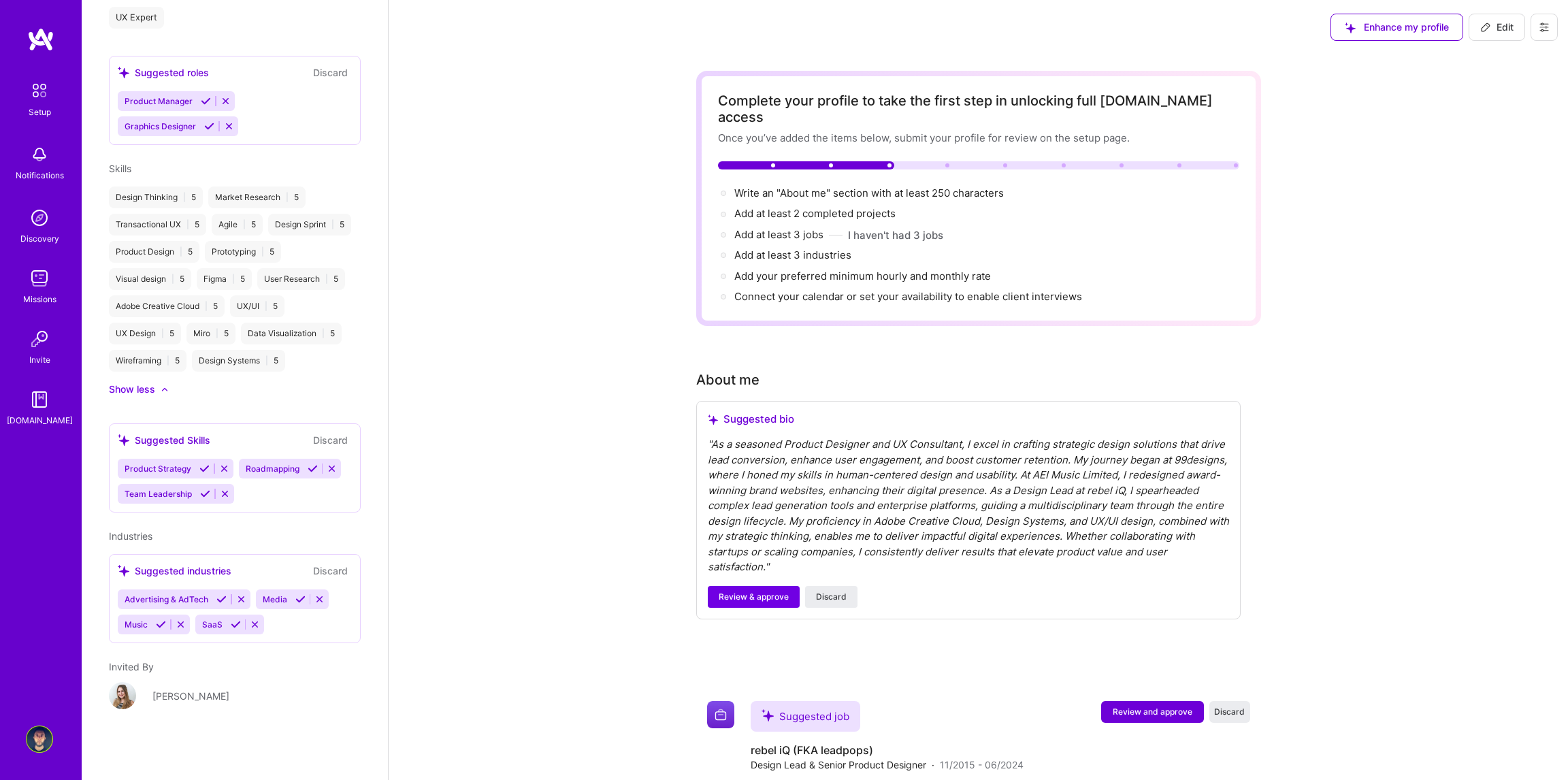
click at [1498, 28] on span "Edit" at bounding box center [1497, 27] width 34 height 14
select select "RS"
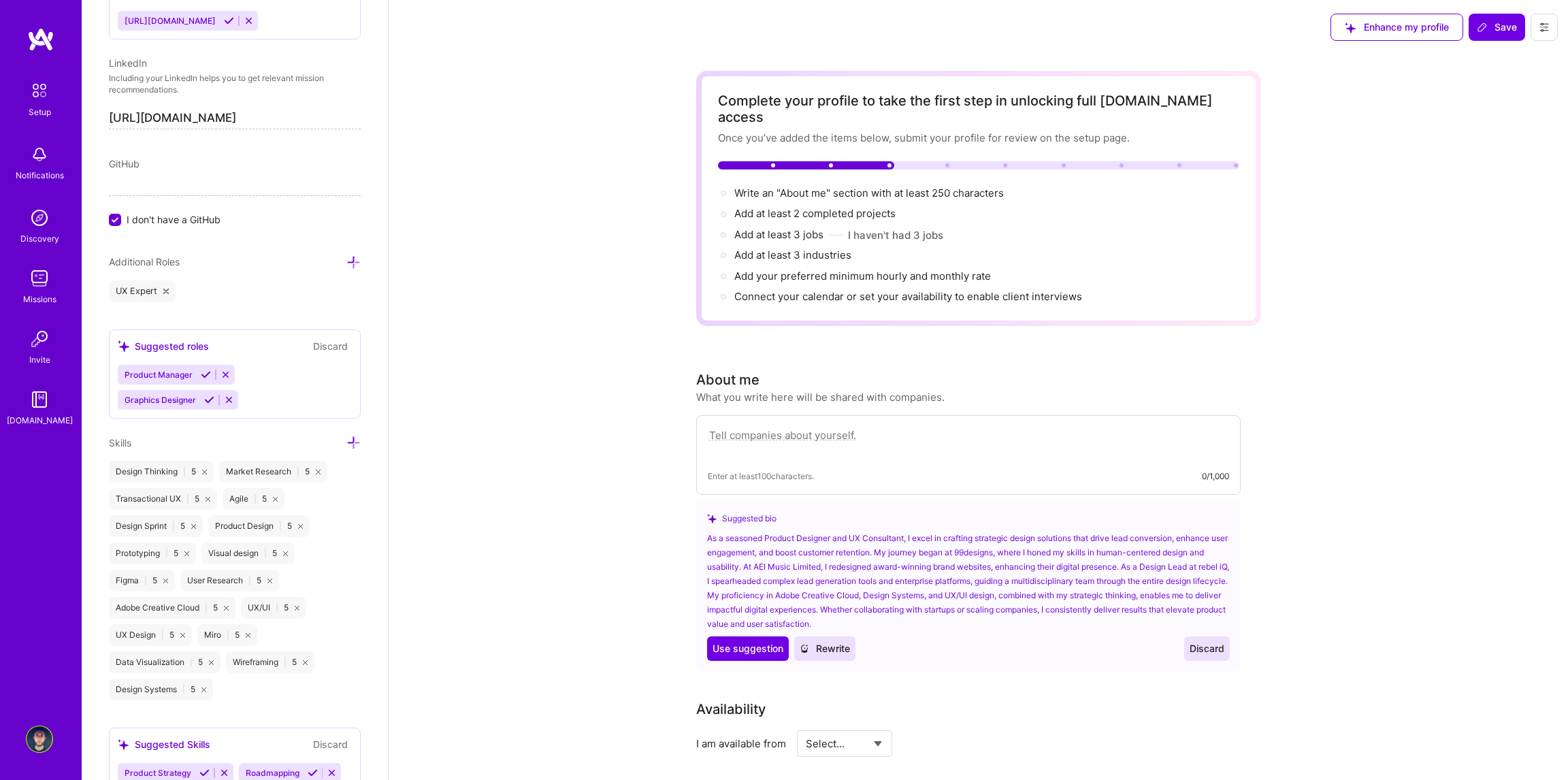
scroll to position [1161, 0]
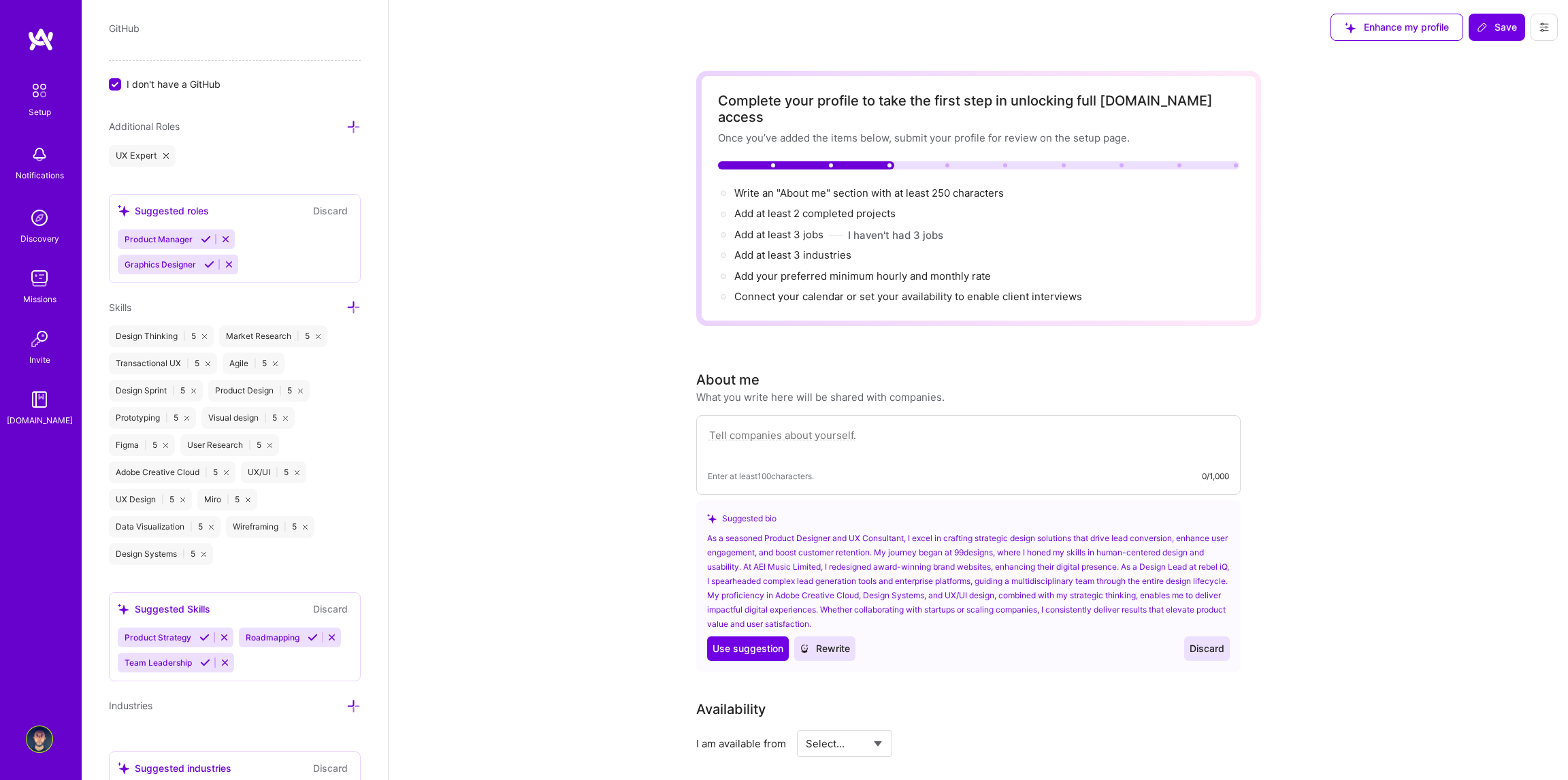
click at [347, 302] on icon at bounding box center [354, 307] width 15 height 15
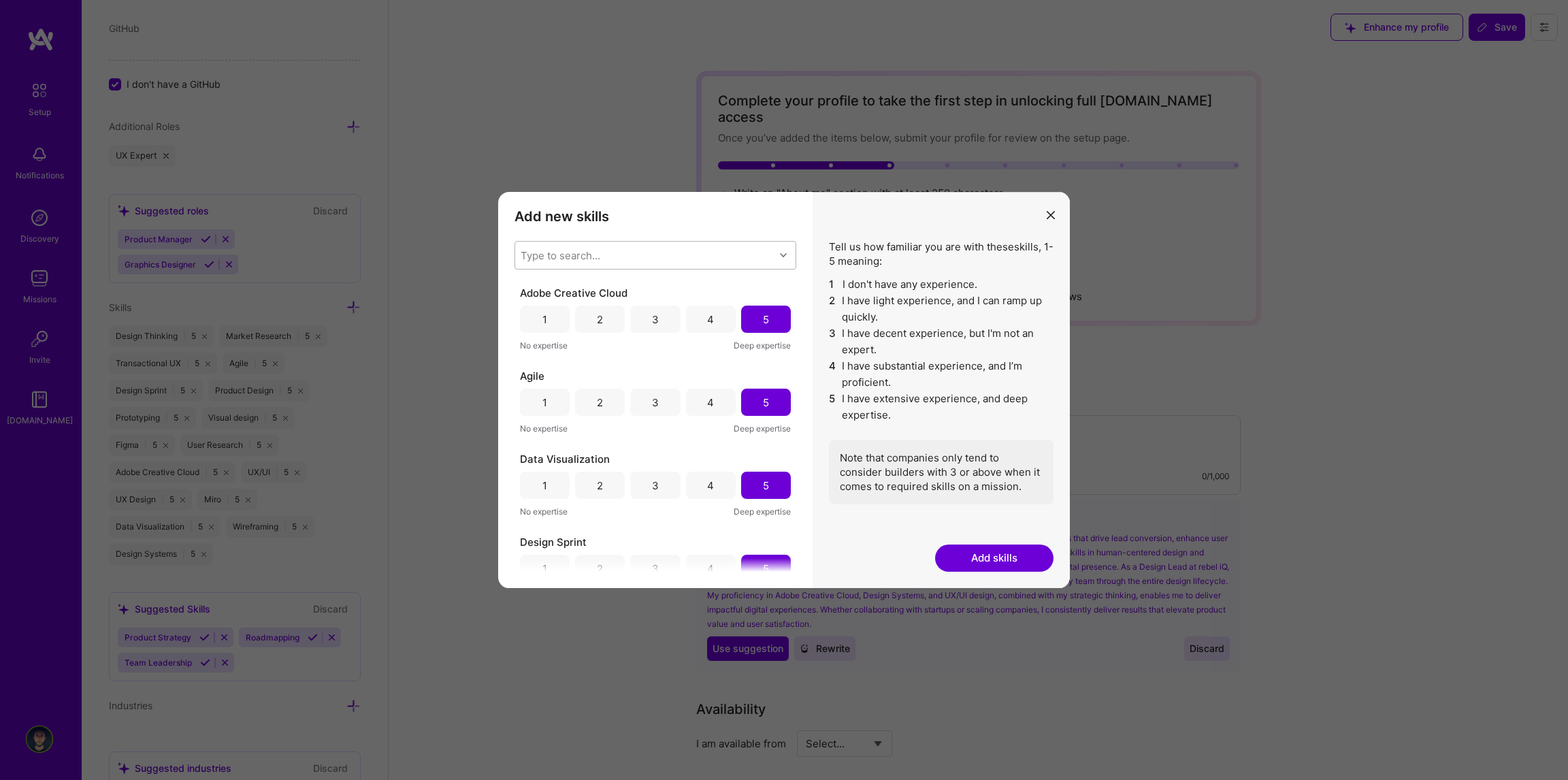
click at [607, 249] on div "Type to search..." at bounding box center [645, 255] width 259 height 27
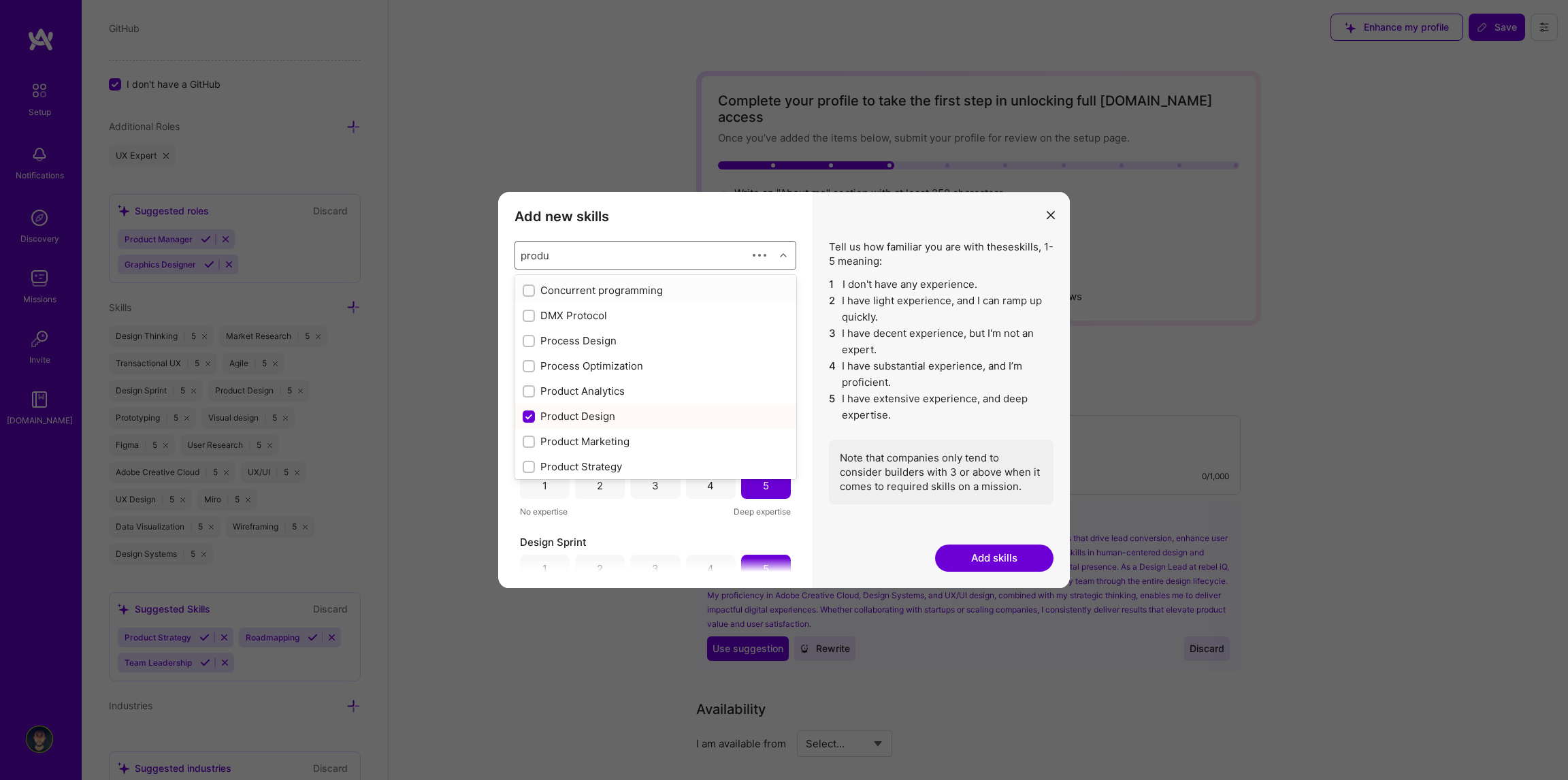
type input "produc"
checkbox input "true"
type input "product"
click at [528, 366] on input "modal" at bounding box center [530, 367] width 9 height 9
checkbox input "false"
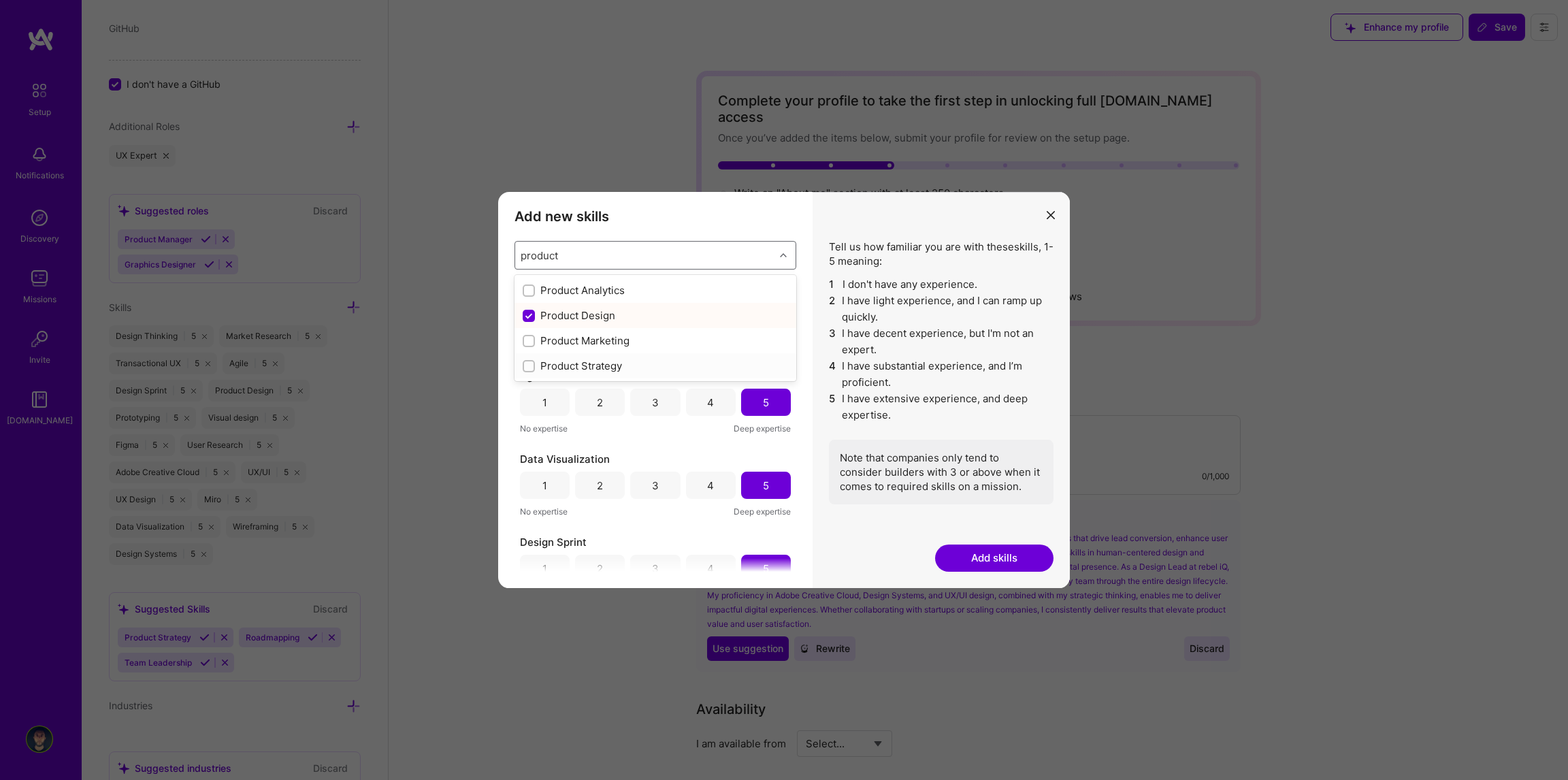
checkbox input "false"
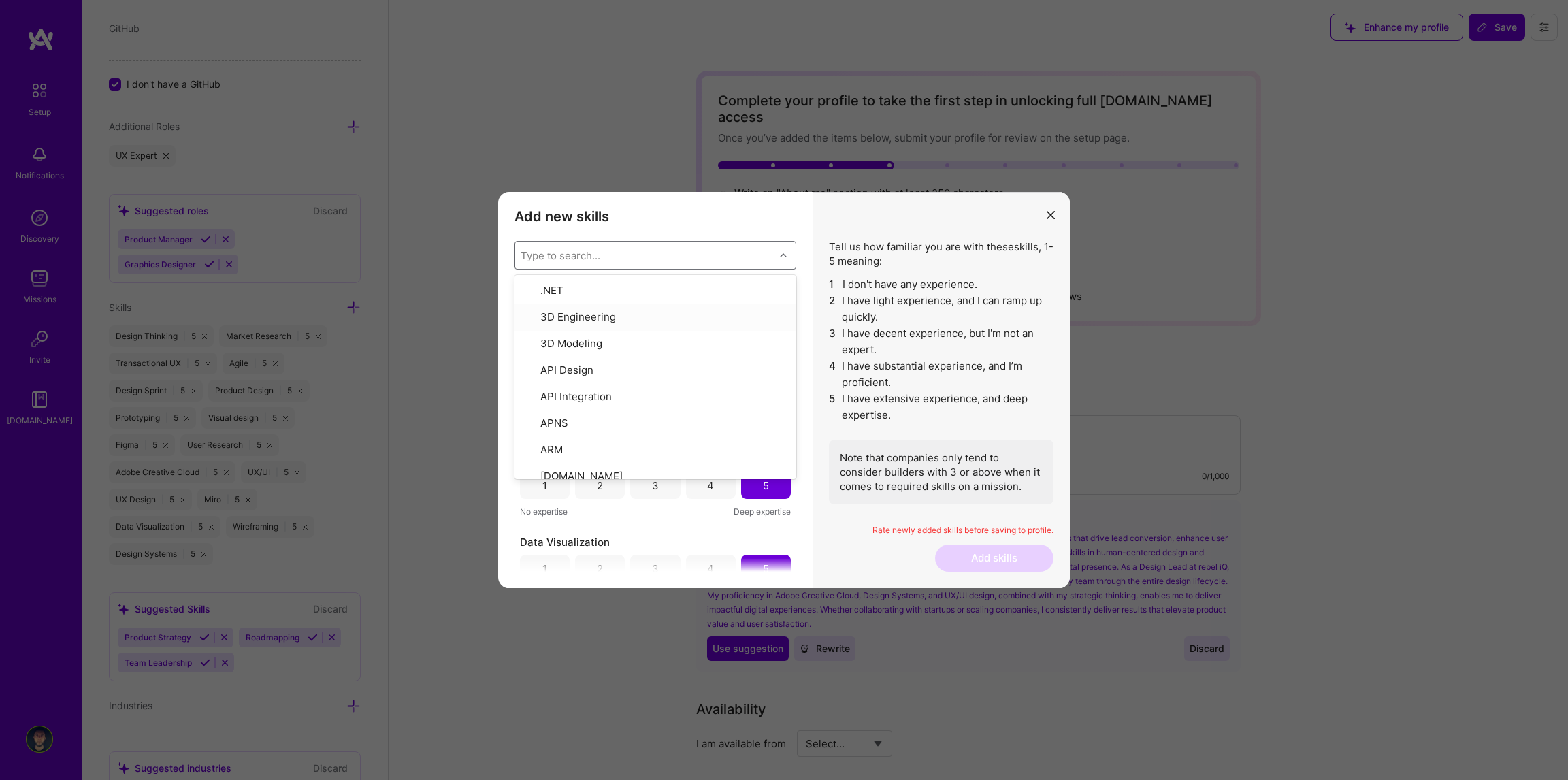
click at [815, 298] on div "Tell us how familiar you are with these skills , 1-5 meaning: 1 I don't have an…" at bounding box center [941, 390] width 257 height 397
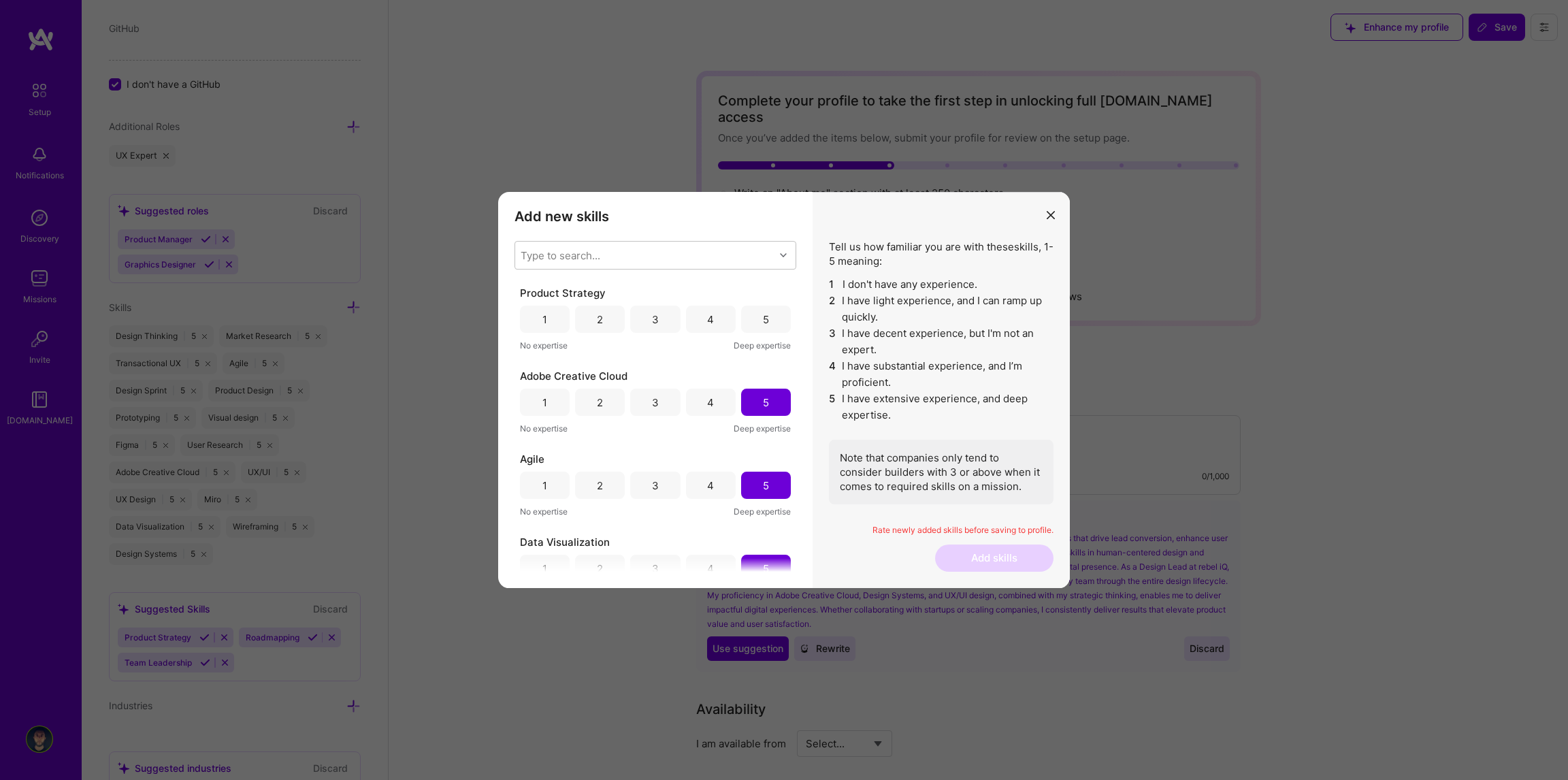
click at [768, 313] on div "5" at bounding box center [766, 319] width 50 height 27
click at [997, 559] on button "Add skills" at bounding box center [994, 558] width 118 height 27
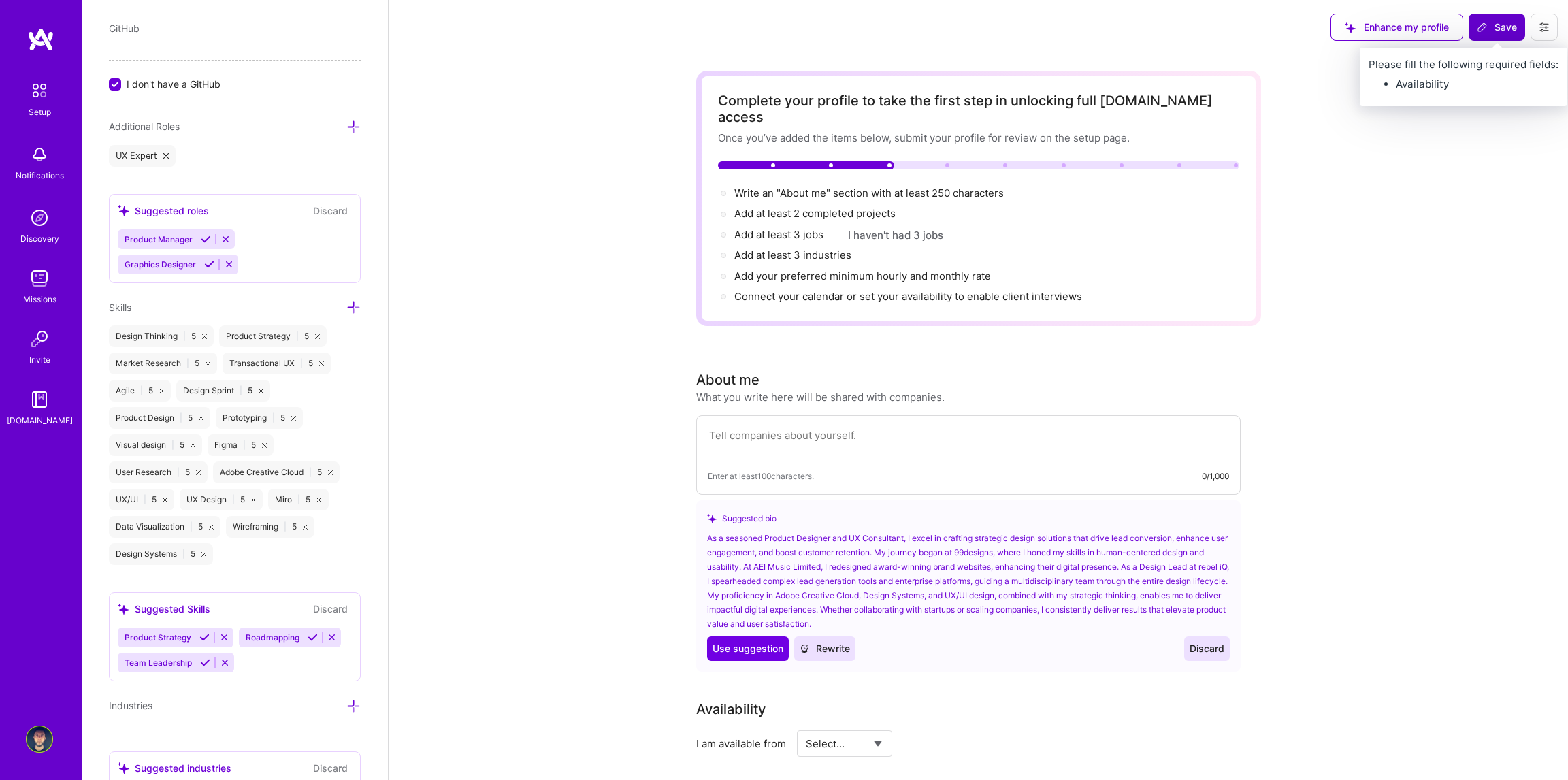
click at [1491, 28] on span "Save" at bounding box center [1496, 27] width 40 height 14
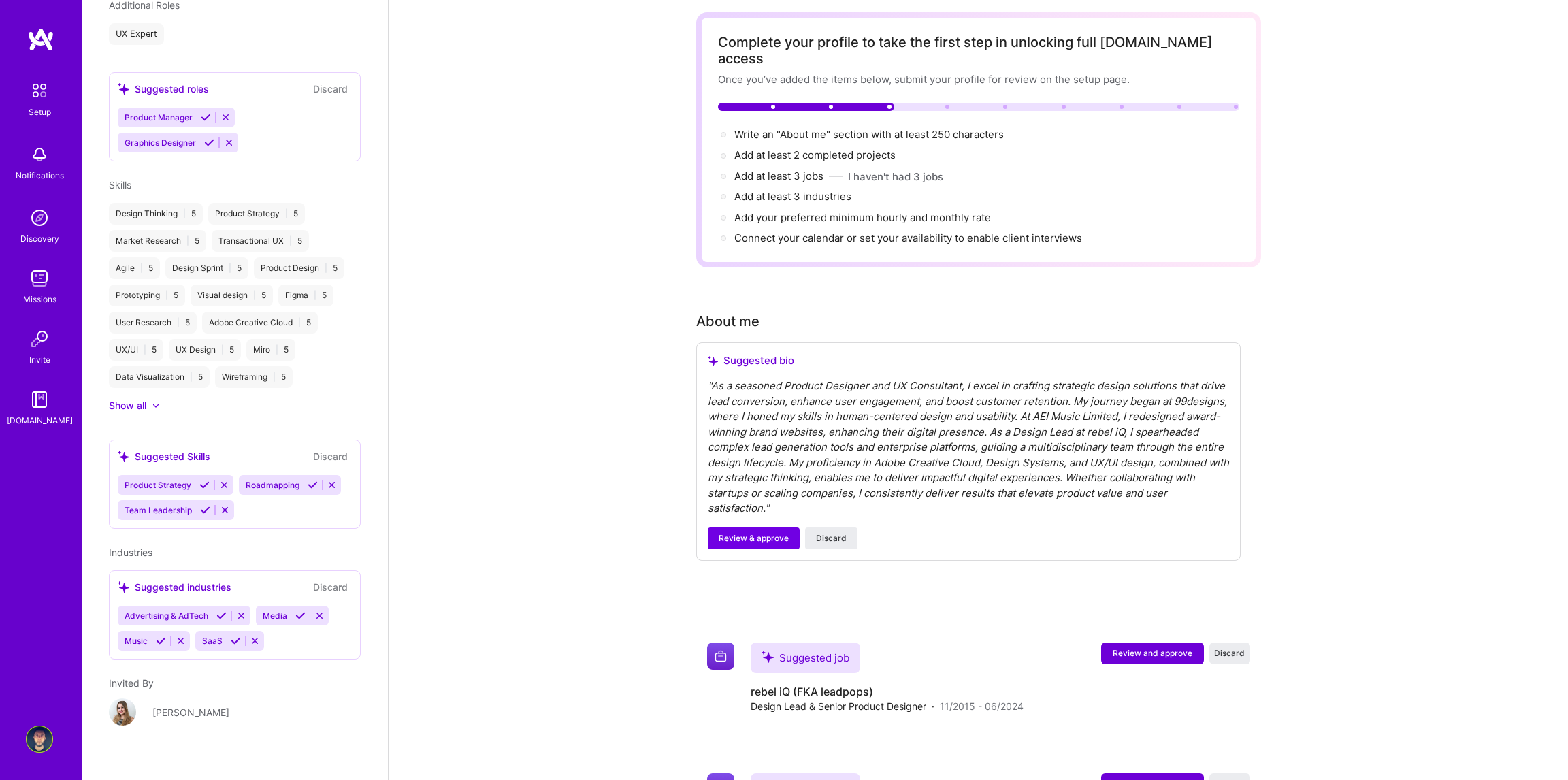
scroll to position [136, 0]
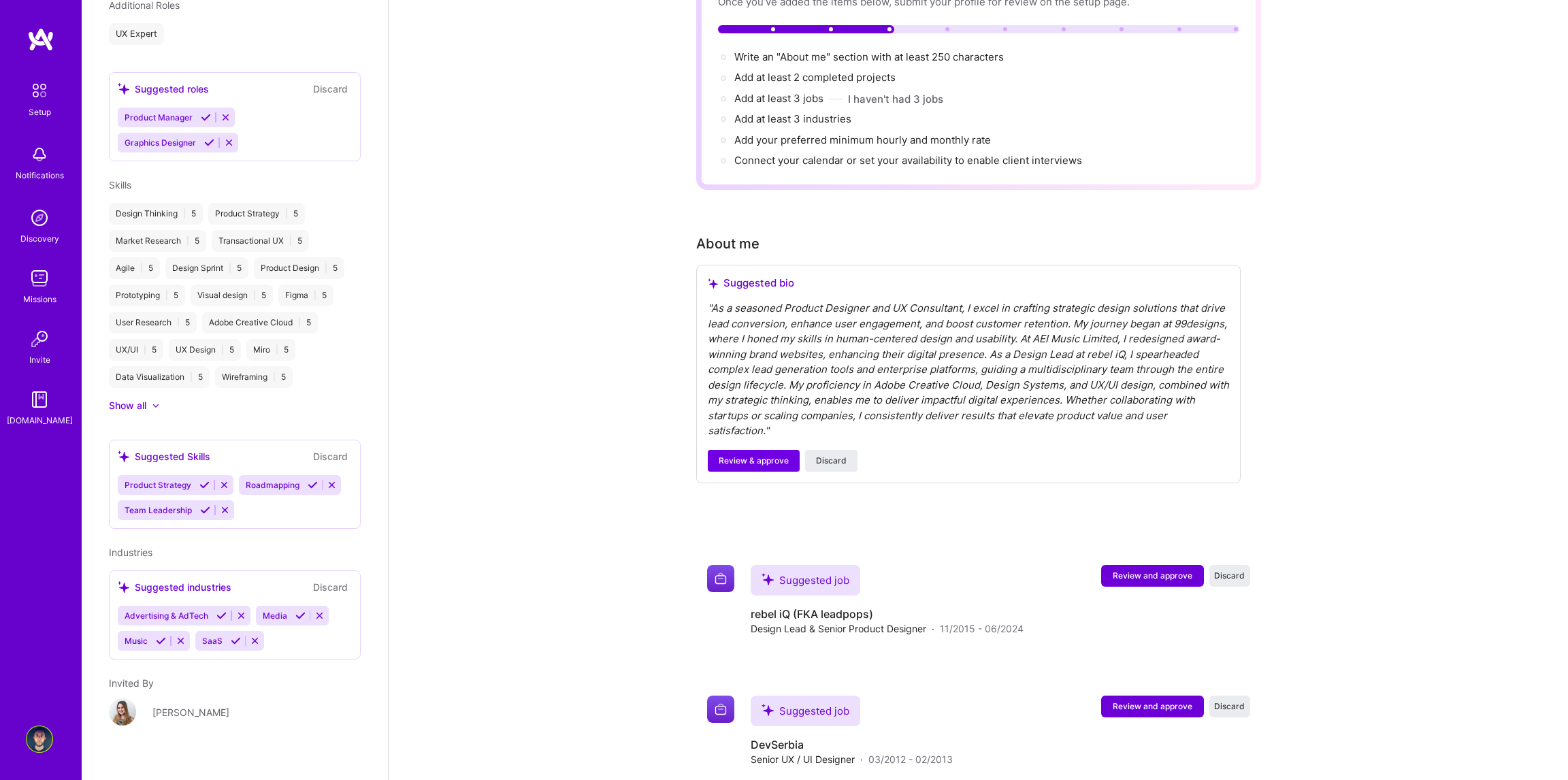
click at [323, 579] on button "Discard" at bounding box center [330, 586] width 43 height 15
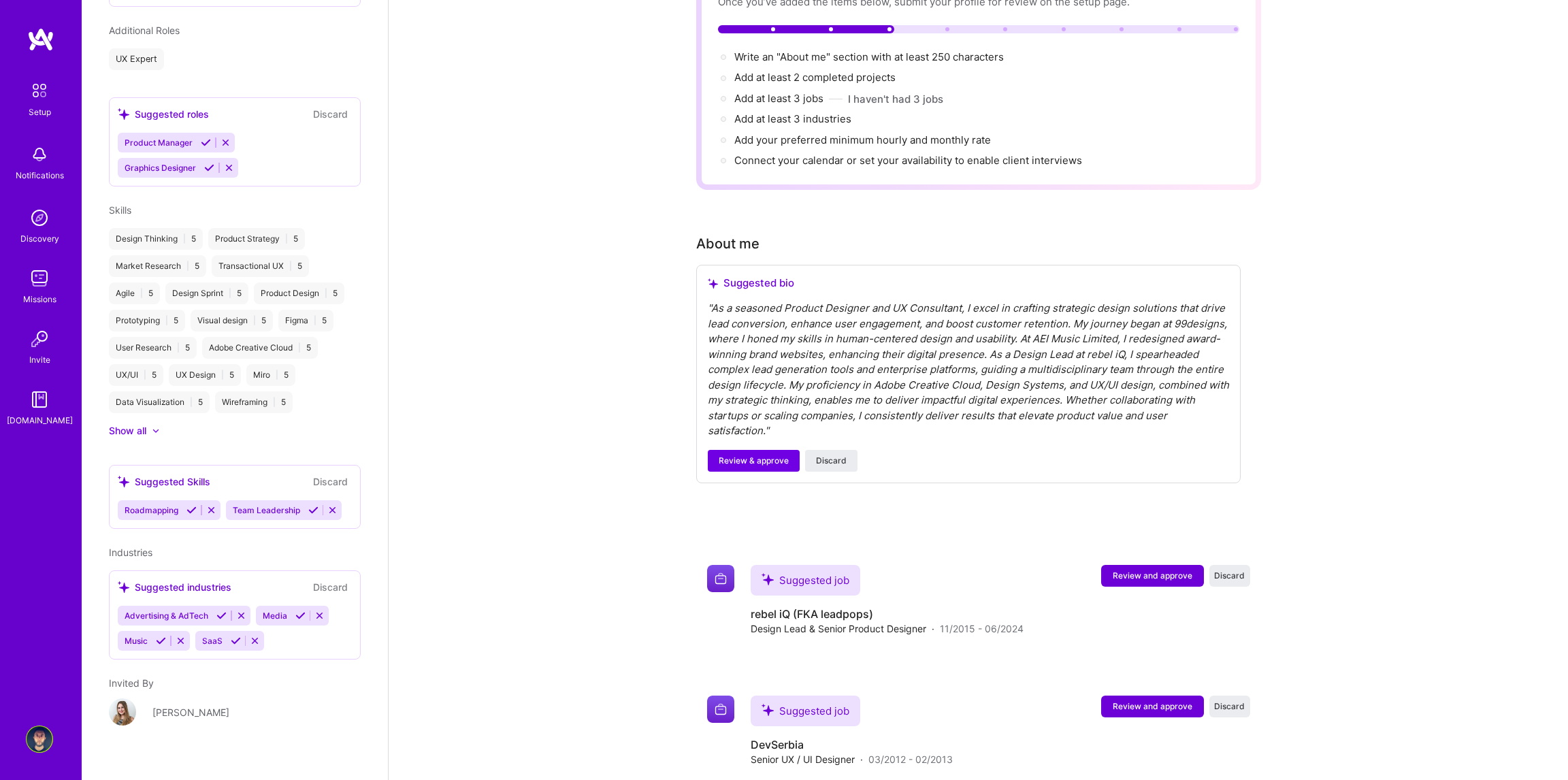
scroll to position [0, 0]
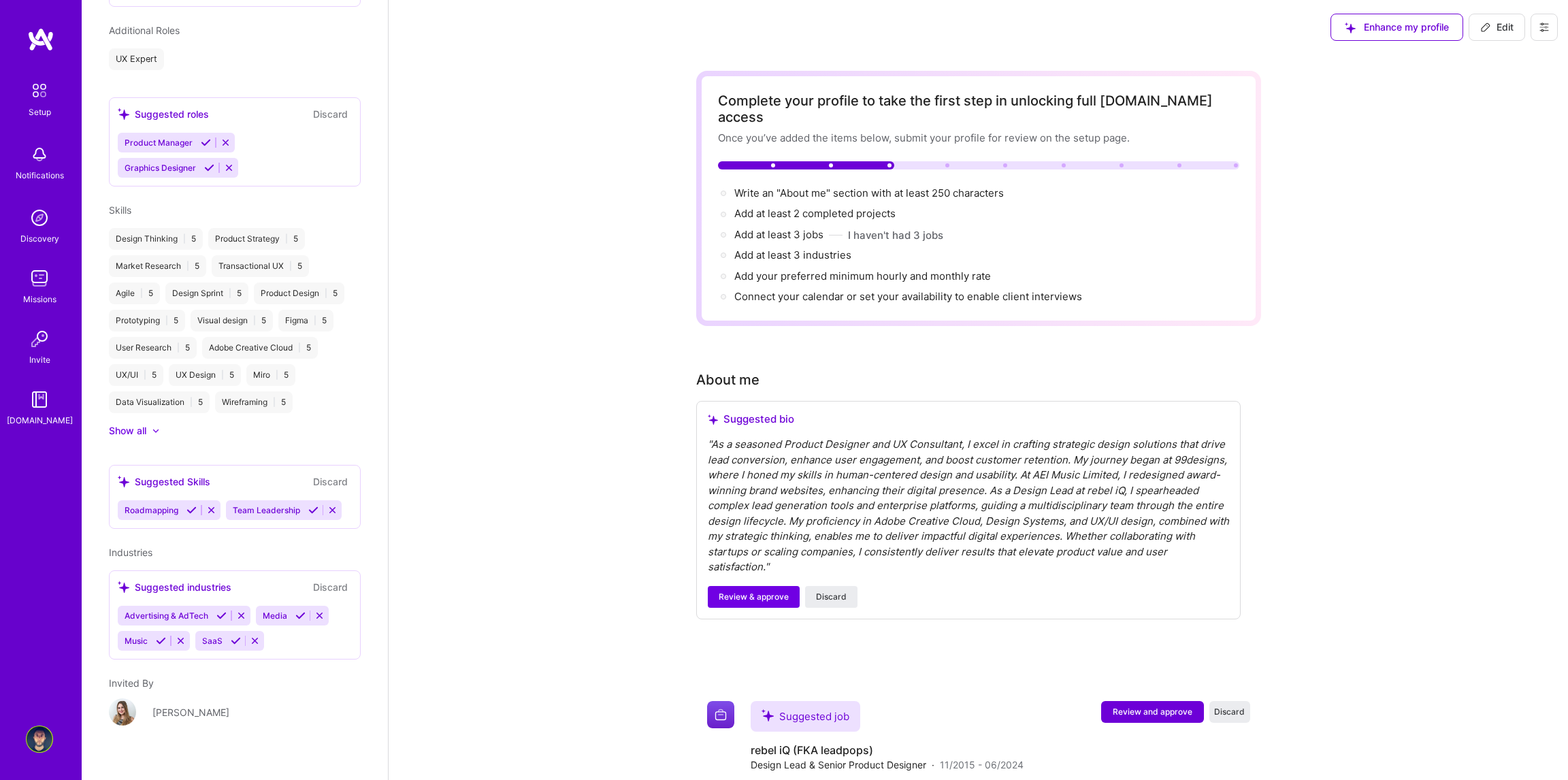
click at [1502, 25] on span "Edit" at bounding box center [1497, 27] width 34 height 14
select select "RS"
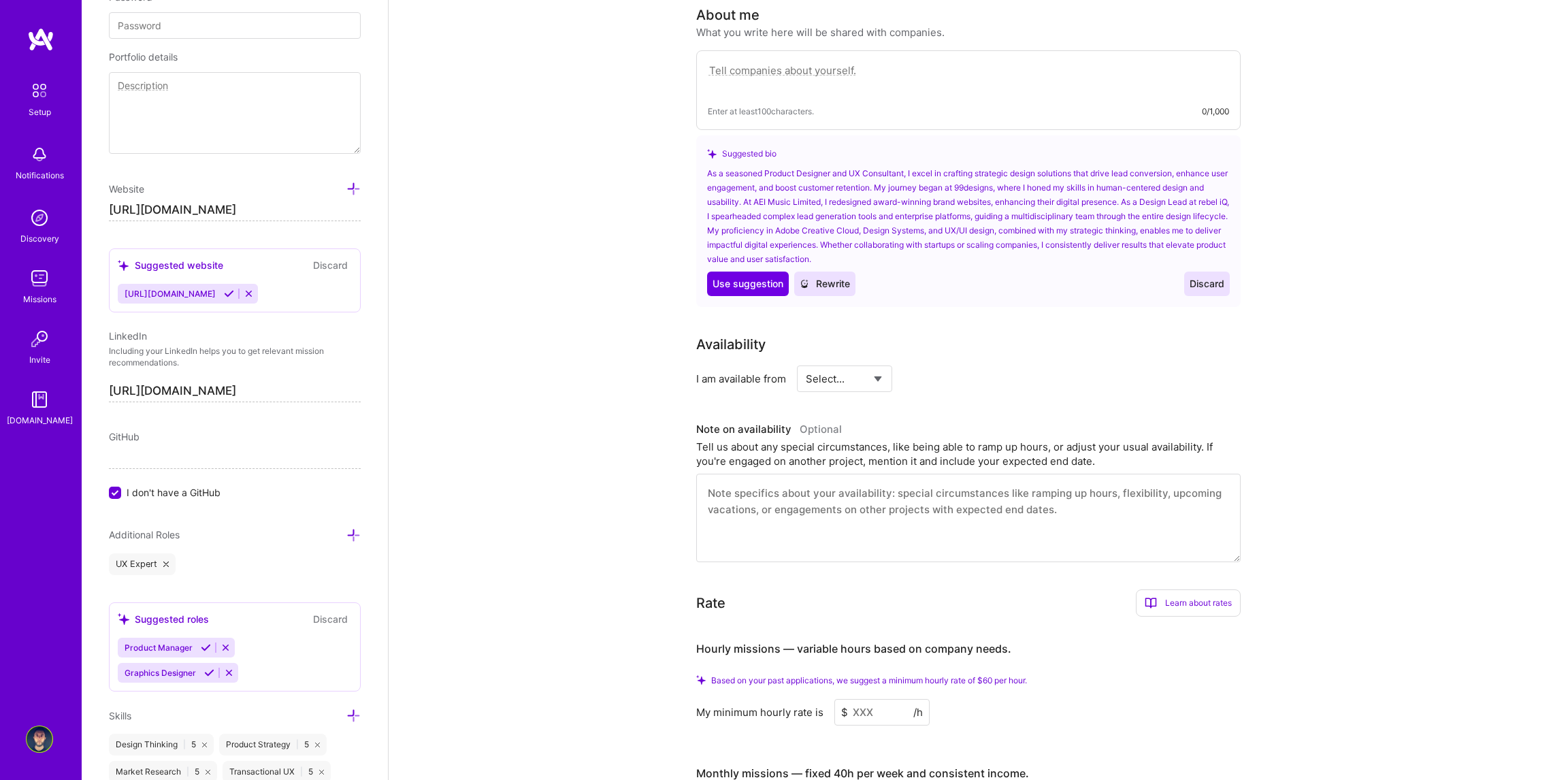
scroll to position [408, 0]
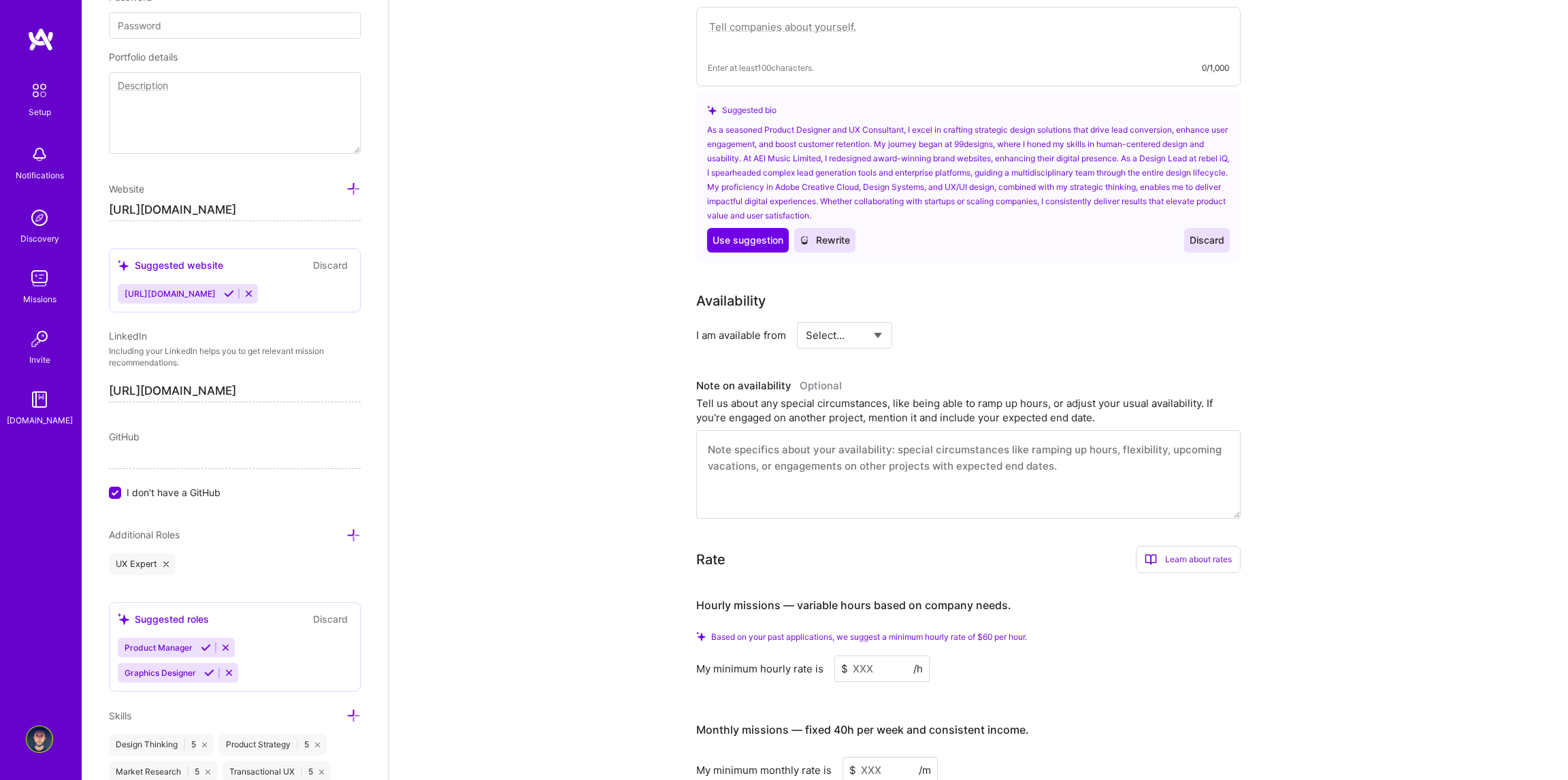
click at [866, 324] on select "Select... Right Now Future Date Not Available" at bounding box center [845, 335] width 78 height 35
select select "Right Now"
click at [806, 318] on select "Select... Right Now Future Date Not Available" at bounding box center [845, 335] width 78 height 35
click at [950, 322] on input at bounding box center [969, 335] width 82 height 26
click at [1313, 337] on div "Complete your profile to take the first step in unlocking full A.Team access On…" at bounding box center [978, 654] width 1180 height 2017
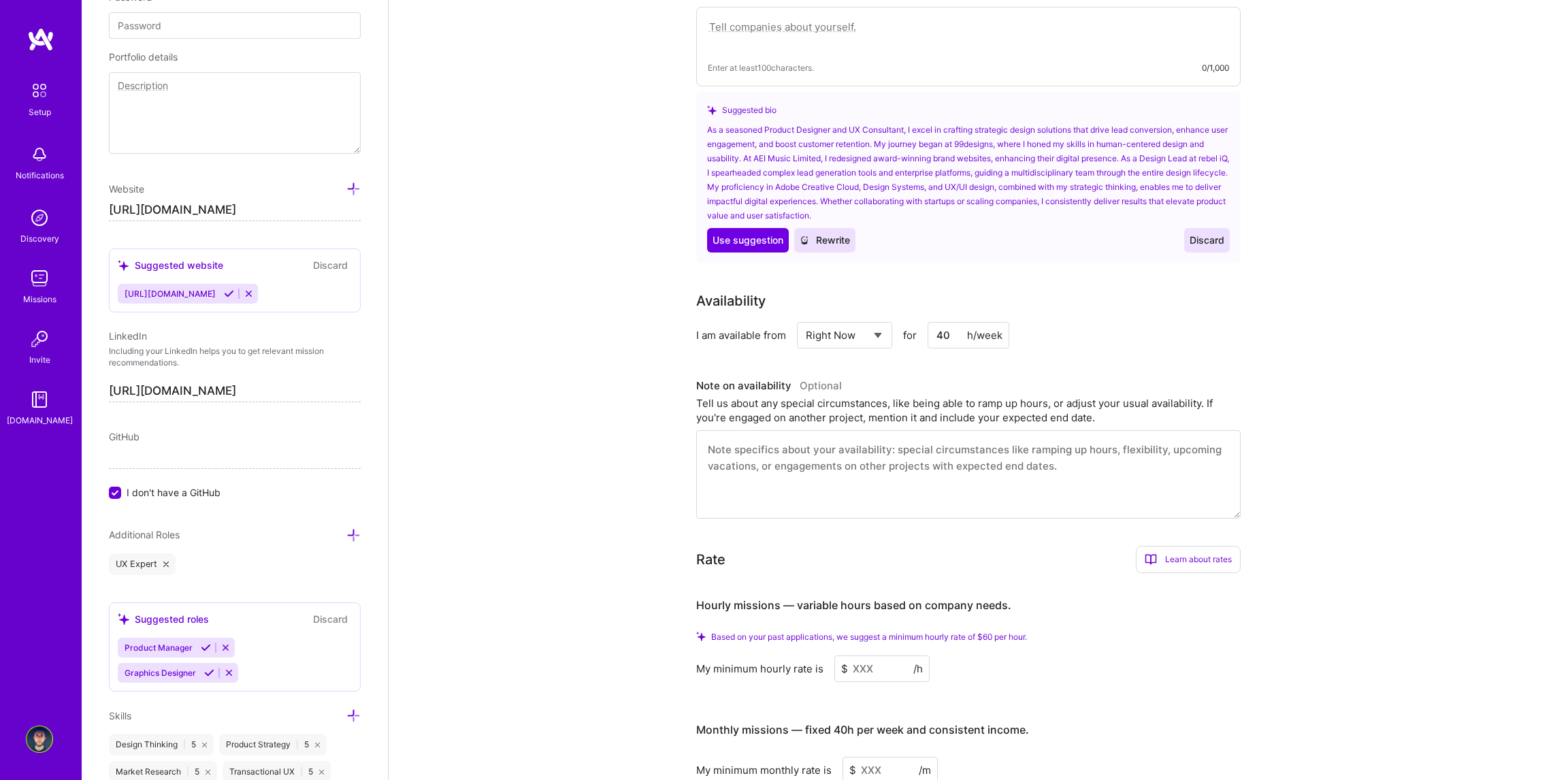
click at [954, 322] on input "40" at bounding box center [969, 335] width 82 height 26
type input "4"
type input "20"
click at [1331, 337] on div "Complete your profile to take the first step in unlocking full A.Team access On…" at bounding box center [978, 654] width 1180 height 2017
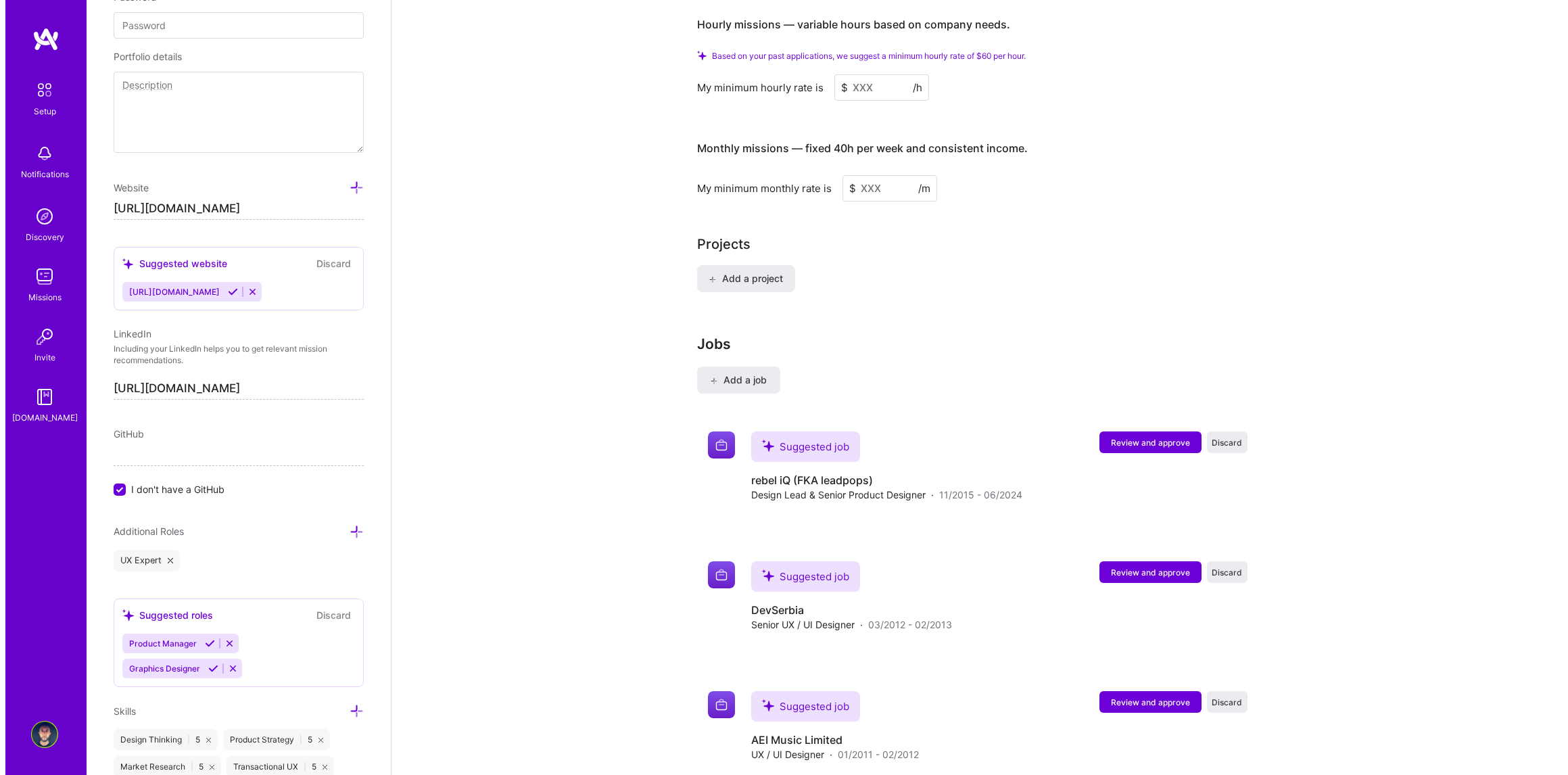
scroll to position [1014, 0]
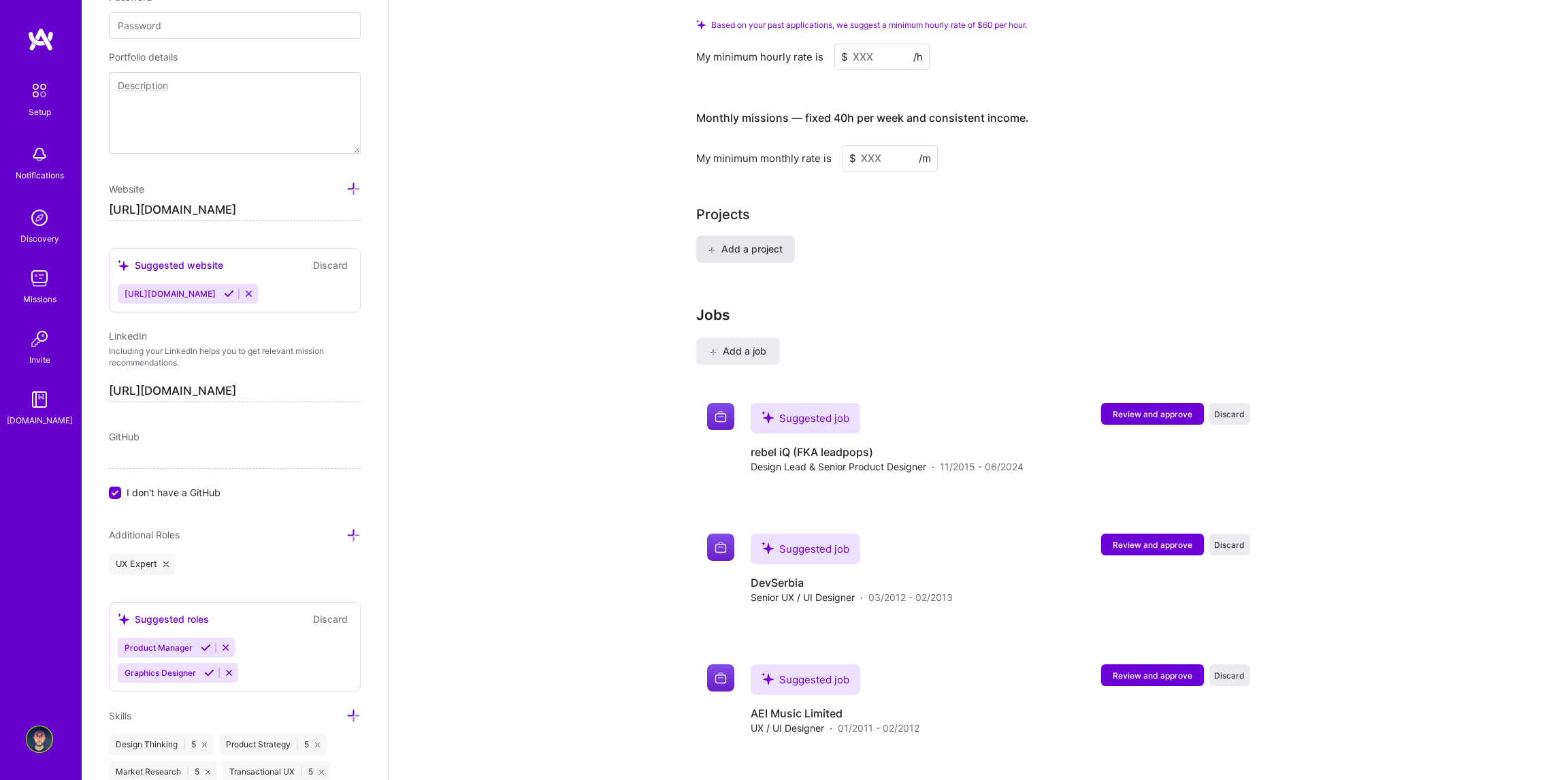
click at [768, 242] on span "Add a project" at bounding box center [745, 249] width 74 height 14
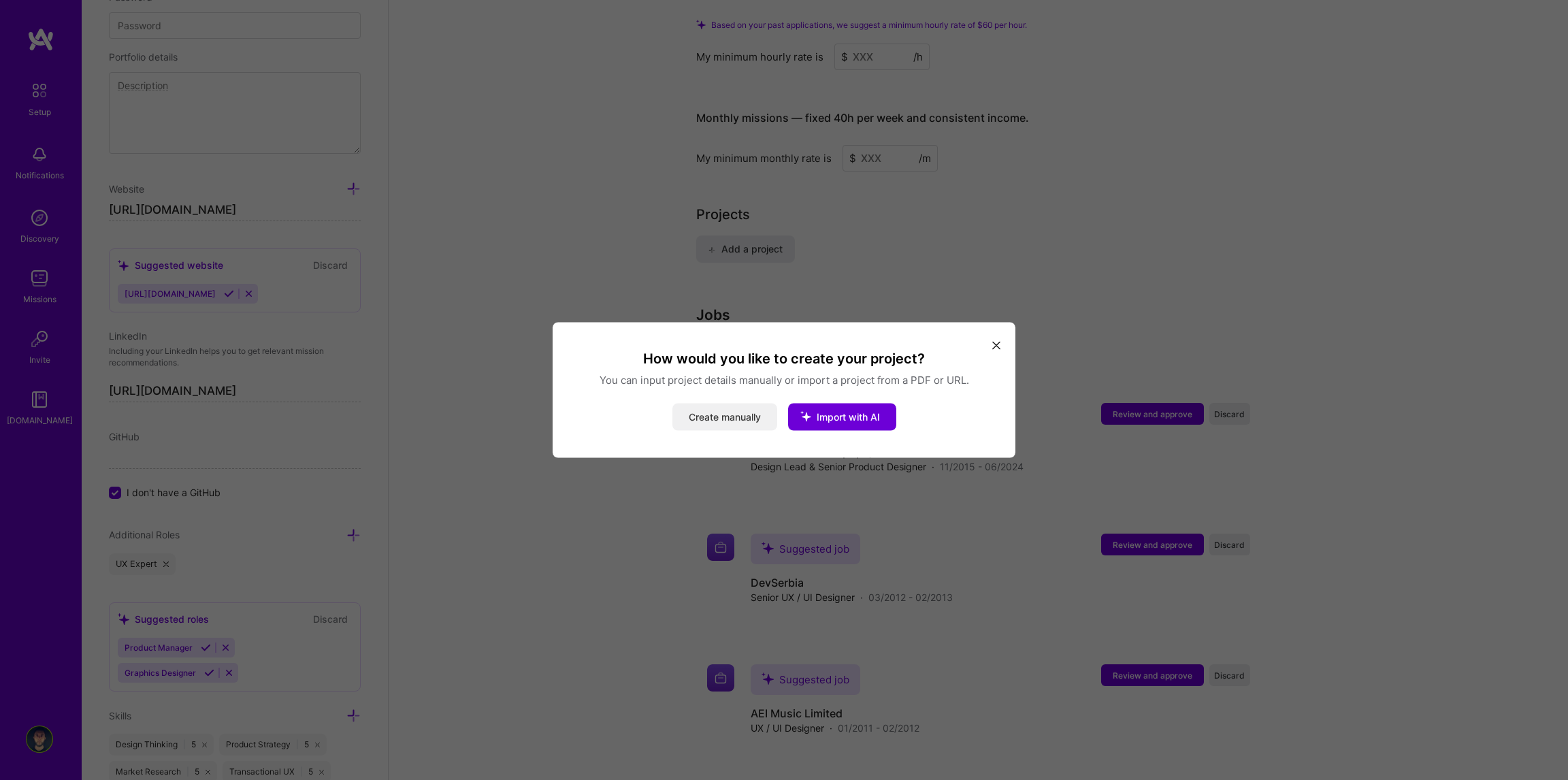
click at [726, 418] on button "Create manually" at bounding box center [725, 417] width 105 height 27
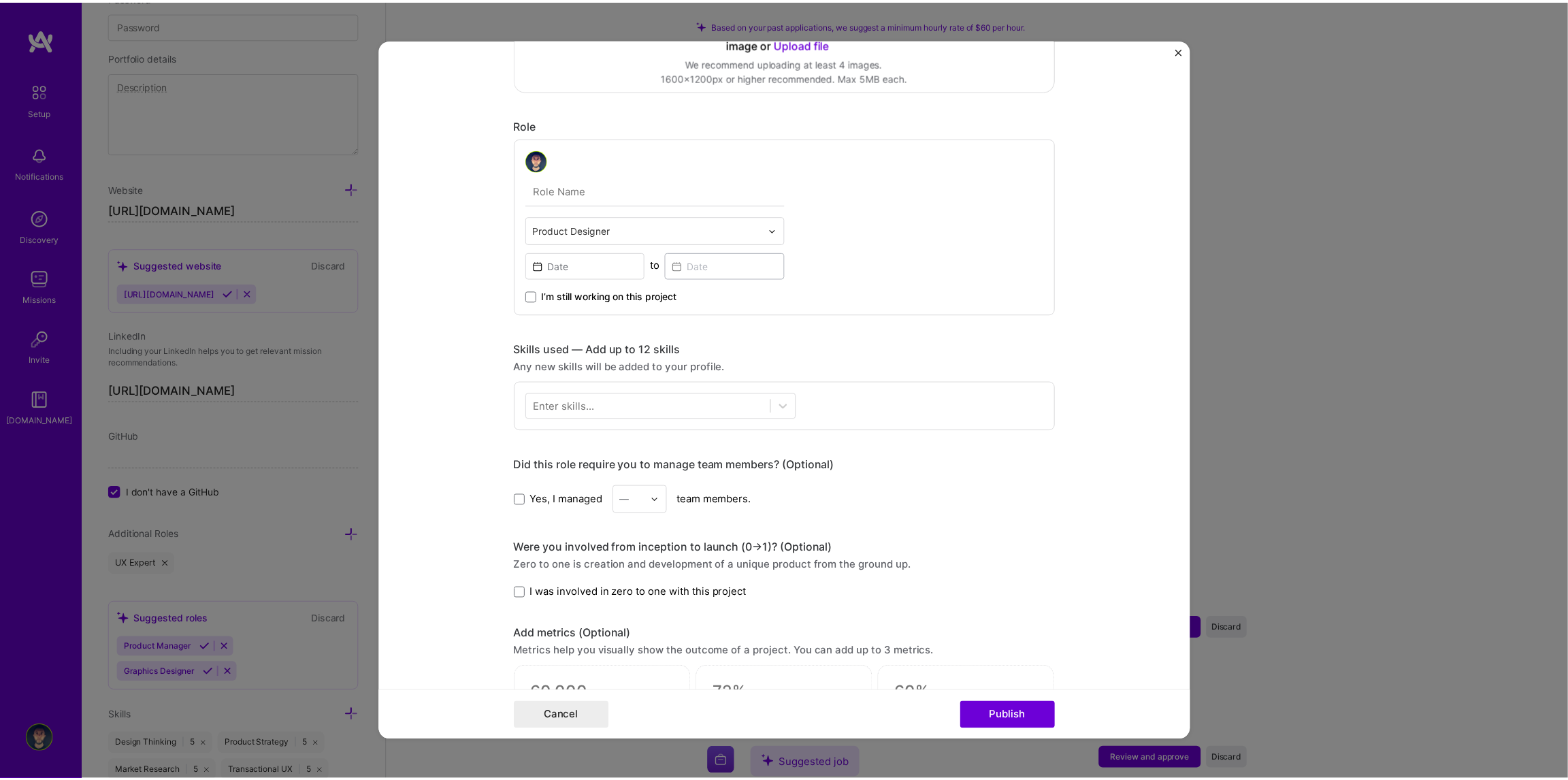
scroll to position [0, 0]
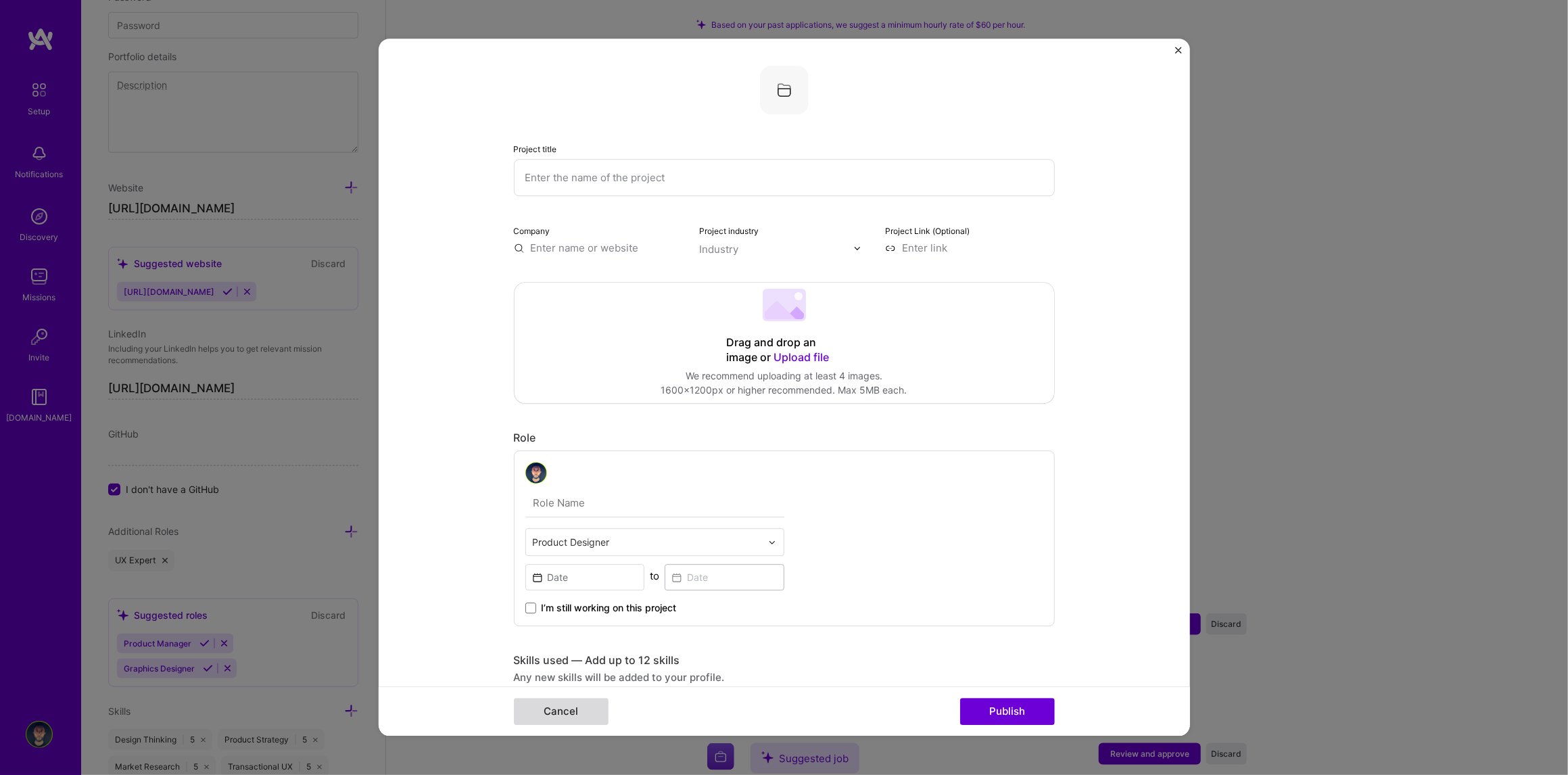
click at [538, 721] on button "Cancel" at bounding box center [561, 712] width 95 height 27
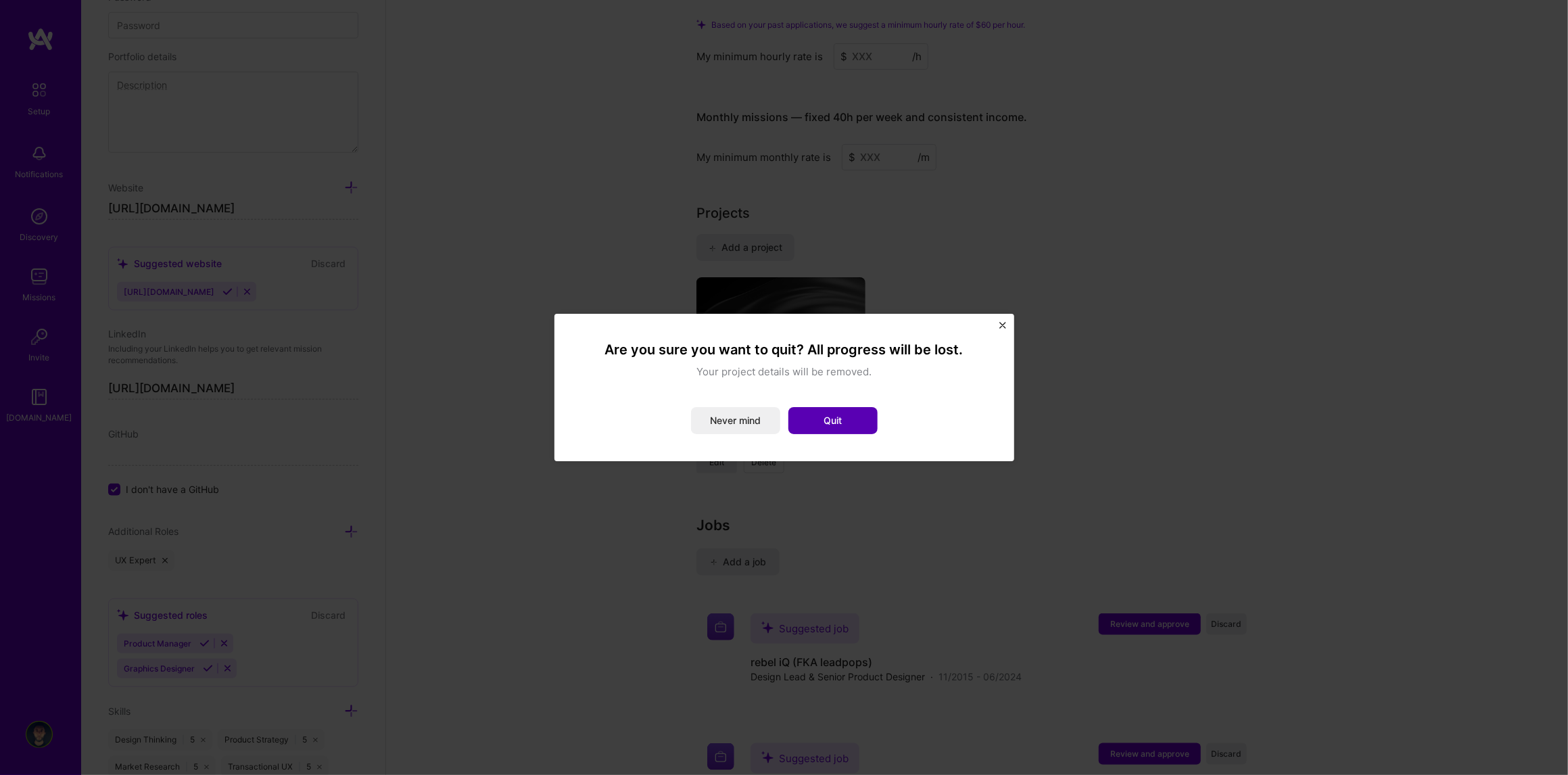
click at [826, 425] on button "Quit" at bounding box center [833, 420] width 89 height 27
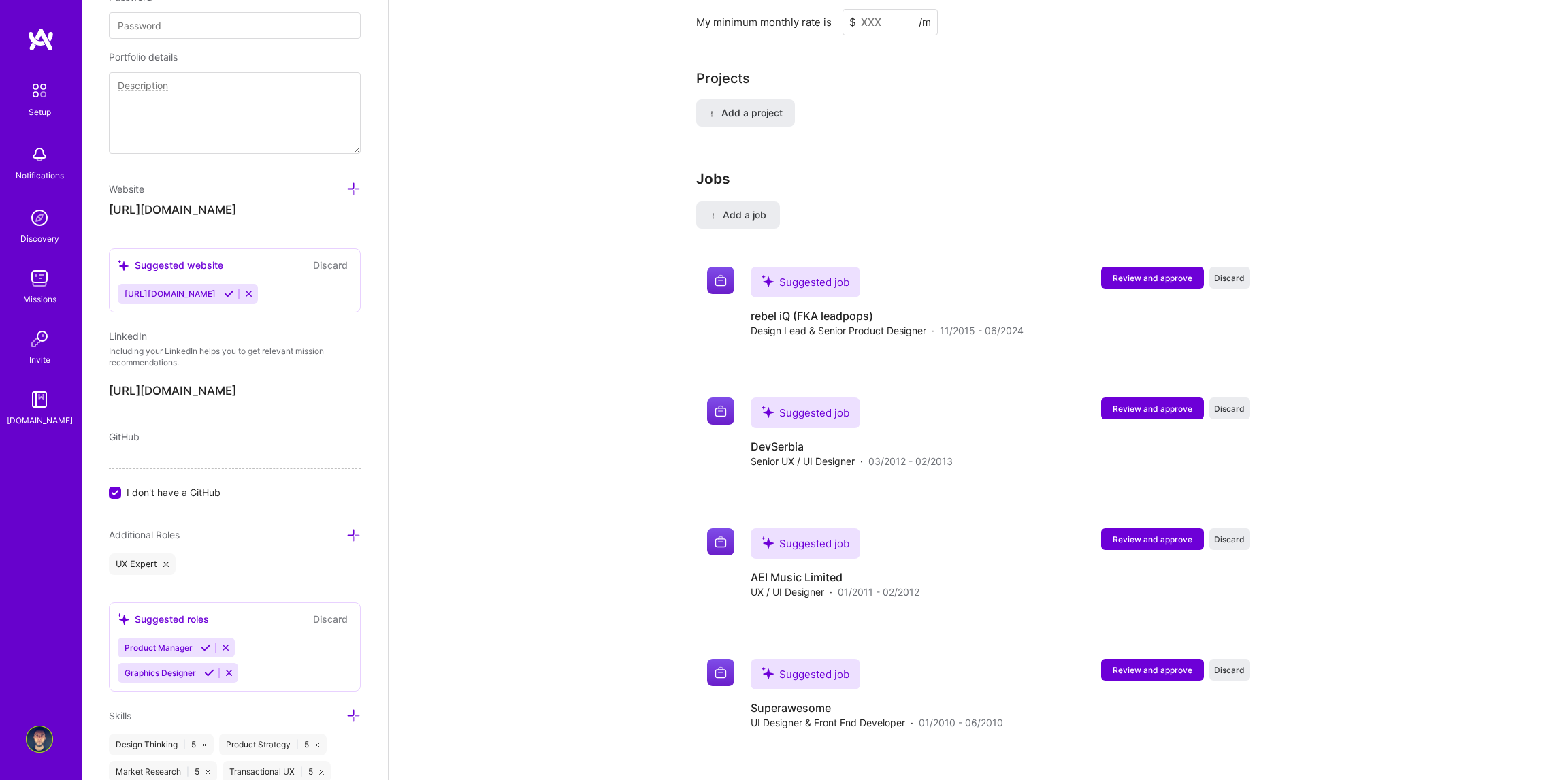
scroll to position [1271, 0]
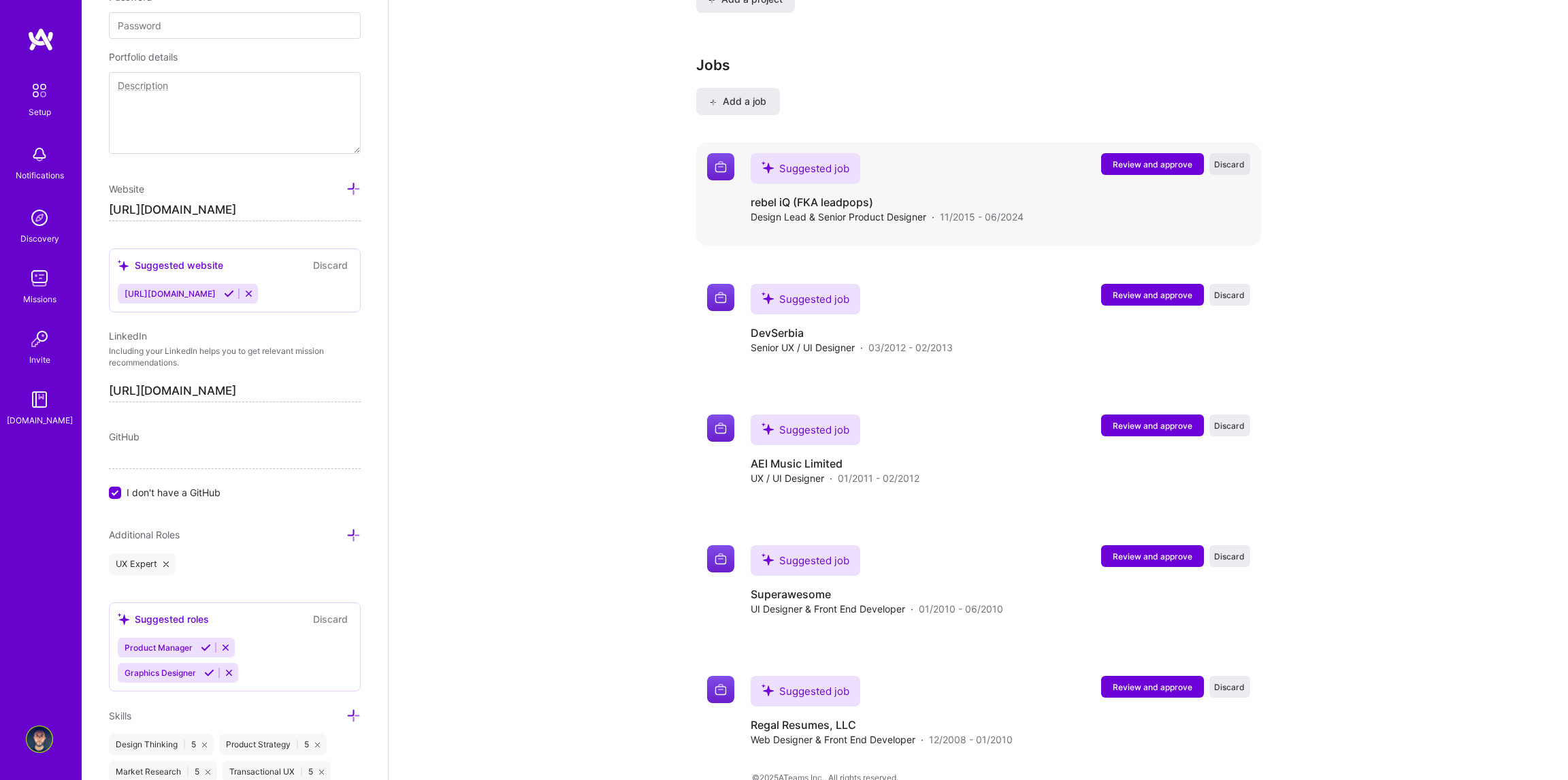
click at [1240, 158] on span "Discard" at bounding box center [1229, 164] width 31 height 12
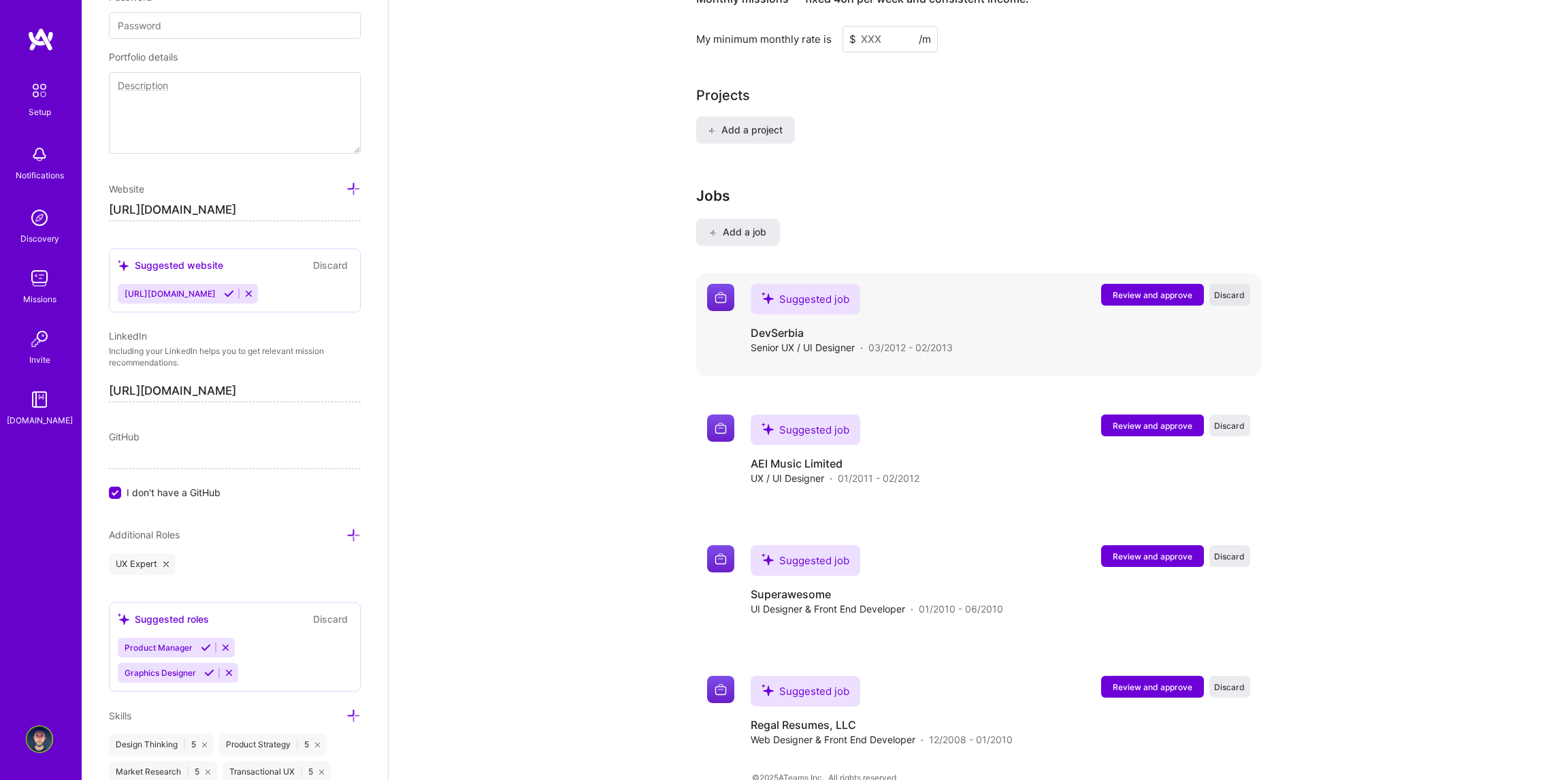
click at [1230, 289] on span "Discard" at bounding box center [1229, 295] width 31 height 12
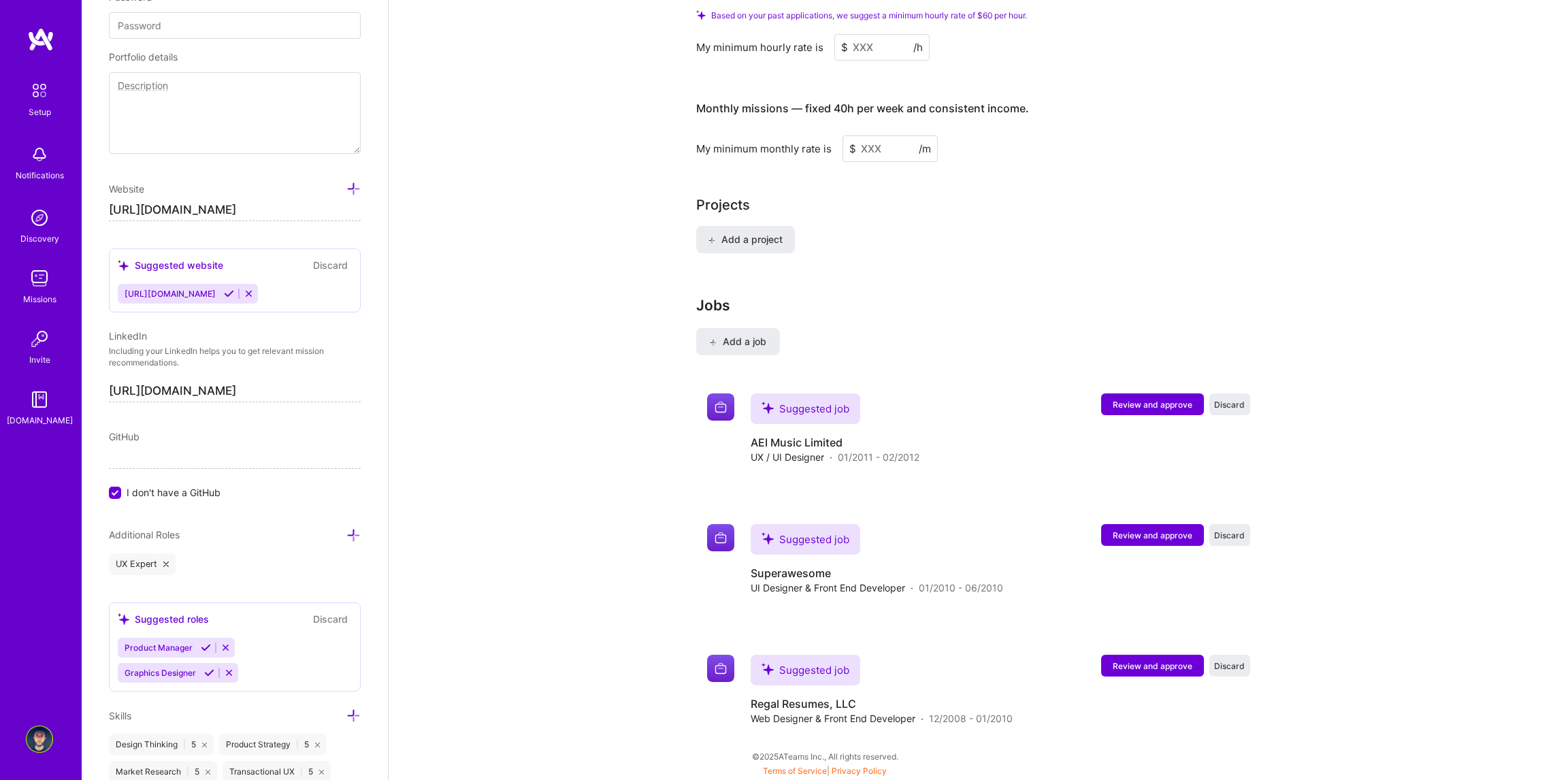
scroll to position [1009, 0]
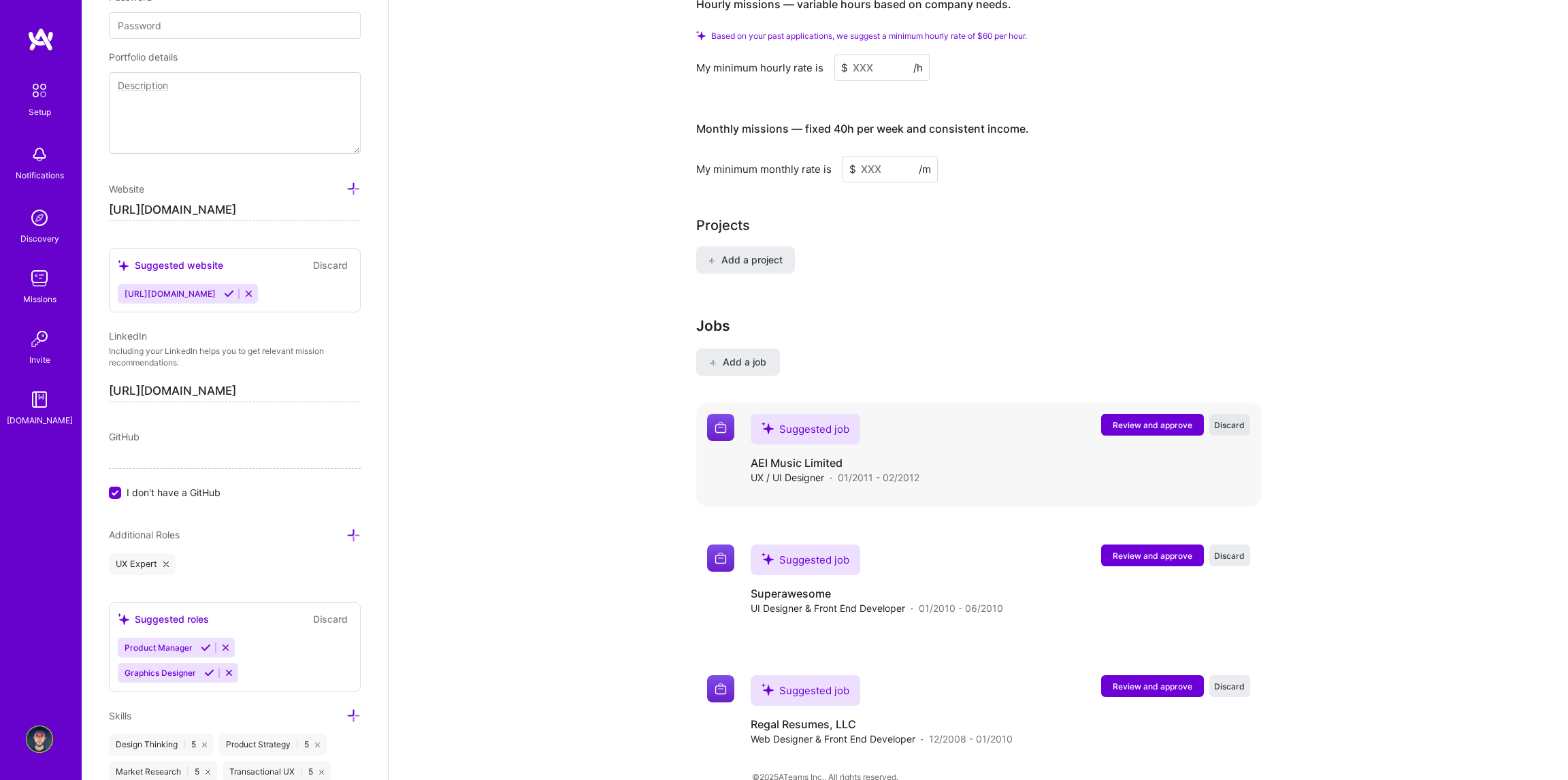
click at [1229, 414] on button "Discard" at bounding box center [1230, 425] width 41 height 22
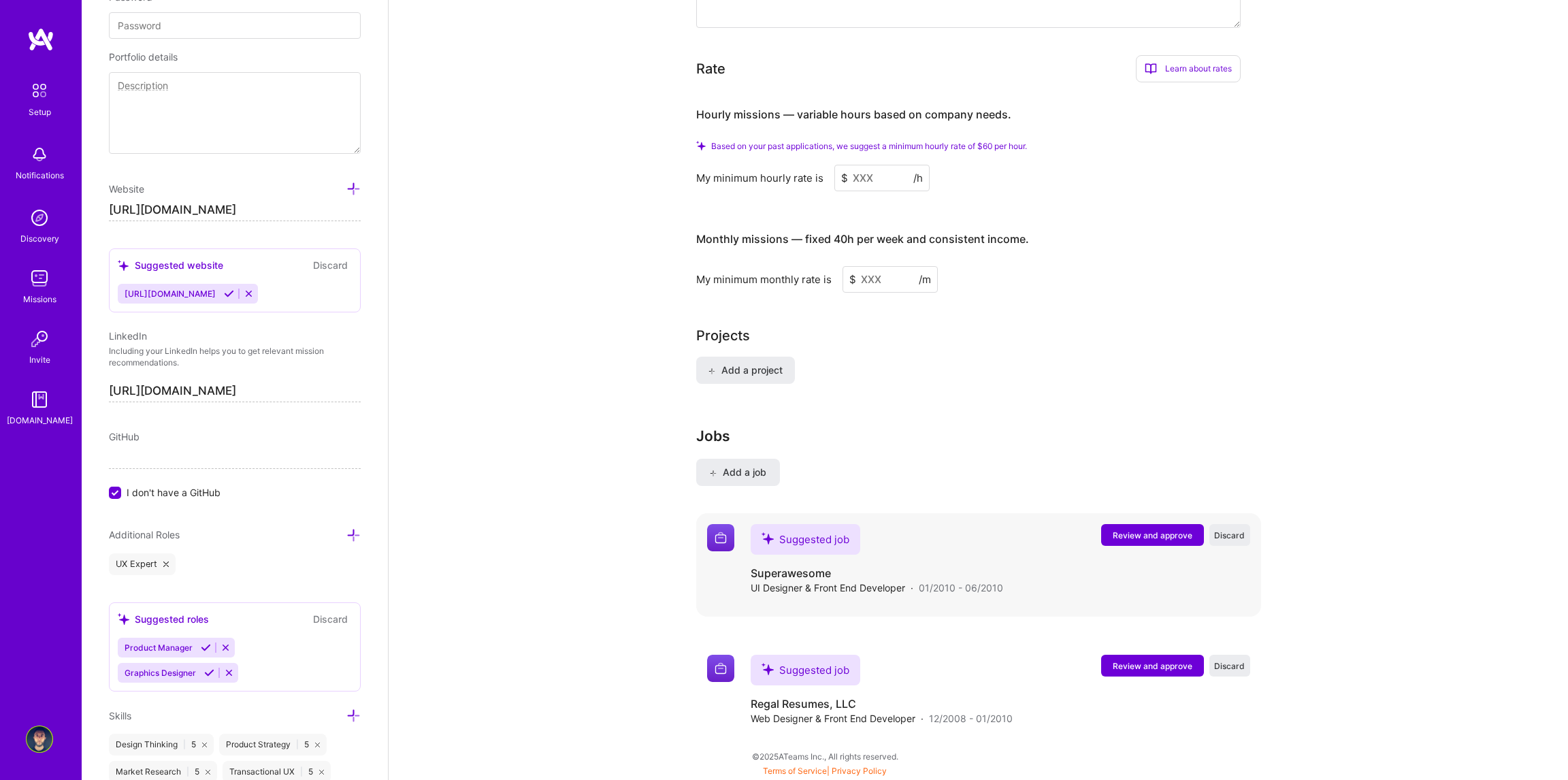
scroll to position [879, 0]
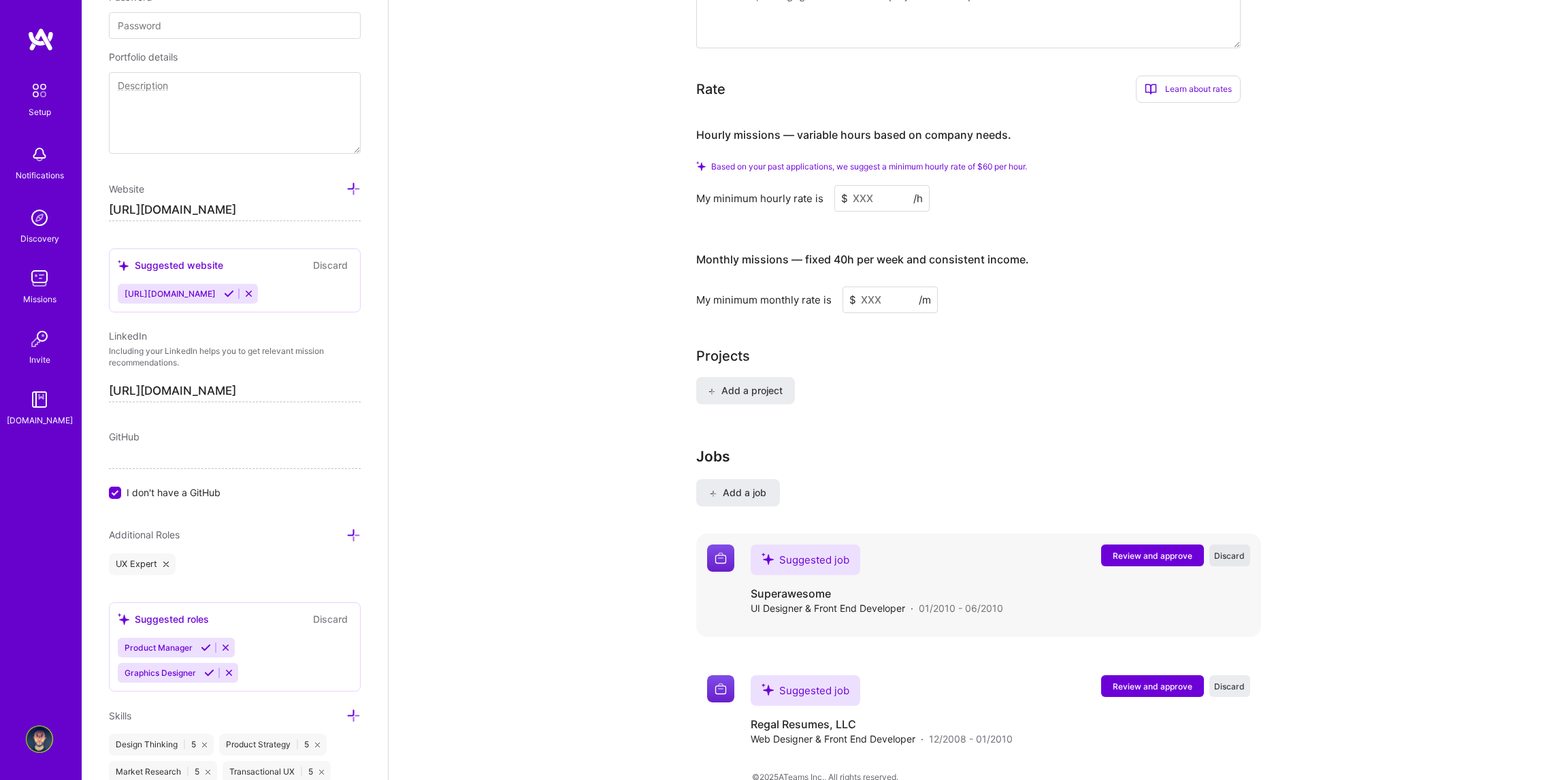
click at [1224, 550] on span "Discard" at bounding box center [1229, 556] width 31 height 12
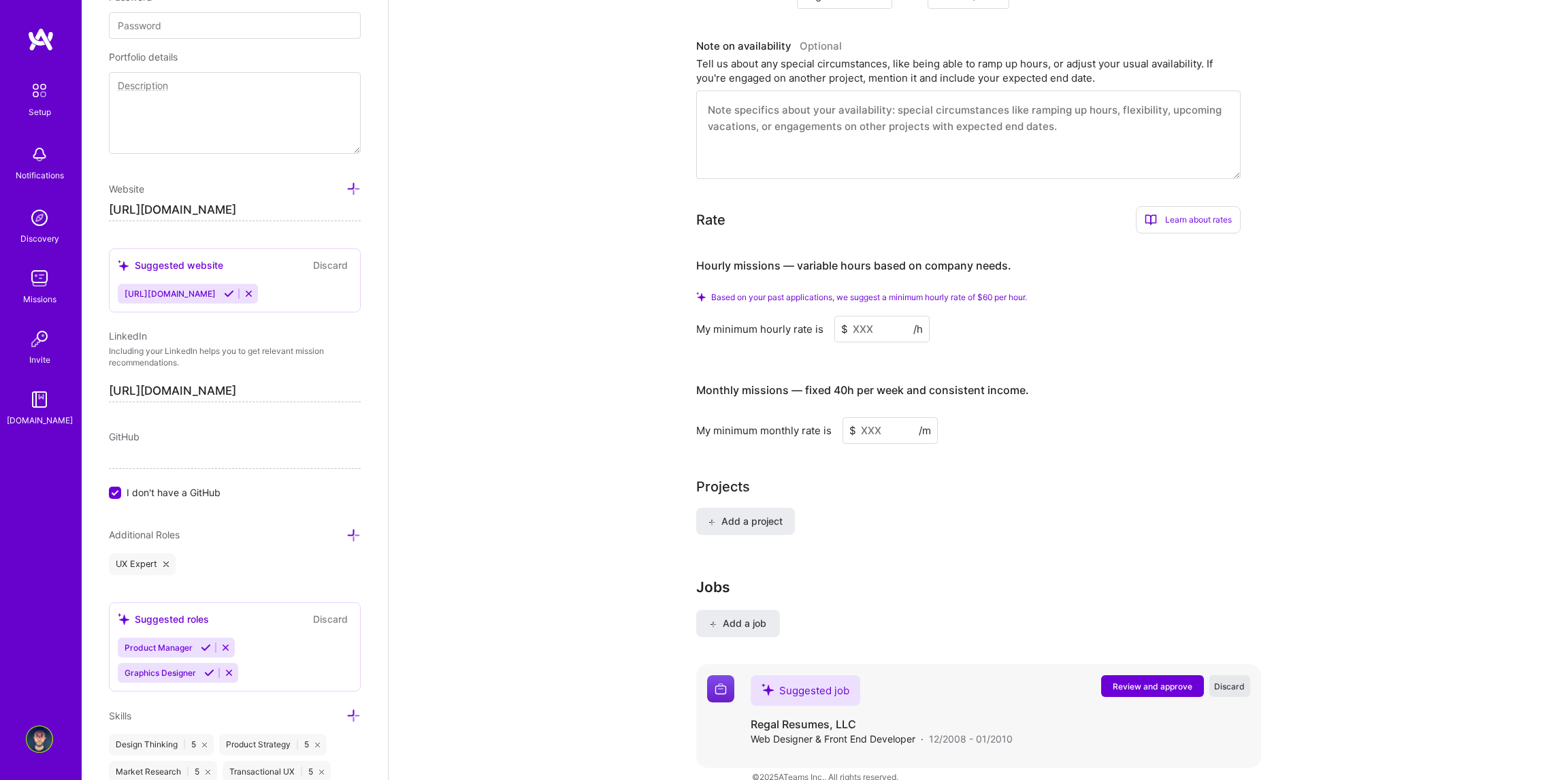
click at [1223, 681] on span "Discard" at bounding box center [1229, 687] width 31 height 12
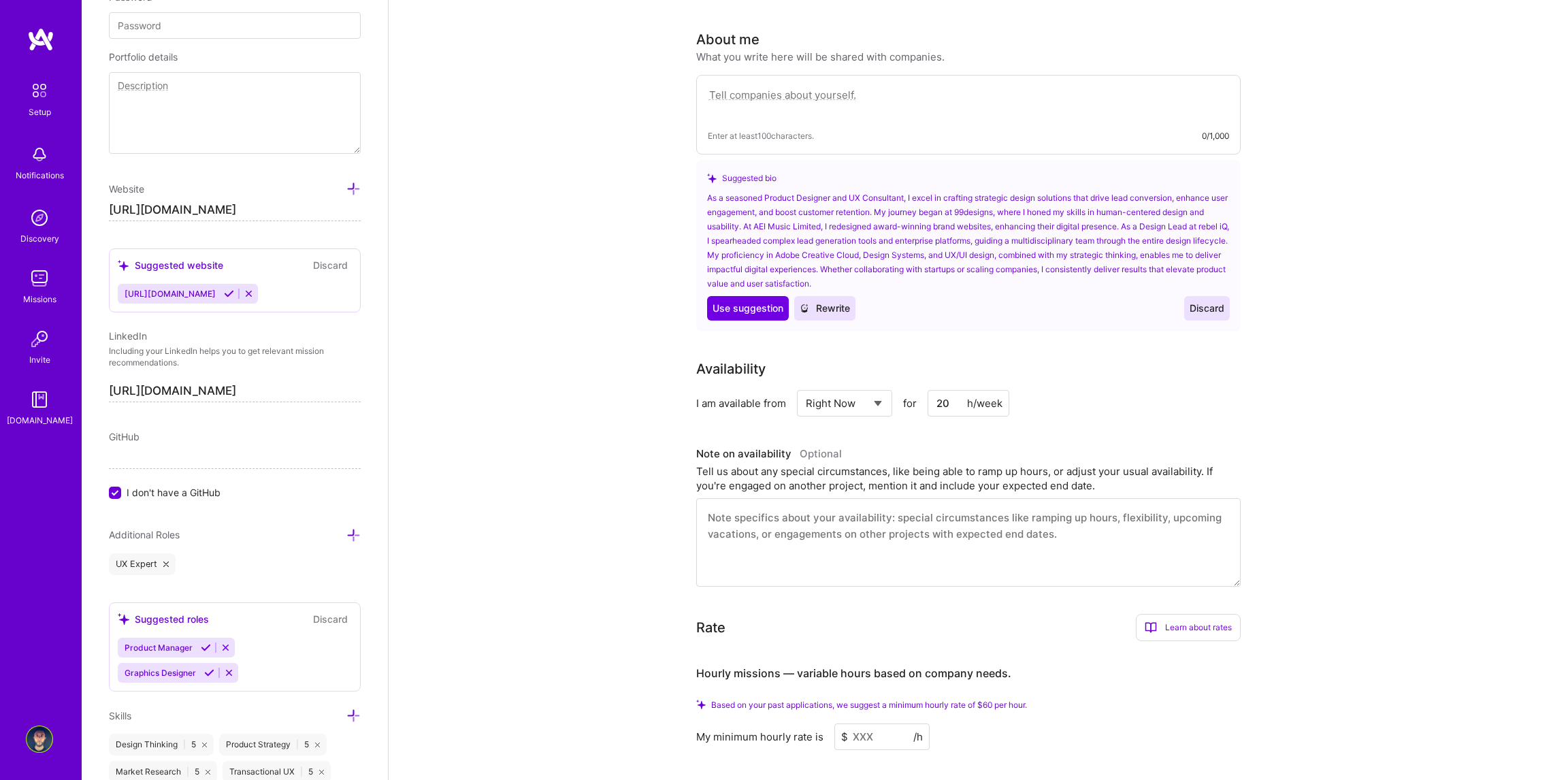
scroll to position [0, 0]
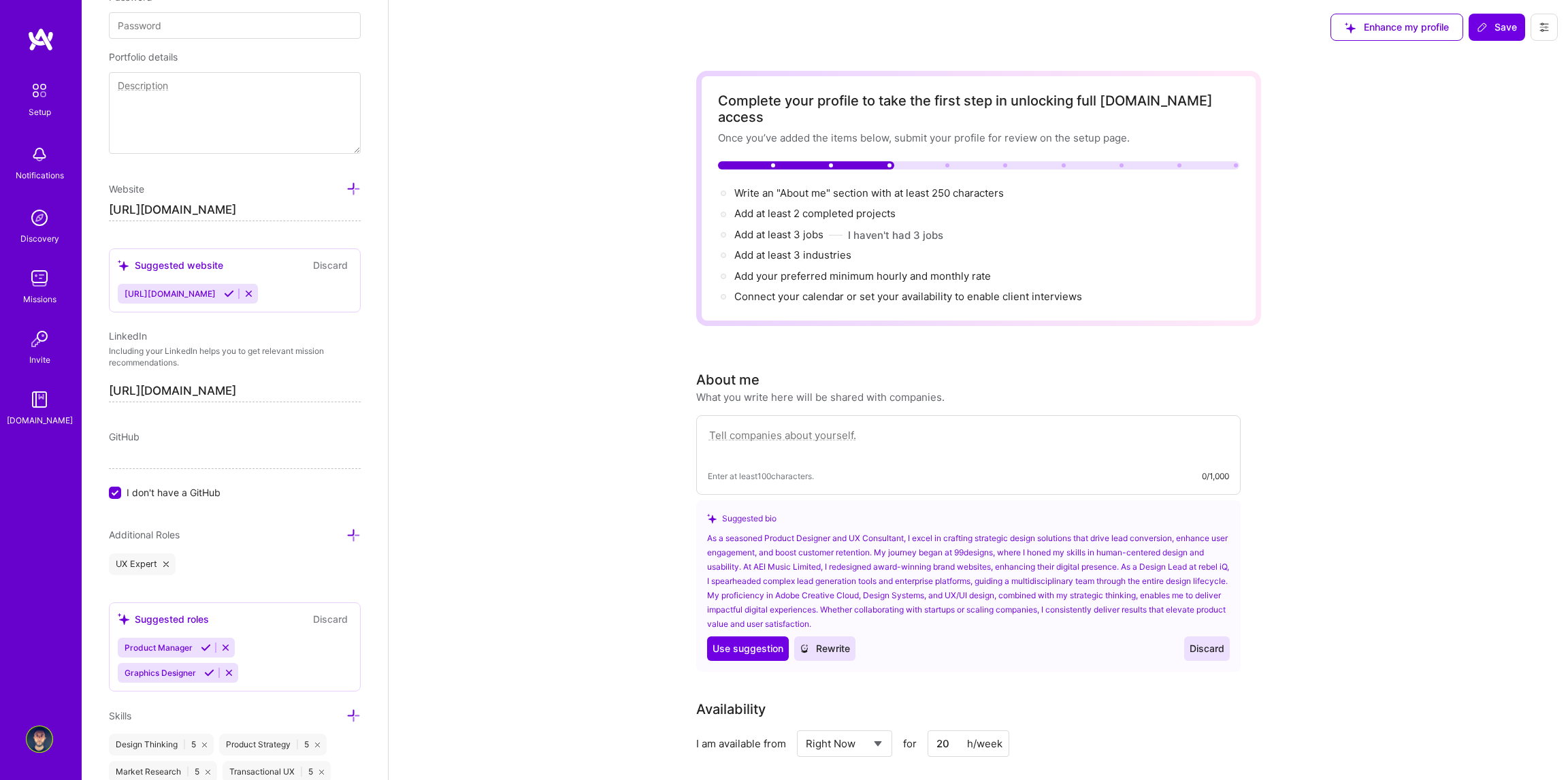
click at [1207, 642] on span "Discard" at bounding box center [1207, 649] width 35 height 14
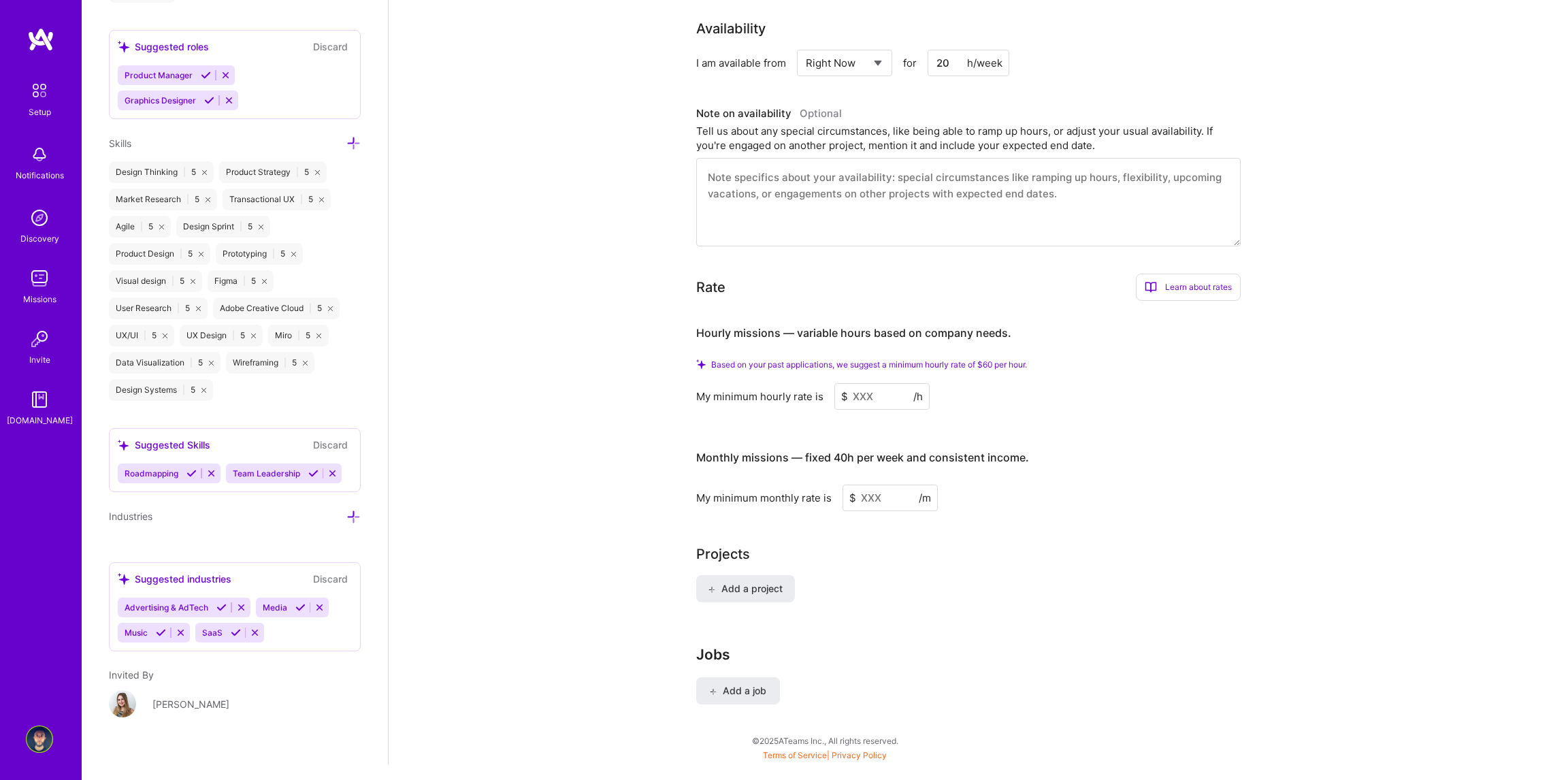
scroll to position [1330, 0]
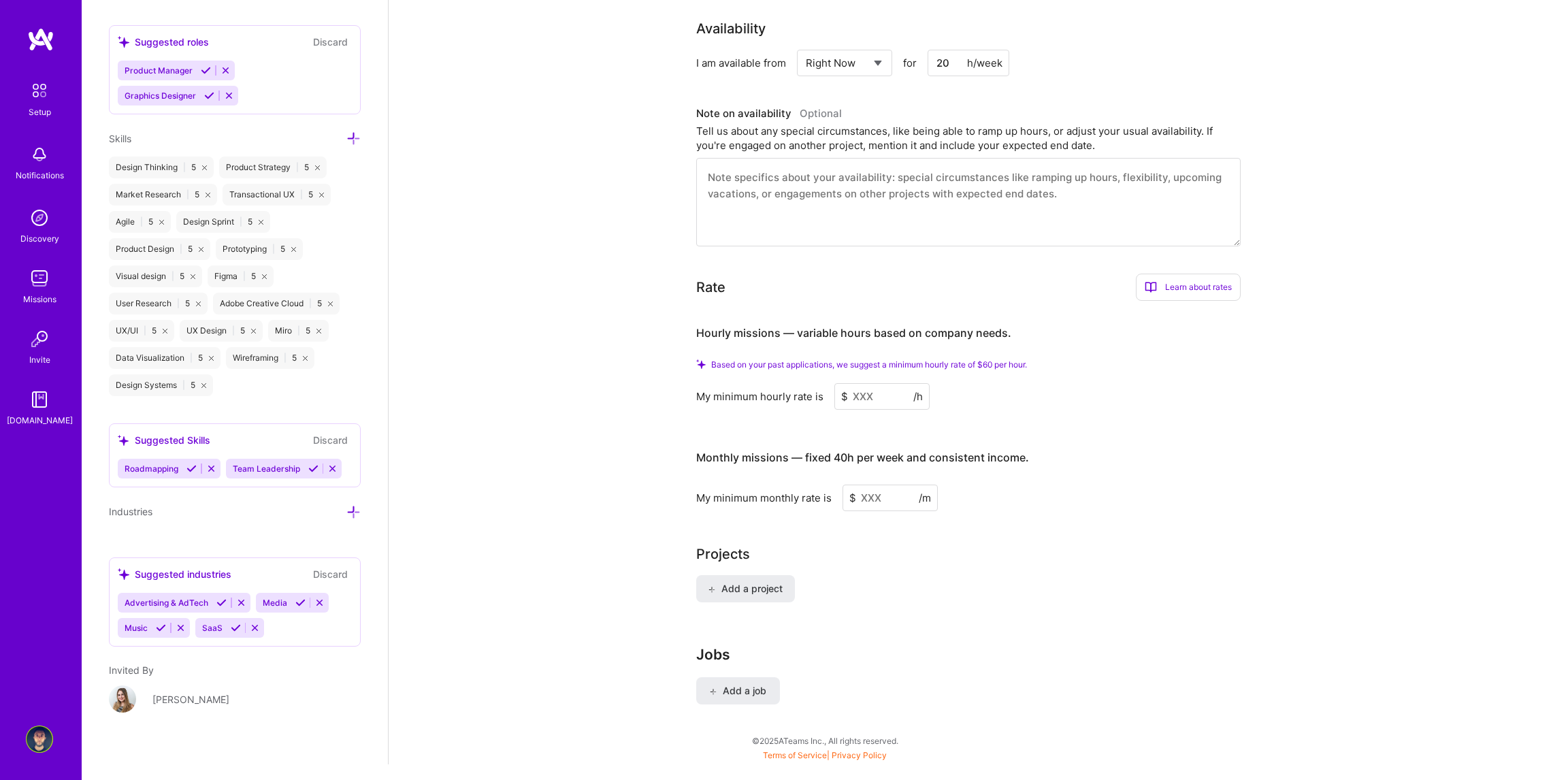
click at [347, 509] on icon at bounding box center [354, 513] width 15 height 15
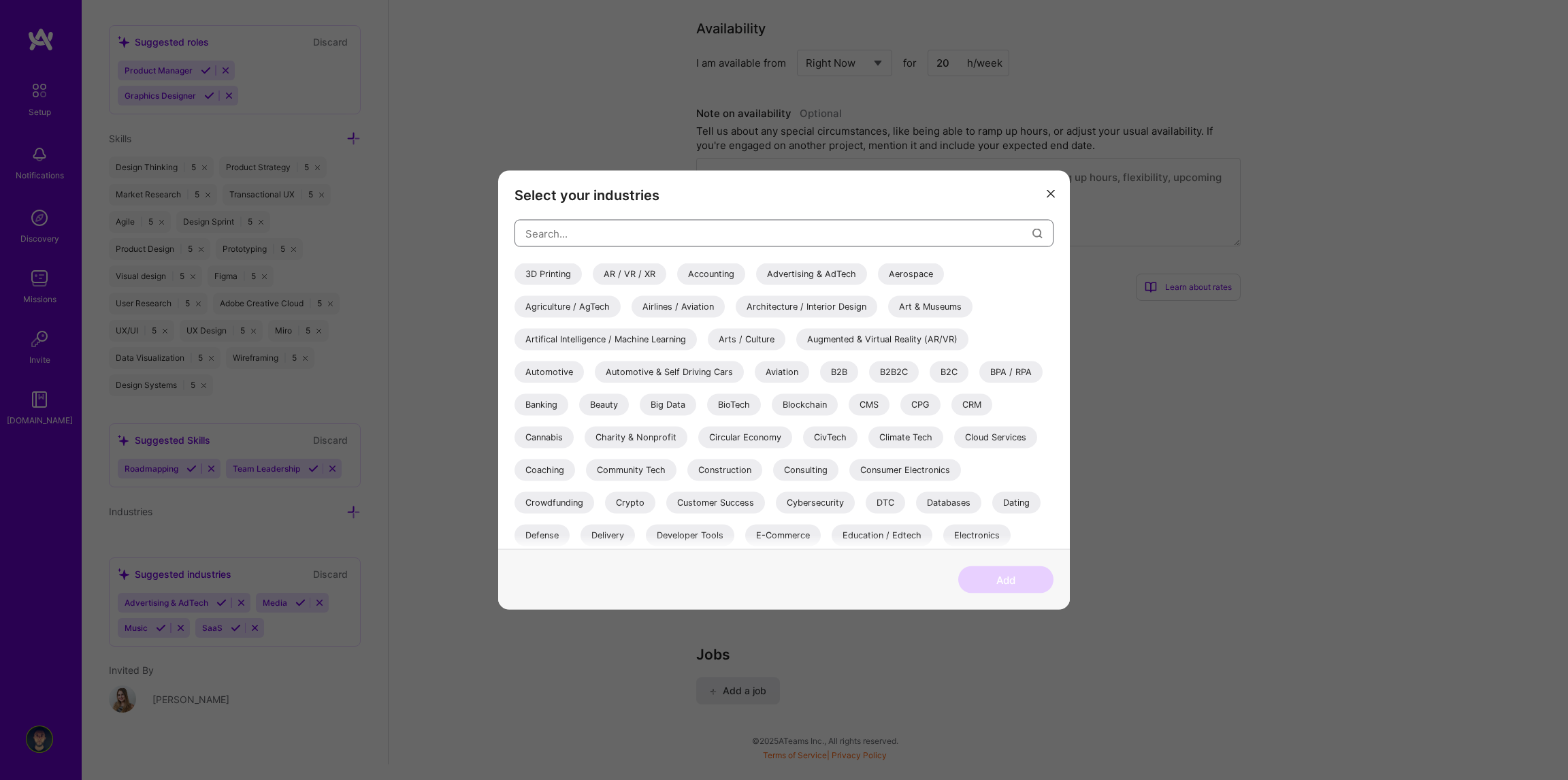
click at [632, 223] on input "modal" at bounding box center [779, 234] width 507 height 35
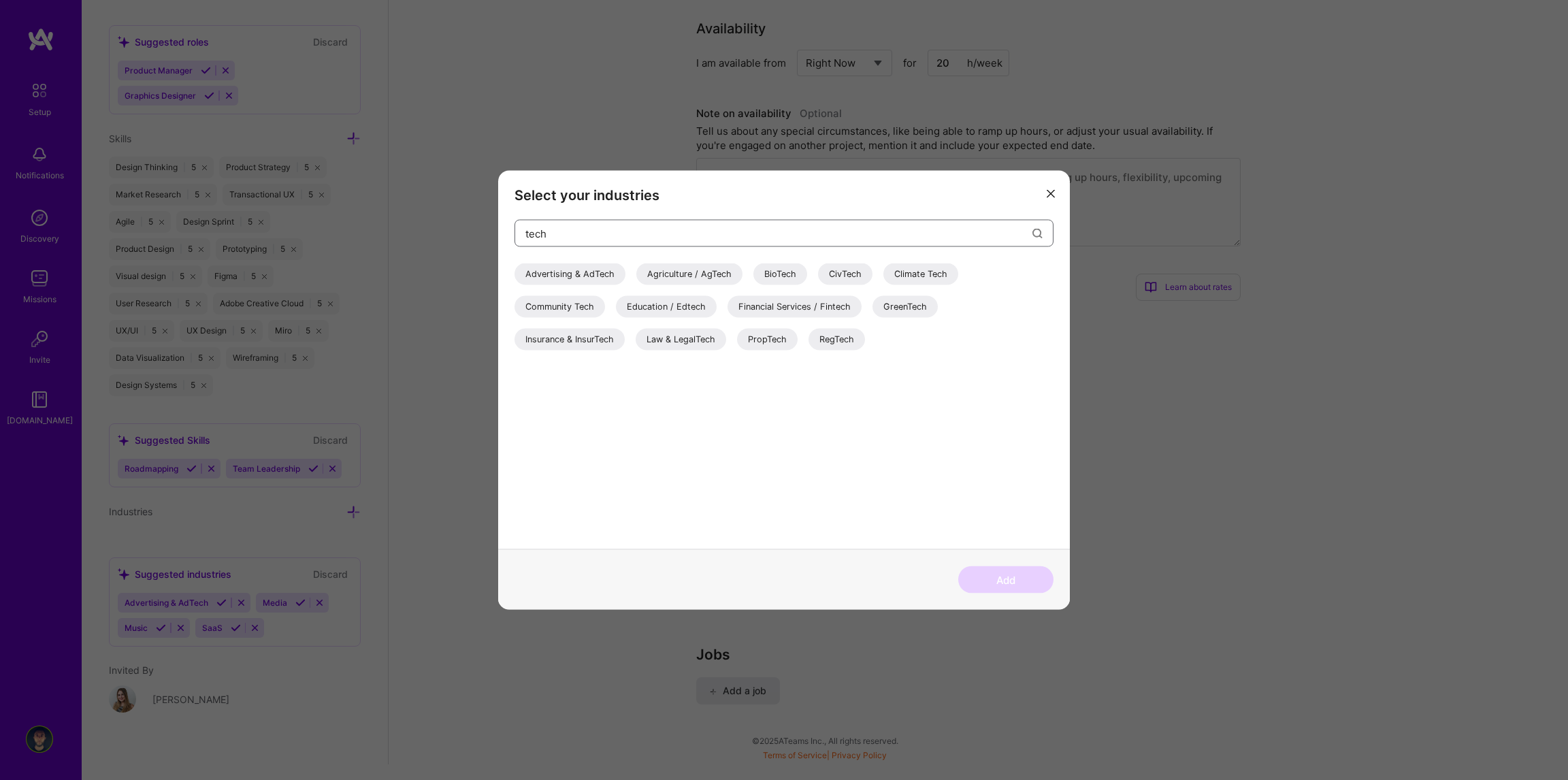
type input "tech"
click at [823, 310] on div "Financial Services / Fintech" at bounding box center [795, 307] width 134 height 22
click at [590, 338] on div "Insurance & InsurTech" at bounding box center [569, 340] width 110 height 22
click at [1000, 586] on button "Add" at bounding box center [1006, 580] width 96 height 27
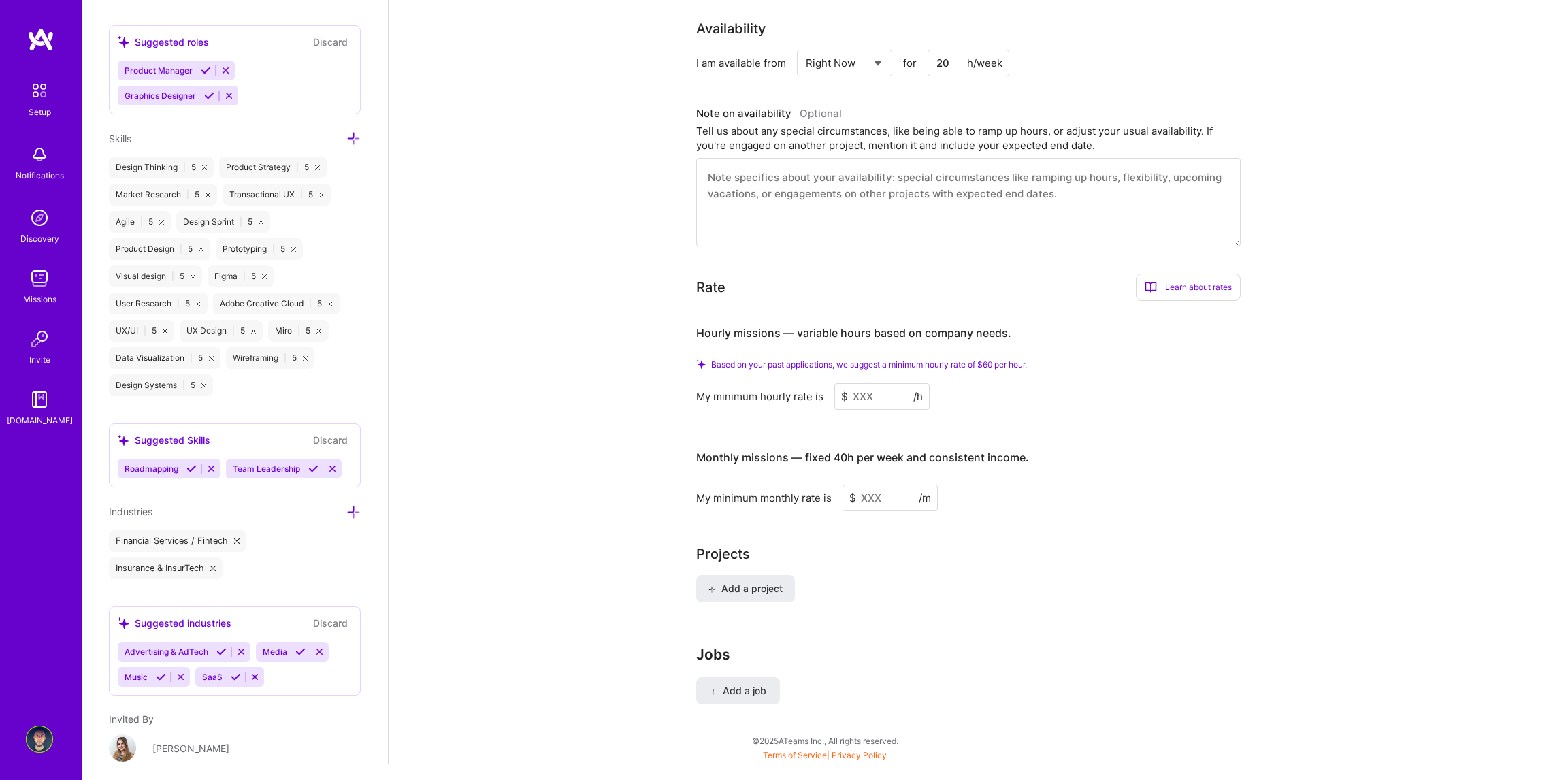
click at [347, 511] on icon at bounding box center [354, 513] width 15 height 15
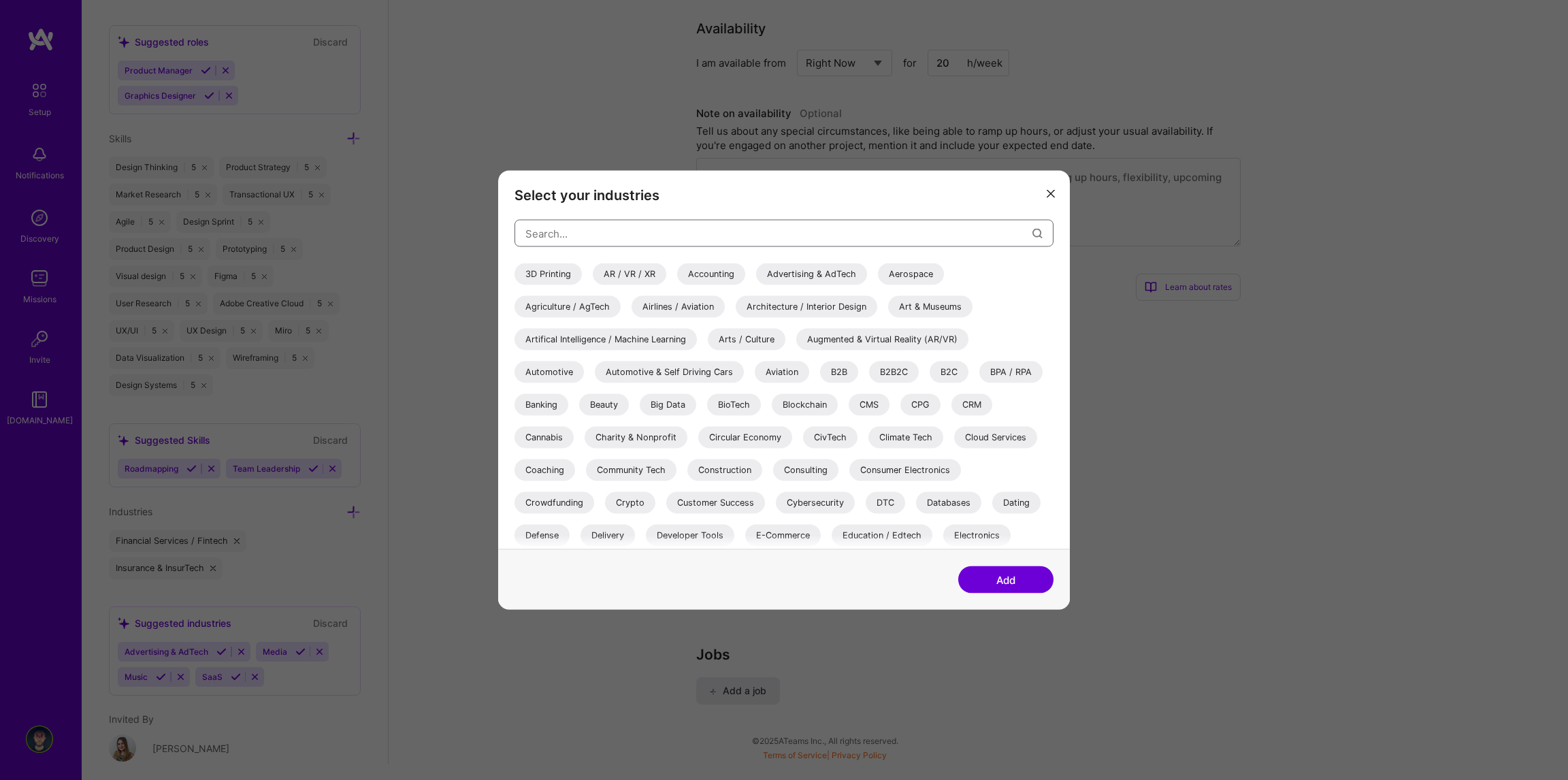
click at [633, 235] on input "modal" at bounding box center [779, 234] width 507 height 35
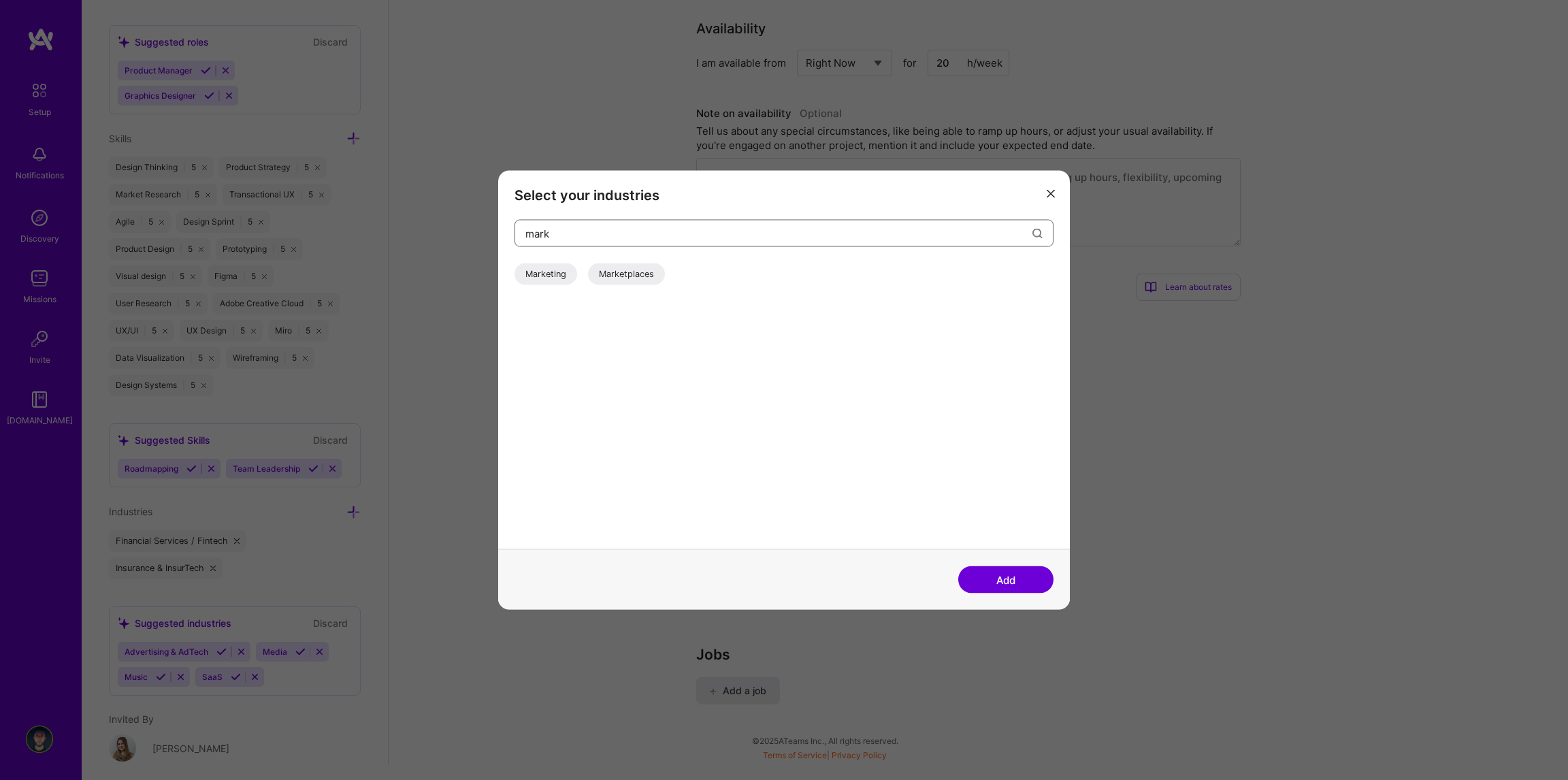
type input "mark"
click at [537, 276] on div "Marketing" at bounding box center [546, 275] width 63 height 22
click at [1012, 581] on button "Add" at bounding box center [1006, 580] width 96 height 27
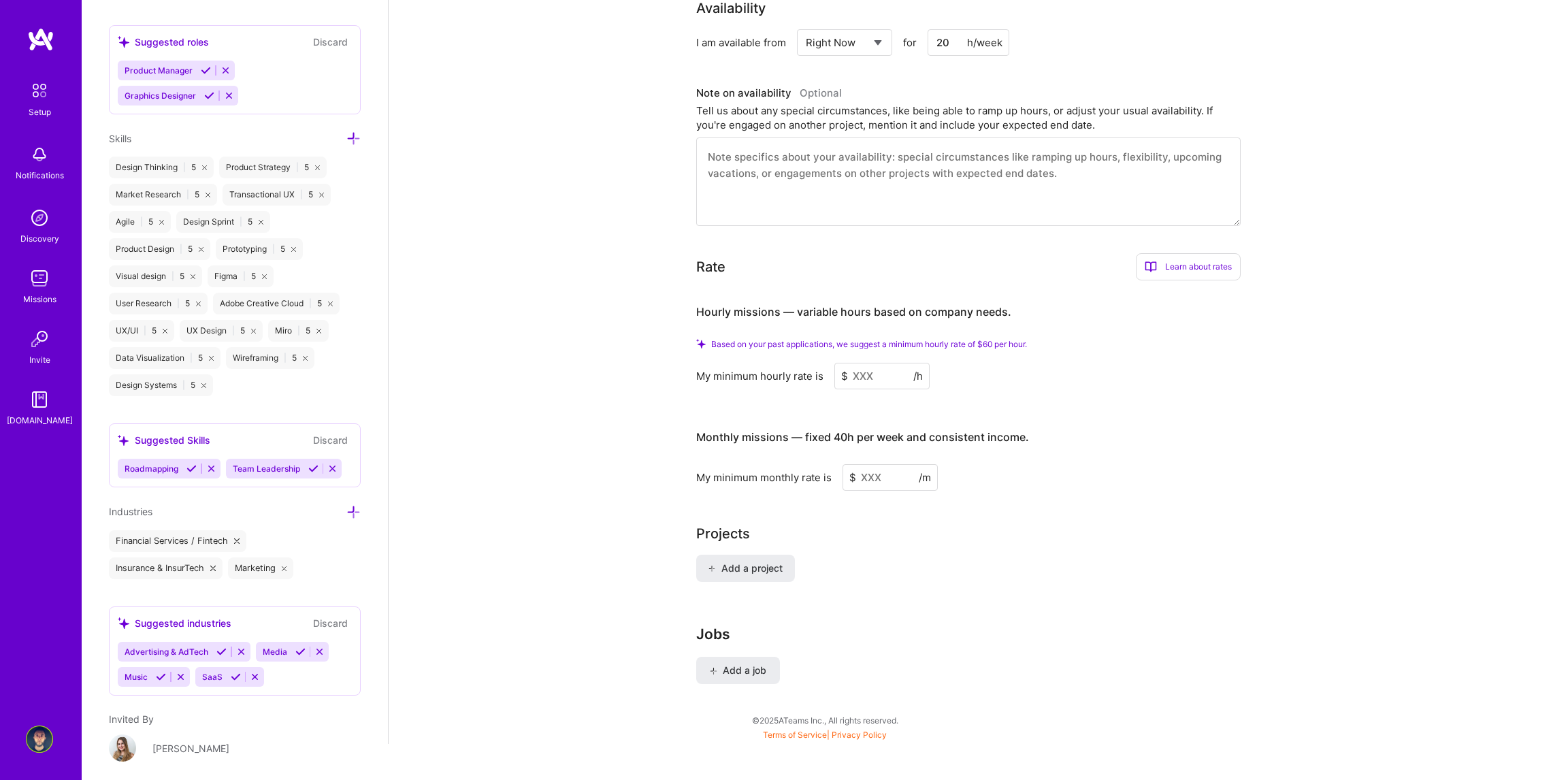
scroll to position [536, 0]
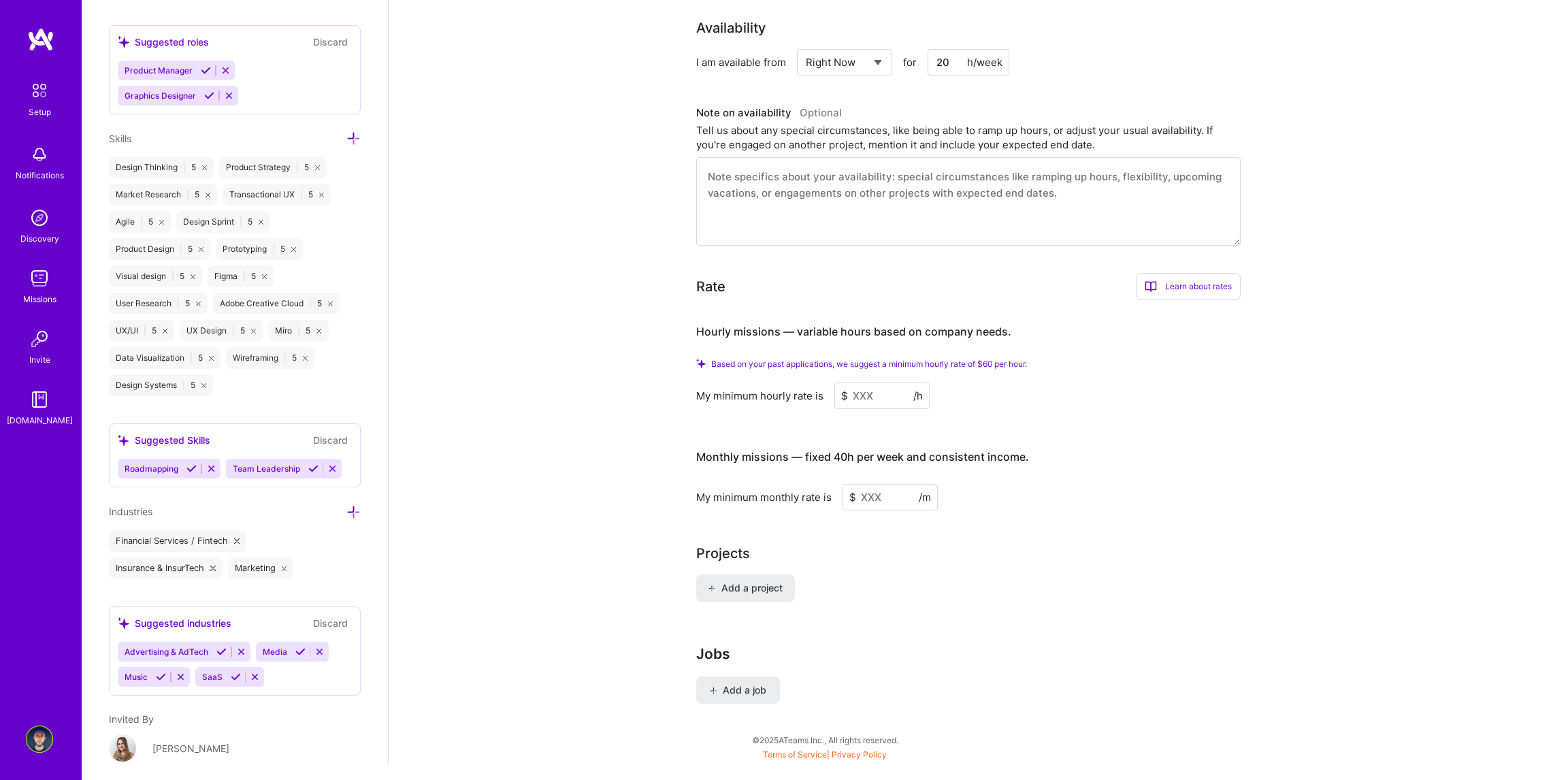
click at [347, 508] on icon at bounding box center [354, 513] width 15 height 15
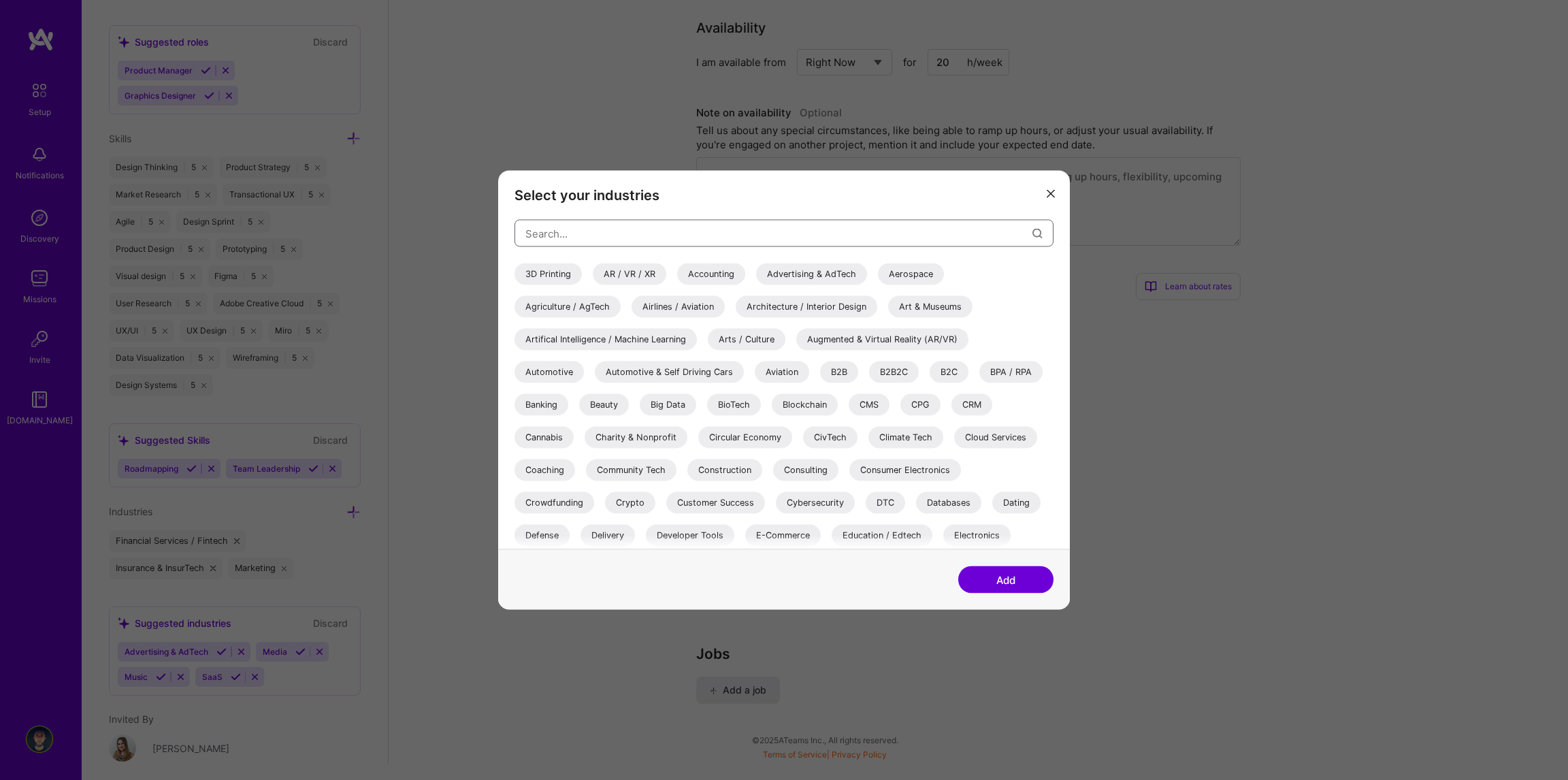
click at [591, 232] on input "modal" at bounding box center [779, 234] width 507 height 35
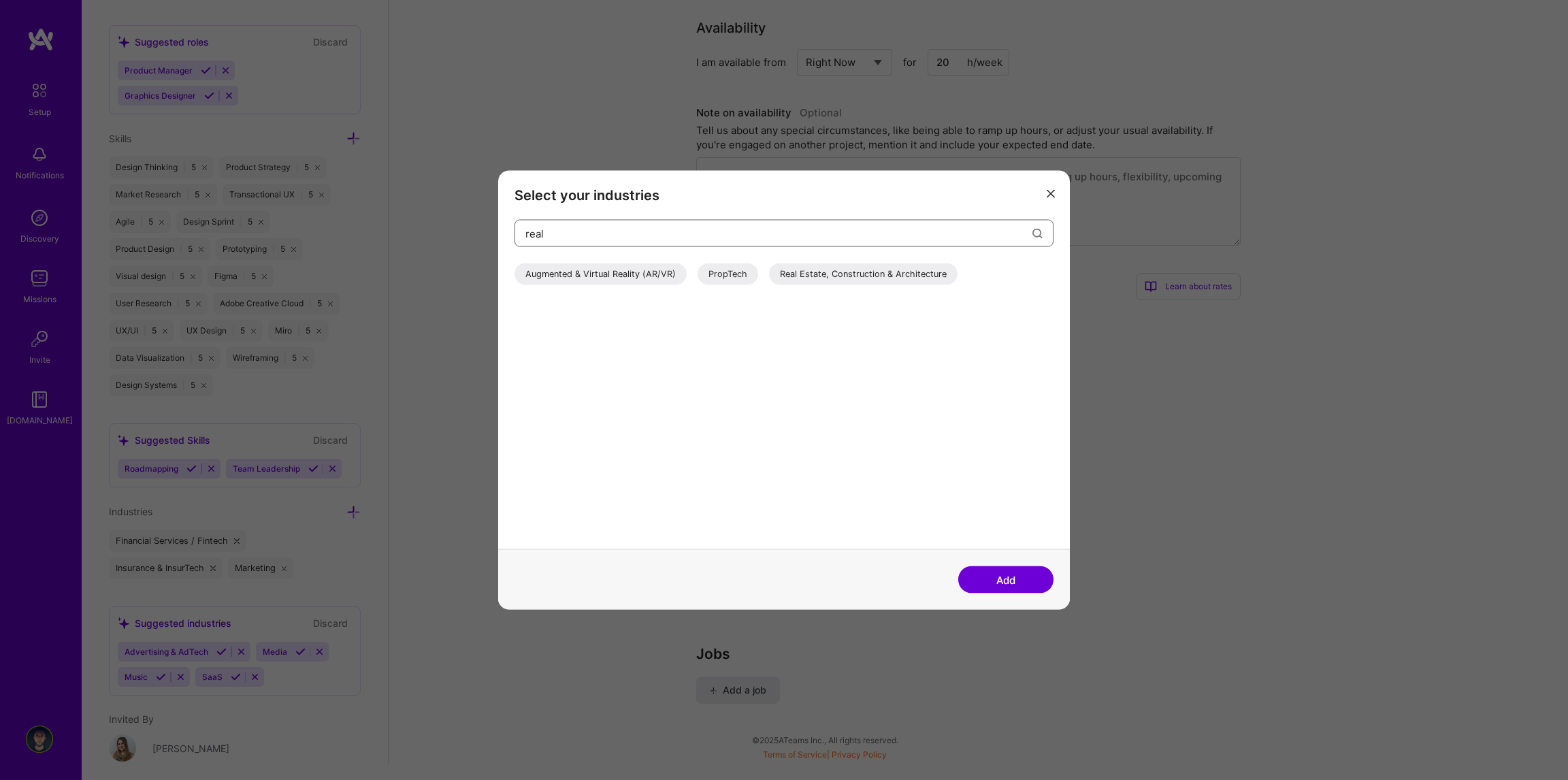
type input "real"
click at [816, 278] on div "Real Estate, Construction & Architecture" at bounding box center [863, 275] width 188 height 22
click at [1029, 584] on button "Add" at bounding box center [1006, 580] width 96 height 27
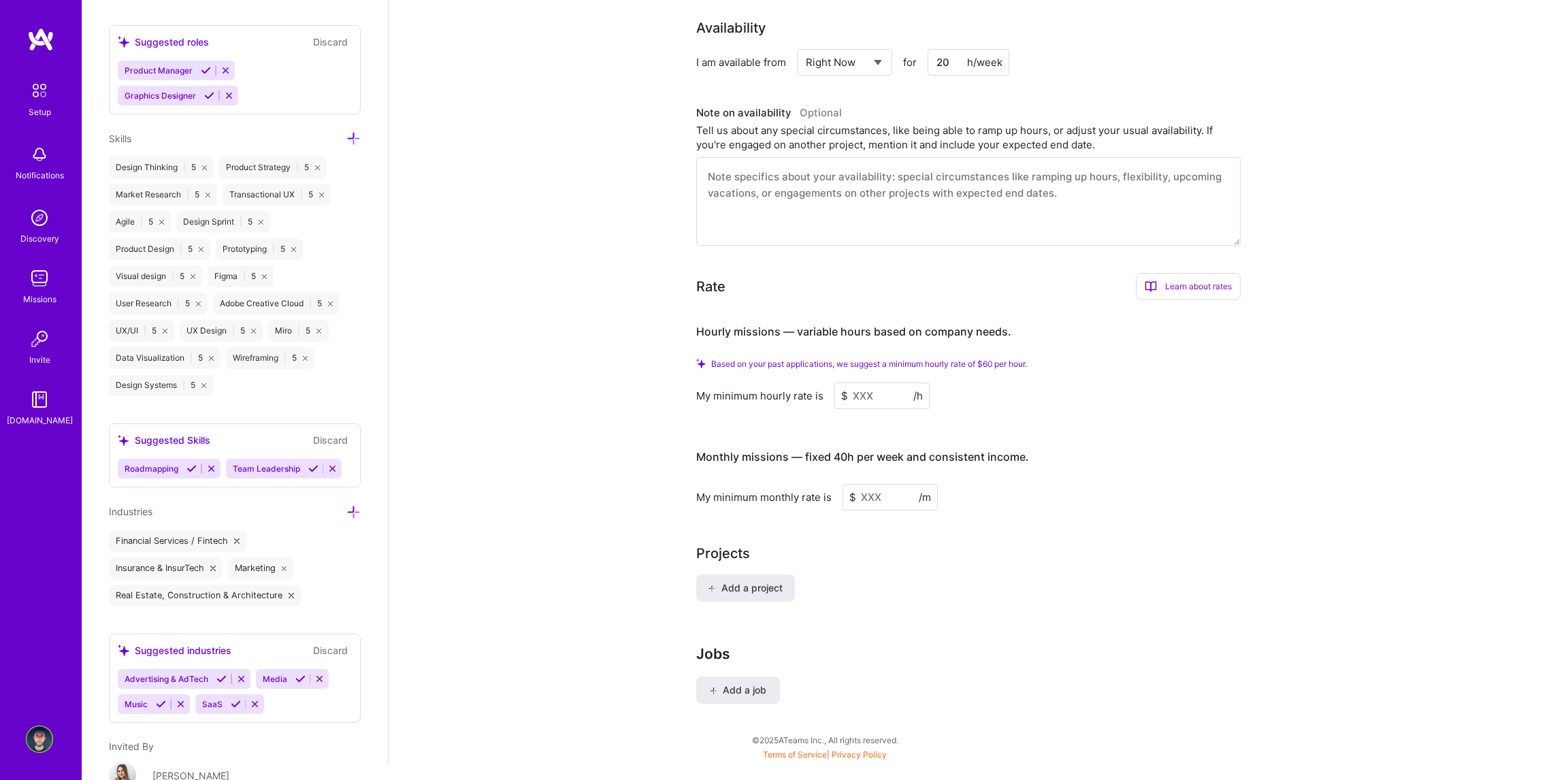
click at [347, 513] on icon at bounding box center [354, 513] width 15 height 15
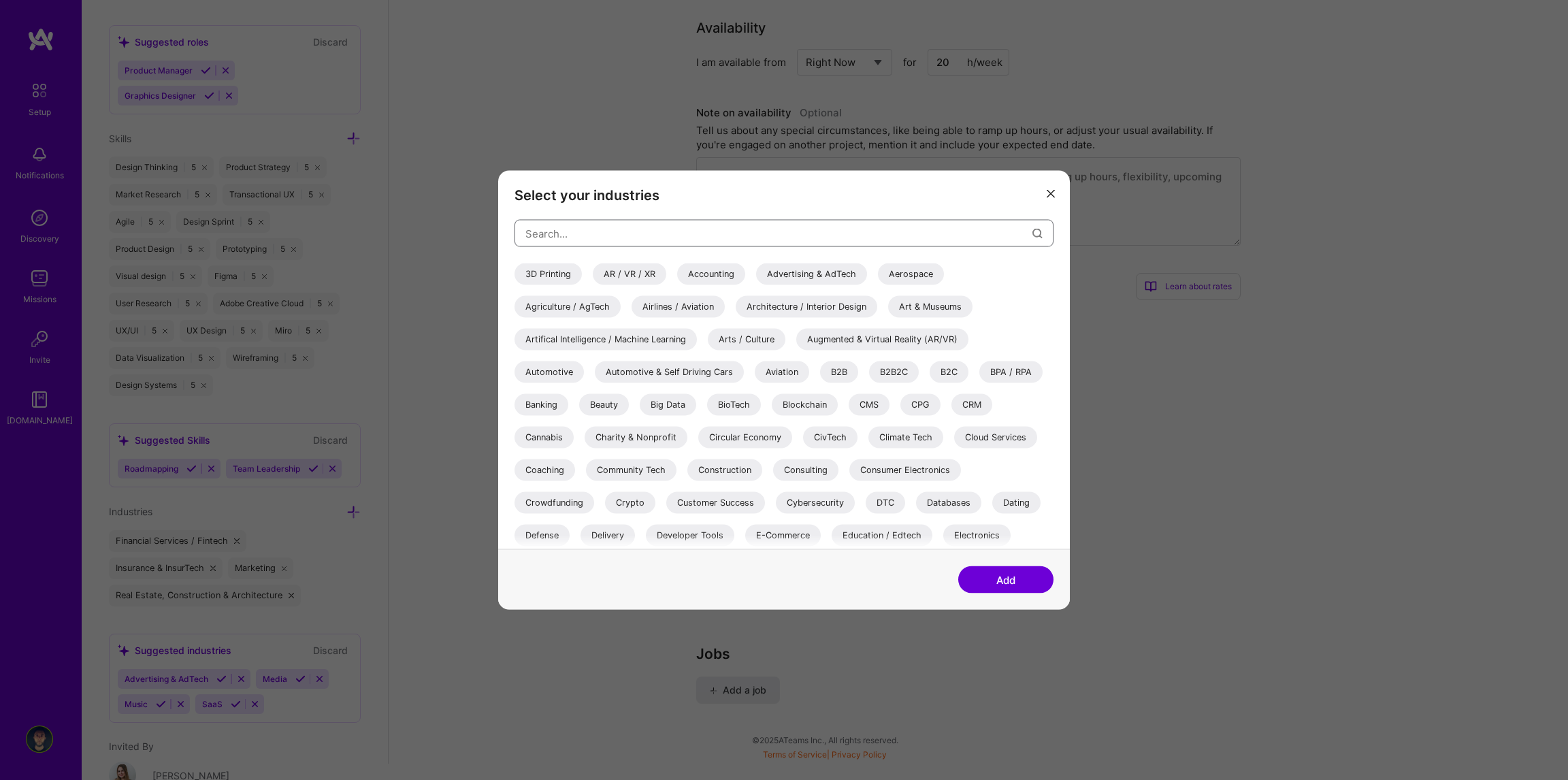
click at [658, 232] on input "modal" at bounding box center [779, 234] width 507 height 35
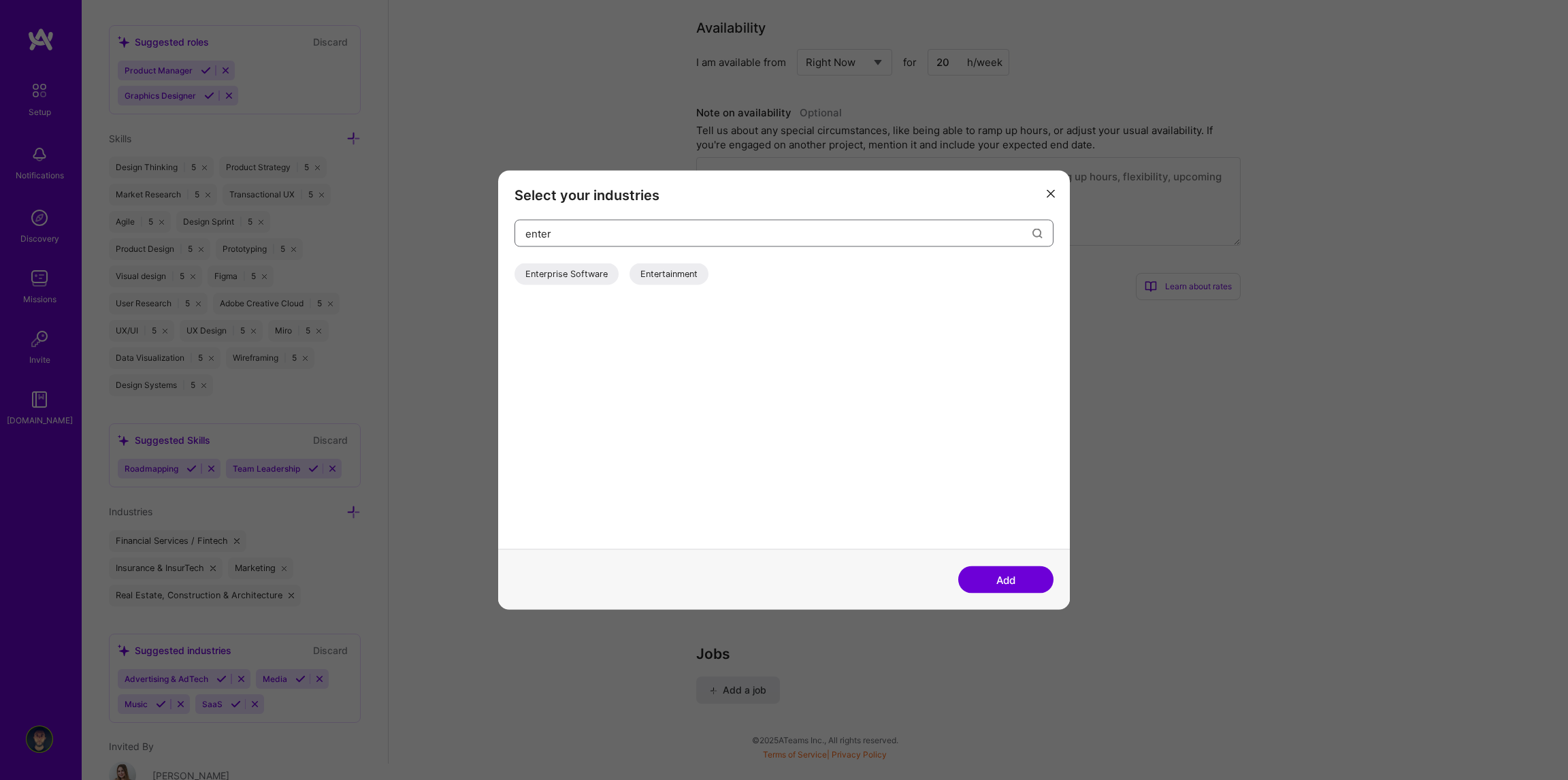
type input "enter"
click at [559, 275] on div "Enterprise Software" at bounding box center [566, 275] width 104 height 22
click at [1019, 576] on button "Add" at bounding box center [1006, 580] width 96 height 27
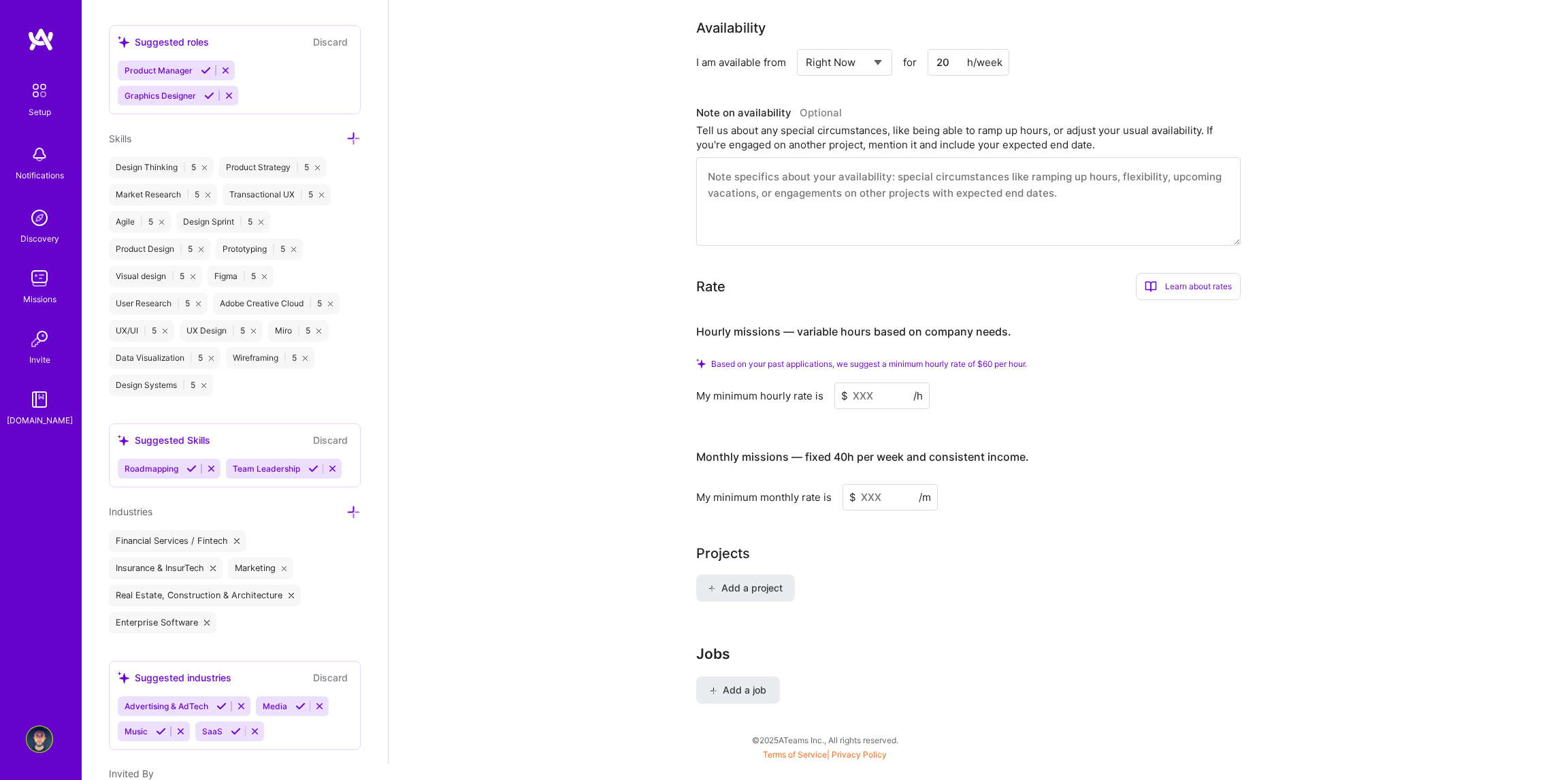
click at [521, 470] on div "Complete your profile to take the first step in unlocking full A.Team access On…" at bounding box center [978, 141] width 1180 height 1245
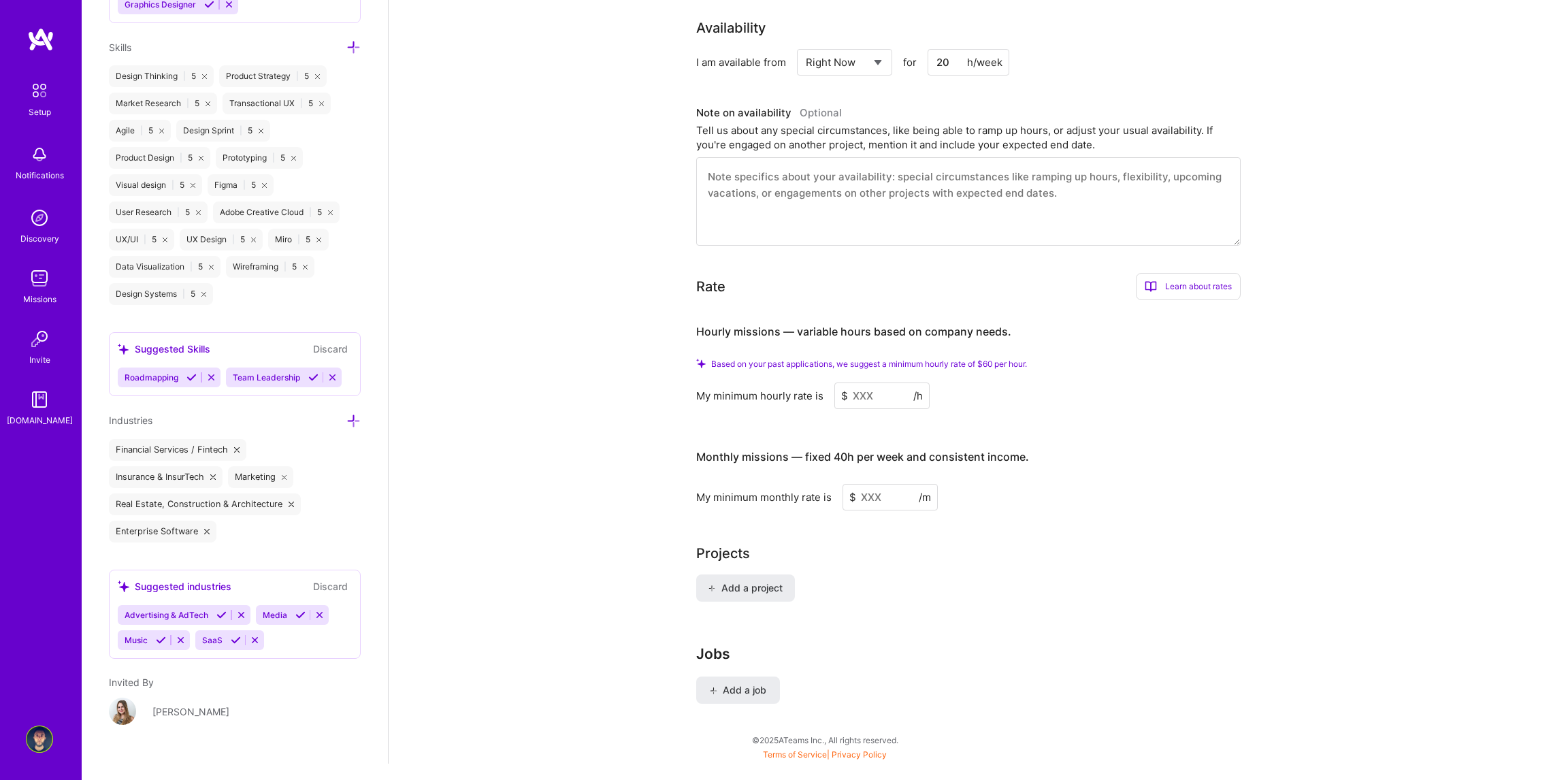
scroll to position [1433, 0]
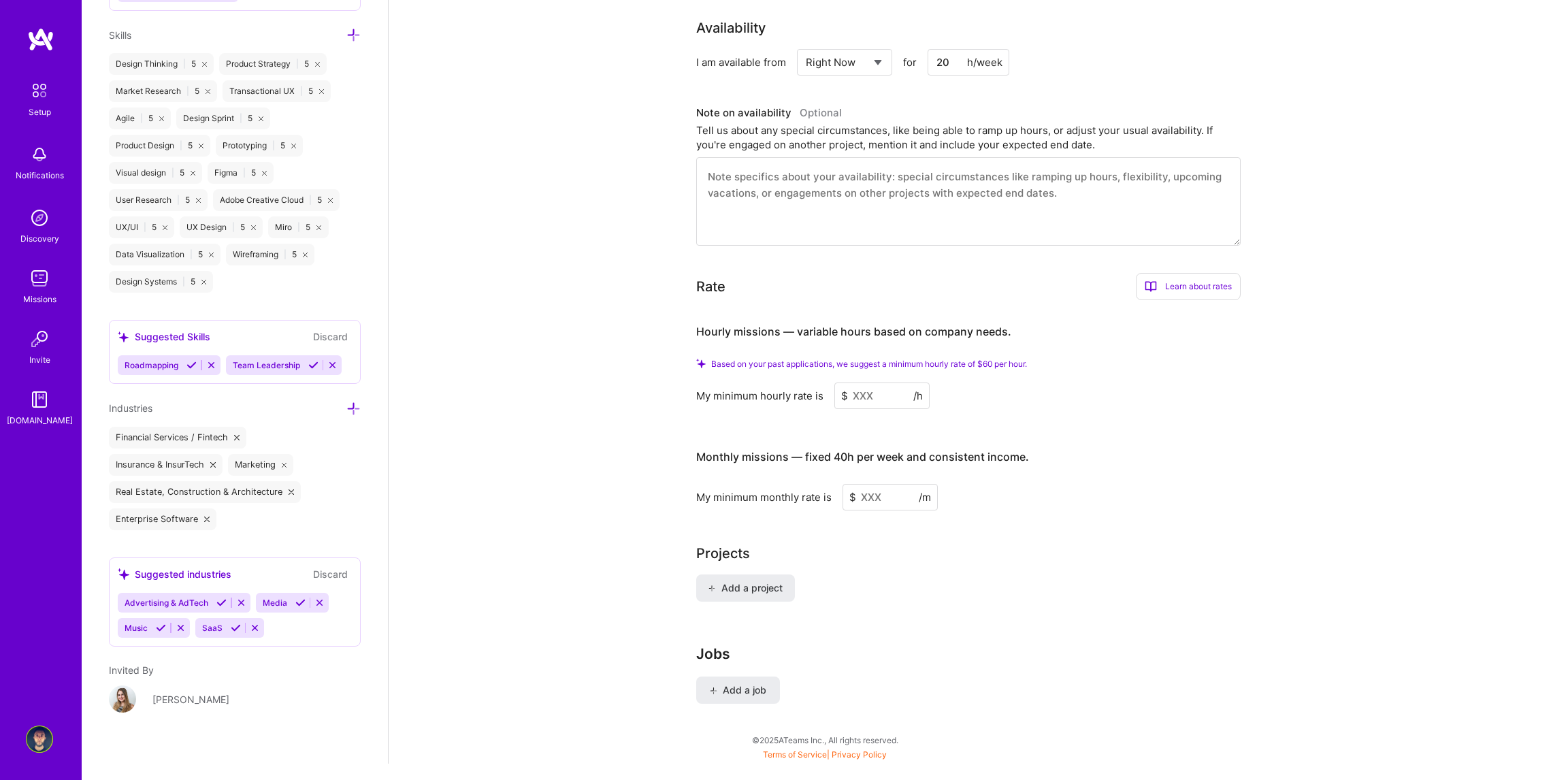
click at [347, 410] on icon at bounding box center [354, 409] width 15 height 15
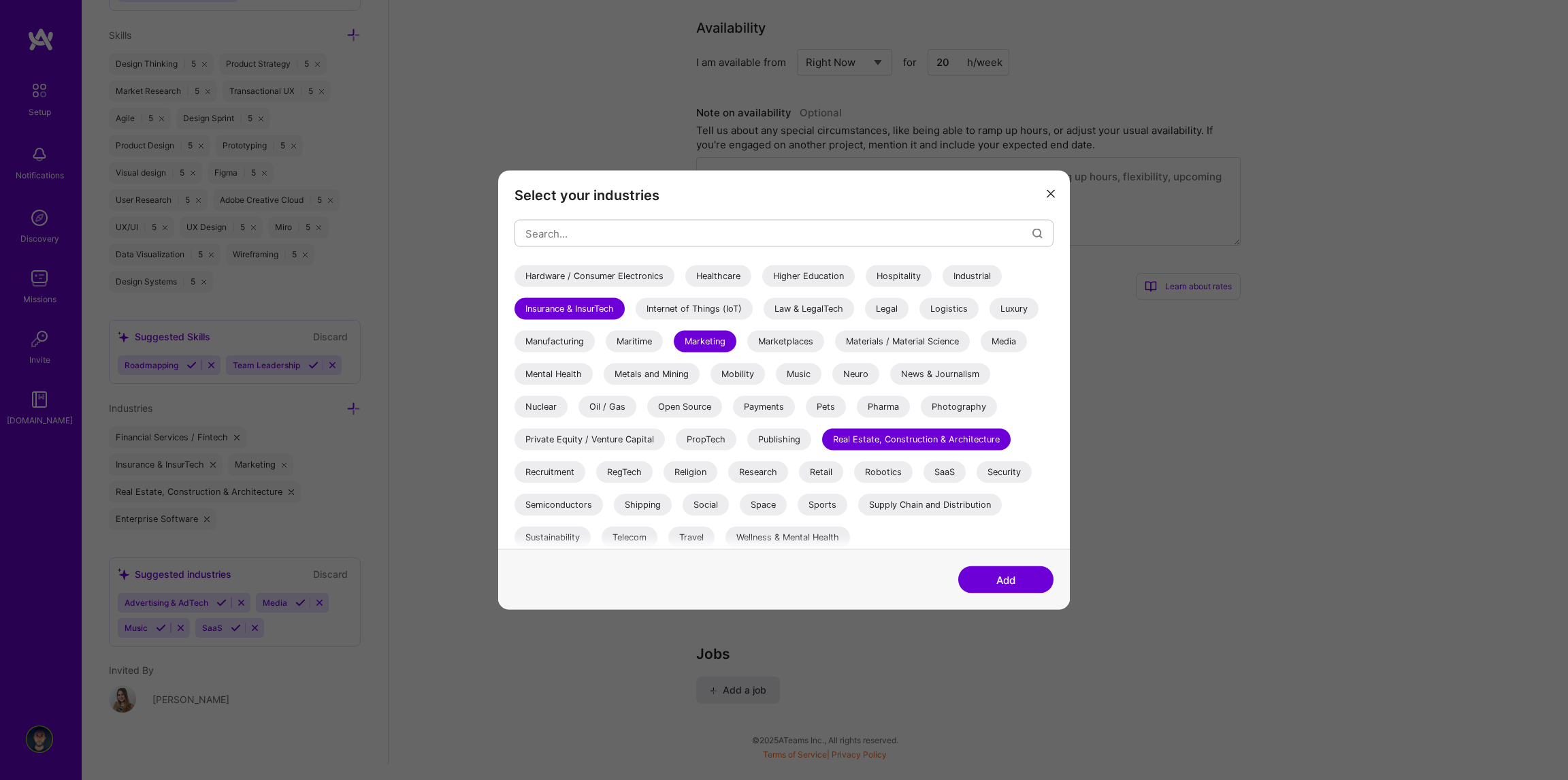
scroll to position [394, 0]
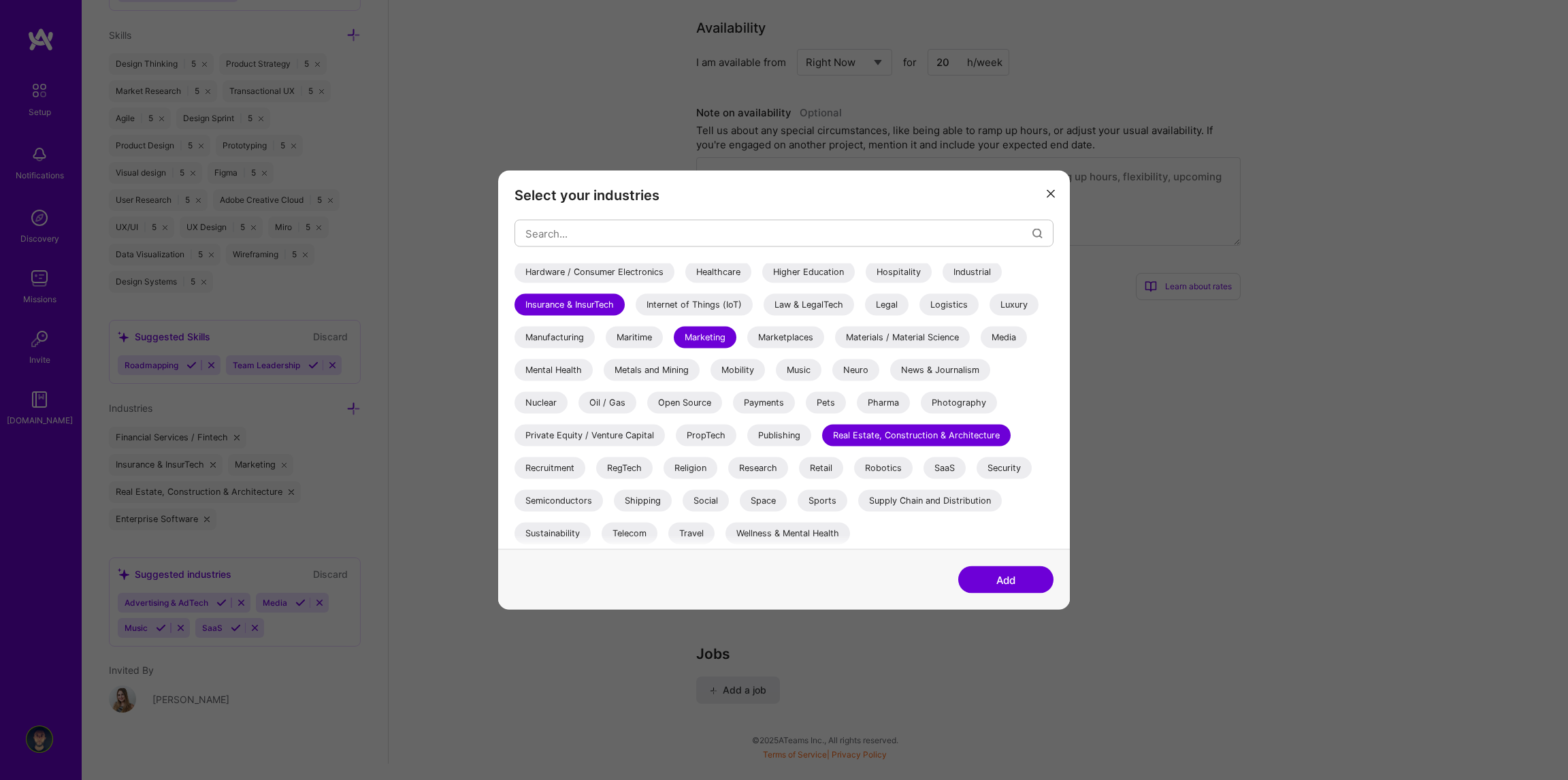
click at [956, 467] on div "SaaS" at bounding box center [945, 468] width 42 height 22
click at [784, 370] on div "Music" at bounding box center [799, 370] width 45 height 22
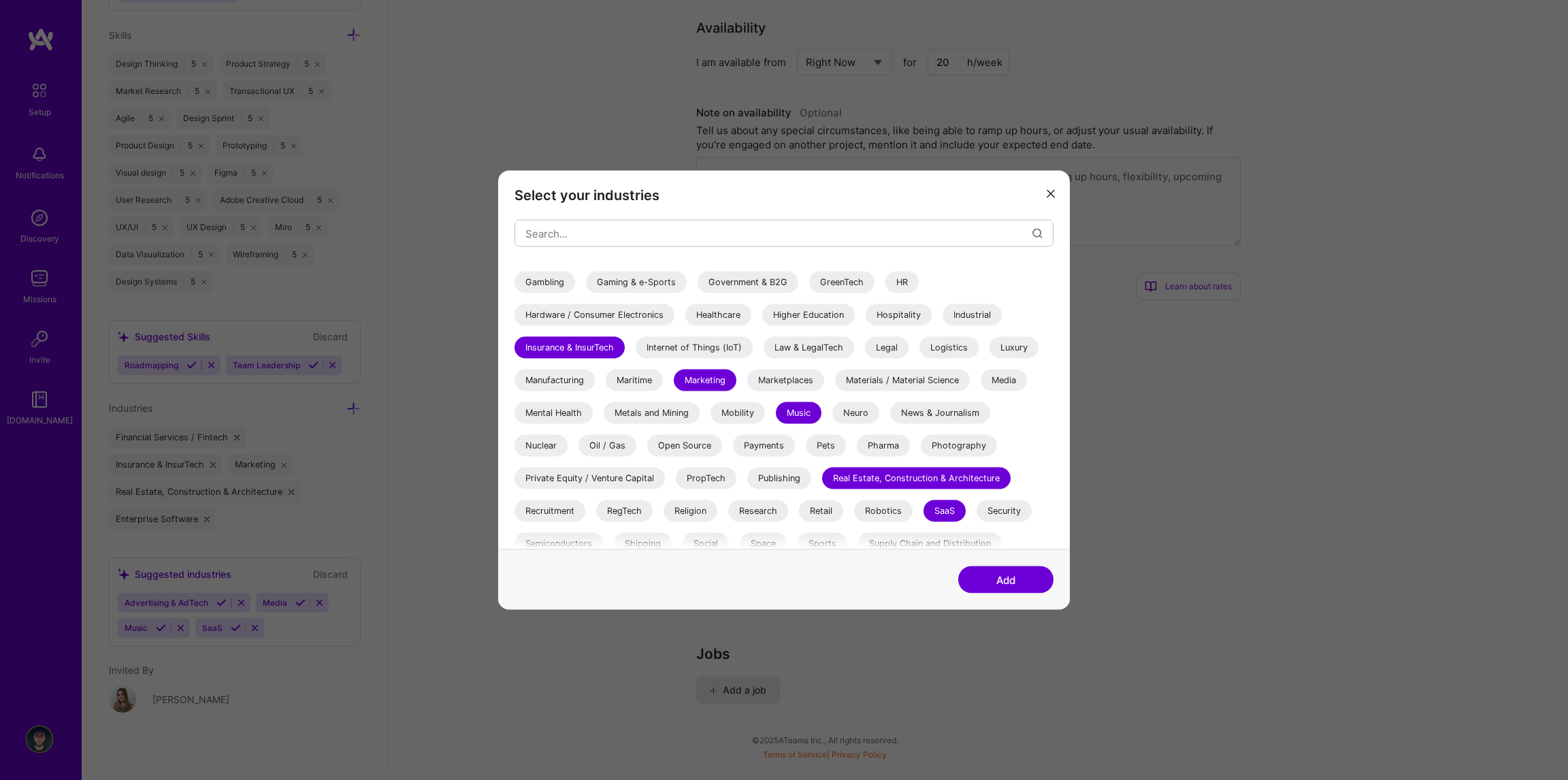
scroll to position [326, 0]
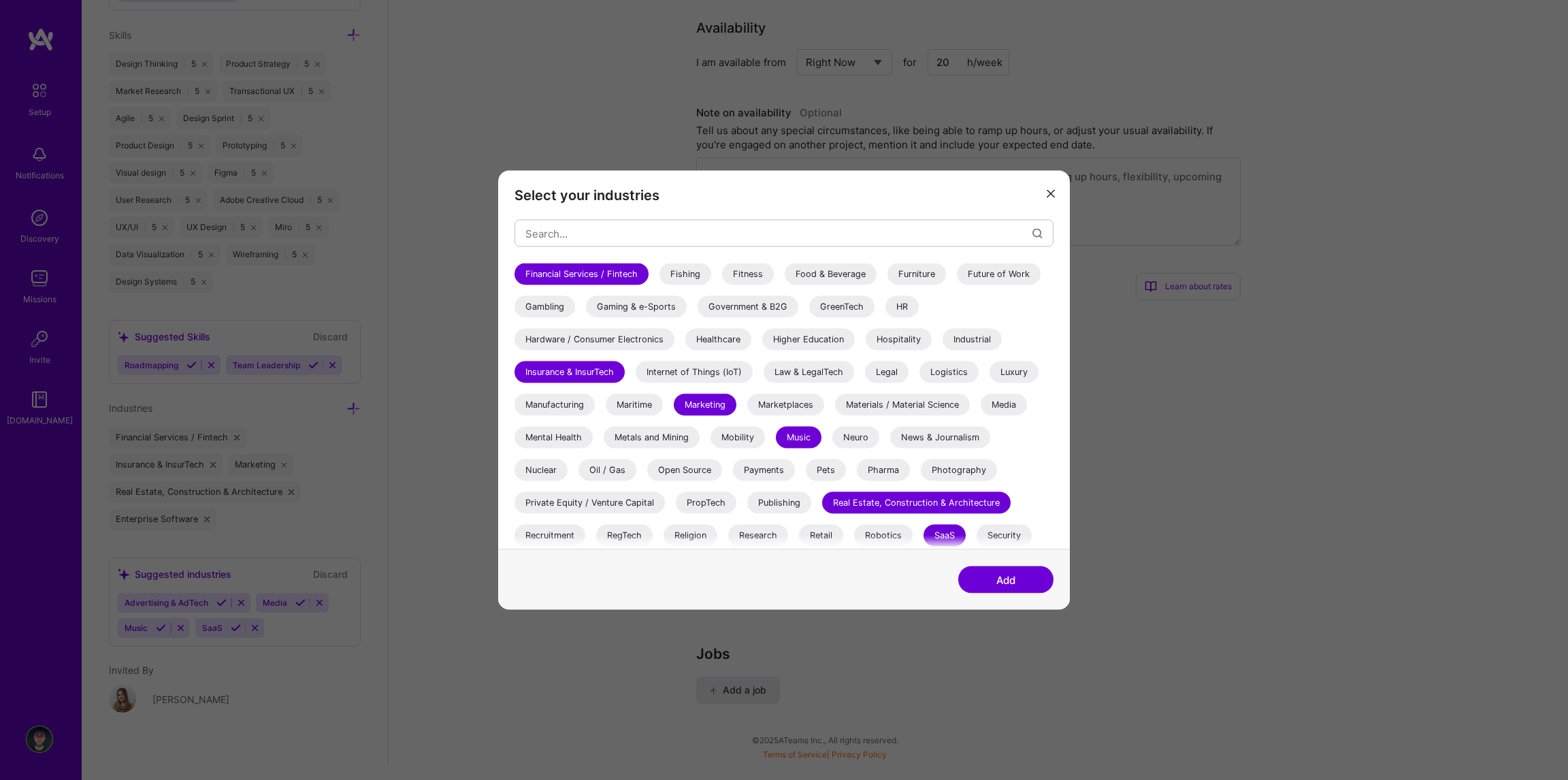
click at [892, 341] on div "Hospitality" at bounding box center [899, 340] width 66 height 22
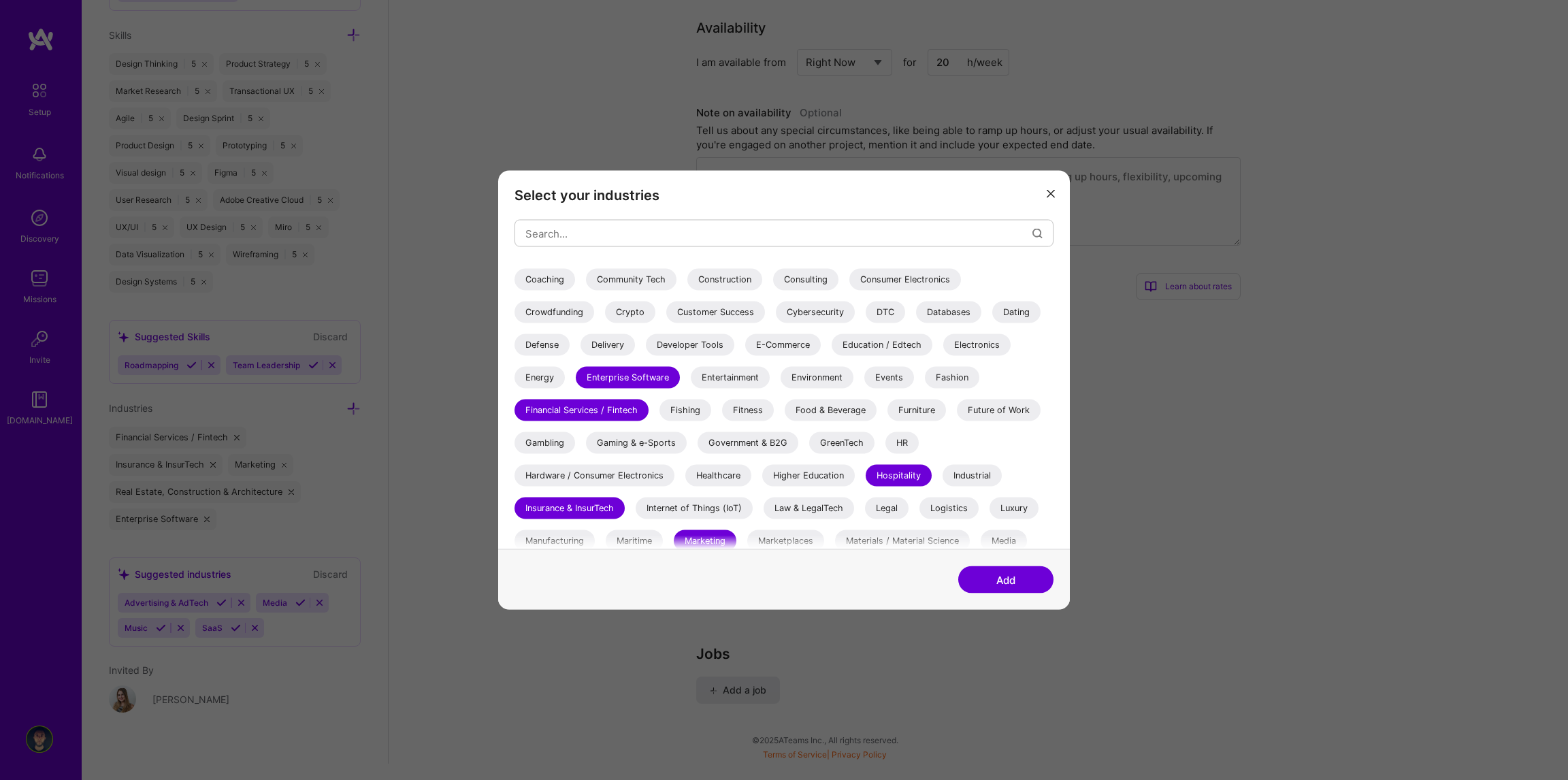
scroll to position [123, 0]
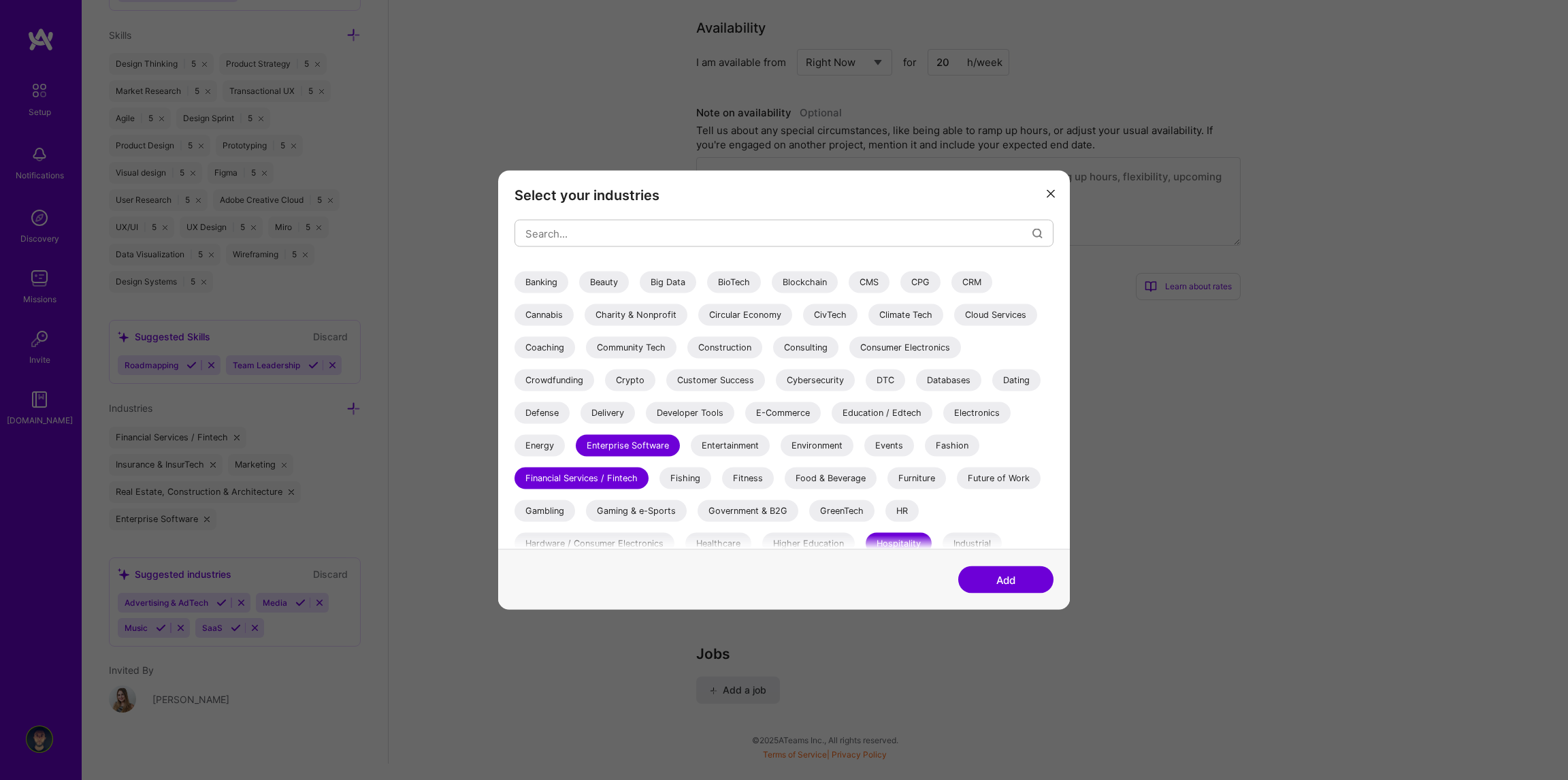
click at [824, 346] on div "Consulting" at bounding box center [805, 348] width 65 height 22
click at [972, 284] on div "CRM" at bounding box center [972, 283] width 41 height 22
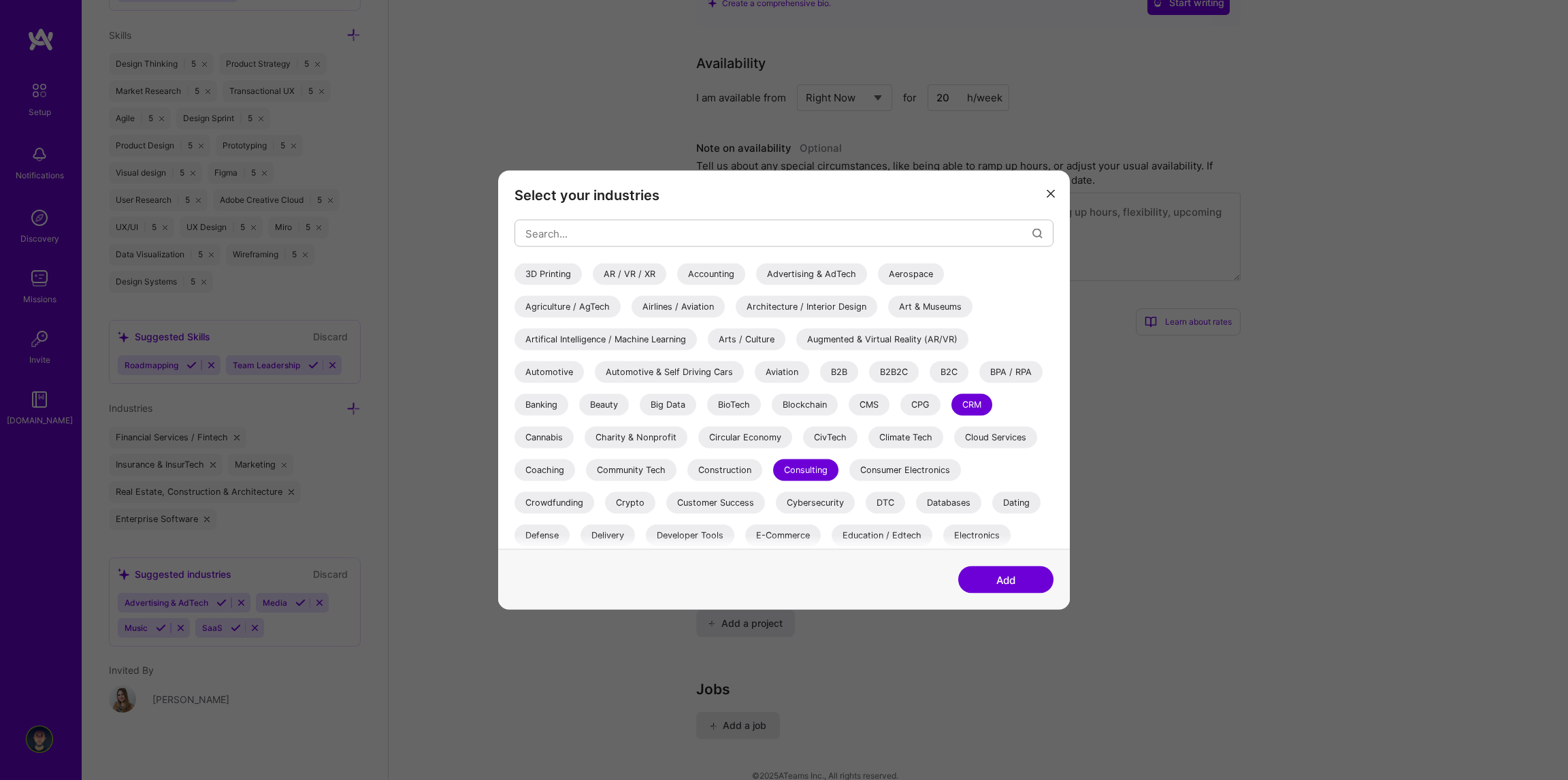
scroll to position [467, 0]
click at [872, 408] on div "CMS" at bounding box center [869, 405] width 41 height 22
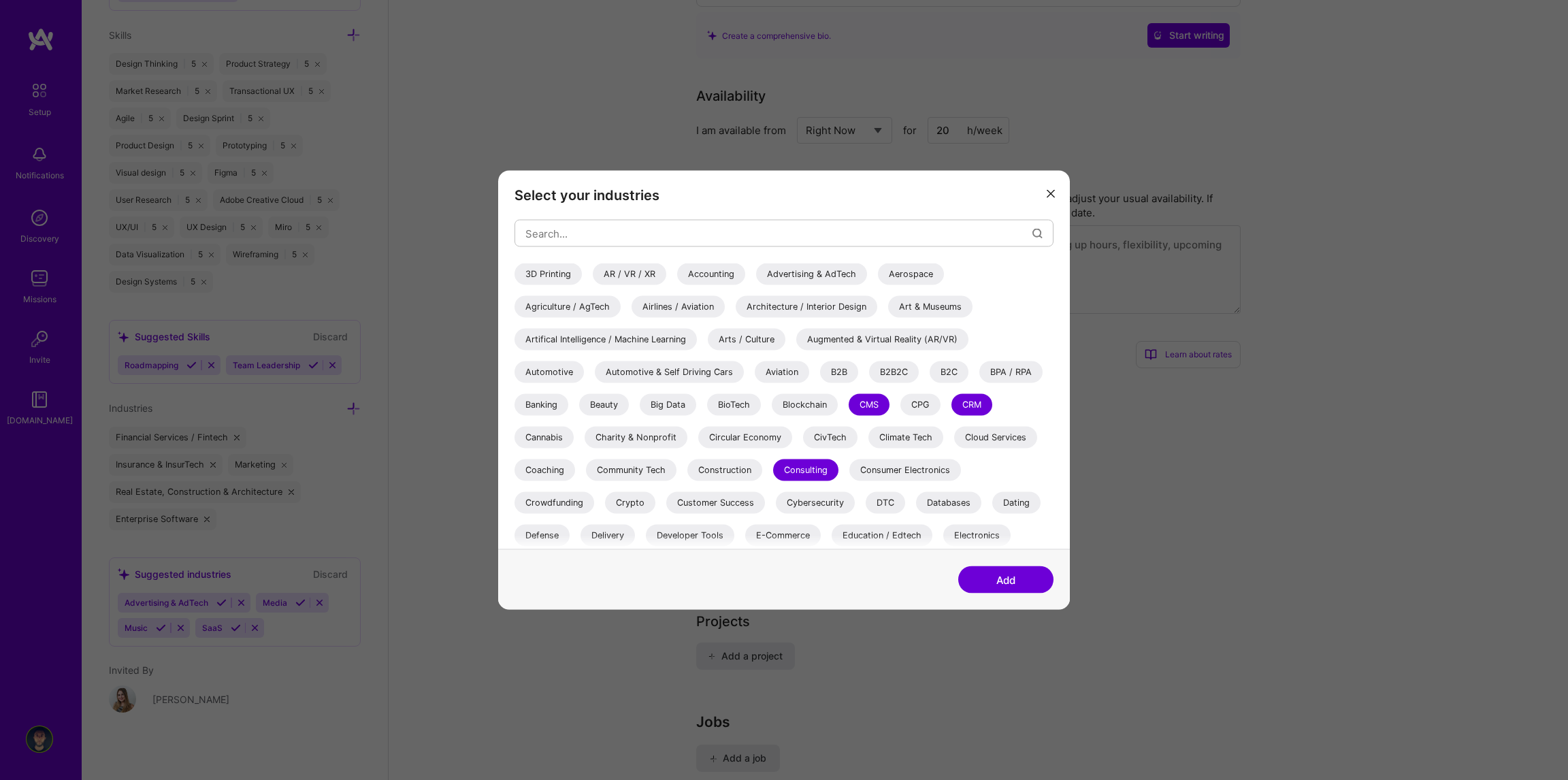
click at [839, 374] on div "B2B" at bounding box center [839, 372] width 38 height 22
click at [937, 378] on div "B2C" at bounding box center [948, 372] width 39 height 22
click at [1025, 573] on button "Add" at bounding box center [1006, 580] width 96 height 27
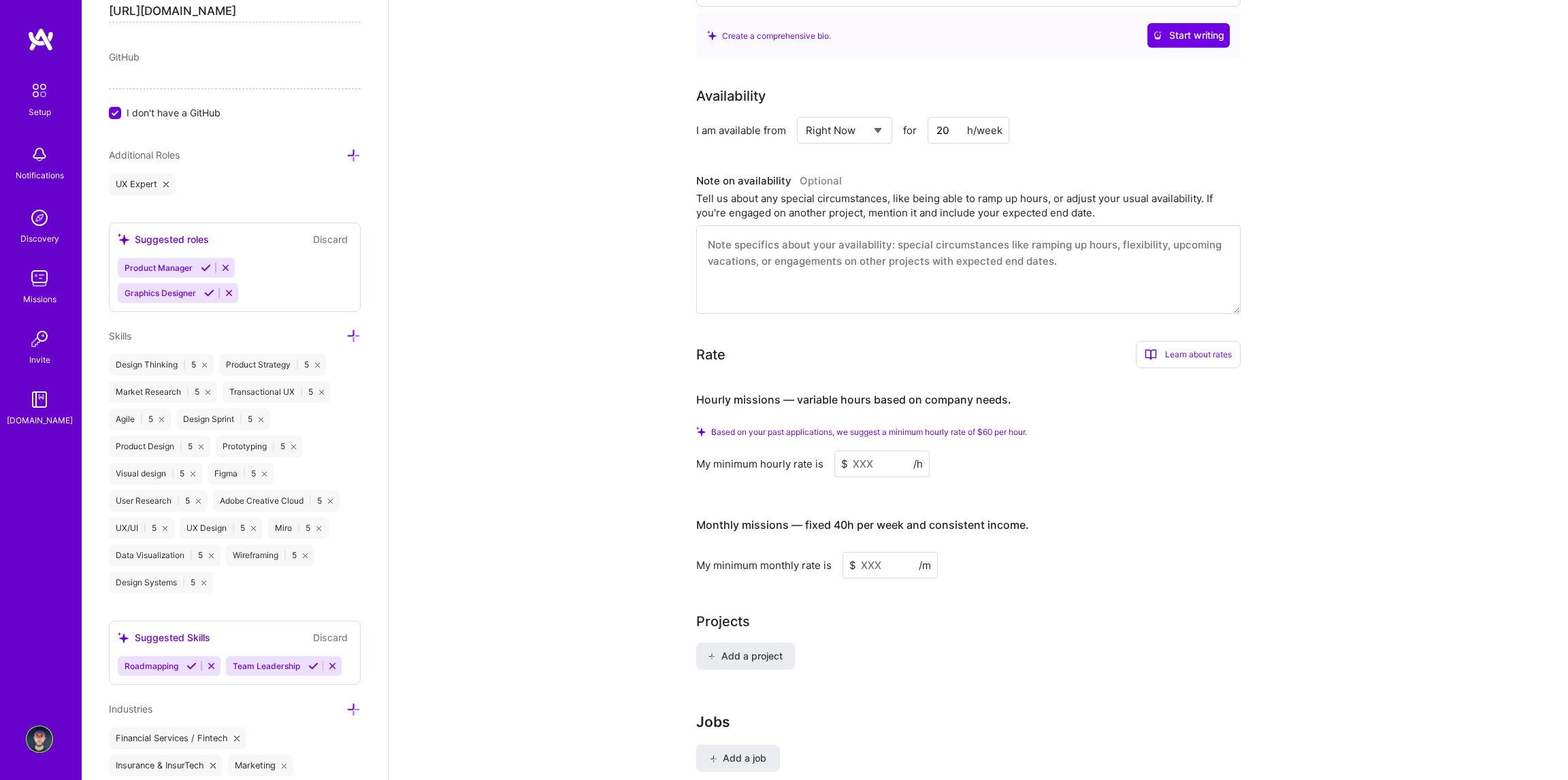
scroll to position [1147, 0]
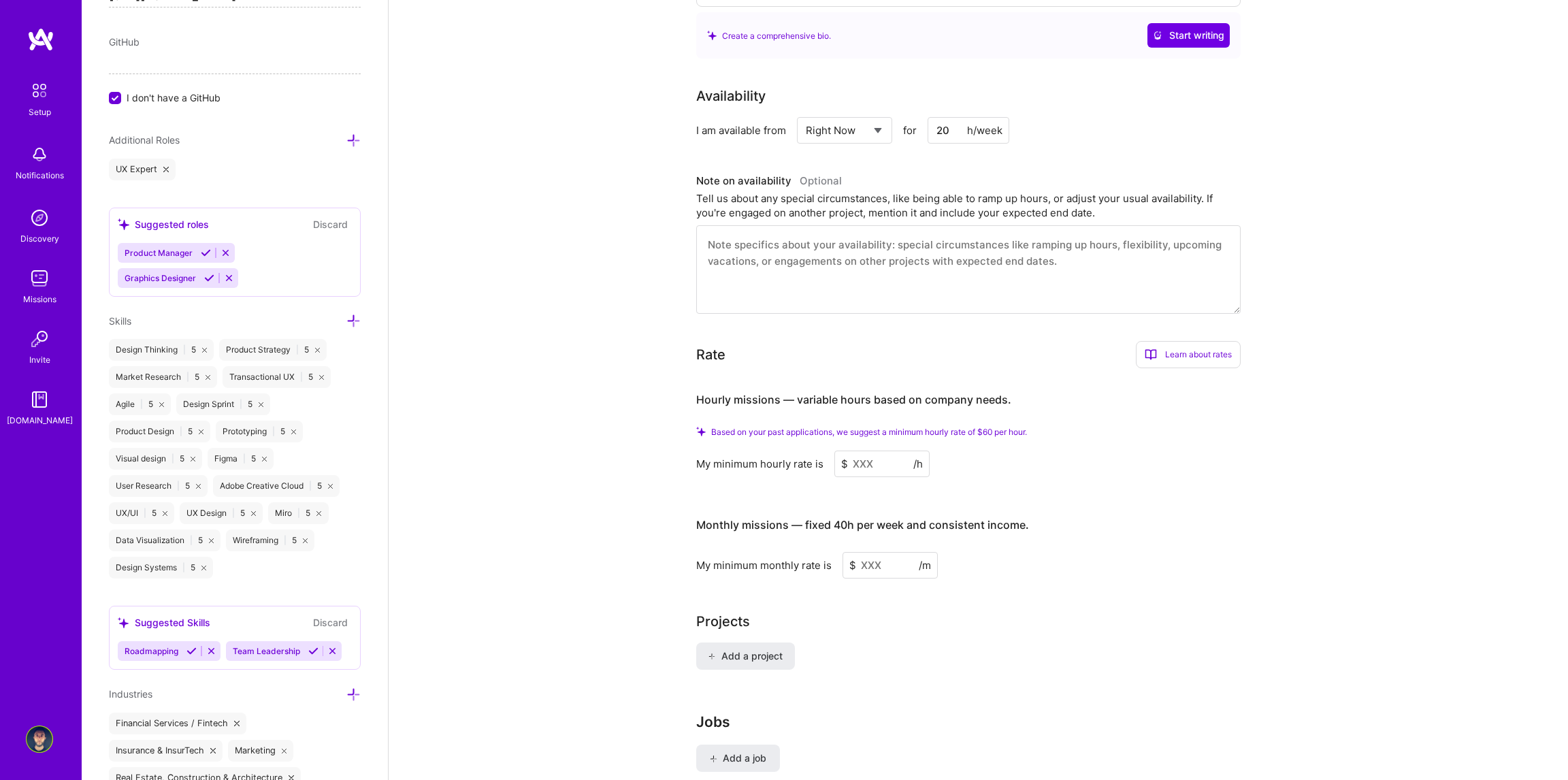
click at [878, 451] on input at bounding box center [882, 464] width 96 height 26
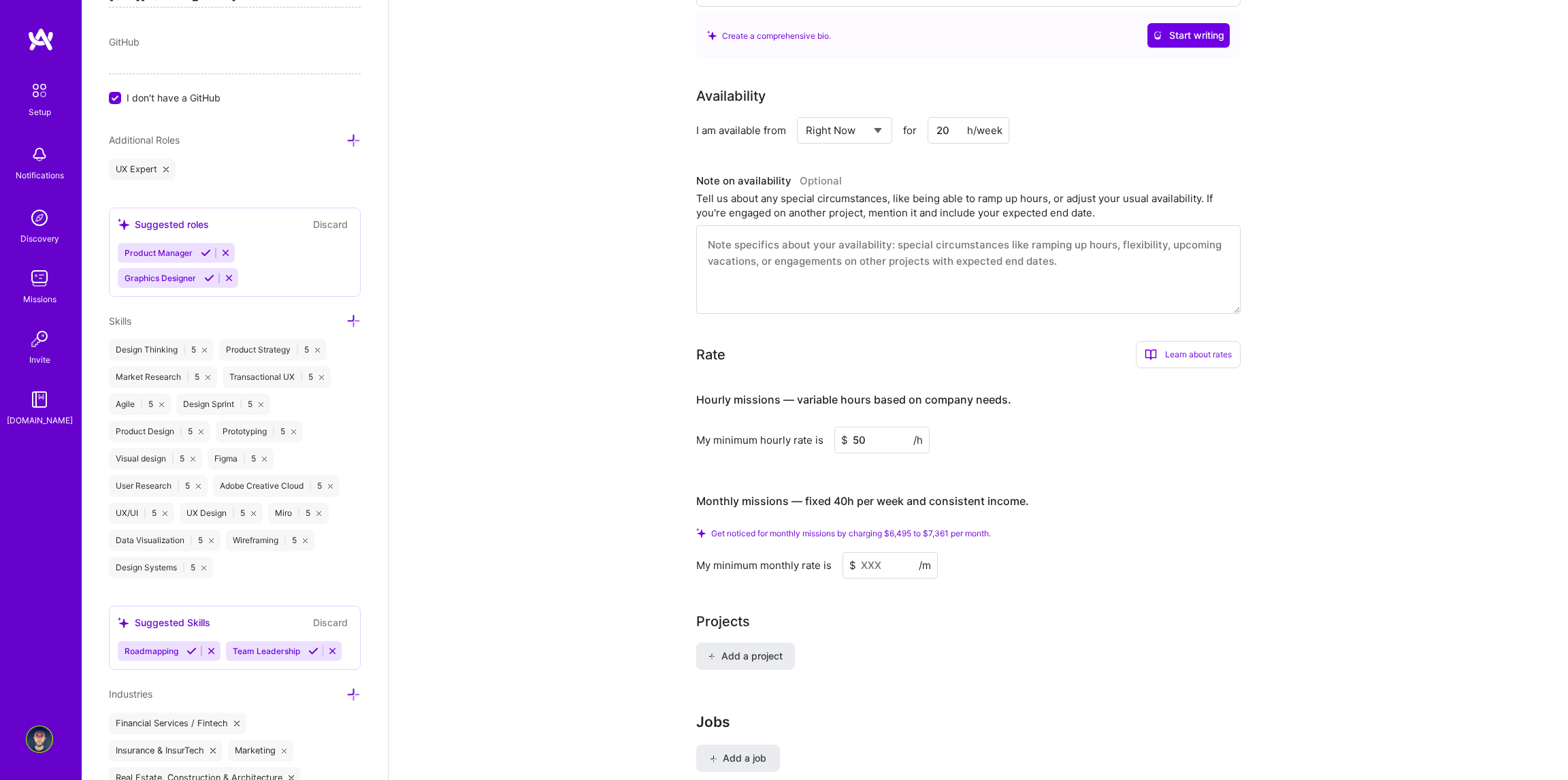
type input "50"
click at [892, 552] on input at bounding box center [890, 565] width 96 height 26
click at [893, 552] on input at bounding box center [890, 565] width 96 height 26
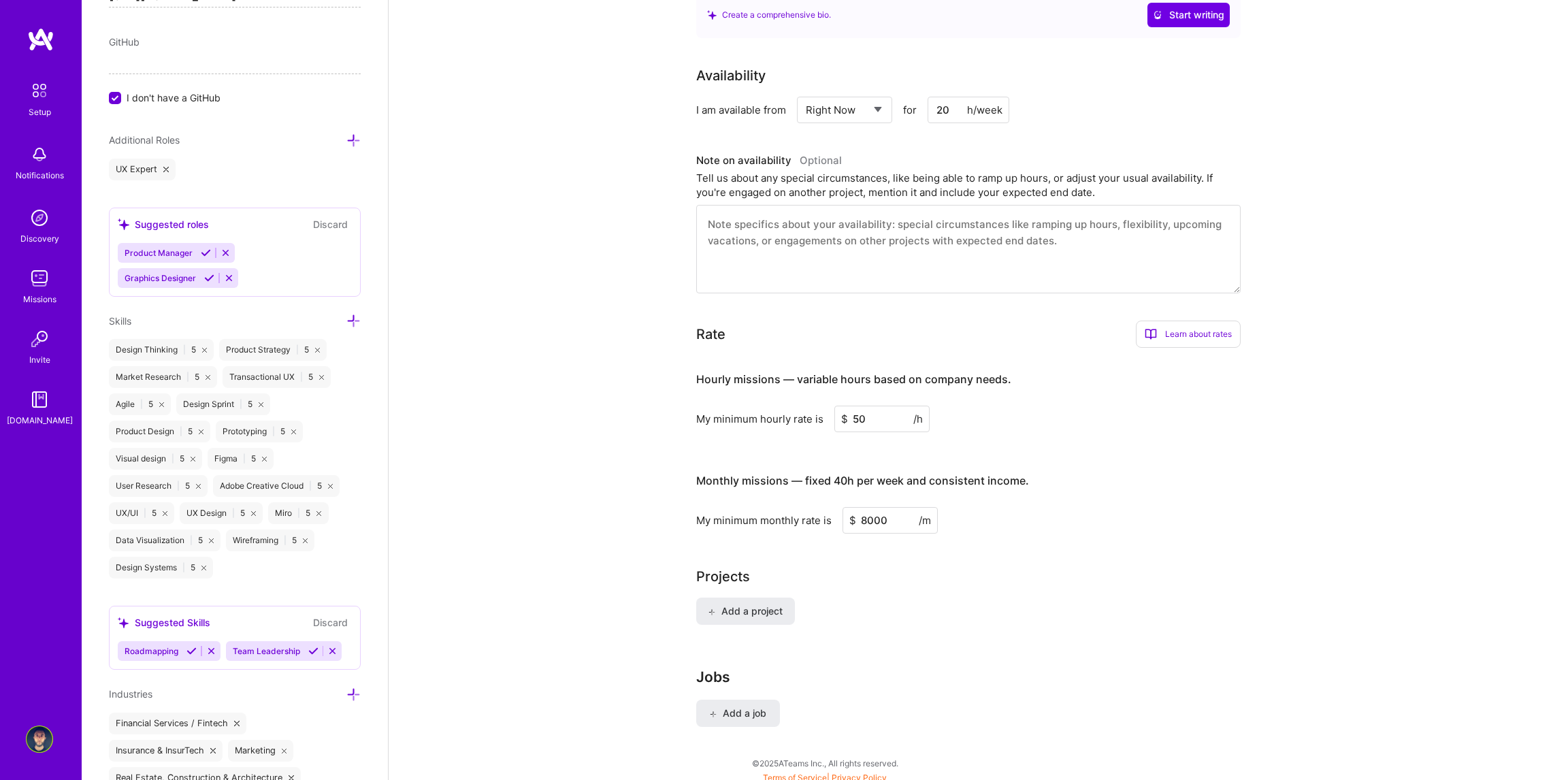
type input "8000"
click at [918, 597] on div "Add a project" at bounding box center [979, 619] width 565 height 44
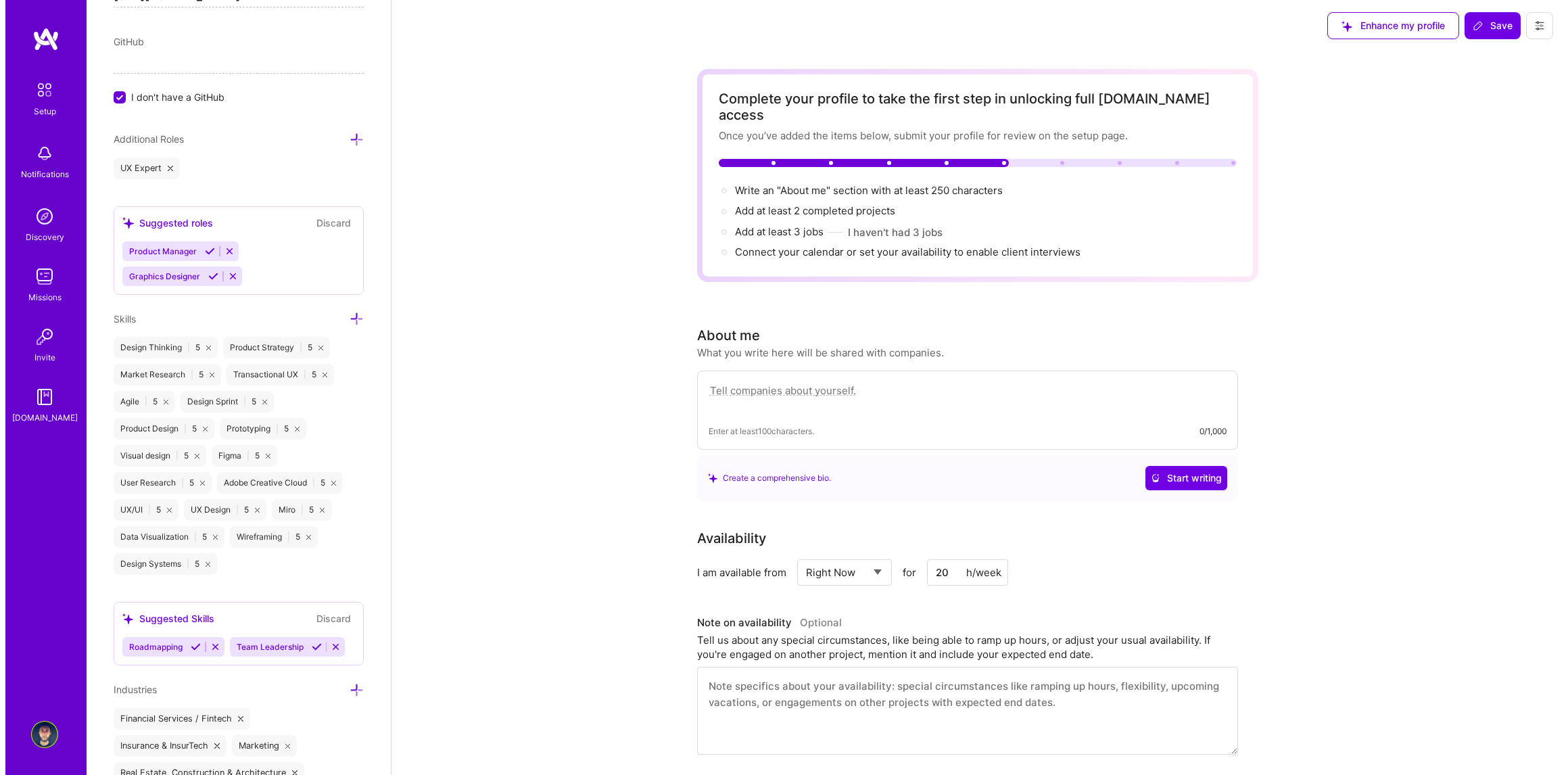
scroll to position [0, 0]
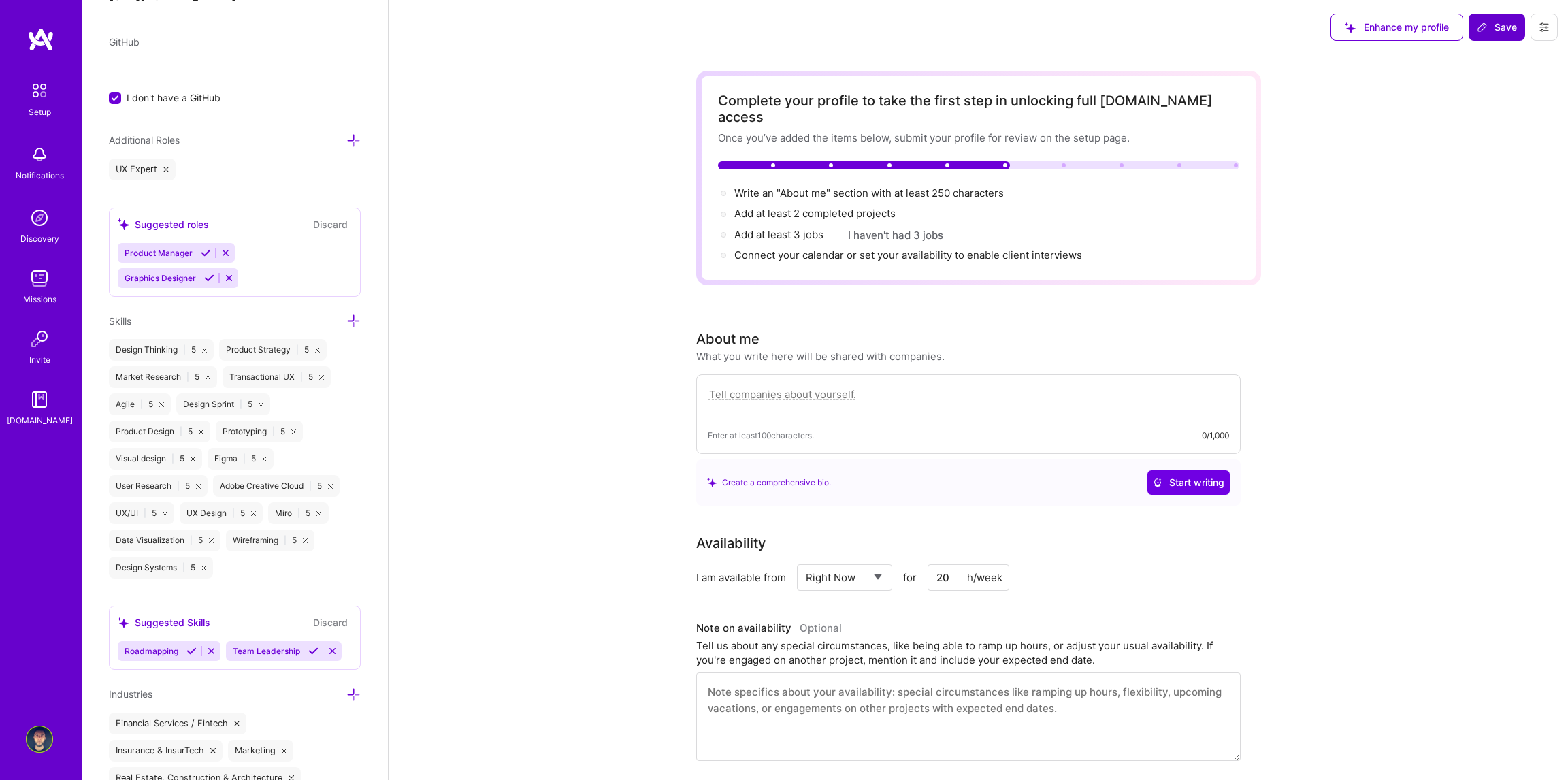
click at [1502, 30] on span "Save" at bounding box center [1496, 27] width 40 height 14
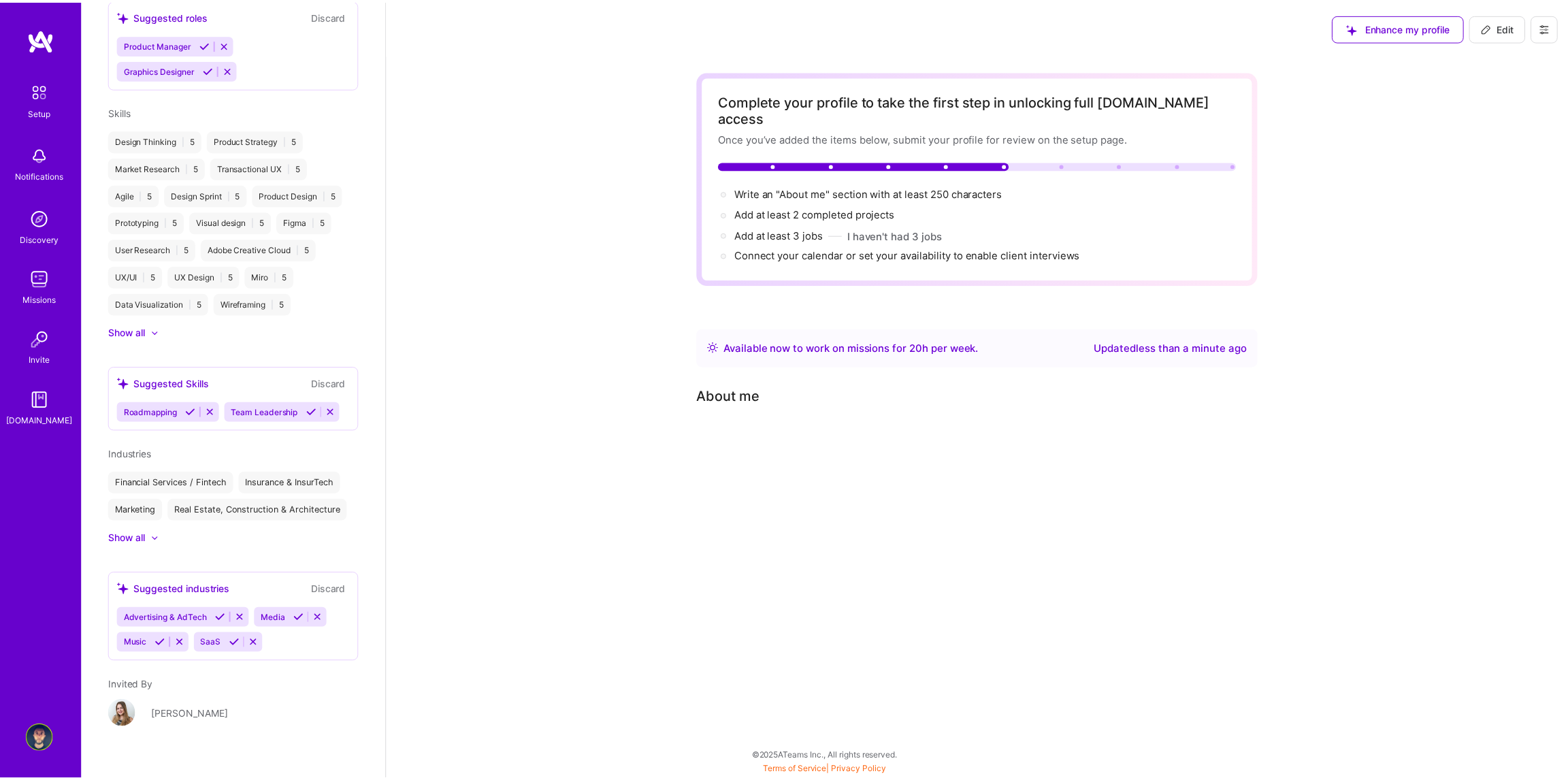
scroll to position [760, 0]
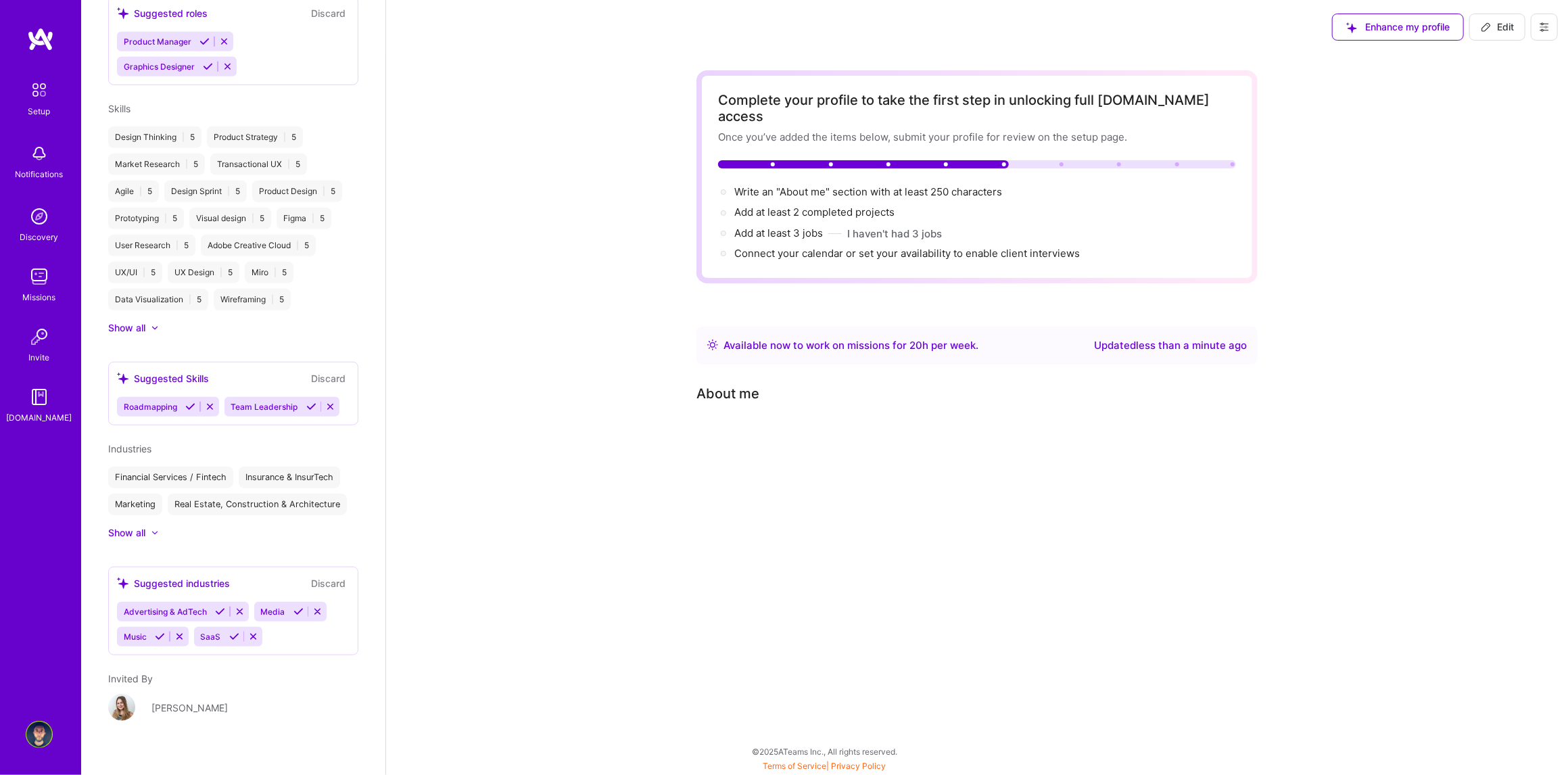
click at [1513, 35] on button "Edit" at bounding box center [1497, 27] width 56 height 27
select select "RS"
select select "Right Now"
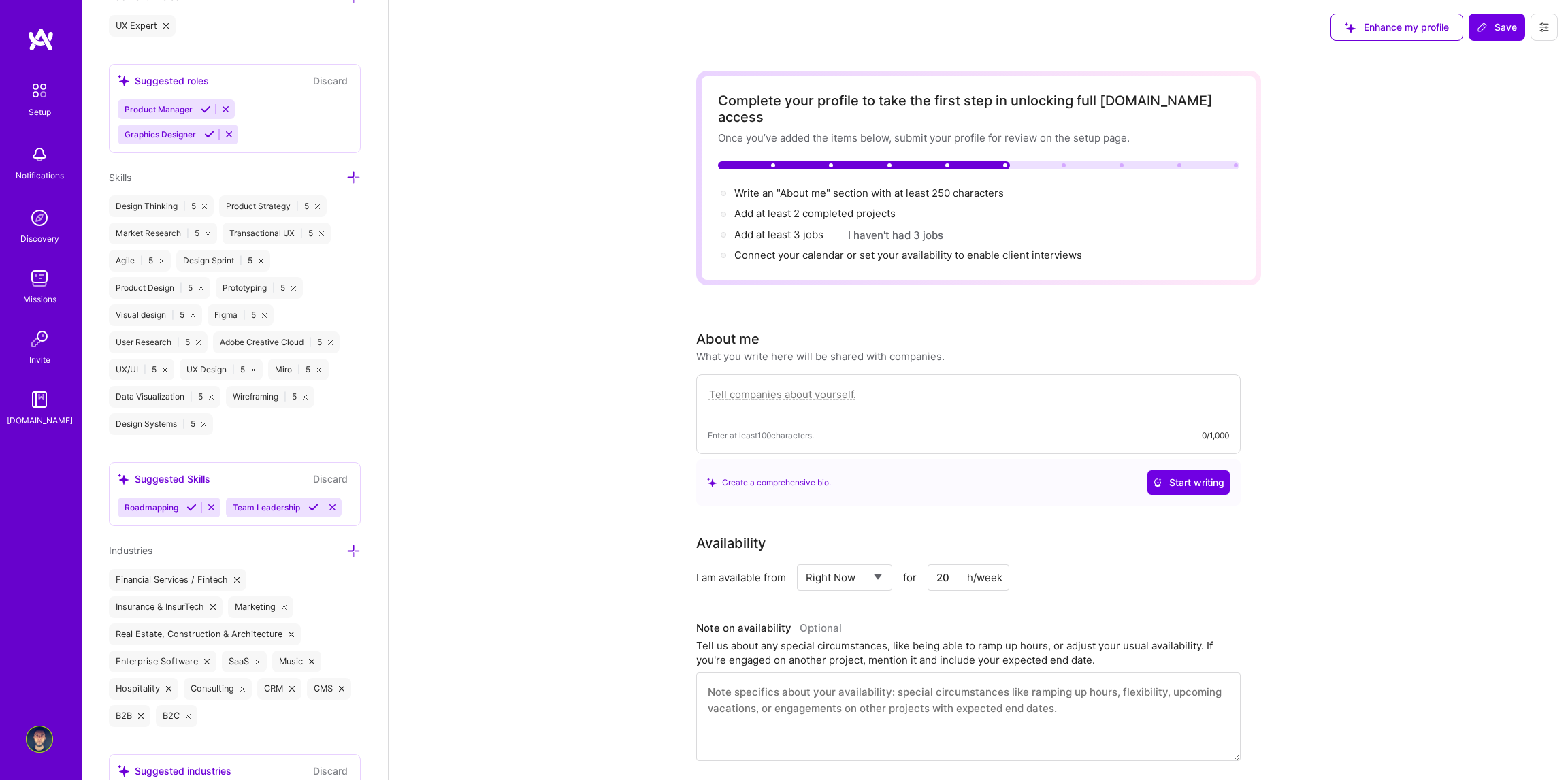
scroll to position [1297, 0]
click at [347, 542] on icon at bounding box center [354, 545] width 15 height 15
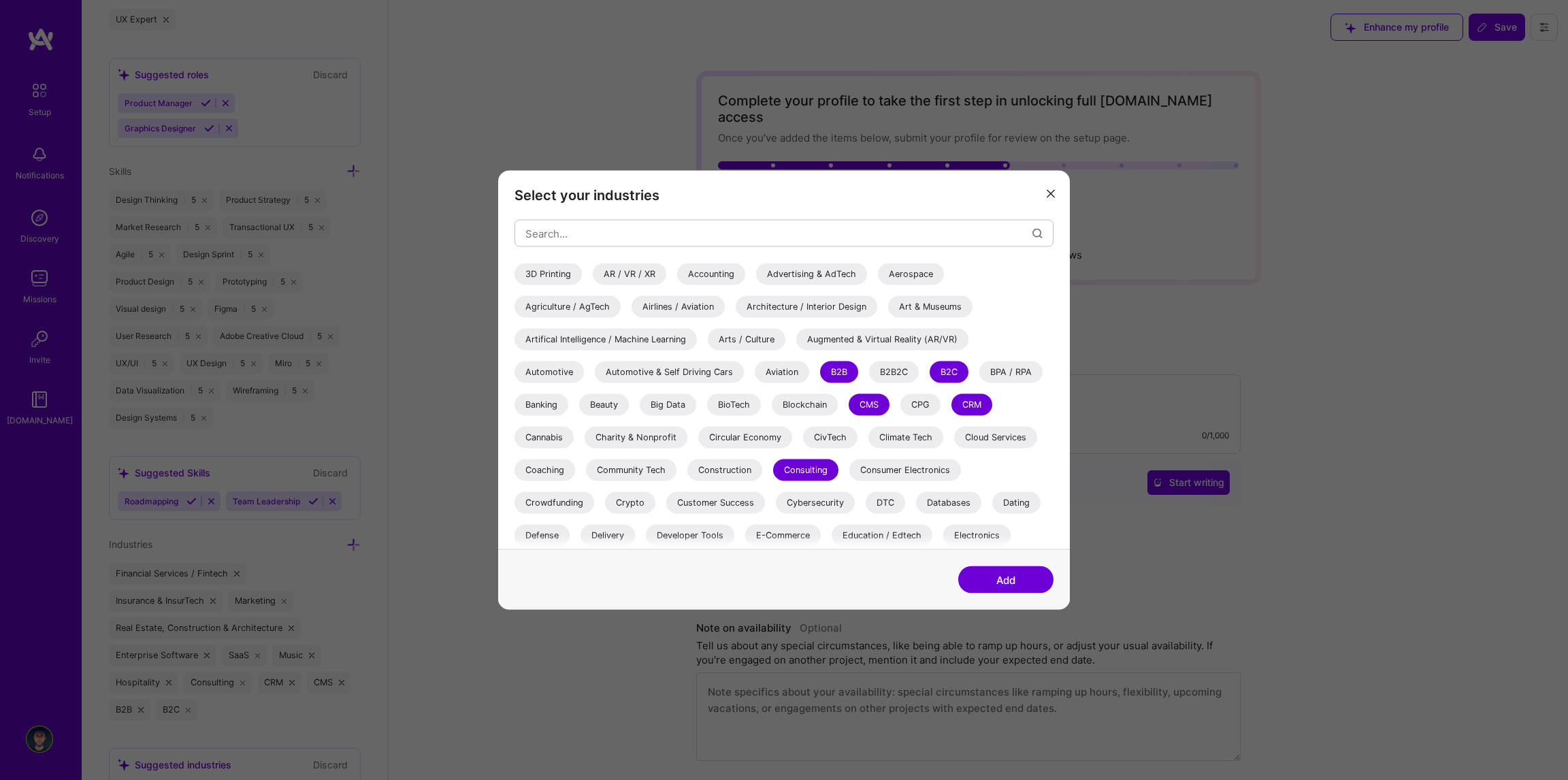
click at [785, 274] on div "Advertising & AdTech" at bounding box center [812, 275] width 111 height 22
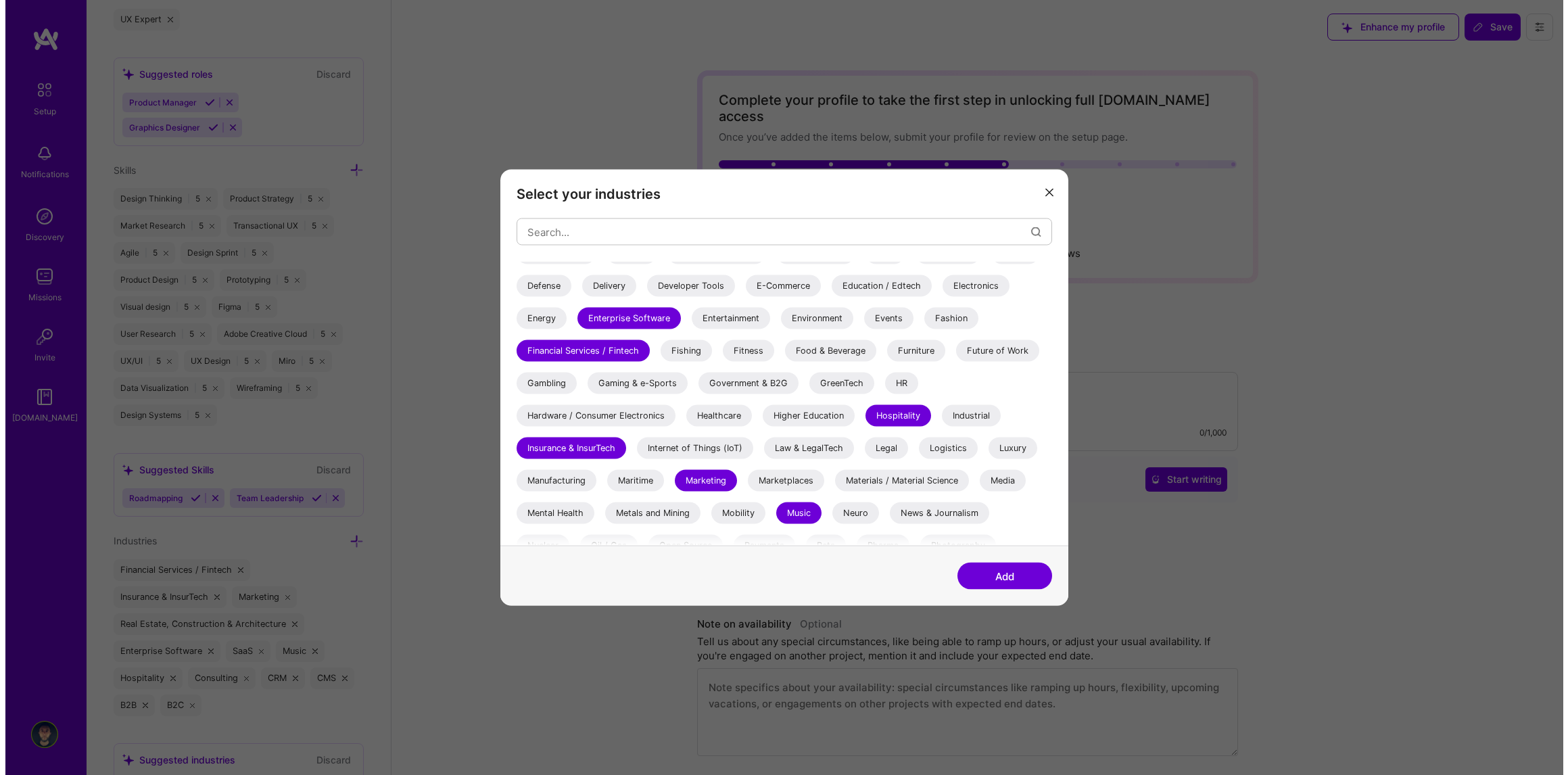
scroll to position [271, 0]
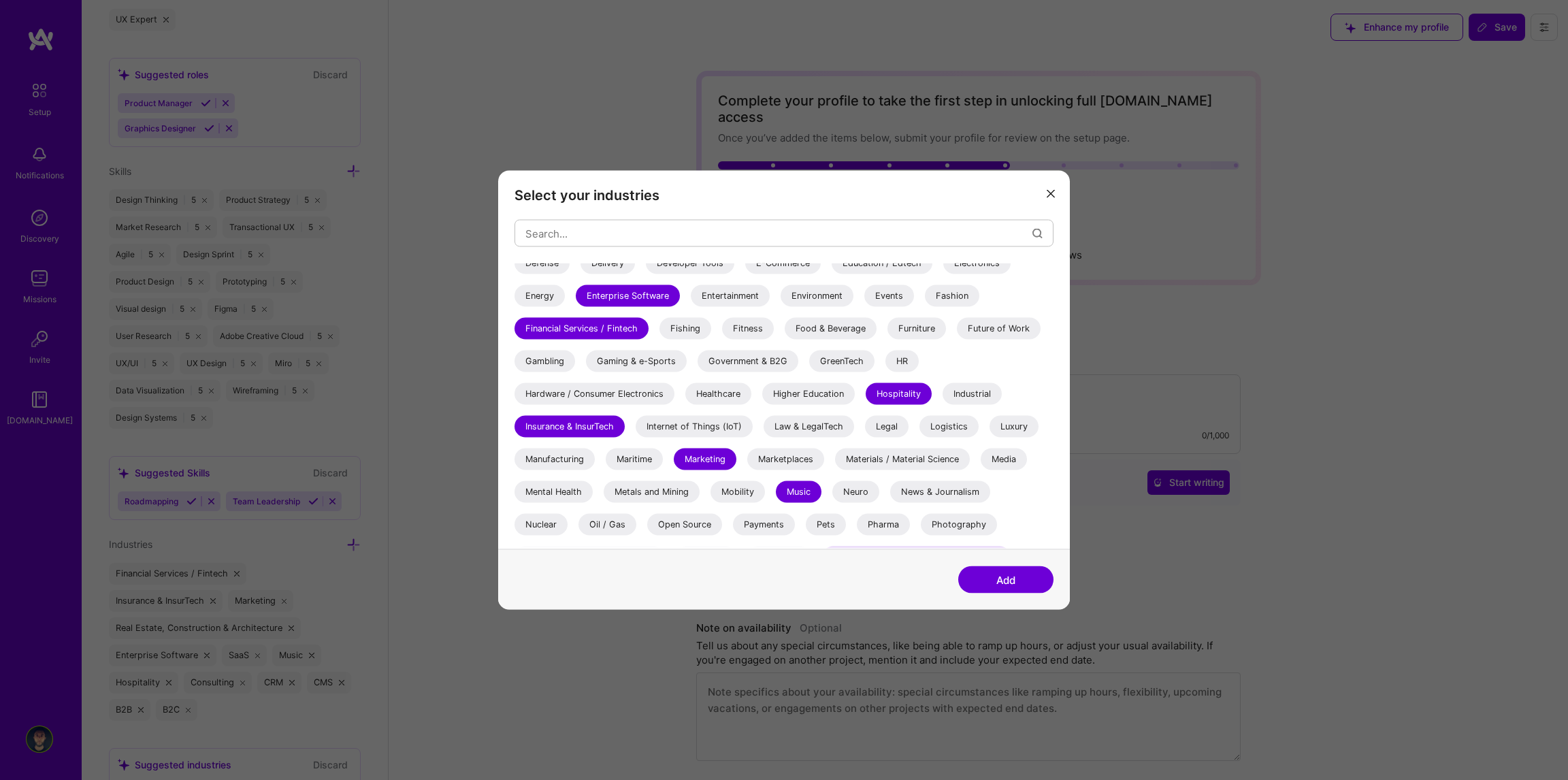
click at [999, 454] on div "Media" at bounding box center [1003, 459] width 46 height 22
click at [996, 588] on button "Add" at bounding box center [1006, 580] width 96 height 27
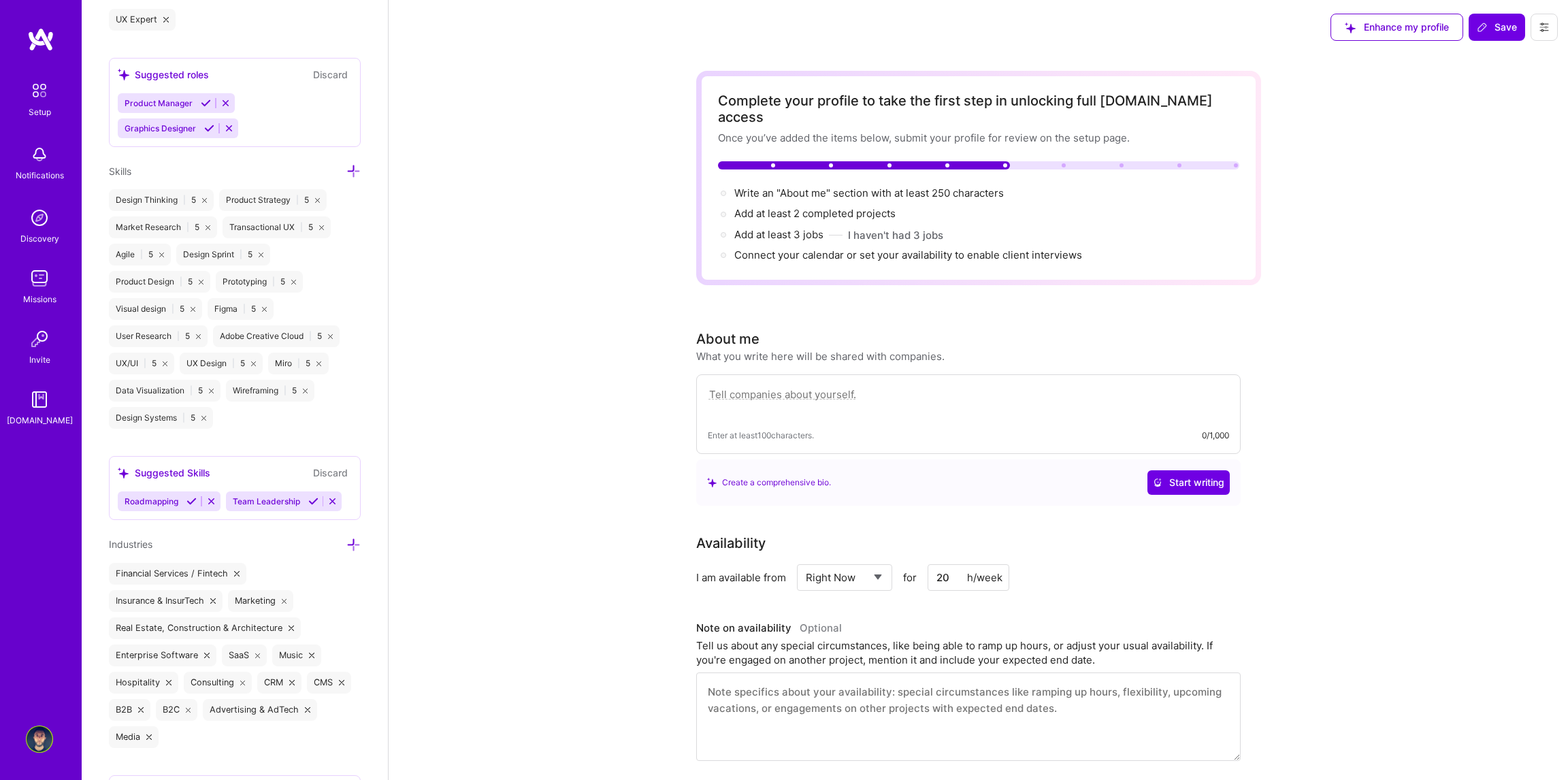
click at [1500, 30] on span "Save" at bounding box center [1496, 27] width 40 height 14
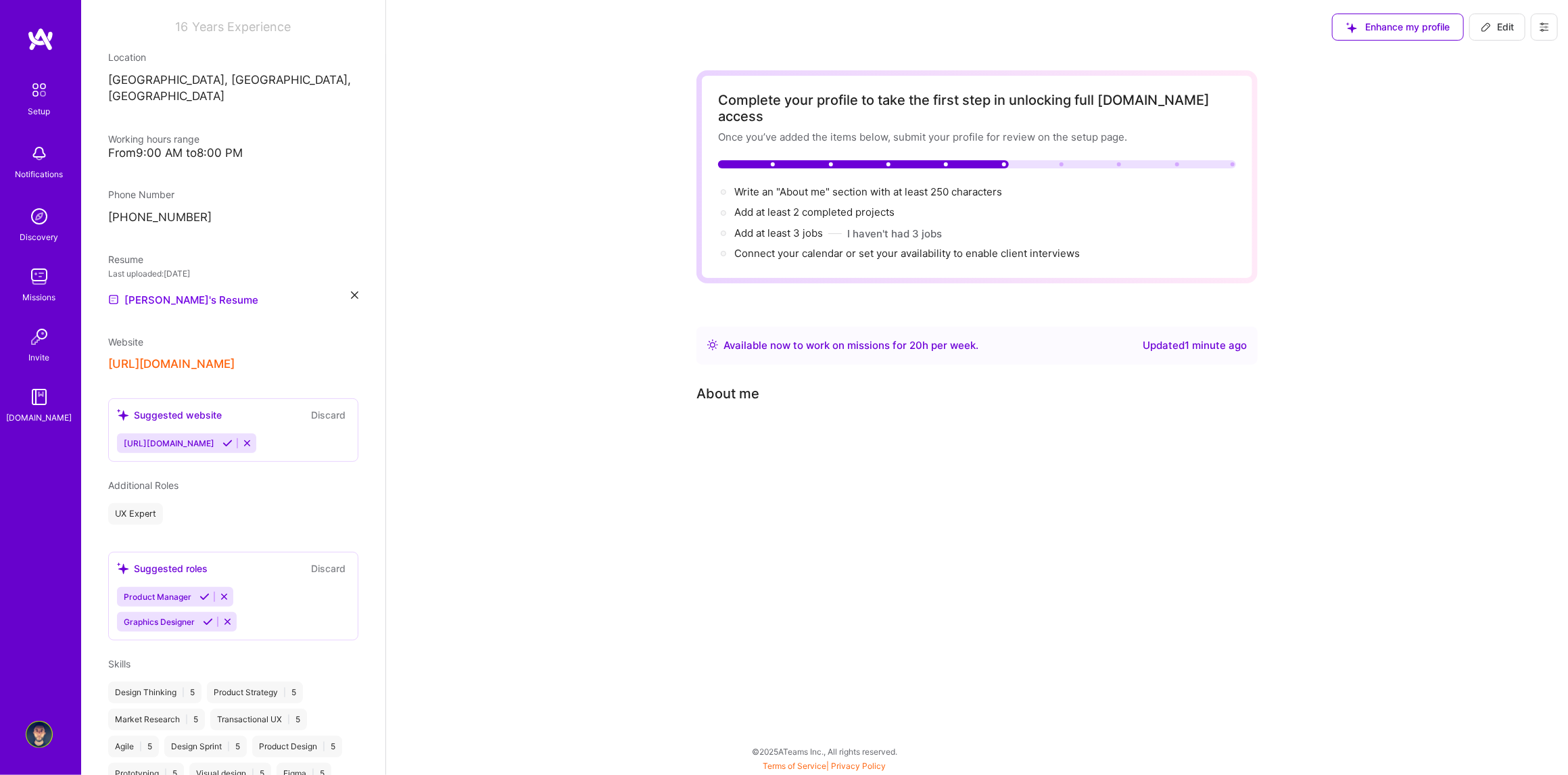
scroll to position [0, 0]
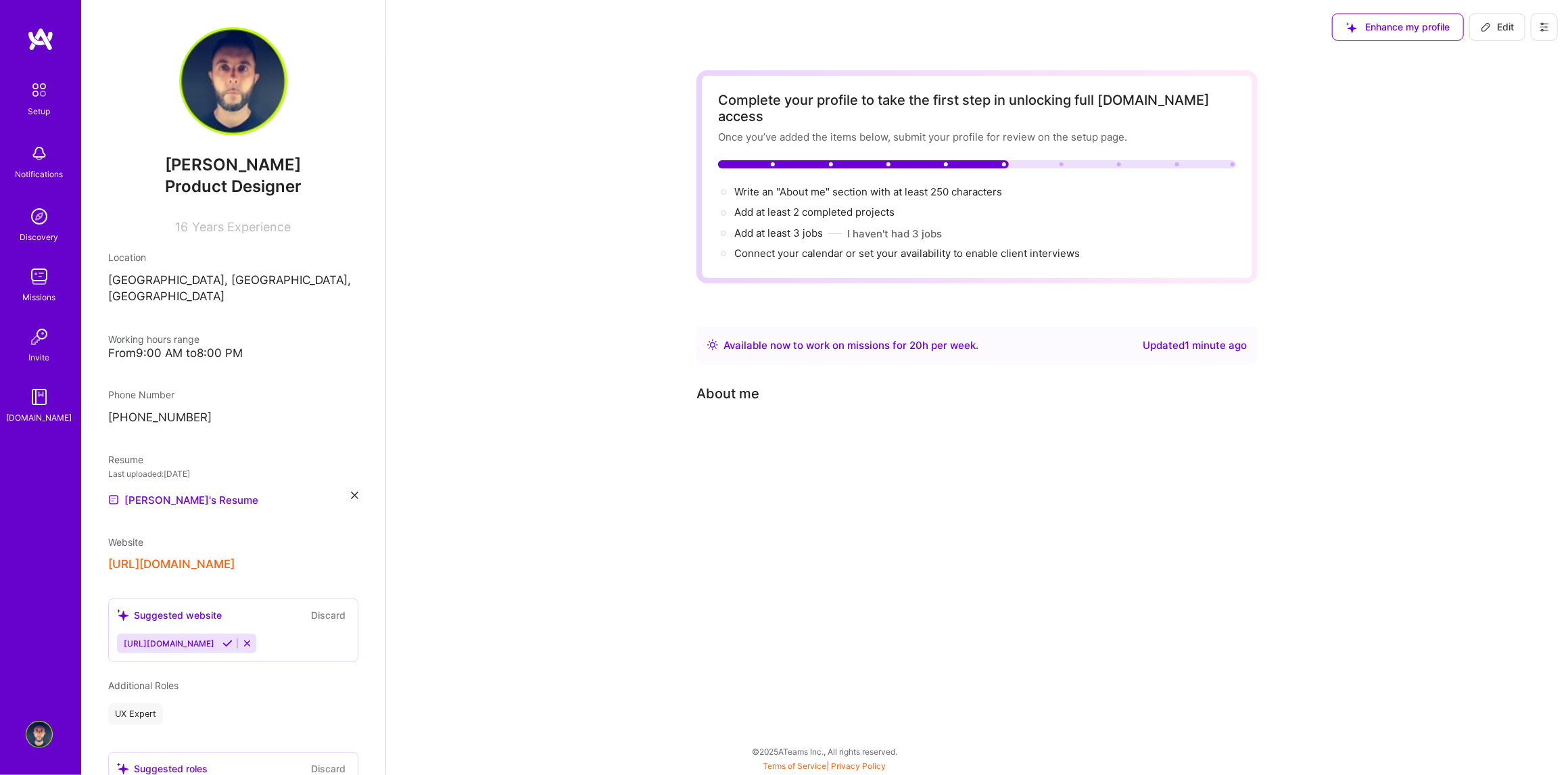
click at [653, 405] on div "Complete your profile to take the first step in unlocking full A.Team access On…" at bounding box center [977, 281] width 1182 height 453
click at [879, 474] on div "Complete your profile to take the first step in unlocking full A.Team access On…" at bounding box center [977, 281] width 1182 height 453
click at [1487, 28] on icon at bounding box center [1486, 27] width 11 height 11
select select "RS"
select select "Right Now"
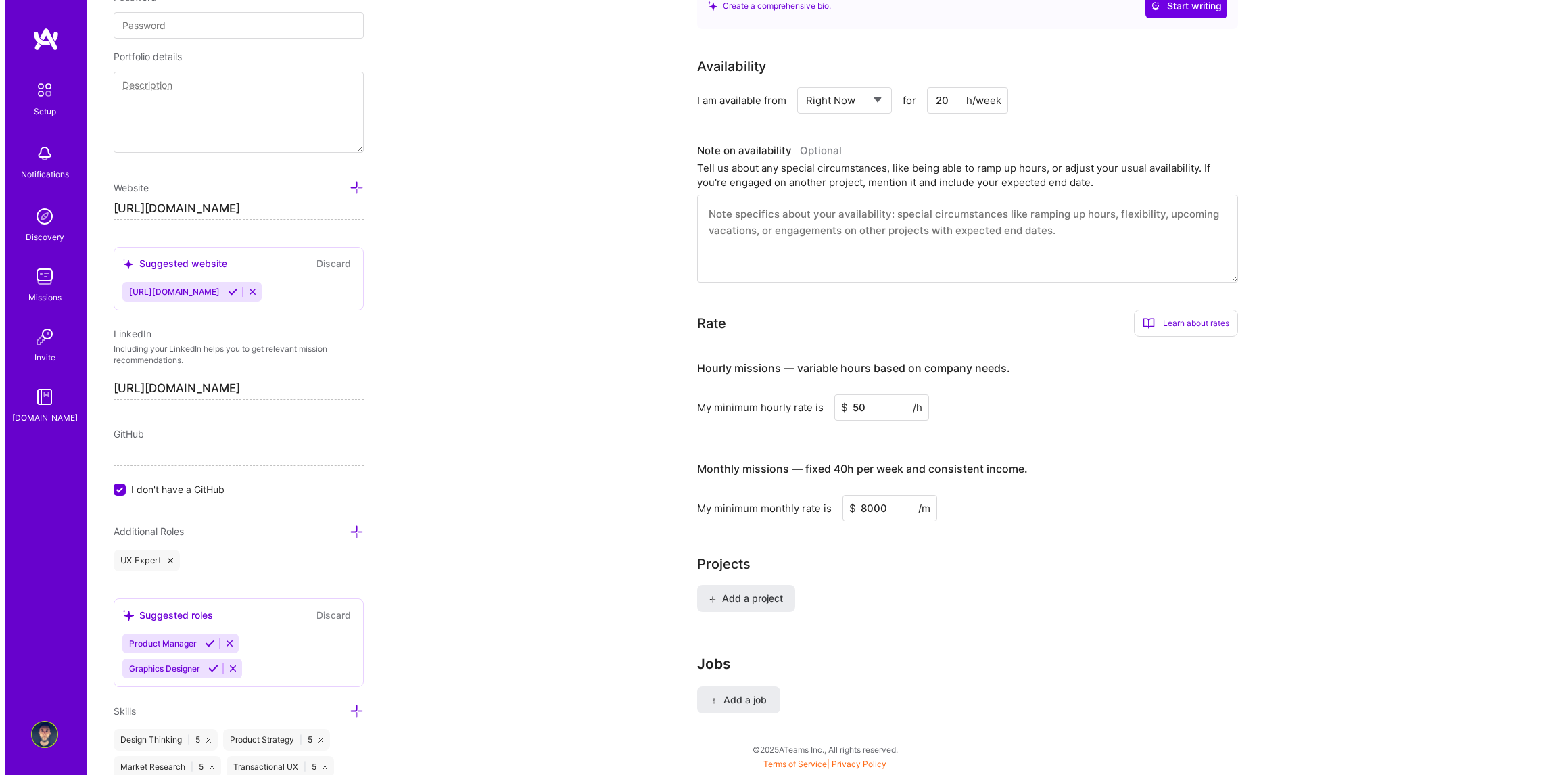
scroll to position [512, 0]
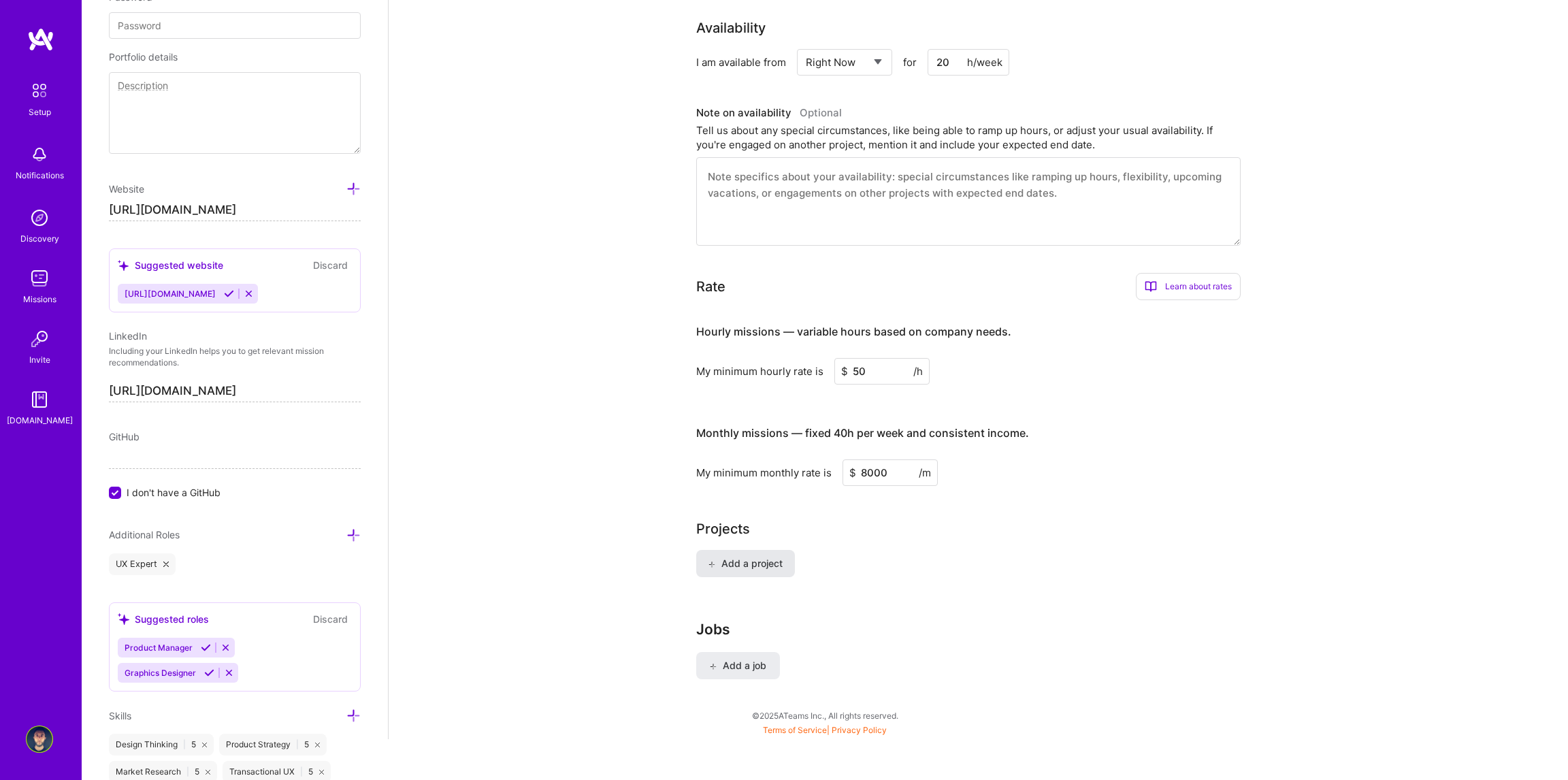
click at [777, 557] on span "Add a project" at bounding box center [745, 564] width 74 height 14
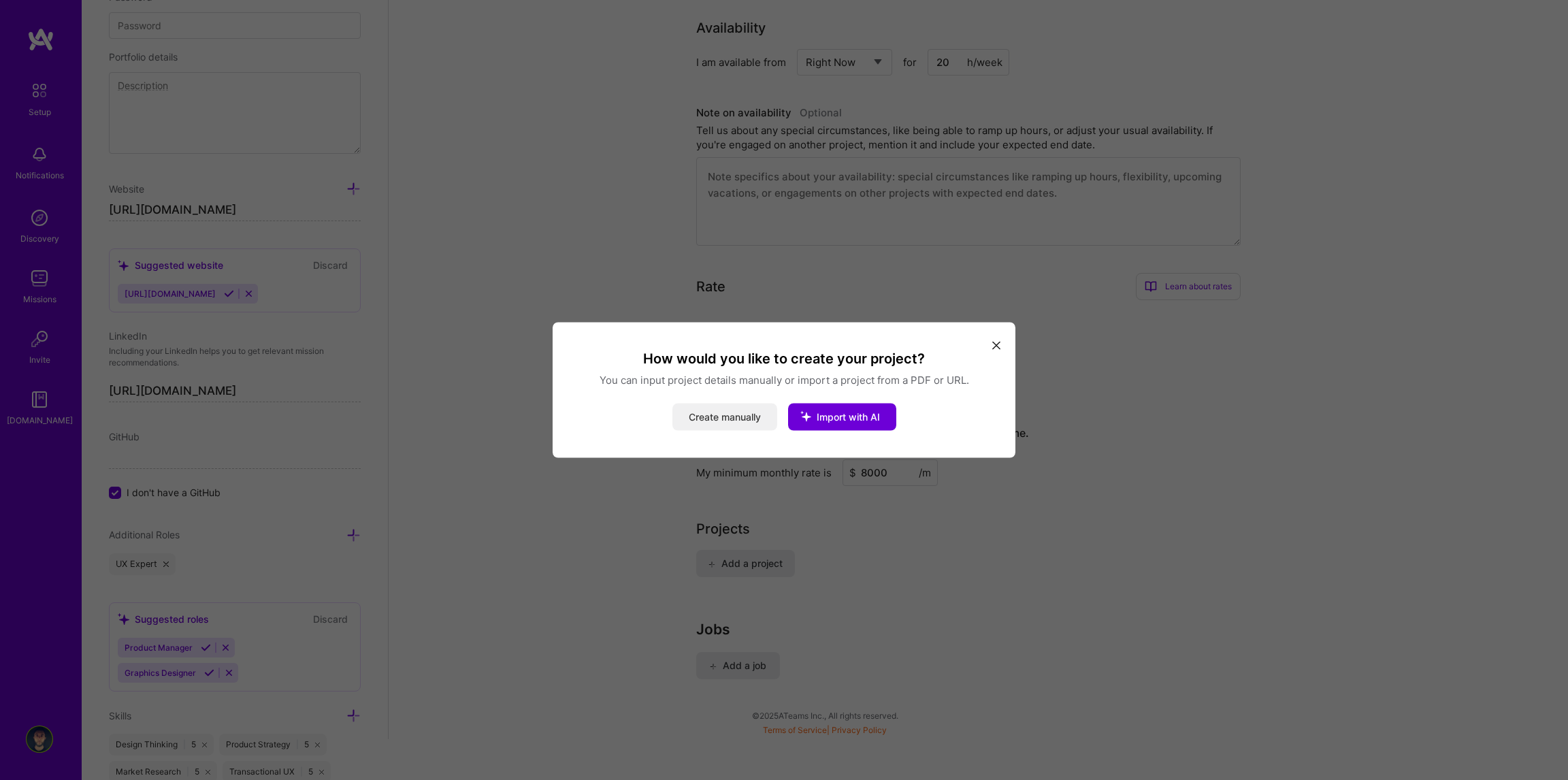
click at [753, 417] on button "Create manually" at bounding box center [725, 417] width 105 height 27
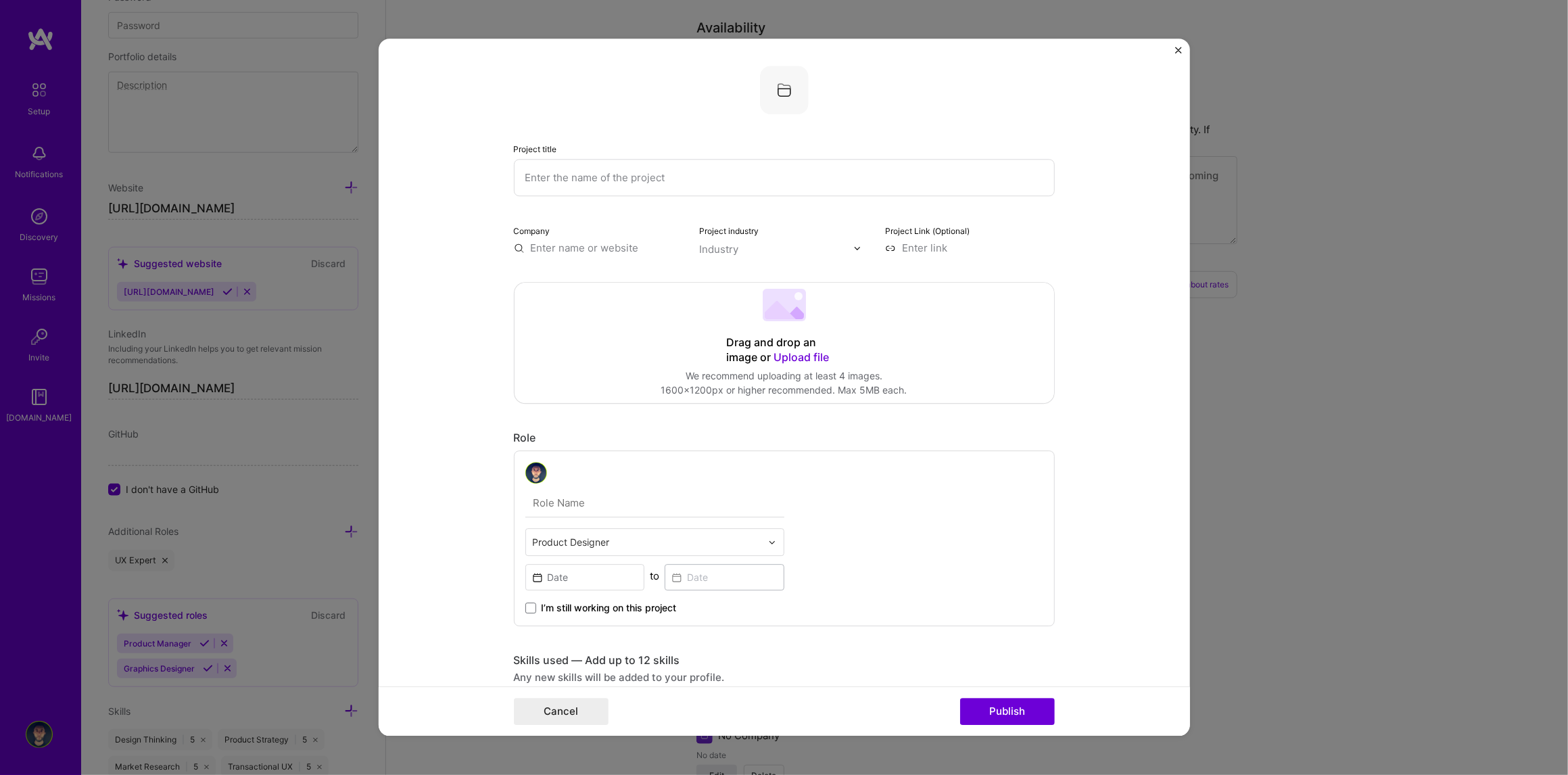
click at [853, 247] on img at bounding box center [857, 248] width 8 height 8
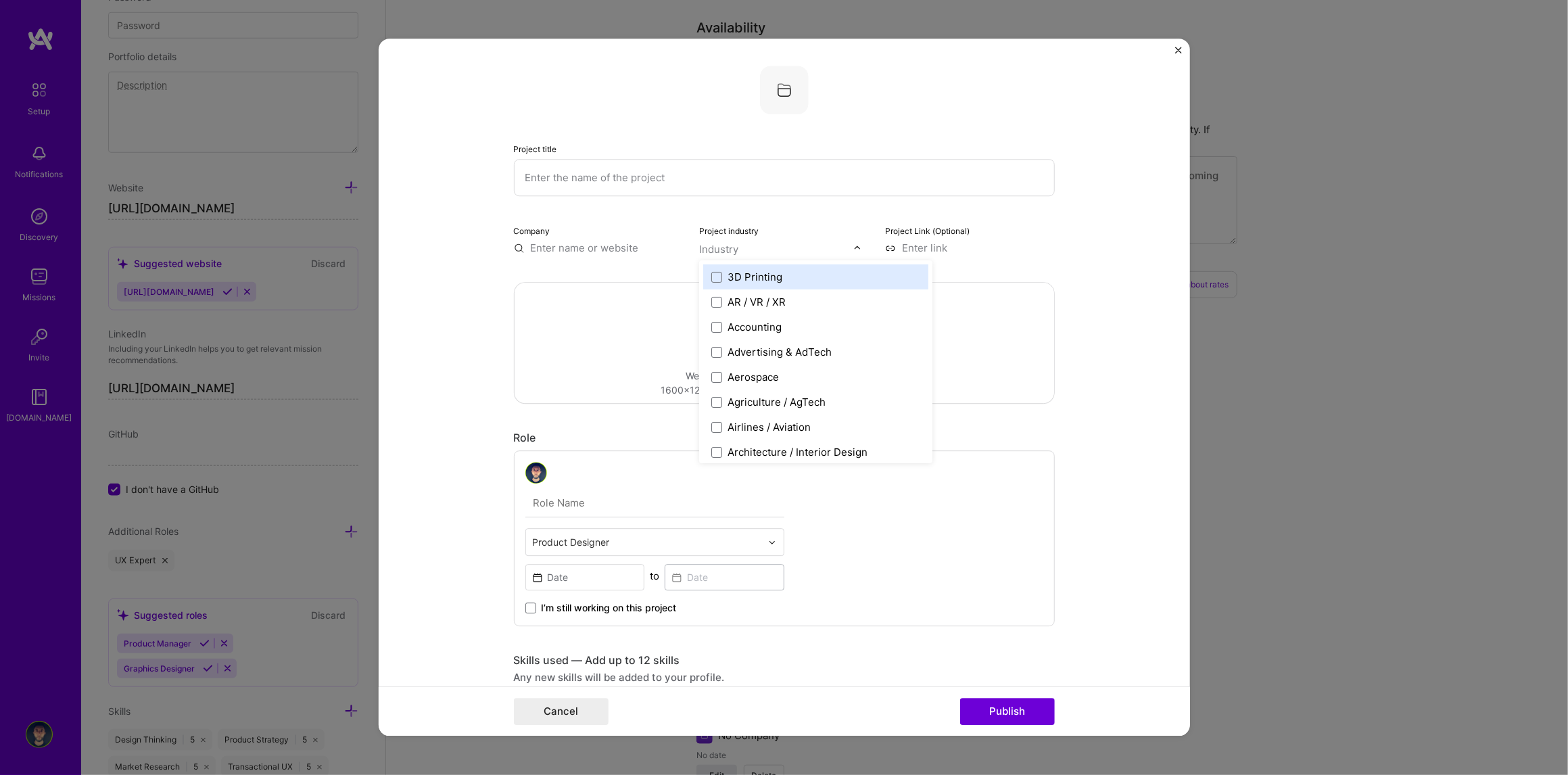
click at [1073, 335] on form "Project title Company Project industry option 3D Printing focused, 1 of 120. 12…" at bounding box center [784, 387] width 812 height 697
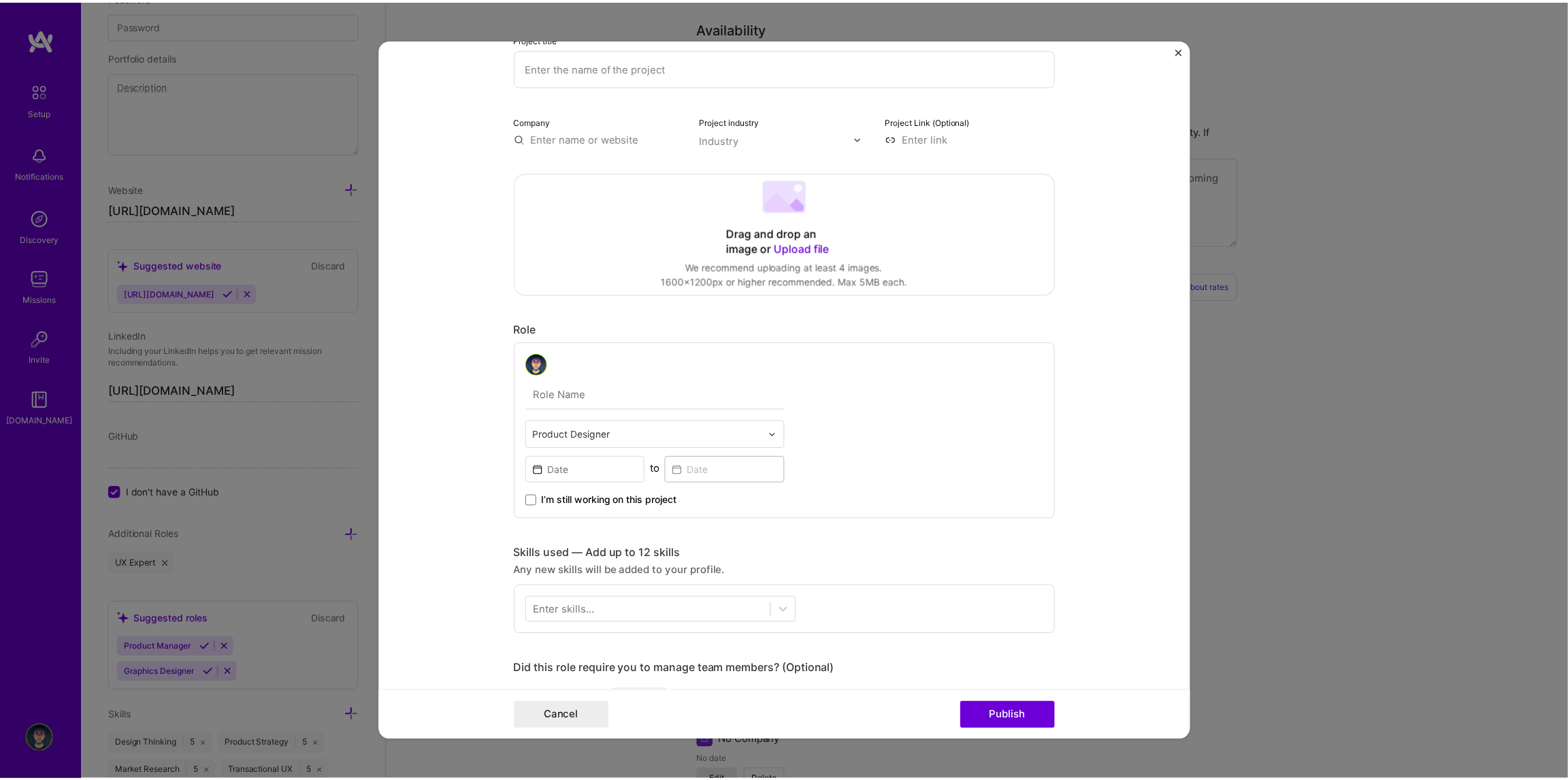
scroll to position [0, 0]
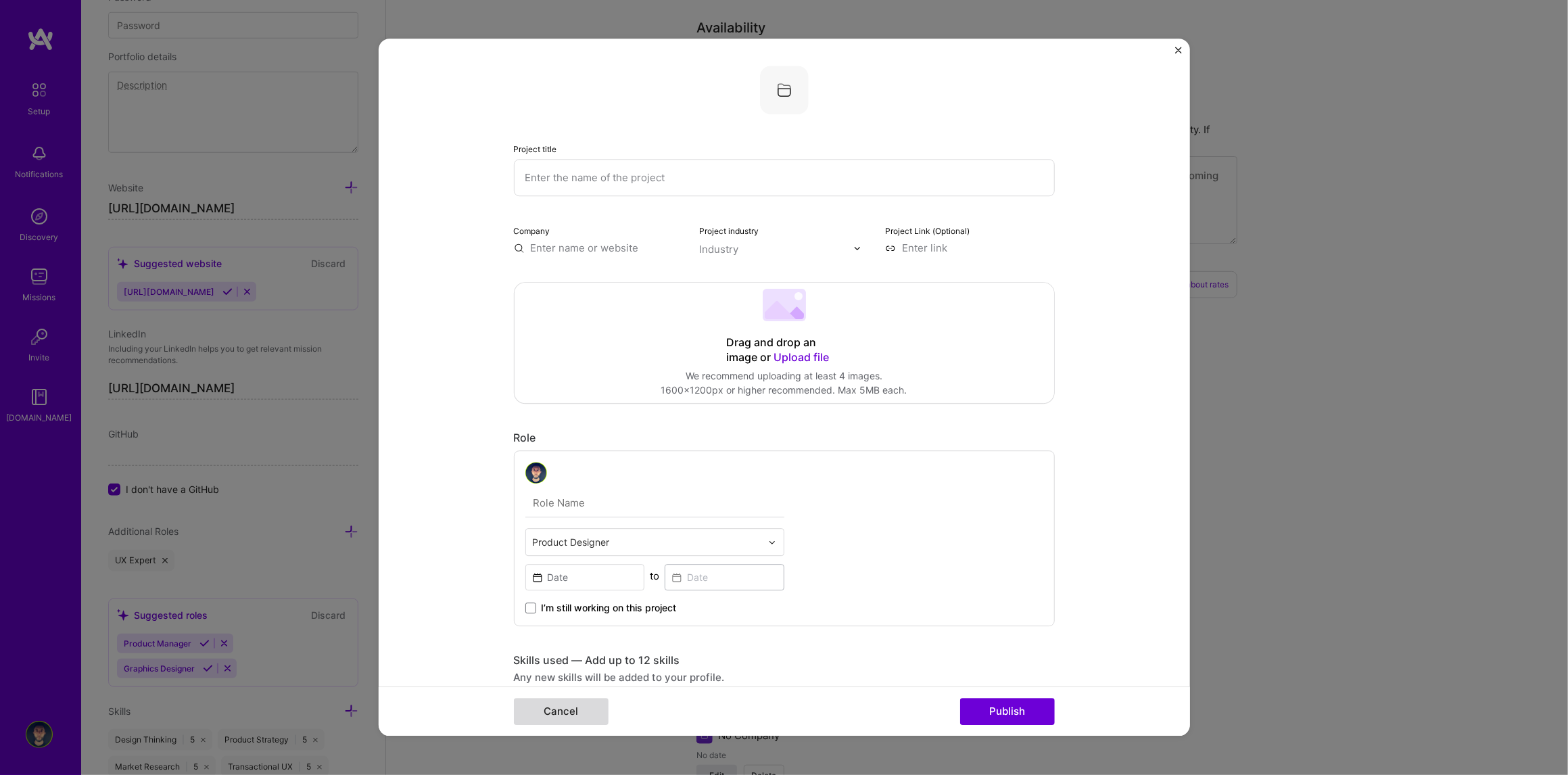
click at [556, 713] on button "Cancel" at bounding box center [561, 712] width 95 height 27
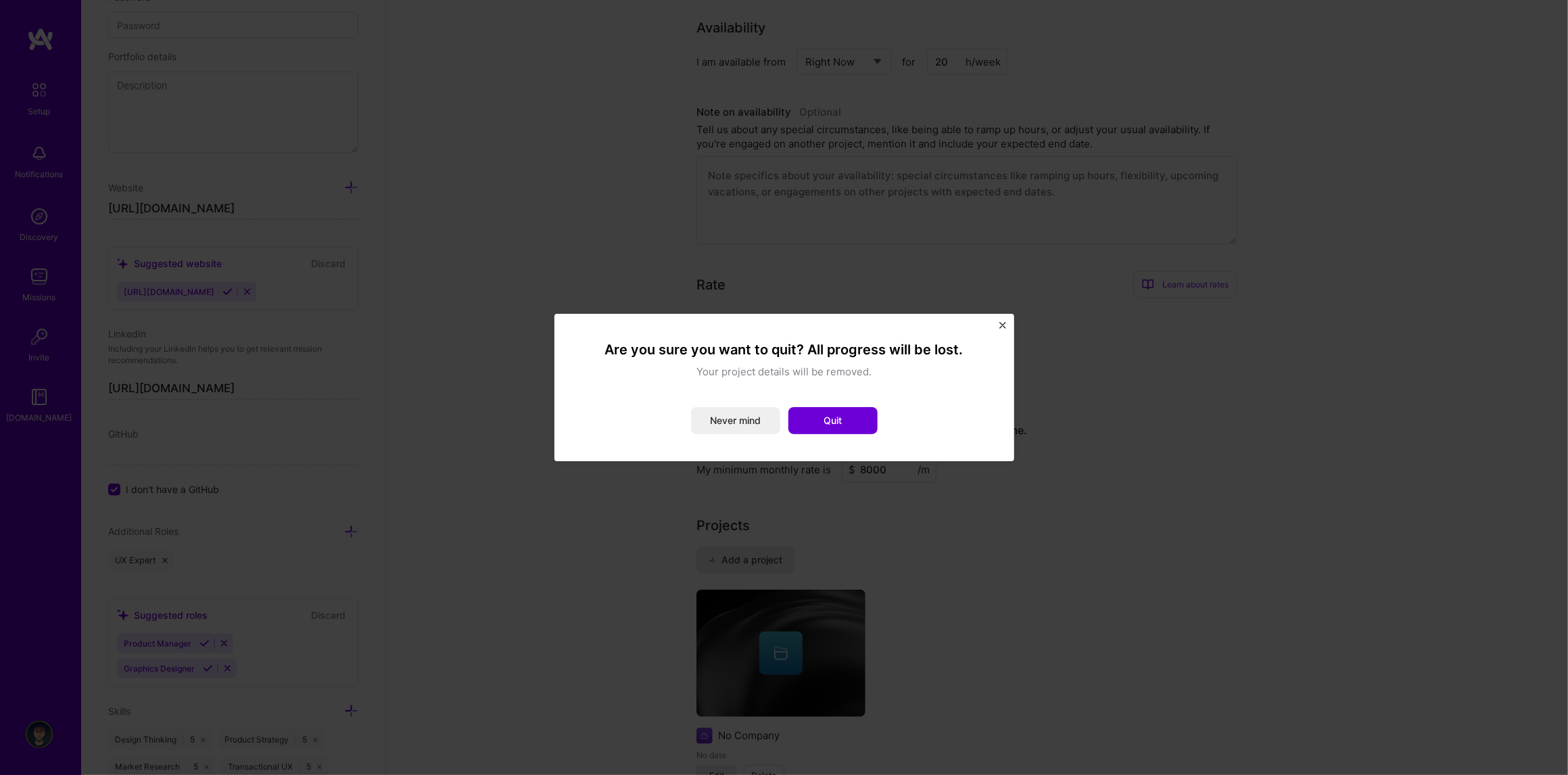
drag, startPoint x: 841, startPoint y: 425, endPoint x: 894, endPoint y: 424, distance: 53.0
click at [843, 425] on button "Quit" at bounding box center [833, 420] width 89 height 27
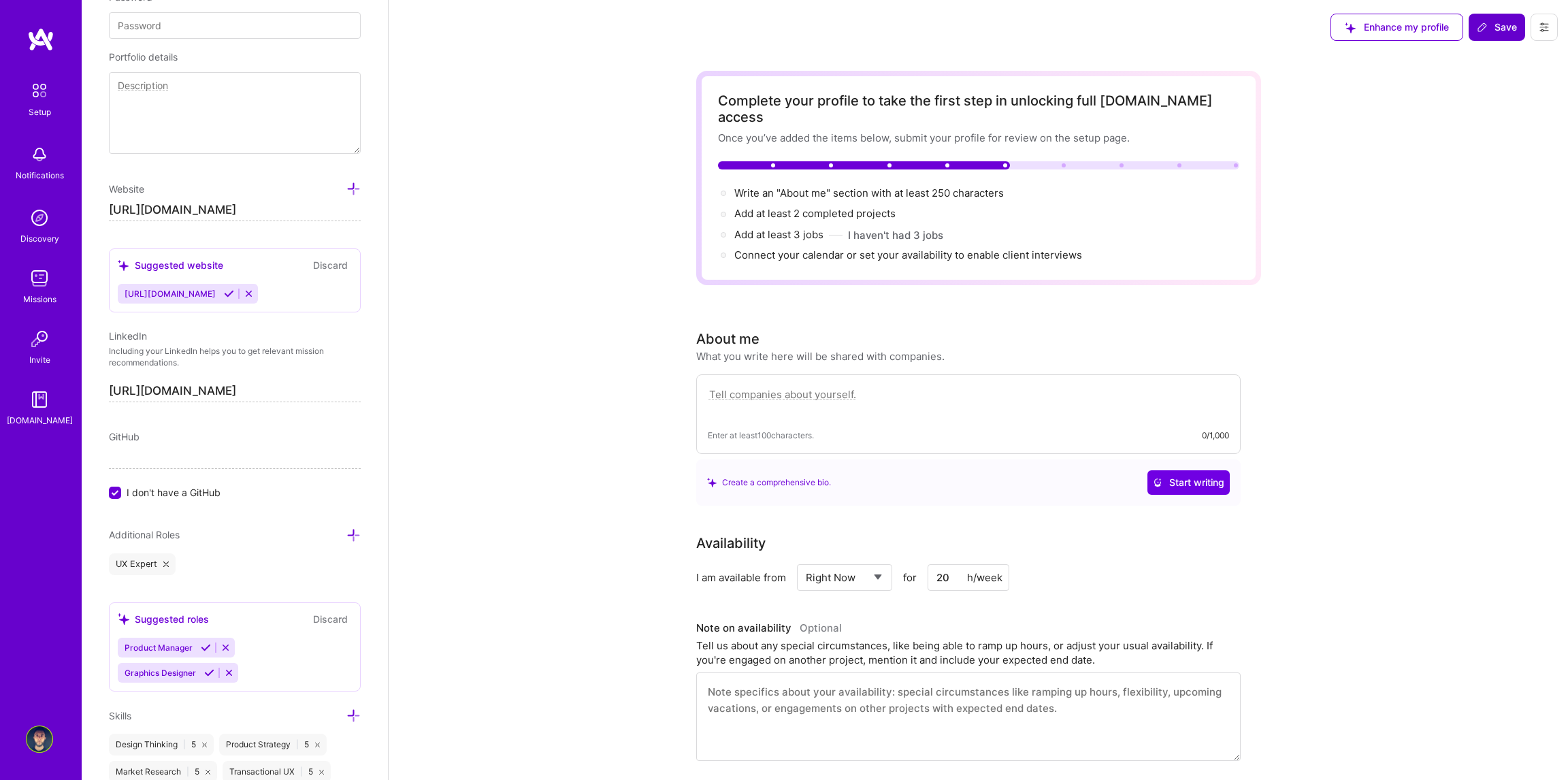
click at [1494, 34] on span "Save" at bounding box center [1496, 27] width 40 height 14
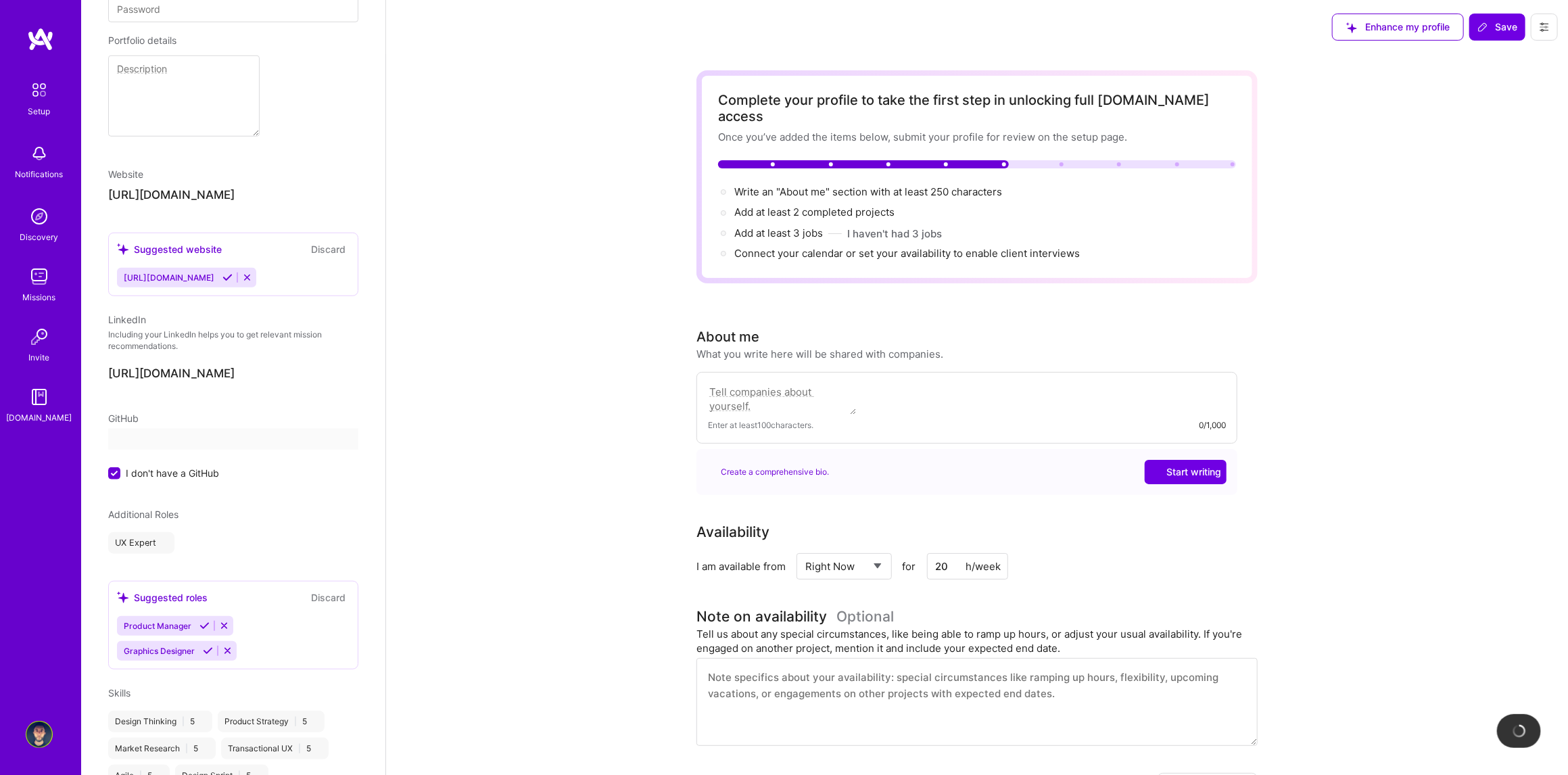
scroll to position [340, 0]
